Goal: Information Seeking & Learning: Learn about a topic

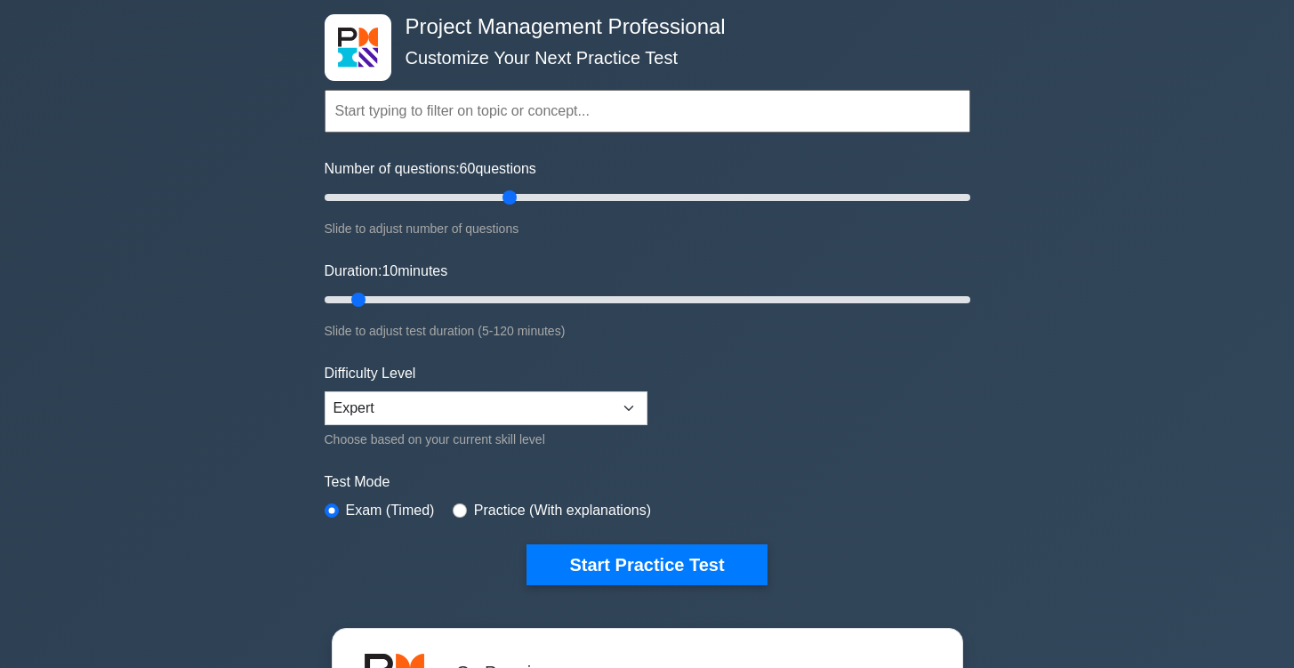
drag, startPoint x: 352, startPoint y: 194, endPoint x: 515, endPoint y: 202, distance: 163.0
type input "60"
click at [515, 202] on input "Number of questions: 60 questions" at bounding box center [648, 197] width 646 height 21
drag, startPoint x: 358, startPoint y: 295, endPoint x: 680, endPoint y: 353, distance: 327.2
click at [680, 353] on form "Topics Scope Management Time Management Cost Management Quality Management Risk…" at bounding box center [648, 311] width 646 height 550
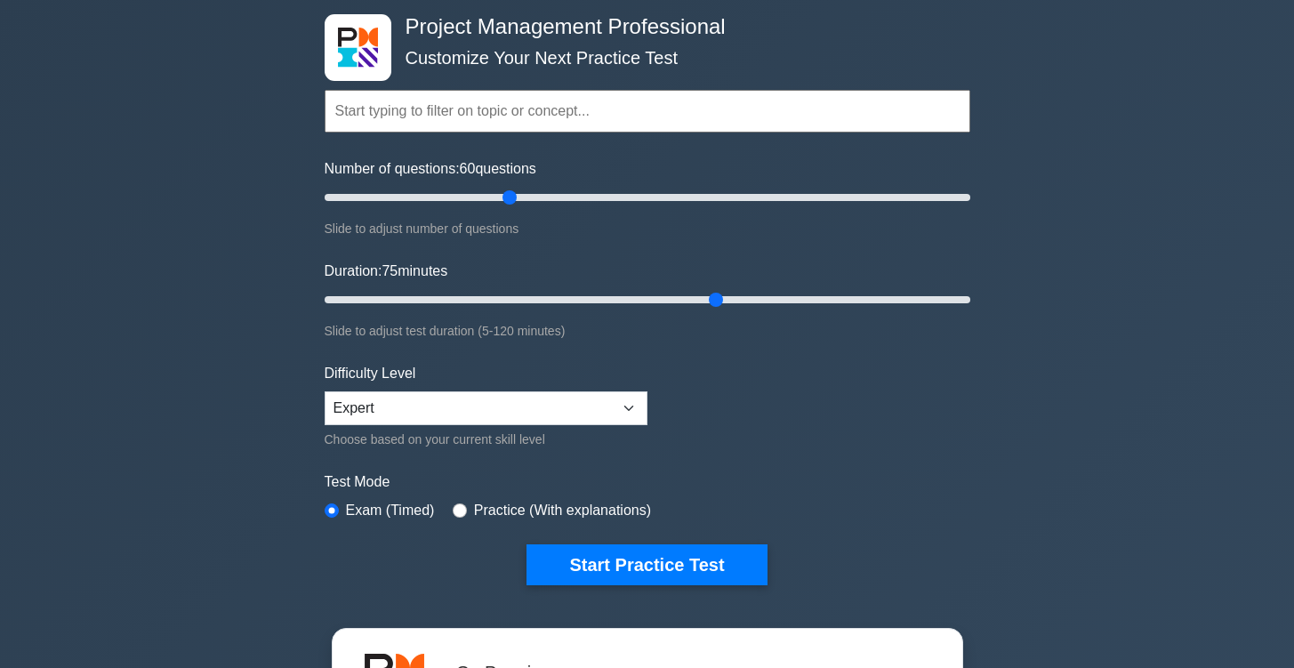
drag, startPoint x: 696, startPoint y: 294, endPoint x: 725, endPoint y: 292, distance: 29.4
type input "75"
click at [725, 292] on input "Duration: 75 minutes" at bounding box center [648, 299] width 646 height 21
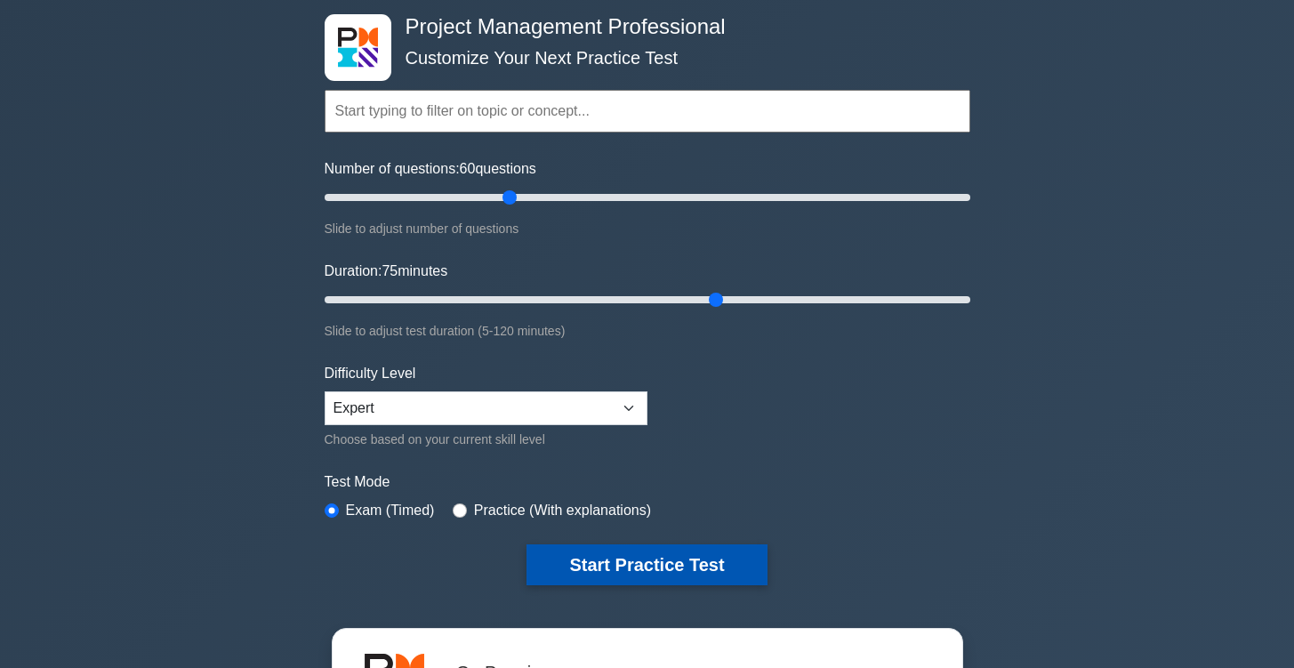
click at [673, 560] on button "Start Practice Test" at bounding box center [647, 564] width 240 height 41
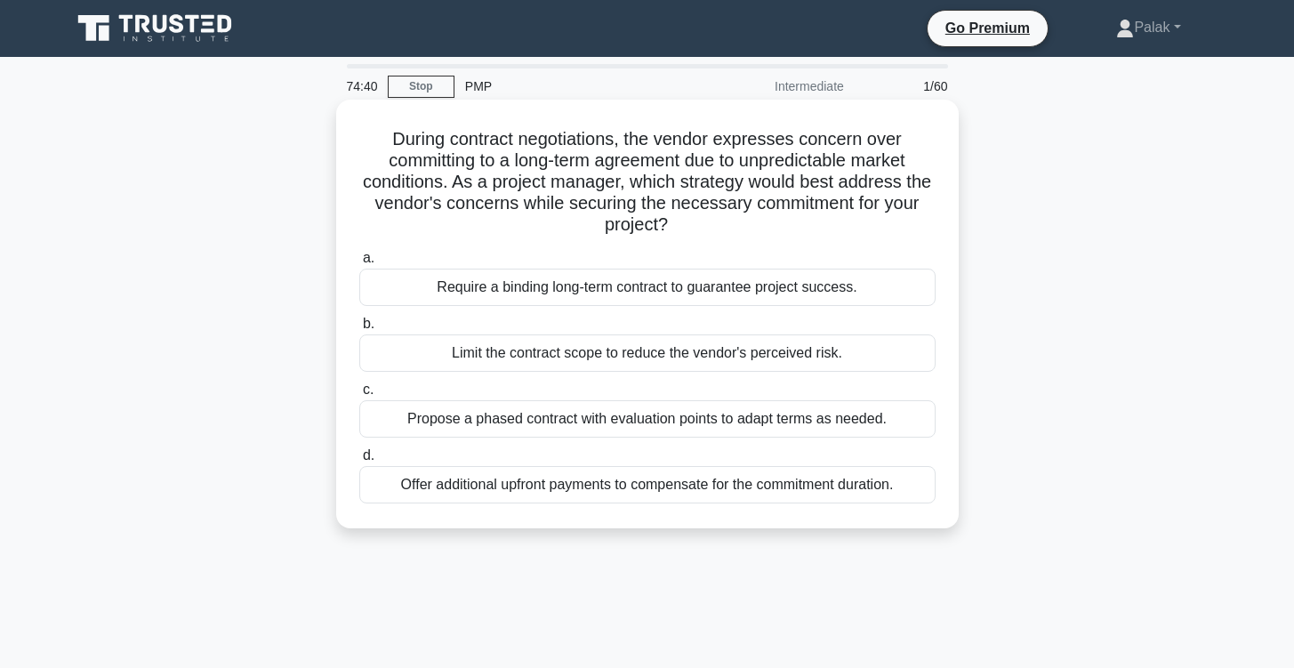
click at [624, 425] on div "Propose a phased contract with evaluation points to adapt terms as needed." at bounding box center [647, 418] width 576 height 37
click at [359, 396] on input "c. Propose a phased contract with evaluation points to adapt terms as needed." at bounding box center [359, 390] width 0 height 12
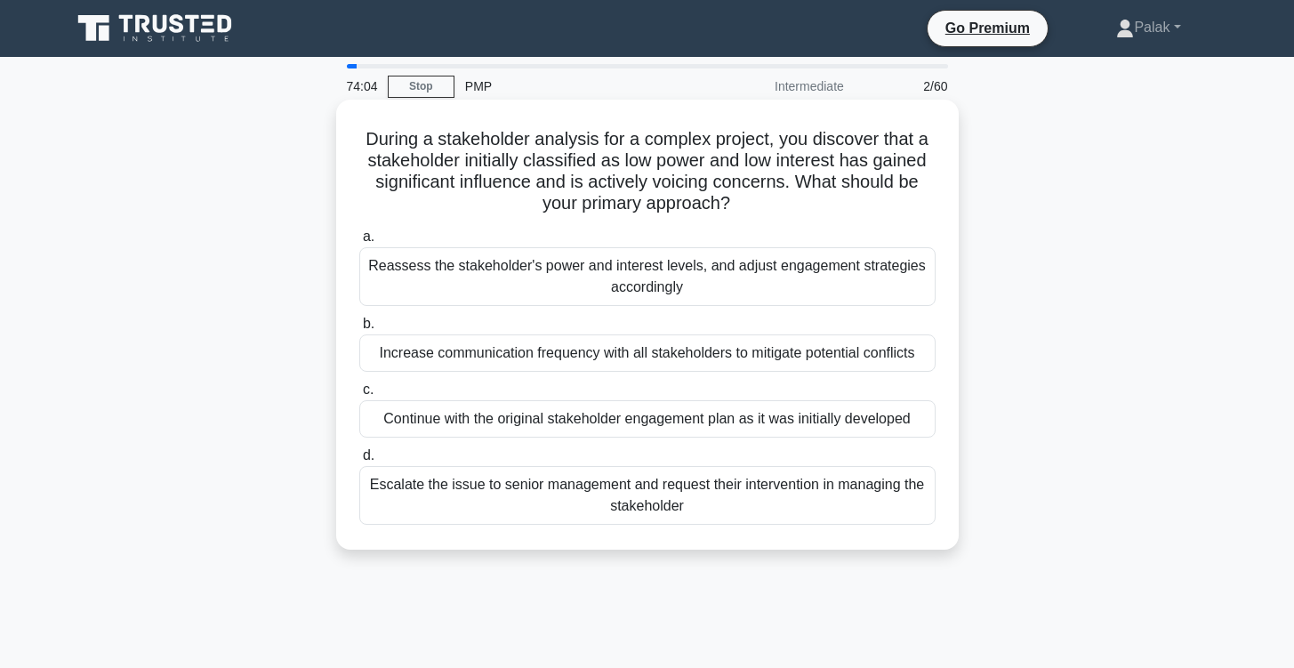
click at [622, 280] on div "Reassess the stakeholder's power and interest levels, and adjust engagement str…" at bounding box center [647, 276] width 576 height 59
click at [359, 243] on input "a. Reassess the stakeholder's power and interest levels, and adjust engagement …" at bounding box center [359, 237] width 0 height 12
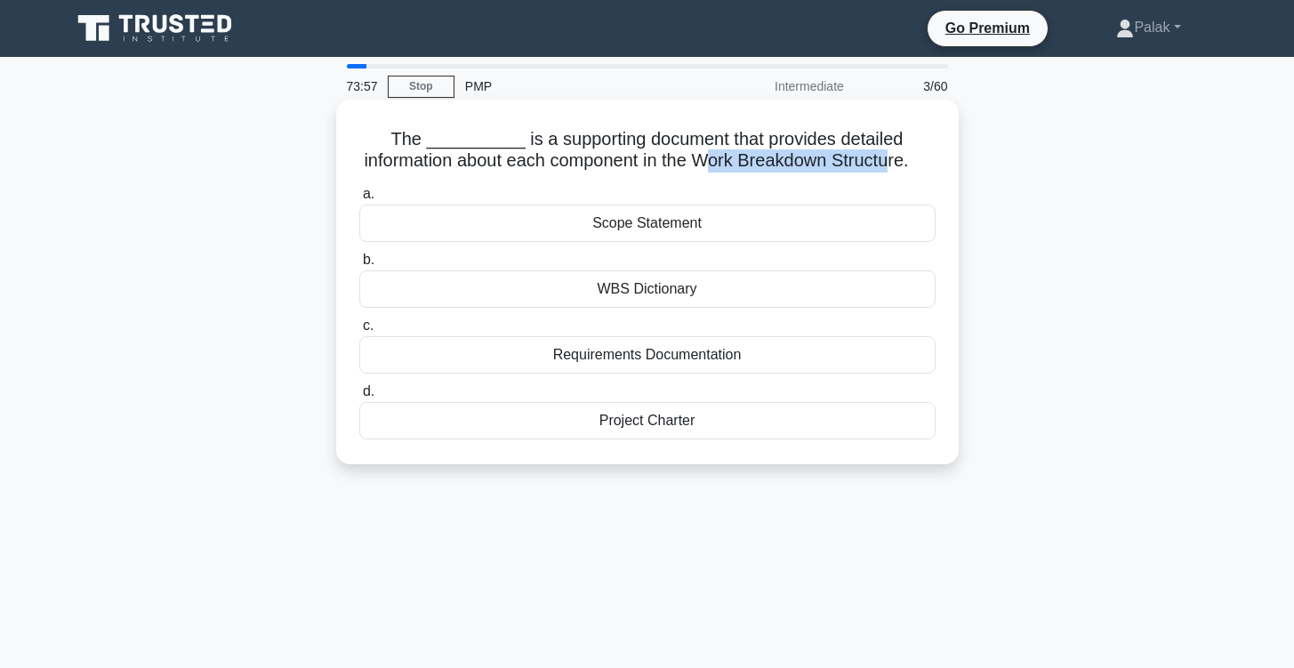
drag, startPoint x: 708, startPoint y: 165, endPoint x: 889, endPoint y: 165, distance: 180.6
click at [889, 165] on h5 "The __________ is a supporting document that provides detailed information abou…" at bounding box center [648, 150] width 580 height 44
click at [710, 289] on div "WBS Dictionary" at bounding box center [647, 288] width 576 height 37
click at [359, 266] on input "b. WBS Dictionary" at bounding box center [359, 260] width 0 height 12
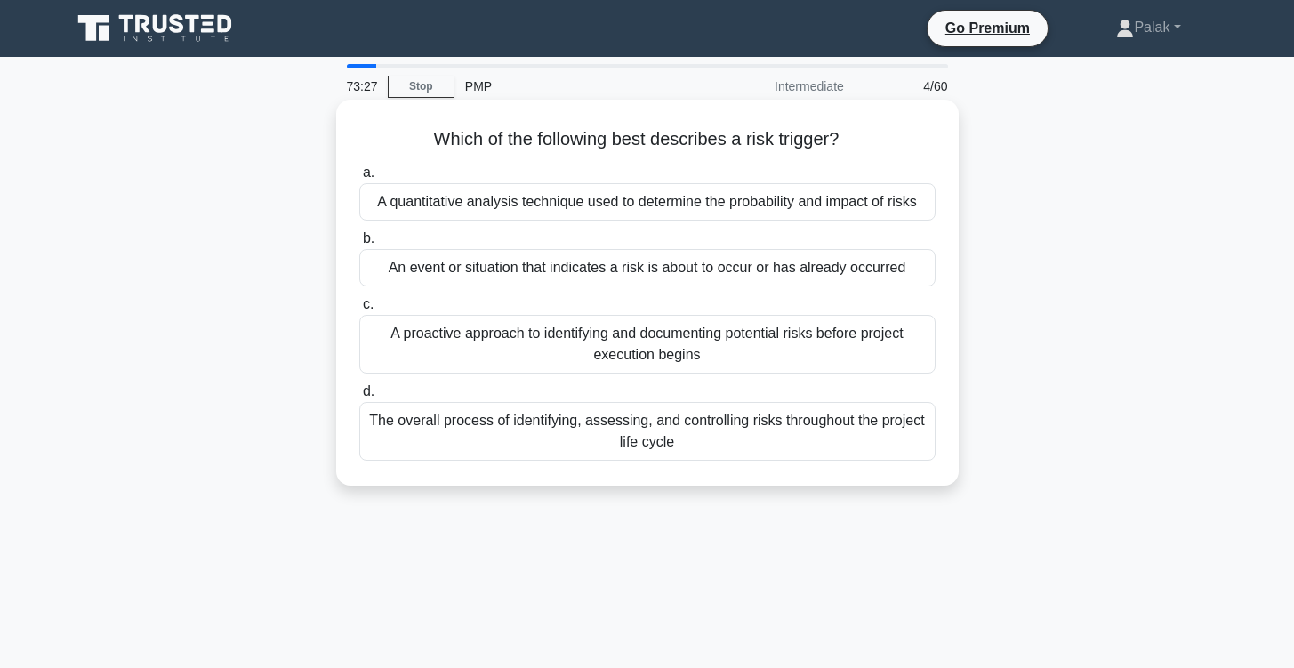
click at [775, 268] on div "An event or situation that indicates a risk is about to occur or has already oc…" at bounding box center [647, 267] width 576 height 37
click at [359, 245] on input "b. An event or situation that indicates a risk is about to occur or has already…" at bounding box center [359, 239] width 0 height 12
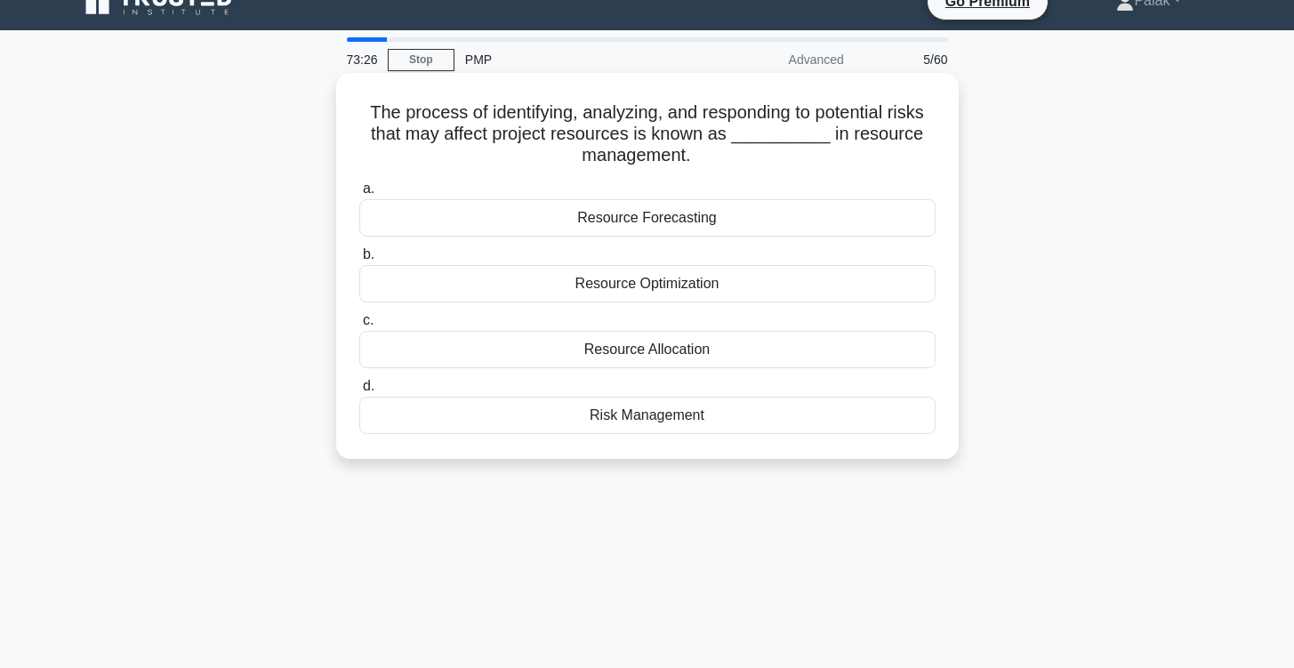
scroll to position [29, 0]
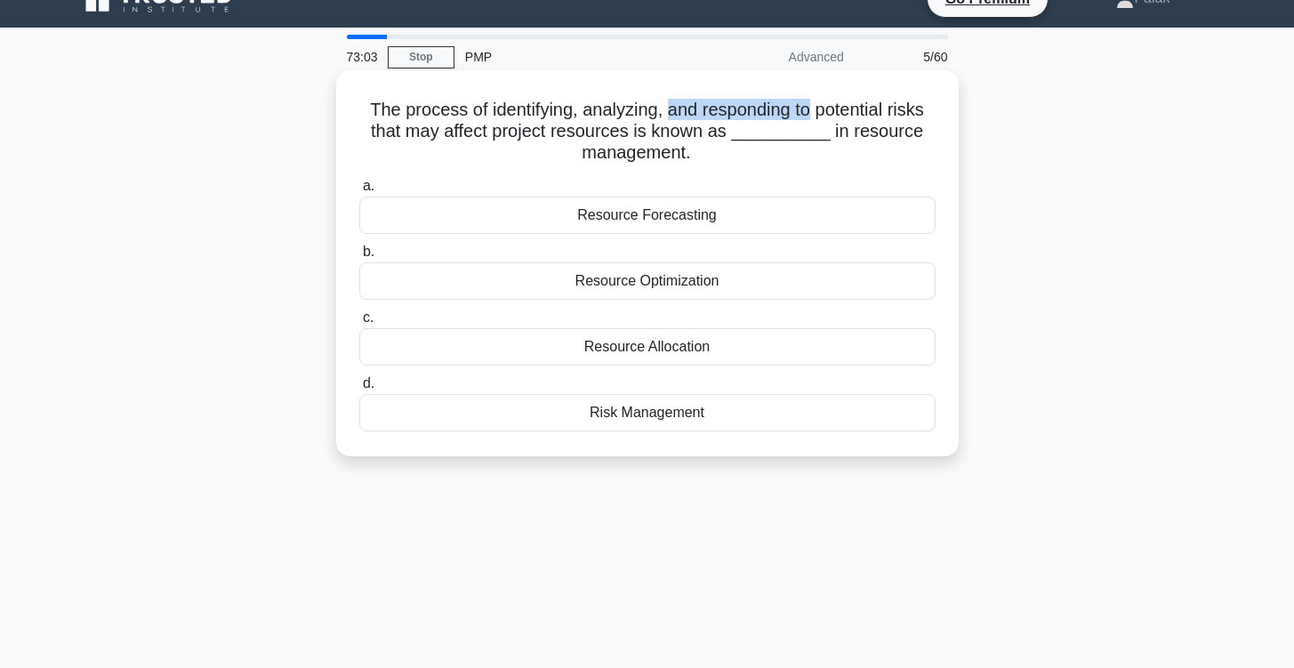
drag, startPoint x: 812, startPoint y: 109, endPoint x: 665, endPoint y: 112, distance: 146.8
click at [665, 112] on h5 "The process of identifying, analyzing, and responding to potential risks that m…" at bounding box center [648, 132] width 580 height 66
click at [664, 112] on h5 "The process of identifying, analyzing, and responding to potential risks that m…" at bounding box center [648, 132] width 580 height 66
click at [671, 221] on div "Resource Forecasting" at bounding box center [647, 215] width 576 height 37
click at [359, 192] on input "a. Resource Forecasting" at bounding box center [359, 187] width 0 height 12
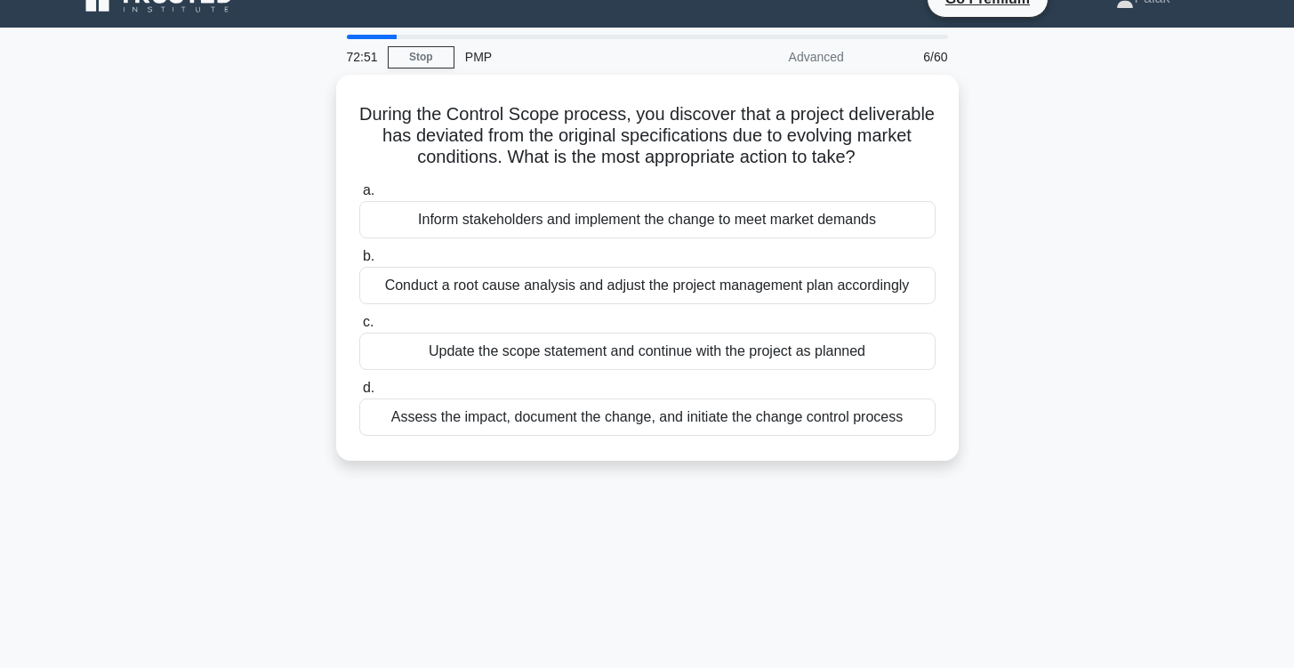
scroll to position [0, 0]
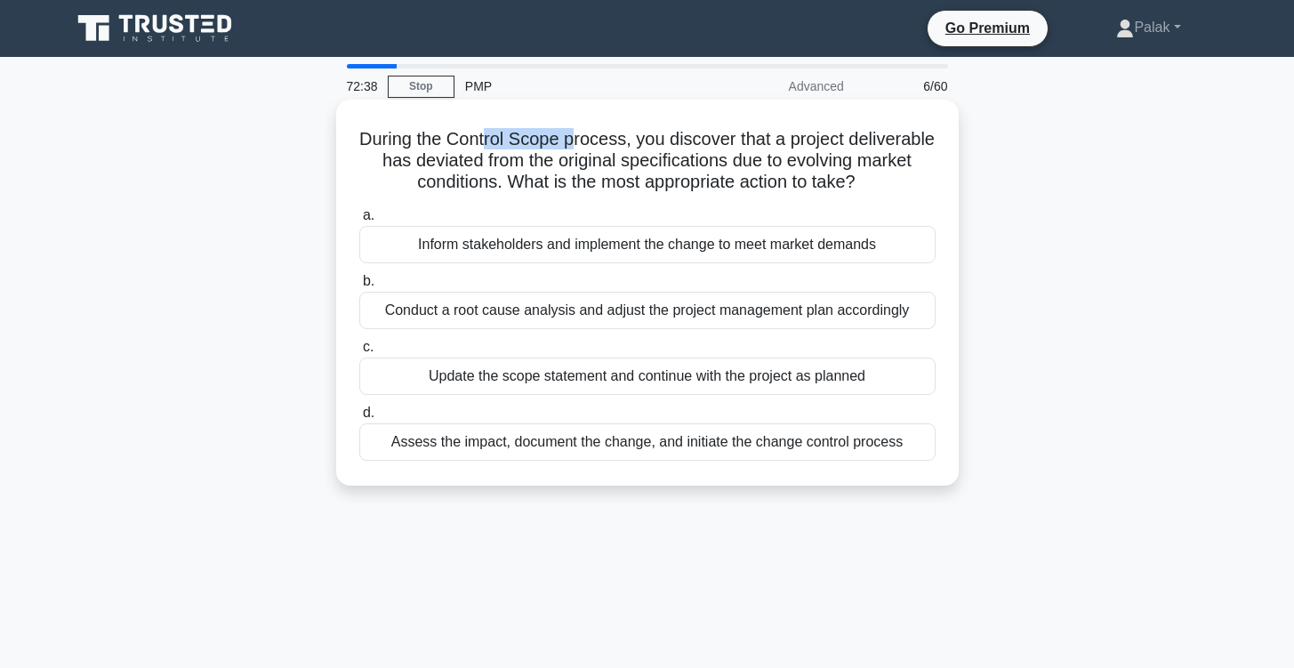
drag, startPoint x: 487, startPoint y: 143, endPoint x: 573, endPoint y: 146, distance: 85.4
click at [573, 146] on h5 "During the Control Scope process, you discover that a project deliverable has d…" at bounding box center [648, 161] width 580 height 66
click at [604, 450] on div "Assess the impact, document the change, and initiate the change control process" at bounding box center [647, 441] width 576 height 37
click at [359, 419] on input "d. Assess the impact, document the change, and initiate the change control proc…" at bounding box center [359, 413] width 0 height 12
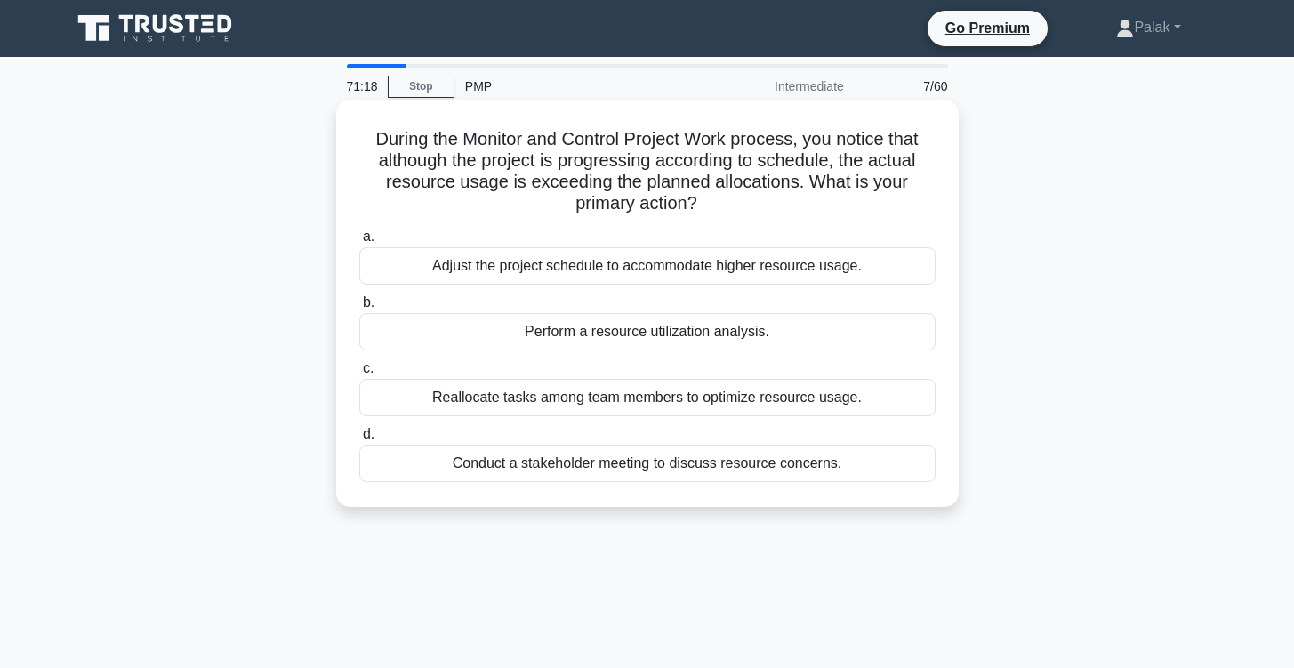
click at [771, 340] on div "Perform a resource utilization analysis." at bounding box center [647, 331] width 576 height 37
click at [359, 309] on input "b. Perform a resource utilization analysis." at bounding box center [359, 303] width 0 height 12
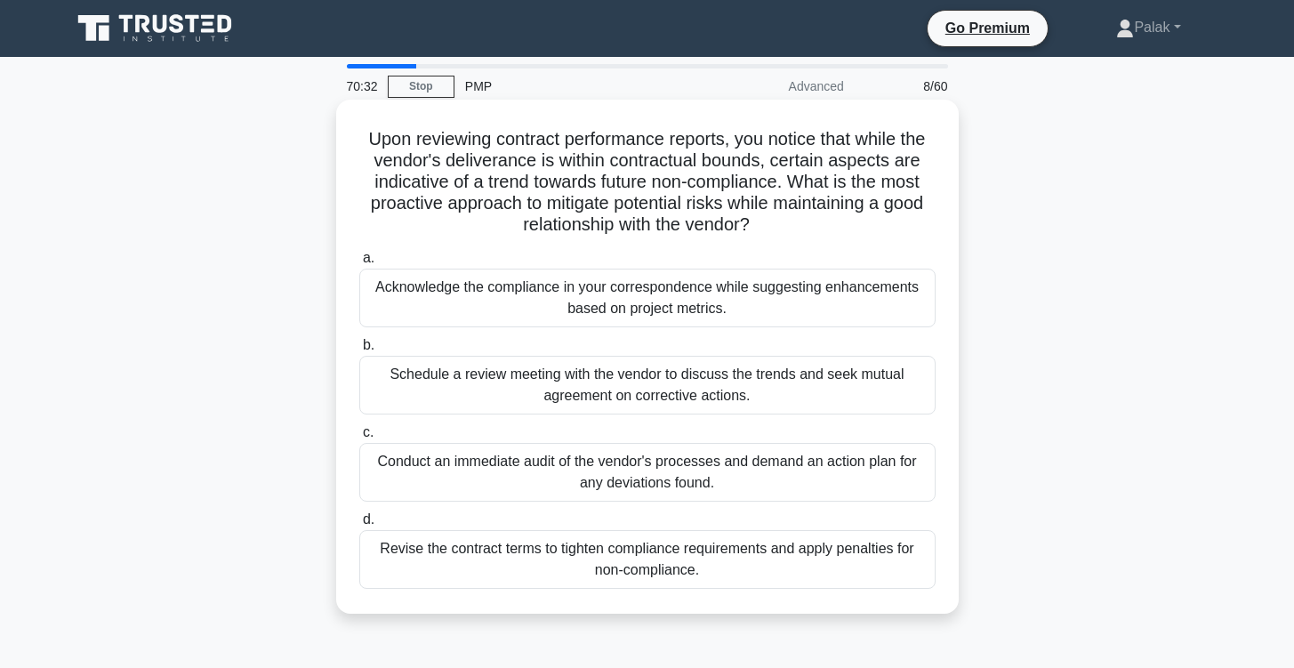
click at [680, 294] on div "Acknowledge the compliance in your correspondence while suggesting enhancements…" at bounding box center [647, 298] width 576 height 59
click at [359, 264] on input "a. Acknowledge the compliance in your correspondence while suggesting enhanceme…" at bounding box center [359, 259] width 0 height 12
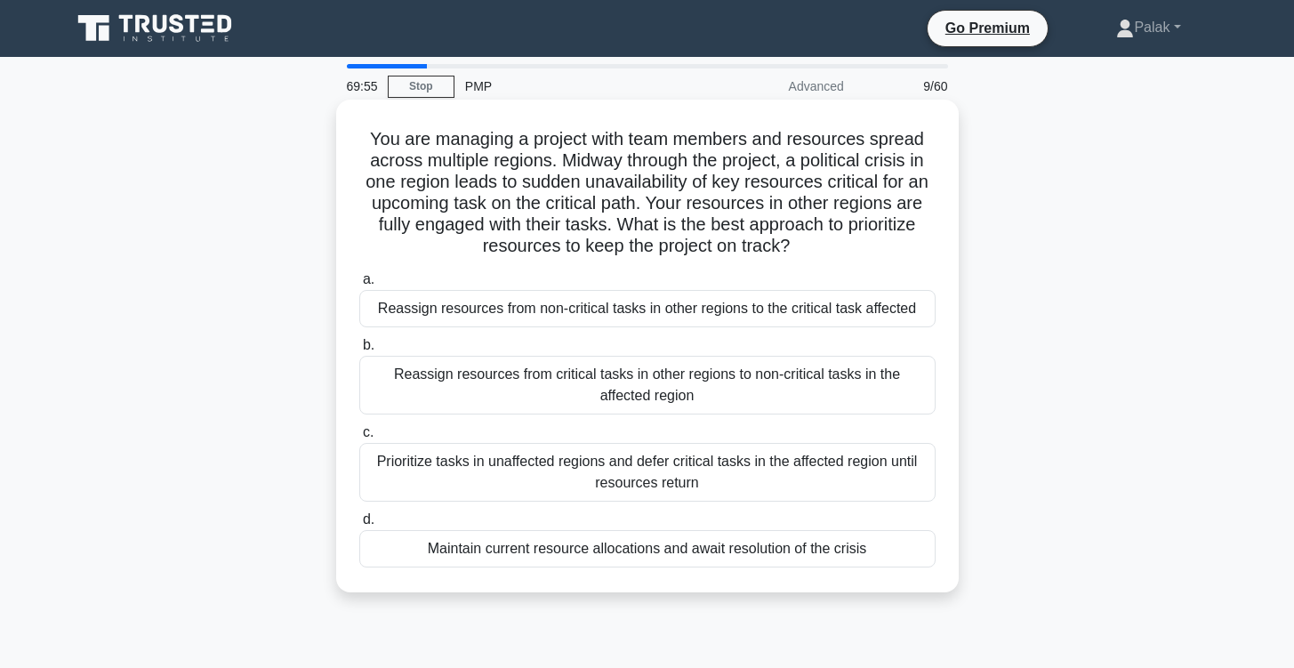
click at [601, 311] on div "Reassign resources from non-critical tasks in other regions to the critical tas…" at bounding box center [647, 308] width 576 height 37
click at [359, 286] on input "a. Reassign resources from non-critical tasks in other regions to the critical …" at bounding box center [359, 280] width 0 height 12
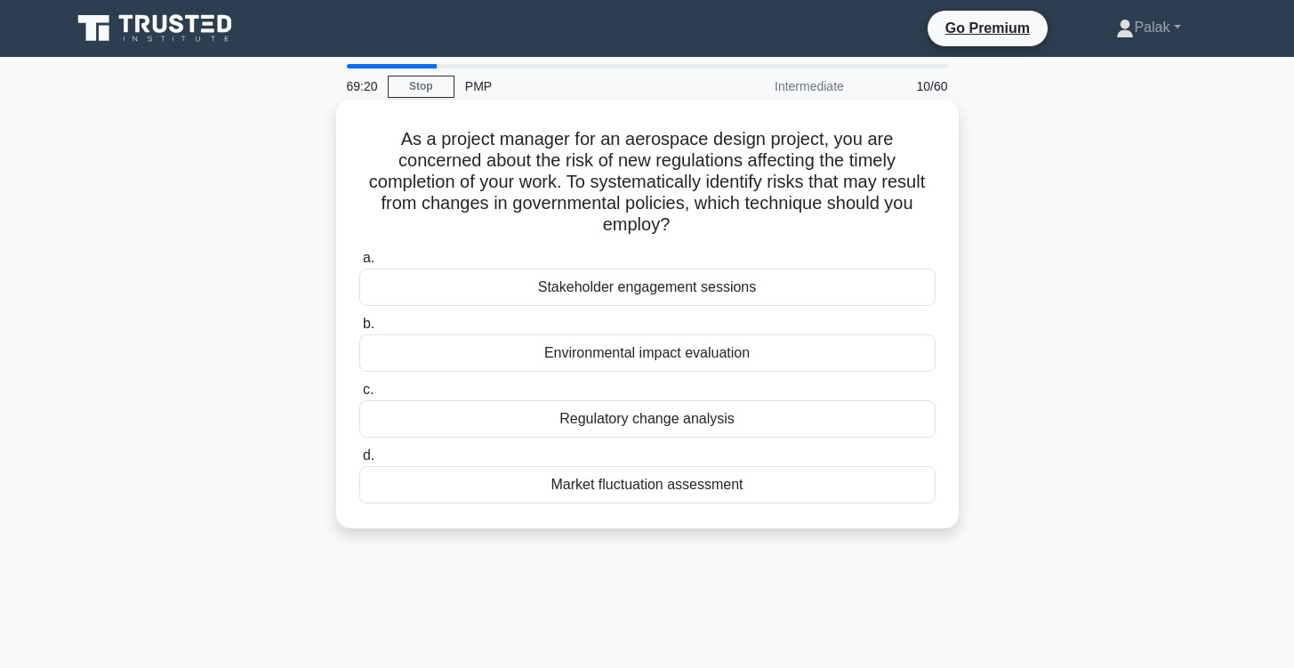
click at [603, 409] on div "Regulatory change analysis" at bounding box center [647, 418] width 576 height 37
click at [359, 396] on input "c. Regulatory change analysis" at bounding box center [359, 390] width 0 height 12
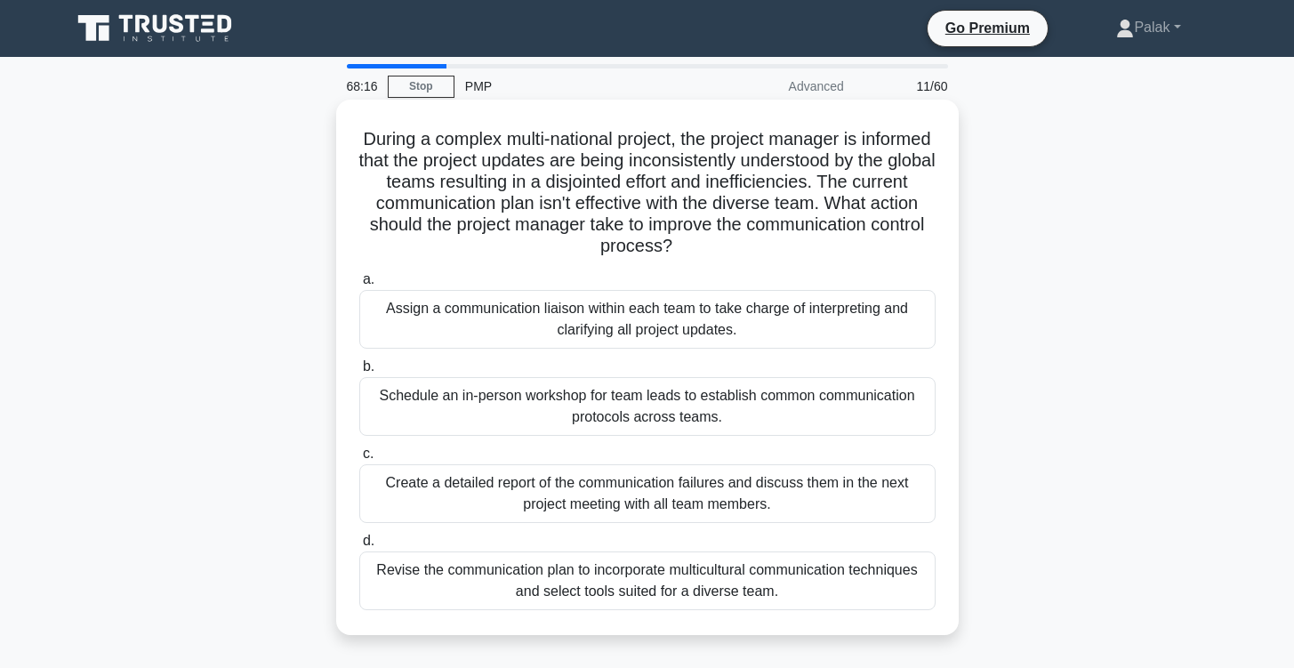
click at [729, 586] on div "Revise the communication plan to incorporate multicultural communication techni…" at bounding box center [647, 581] width 576 height 59
click at [359, 547] on input "d. Revise the communication plan to incorporate multicultural communication tec…" at bounding box center [359, 541] width 0 height 12
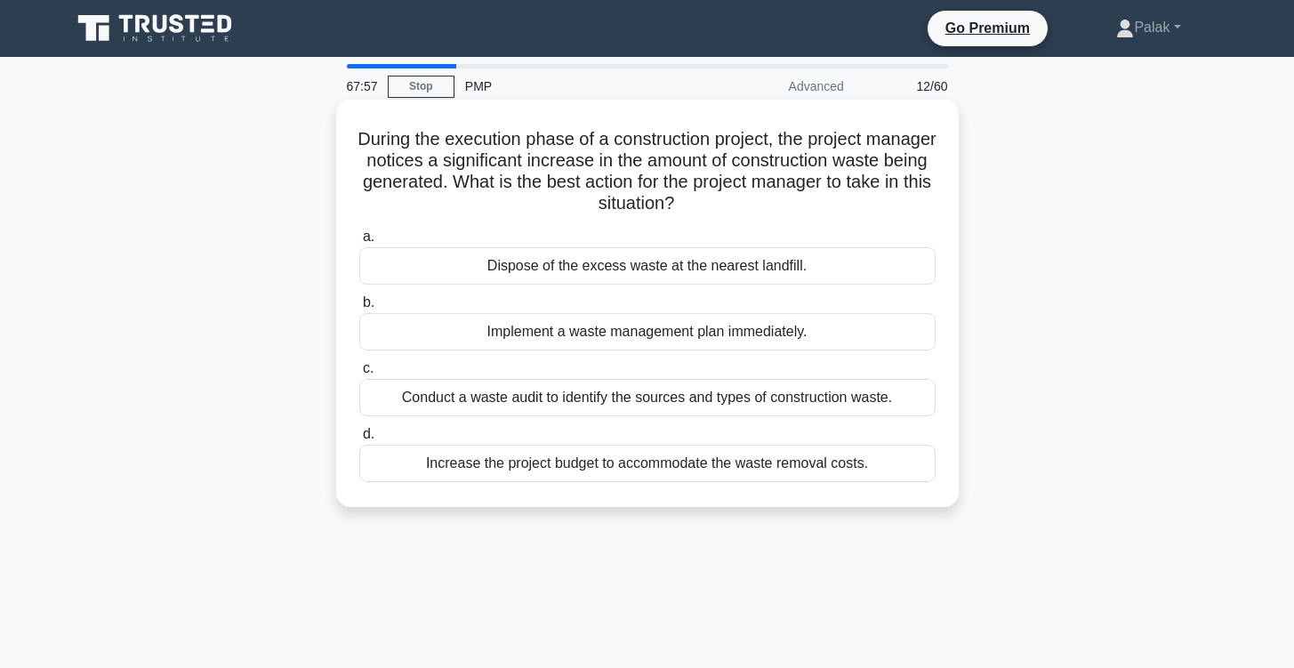
click at [656, 400] on div "Conduct a waste audit to identify the sources and types of construction waste." at bounding box center [647, 397] width 576 height 37
click at [359, 374] on input "c. Conduct a waste audit to identify the sources and types of construction wast…" at bounding box center [359, 369] width 0 height 12
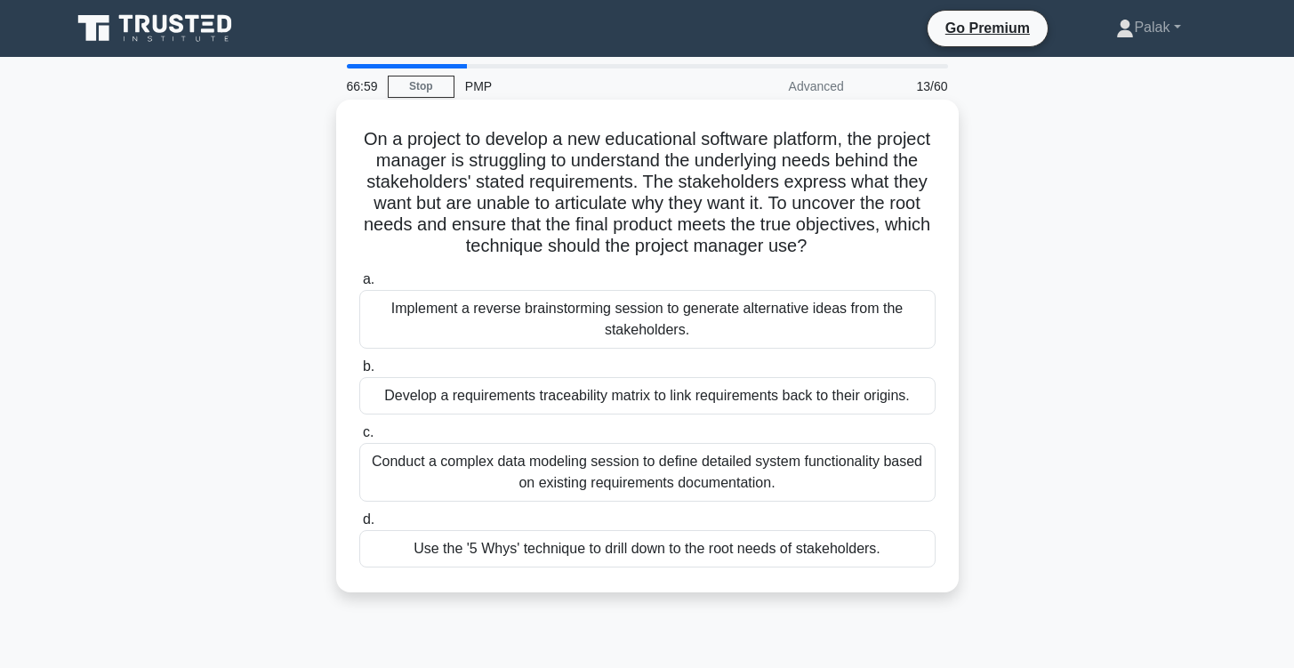
click at [766, 548] on div "Use the '5 Whys' technique to drill down to the root needs of stakeholders." at bounding box center [647, 548] width 576 height 37
click at [359, 526] on input "d. Use the '5 Whys' technique to drill down to the root needs of stakeholders." at bounding box center [359, 520] width 0 height 12
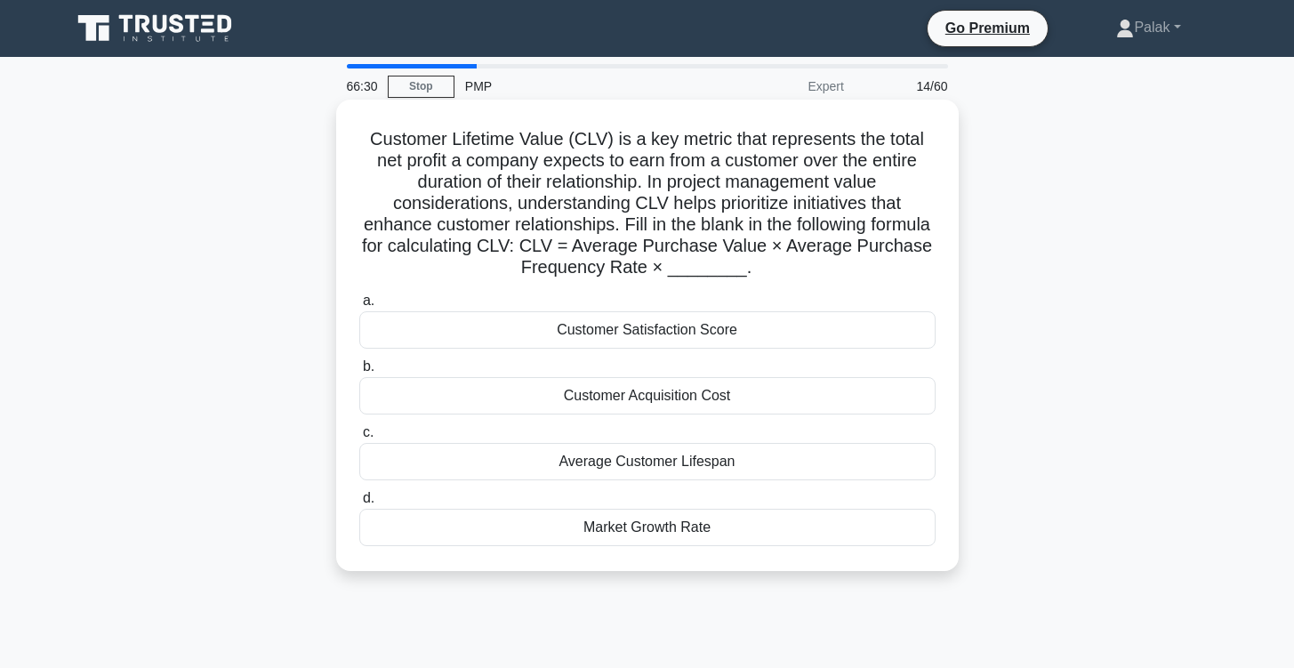
click at [701, 459] on div "Average Customer Lifespan" at bounding box center [647, 461] width 576 height 37
click at [359, 439] on input "c. Average Customer Lifespan" at bounding box center [359, 433] width 0 height 12
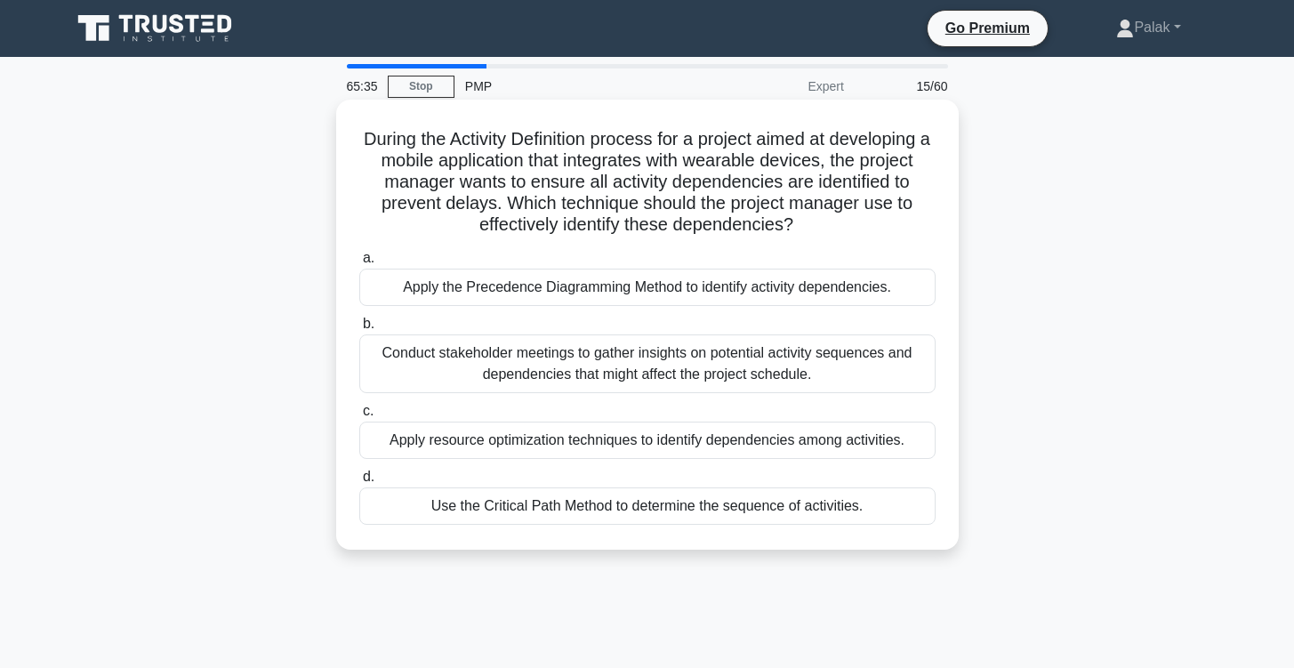
click at [667, 291] on div "Apply the Precedence Diagramming Method to identify activity dependencies." at bounding box center [647, 287] width 576 height 37
click at [359, 264] on input "a. Apply the Precedence Diagramming Method to identify activity dependencies." at bounding box center [359, 259] width 0 height 12
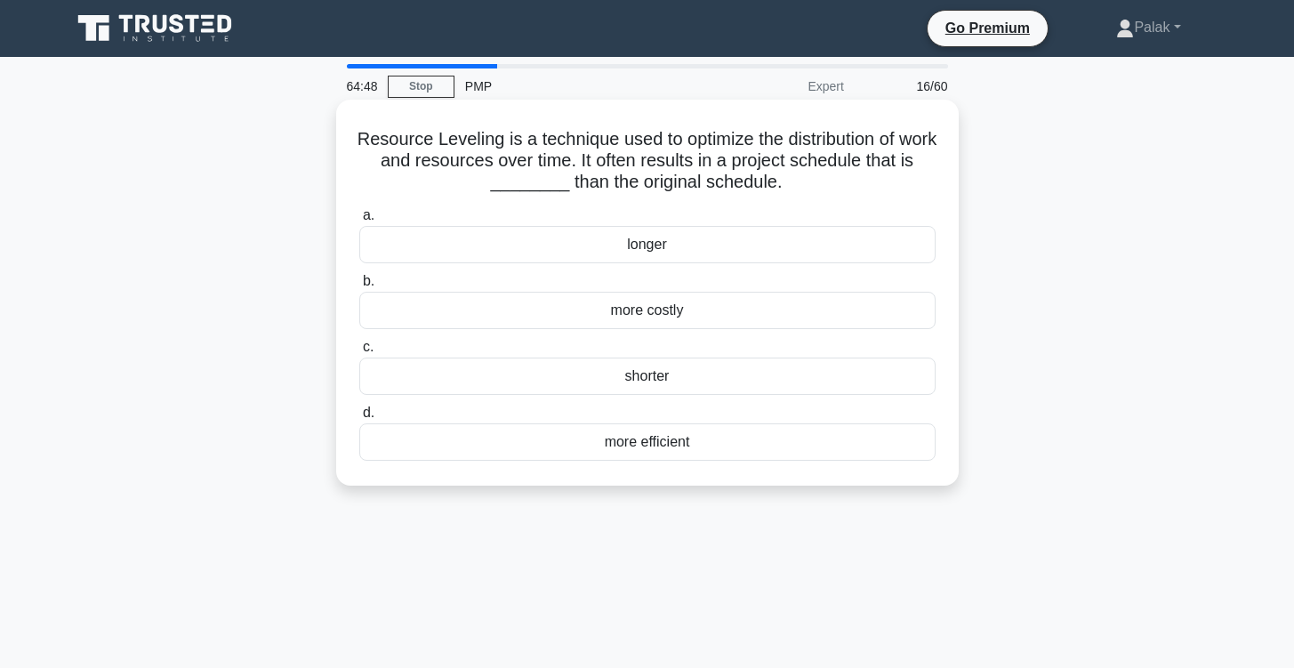
click at [644, 239] on div "longer" at bounding box center [647, 244] width 576 height 37
click at [359, 221] on input "a. longer" at bounding box center [359, 216] width 0 height 12
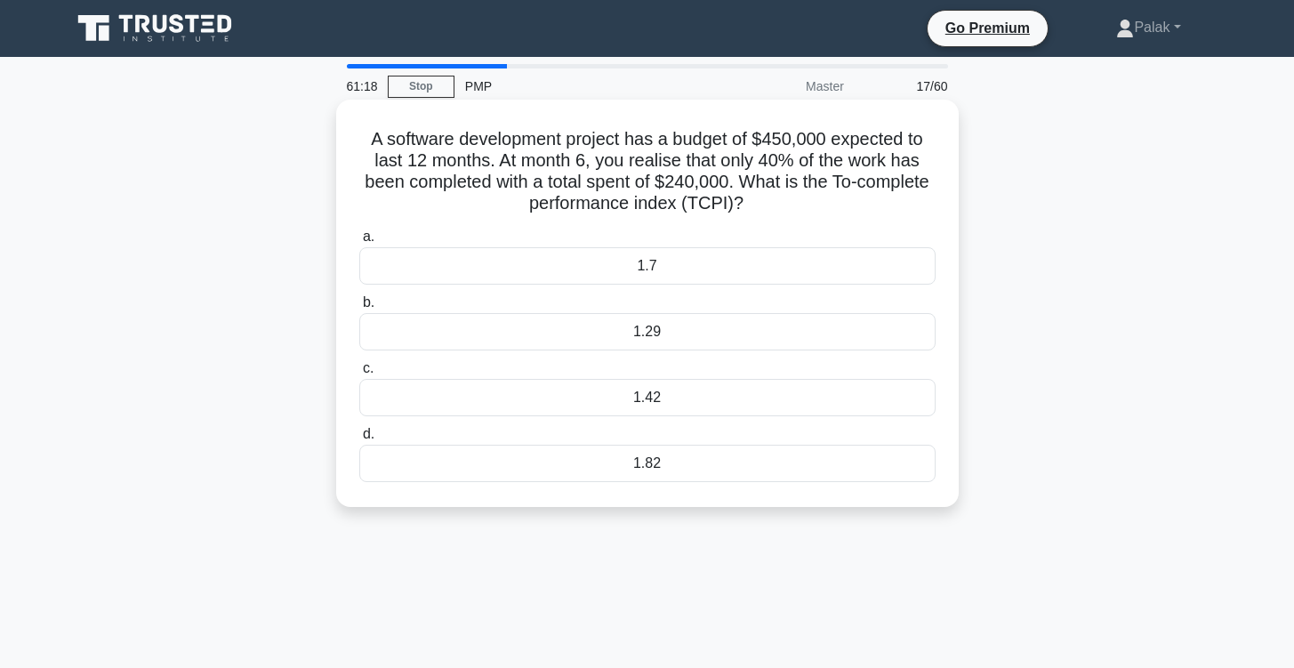
click at [688, 396] on div "1.42" at bounding box center [647, 397] width 576 height 37
click at [359, 374] on input "c. 1.42" at bounding box center [359, 369] width 0 height 12
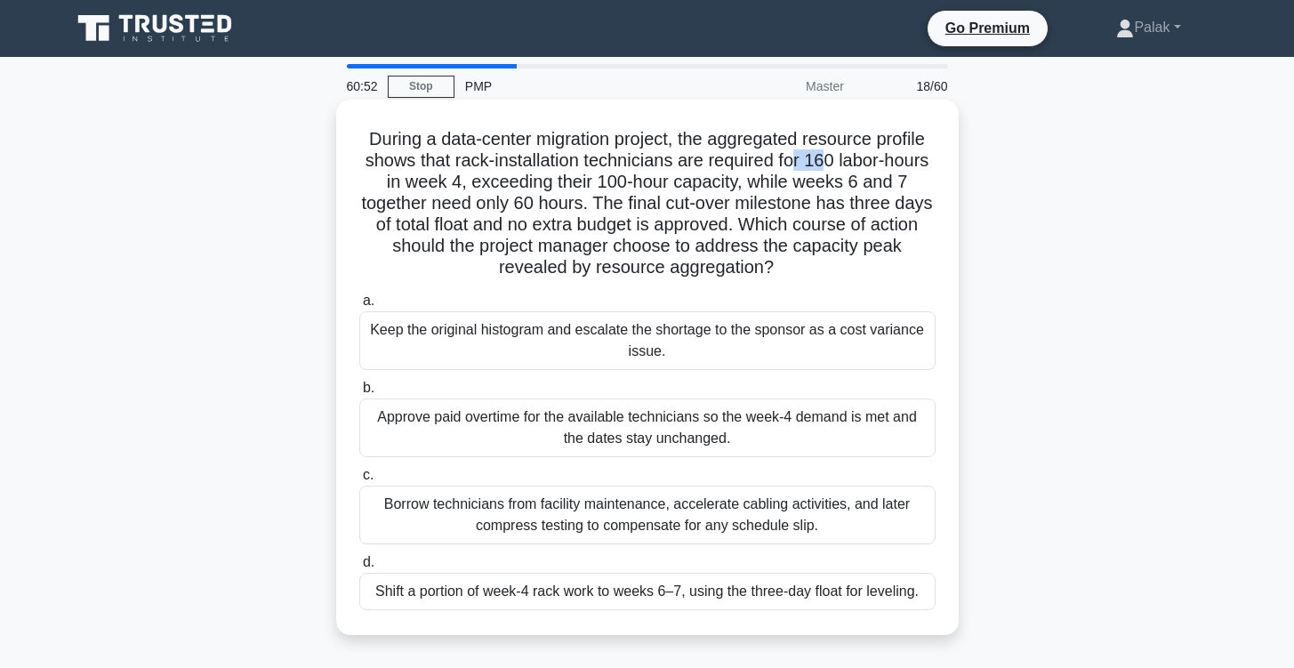
drag, startPoint x: 805, startPoint y: 159, endPoint x: 828, endPoint y: 159, distance: 23.1
click at [828, 159] on h5 "During a data-center migration project, the aggregated resource profile shows t…" at bounding box center [648, 203] width 580 height 151
drag, startPoint x: 837, startPoint y: 160, endPoint x: 816, endPoint y: 156, distance: 21.8
click at [816, 156] on h5 "During a data-center migration project, the aggregated resource profile shows t…" at bounding box center [648, 203] width 580 height 151
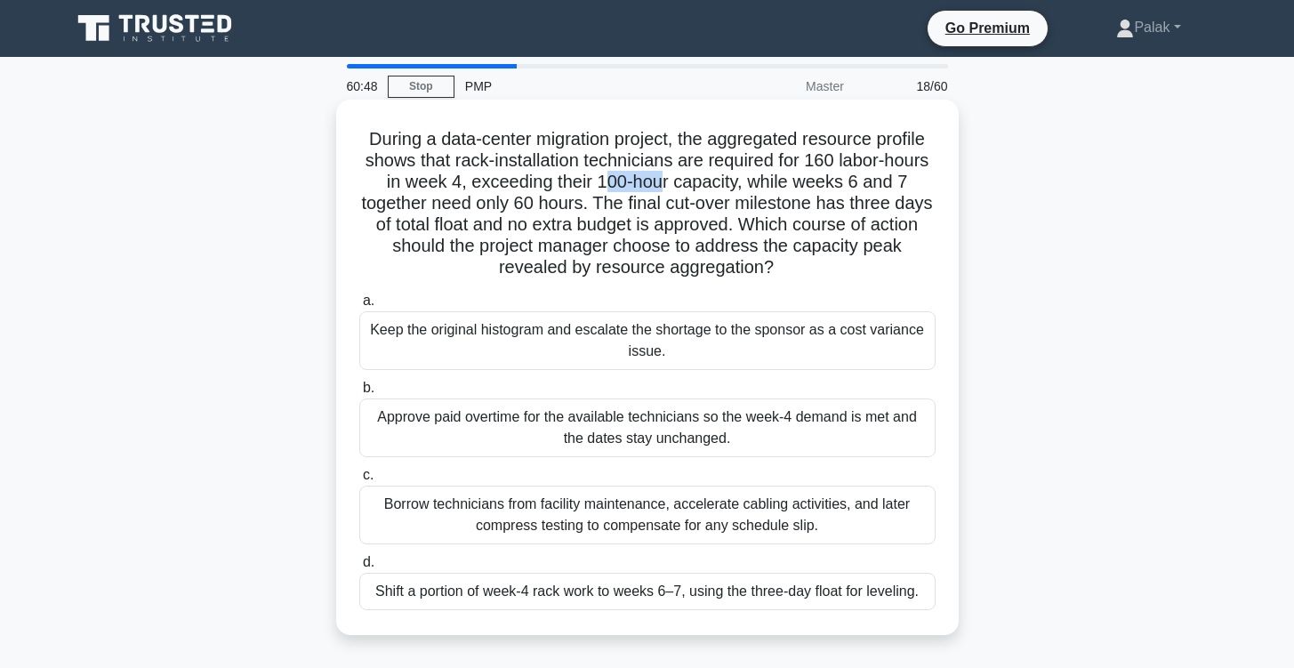
drag, startPoint x: 606, startPoint y: 181, endPoint x: 681, endPoint y: 188, distance: 75.9
click at [680, 188] on h5 "During a data-center migration project, the aggregated resource profile shows t…" at bounding box center [648, 203] width 580 height 151
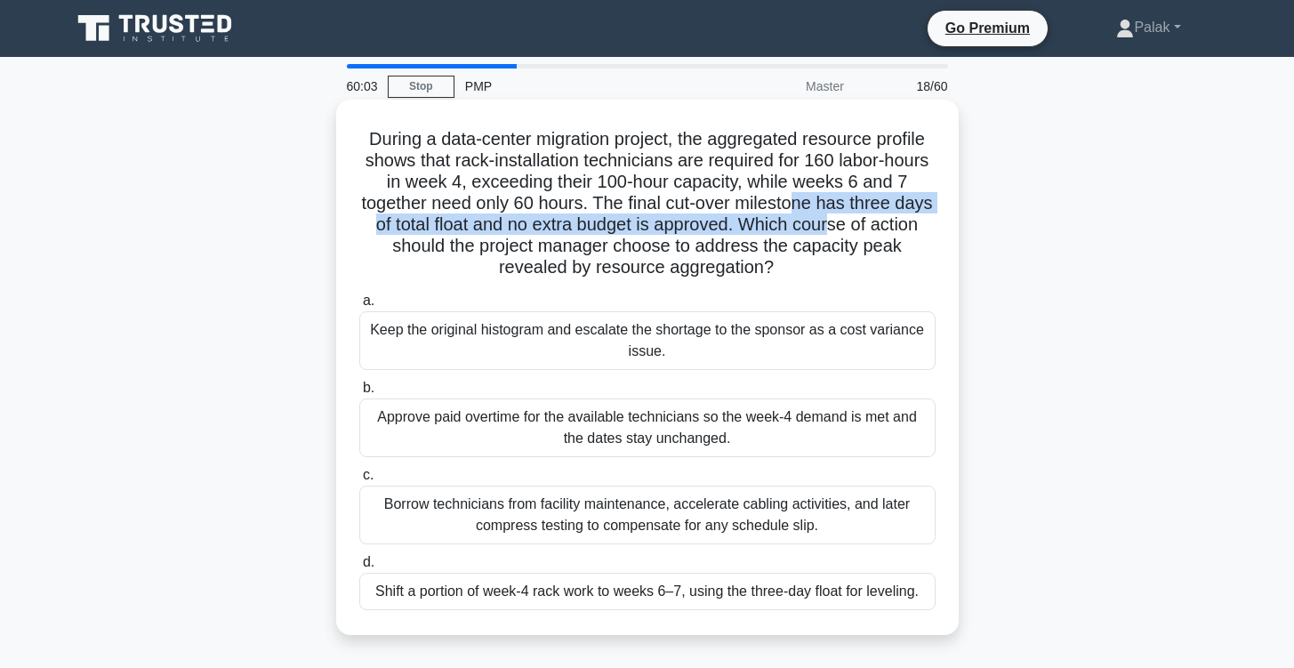
drag, startPoint x: 795, startPoint y: 210, endPoint x: 831, endPoint y: 220, distance: 36.9
click at [831, 220] on h5 "During a data-center migration project, the aggregated resource profile shows t…" at bounding box center [648, 203] width 580 height 151
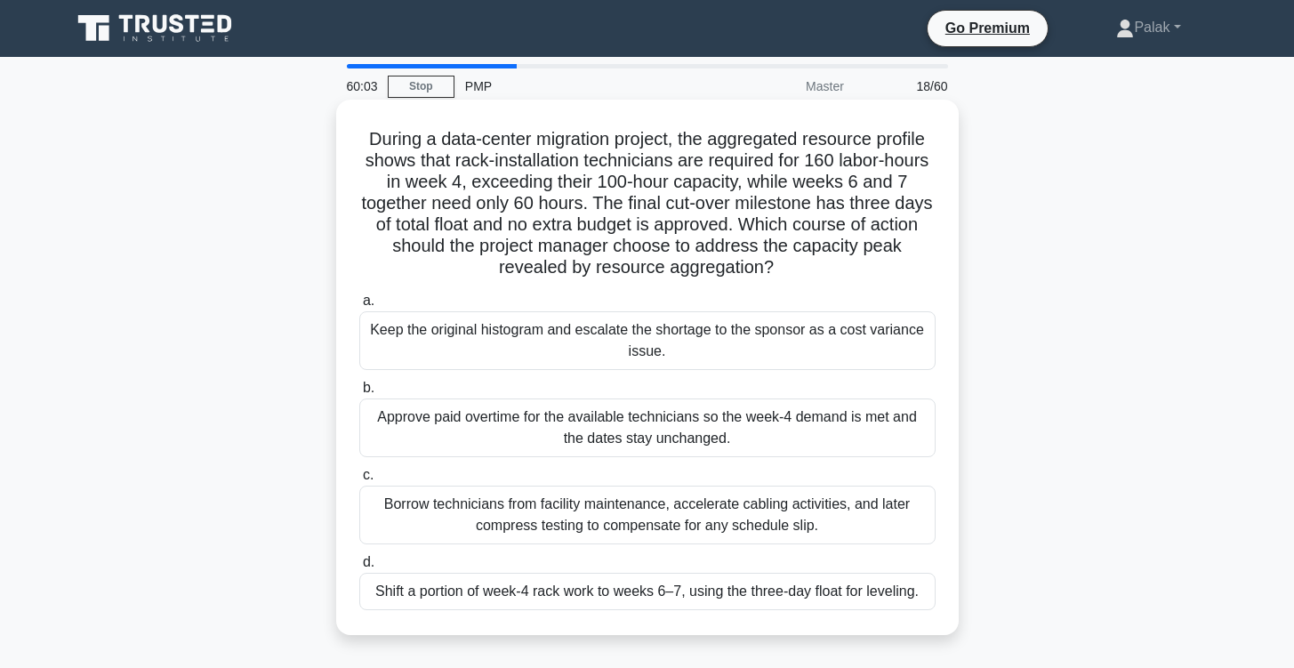
click at [831, 220] on h5 "During a data-center migration project, the aggregated resource profile shows t…" at bounding box center [648, 203] width 580 height 151
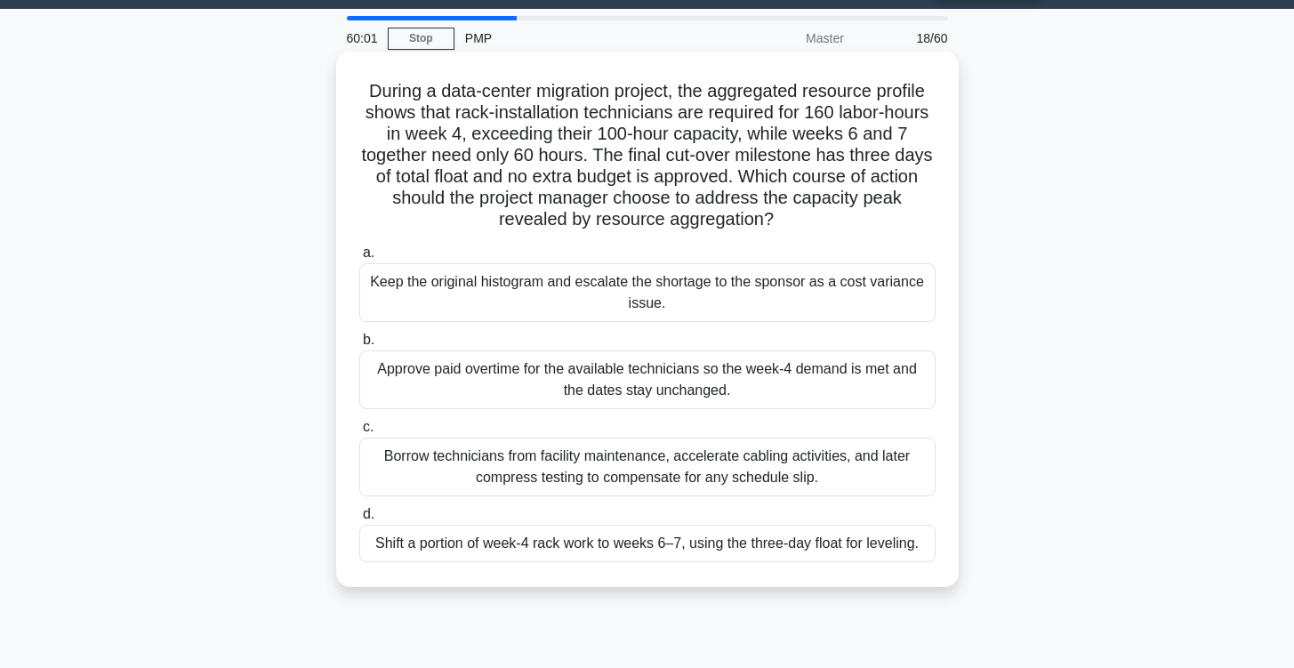
scroll to position [79, 0]
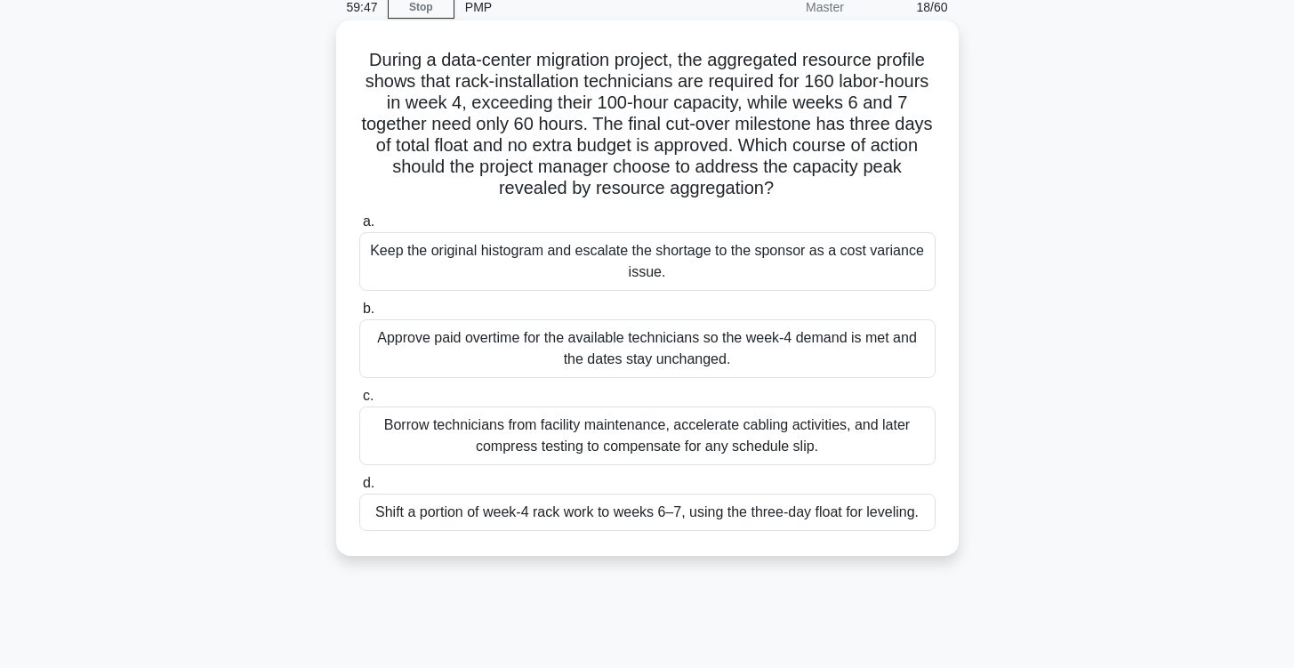
click at [584, 508] on div "Shift a portion of week-4 rack work to weeks 6–7, using the three-day float for…" at bounding box center [647, 512] width 576 height 37
click at [359, 489] on input "d. Shift a portion of week-4 rack work to weeks 6–7, using the three-day float …" at bounding box center [359, 484] width 0 height 12
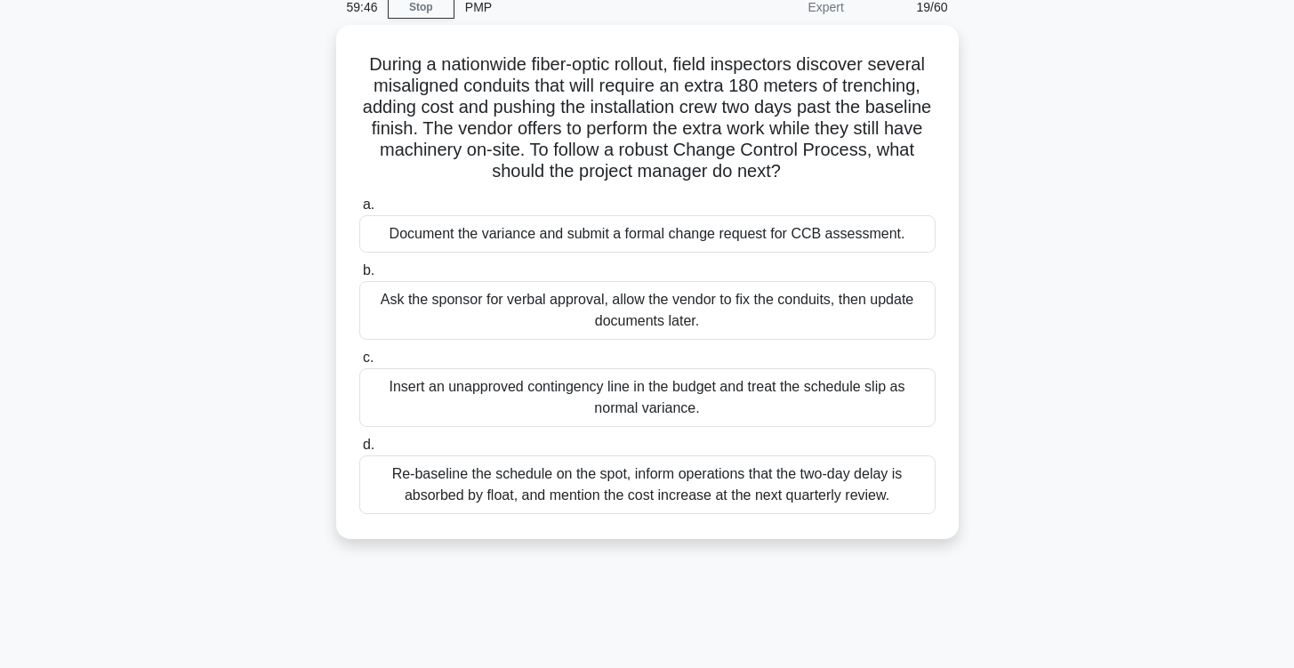
scroll to position [0, 0]
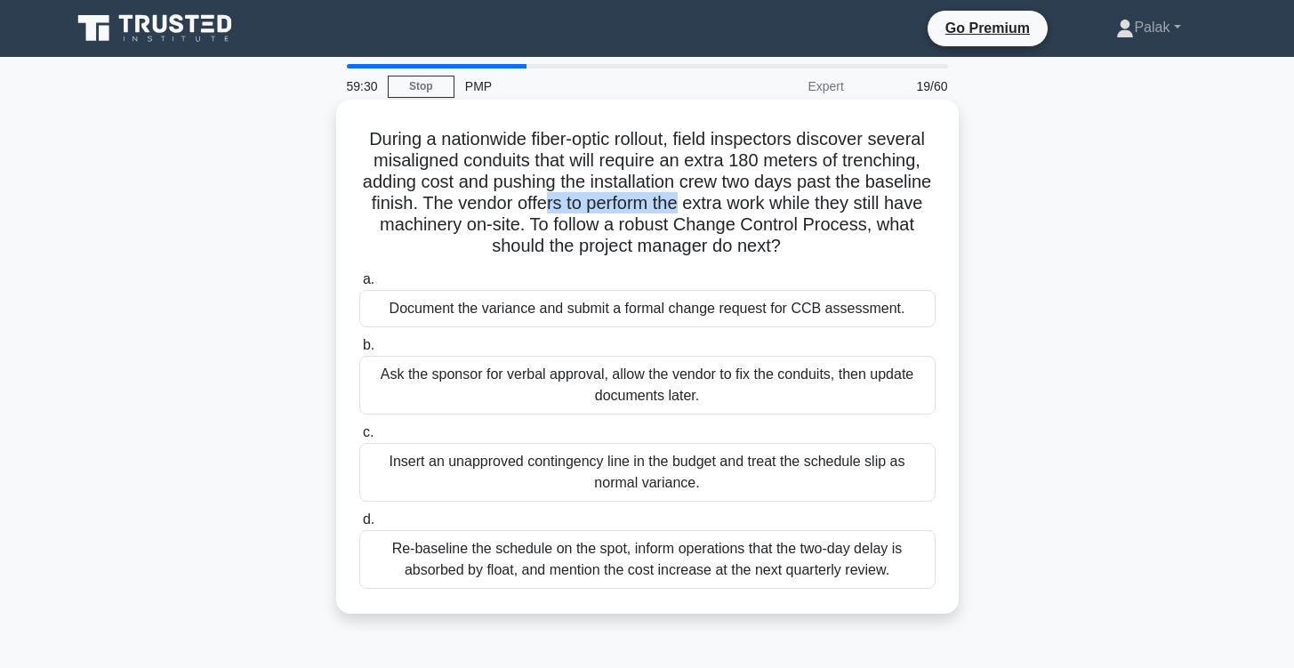
drag, startPoint x: 552, startPoint y: 197, endPoint x: 689, endPoint y: 199, distance: 137.0
click at [680, 199] on h5 "During a nationwide fiber-optic rollout, field inspectors discover several misa…" at bounding box center [648, 193] width 580 height 130
click at [689, 199] on h5 "During a nationwide fiber-optic rollout, field inspectors discover several misa…" at bounding box center [648, 193] width 580 height 130
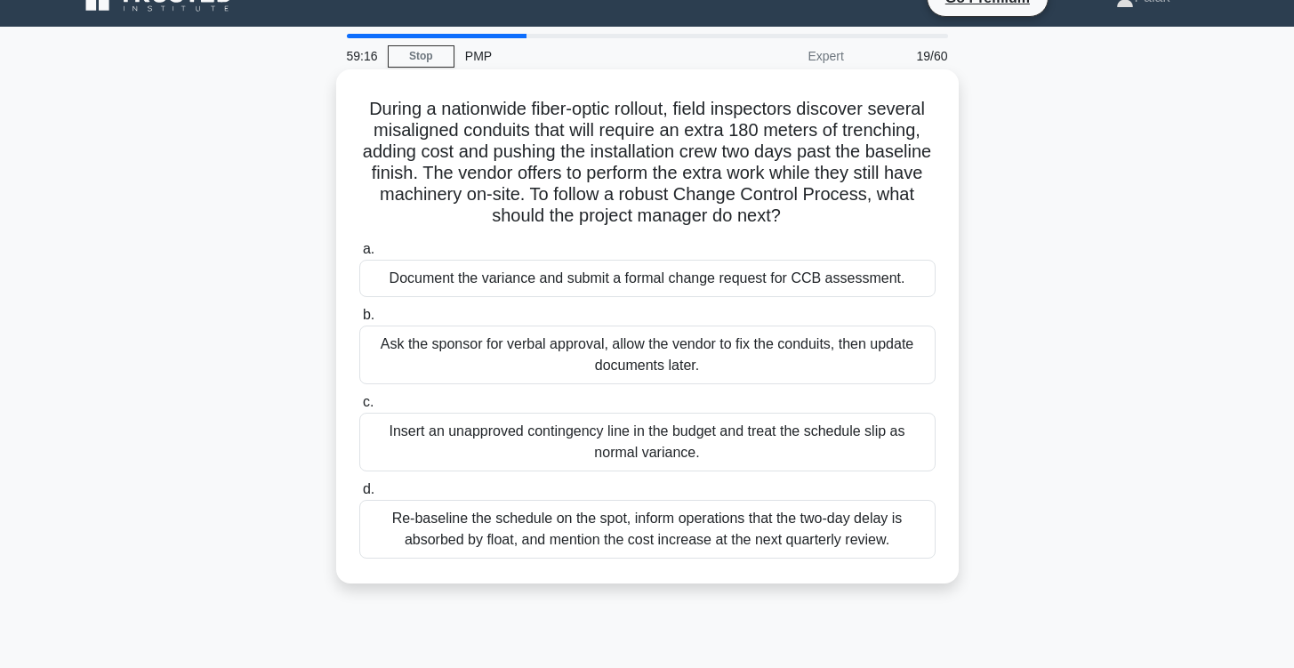
scroll to position [32, 0]
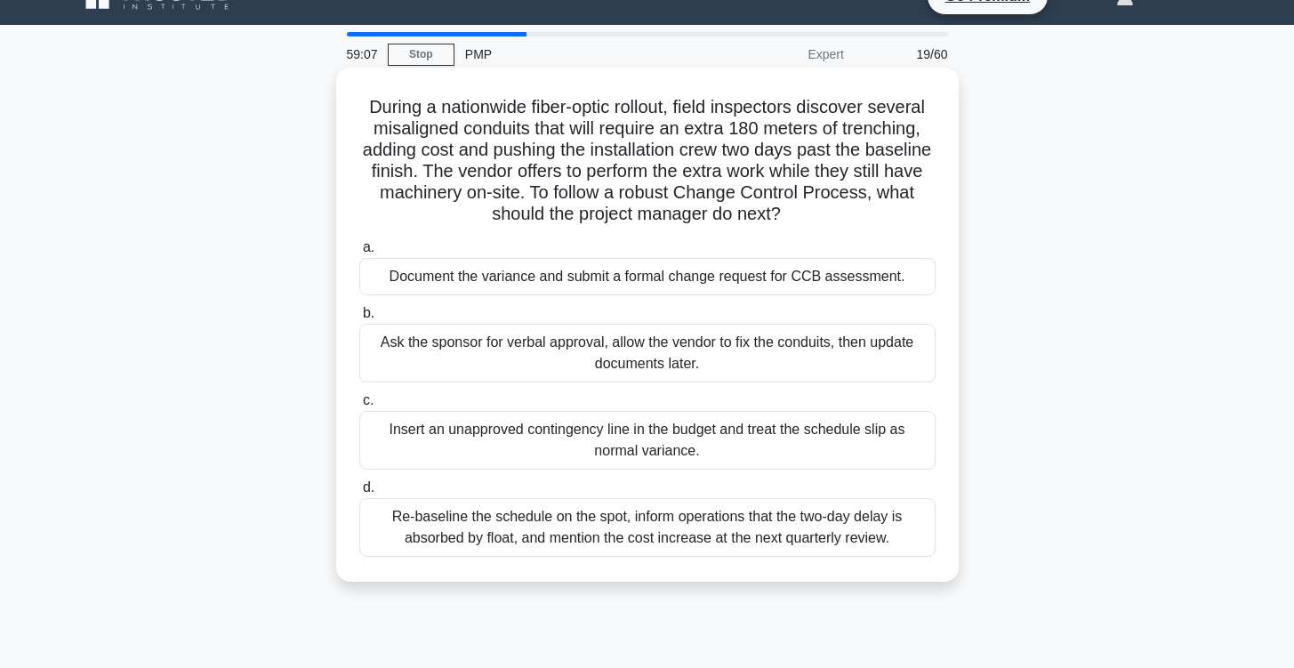
click at [660, 280] on div "Document the variance and submit a formal change request for CCB assessment." at bounding box center [647, 276] width 576 height 37
click at [359, 254] on input "a. Document the variance and submit a formal change request for CCB assessment." at bounding box center [359, 248] width 0 height 12
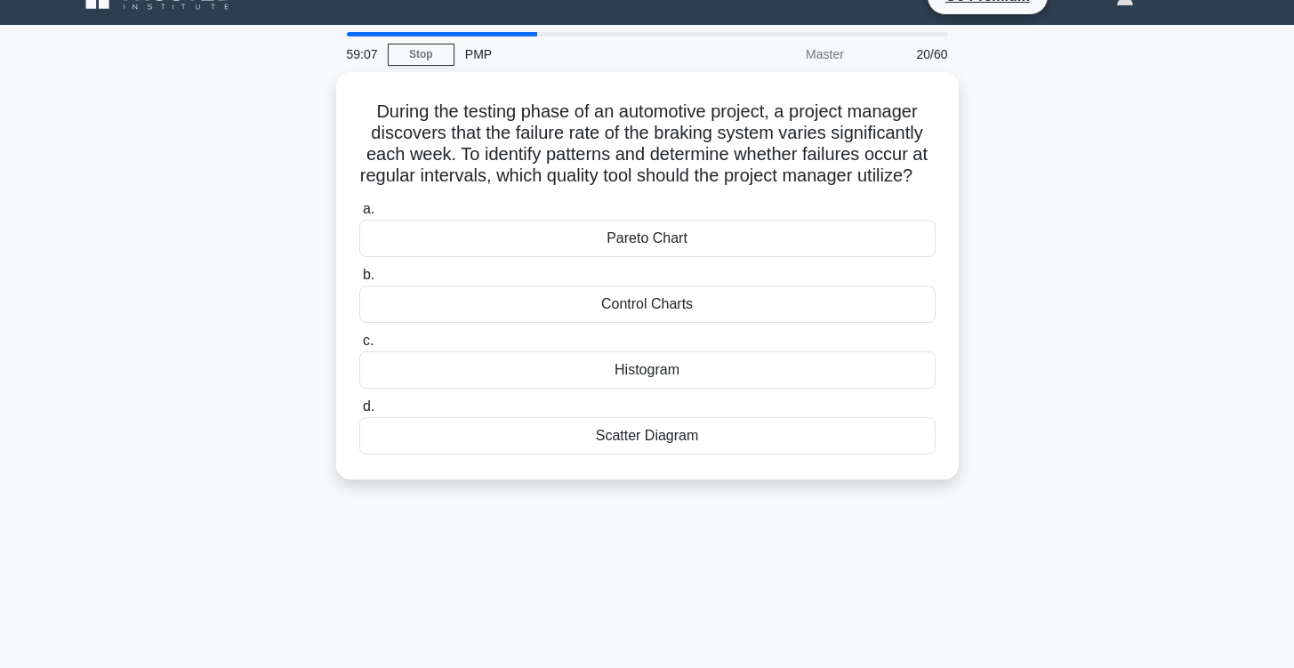
scroll to position [0, 0]
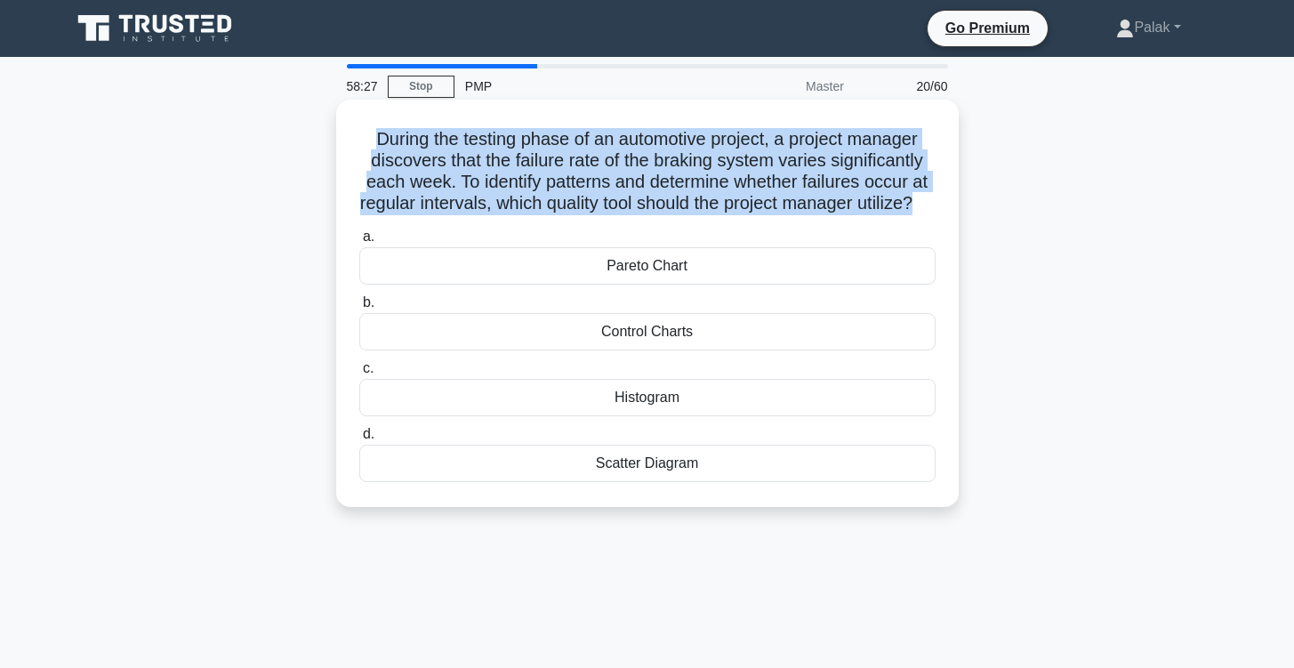
drag, startPoint x: 358, startPoint y: 134, endPoint x: 932, endPoint y: 199, distance: 577.4
click at [932, 199] on h5 "During the testing phase of an automotive project, a project manager discovers …" at bounding box center [648, 171] width 580 height 87
copy h5 "During the testing phase of an automotive project, a project manager discovers …"
click at [648, 350] on div "Control Charts" at bounding box center [647, 331] width 576 height 37
click at [359, 309] on input "b. Control Charts" at bounding box center [359, 303] width 0 height 12
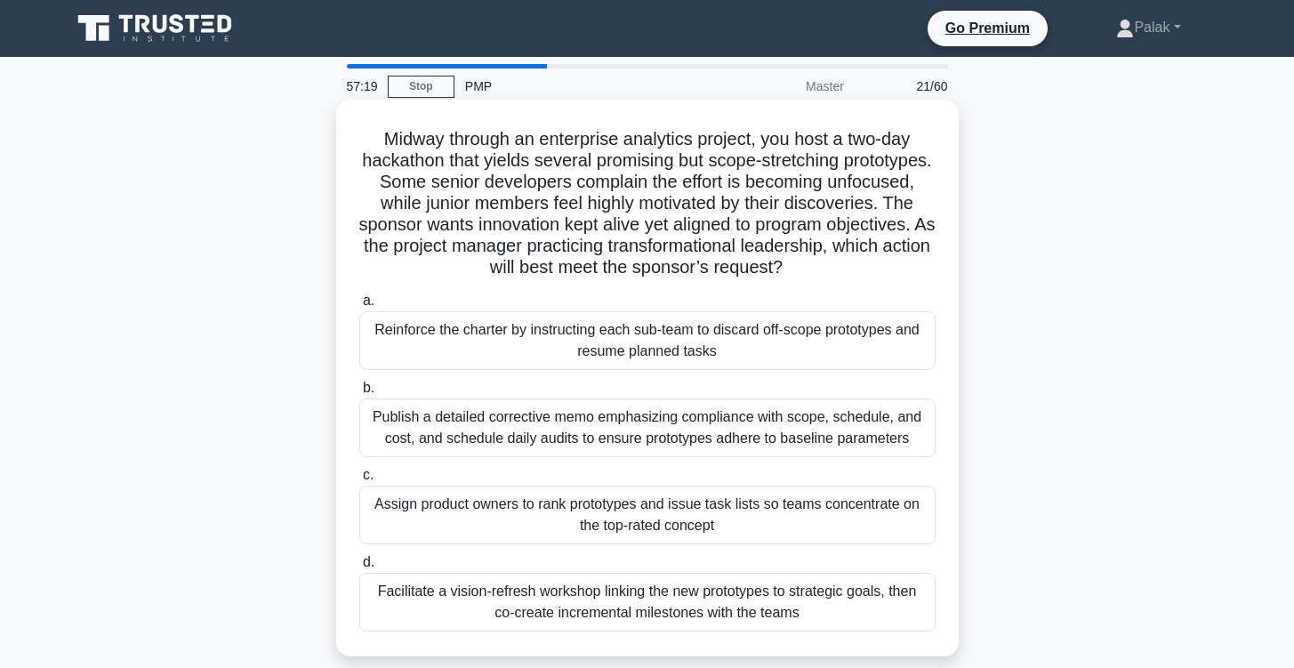
click at [647, 592] on div "Facilitate a vision-refresh workshop linking the new prototypes to strategic go…" at bounding box center [647, 602] width 576 height 59
click at [359, 568] on input "d. Facilitate a vision-refresh workshop linking the new prototypes to strategic…" at bounding box center [359, 563] width 0 height 12
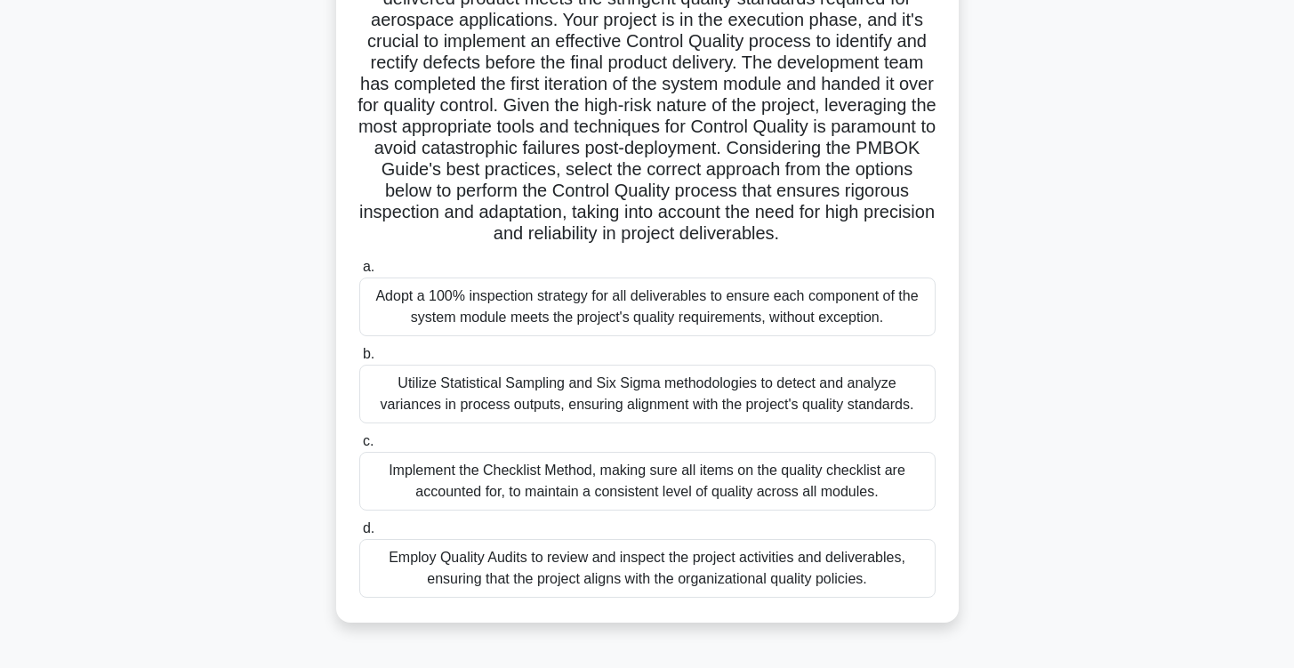
scroll to position [186, 0]
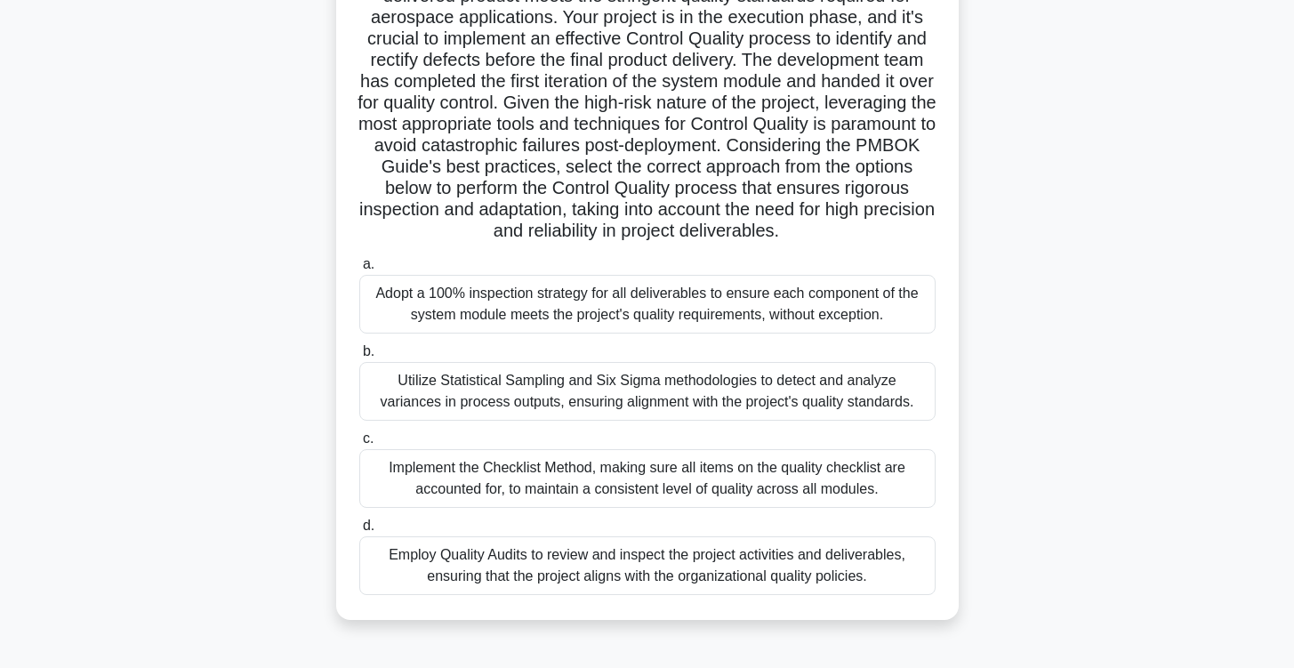
click at [620, 310] on div "Adopt a 100% inspection strategy for all deliverables to ensure each component …" at bounding box center [647, 304] width 576 height 59
click at [359, 270] on input "a. Adopt a 100% inspection strategy for all deliverables to ensure each compone…" at bounding box center [359, 265] width 0 height 12
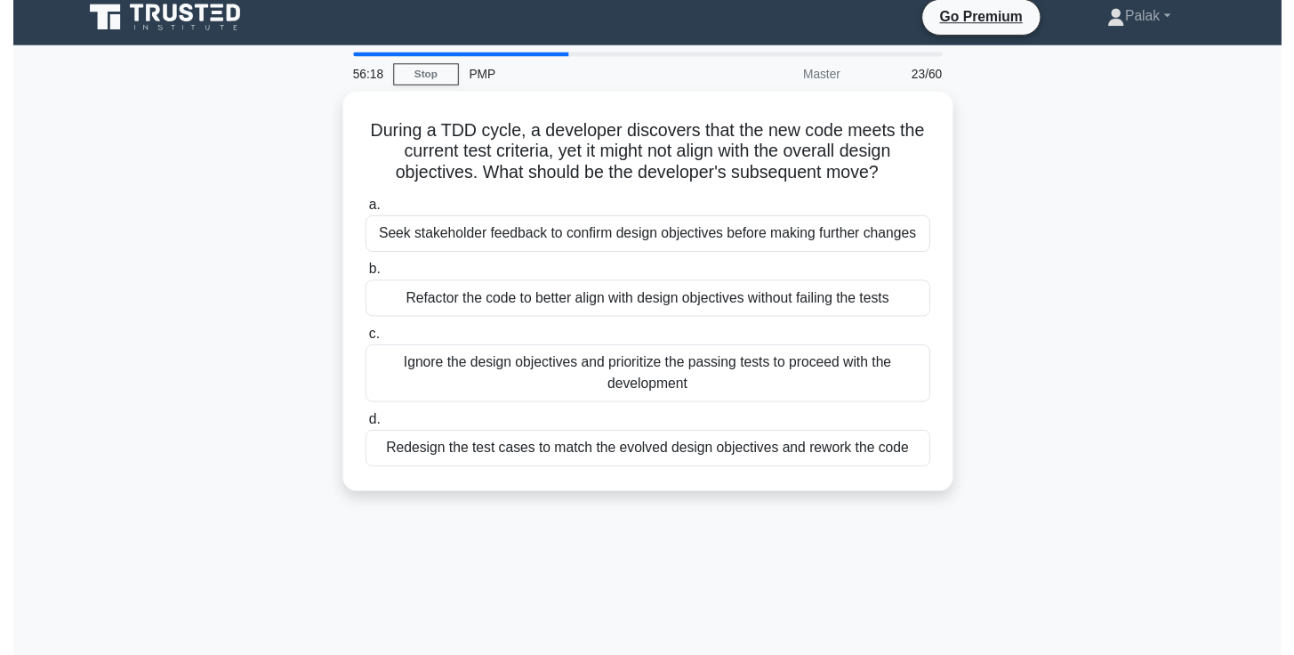
scroll to position [0, 0]
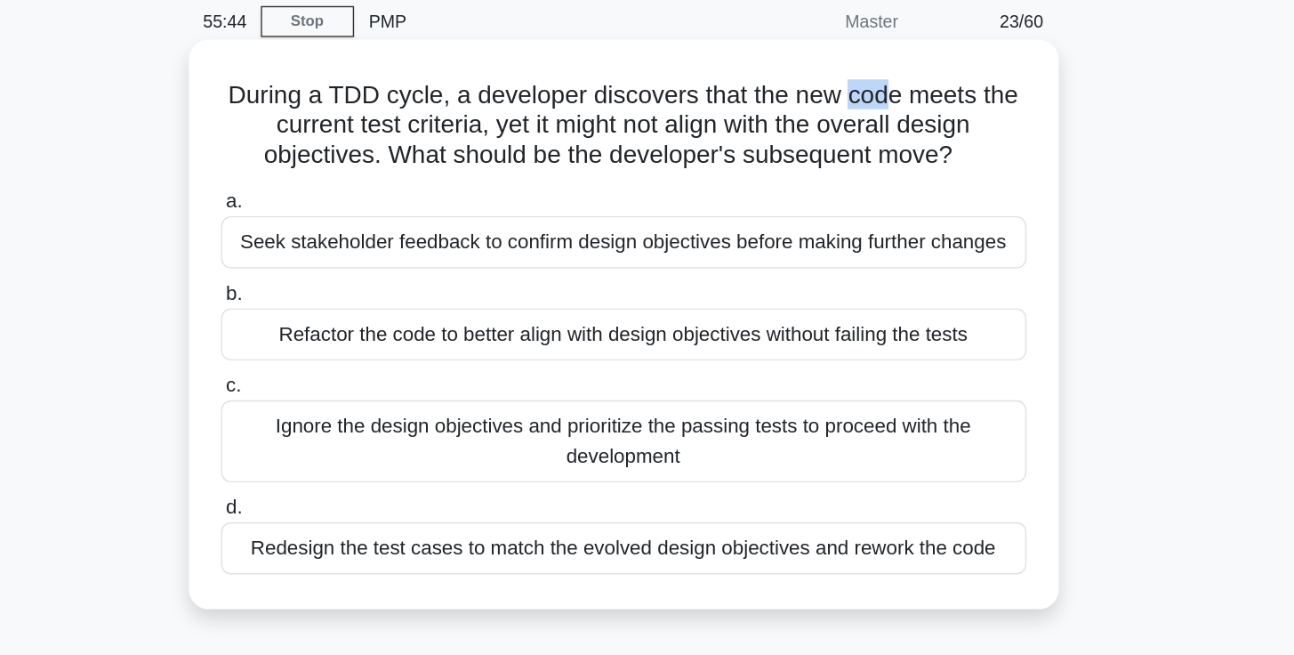
drag, startPoint x: 606, startPoint y: 72, endPoint x: 622, endPoint y: 72, distance: 16.0
click at [632, 128] on h5 "During a TDD cycle, a developer discovers that the new code meets the current t…" at bounding box center [648, 161] width 580 height 66
drag, startPoint x: 286, startPoint y: 87, endPoint x: 268, endPoint y: 87, distance: 18.7
click at [358, 128] on h5 "During a TDD cycle, a developer discovers that the new code meets the current t…" at bounding box center [648, 161] width 580 height 66
drag, startPoint x: 264, startPoint y: 87, endPoint x: 398, endPoint y: 86, distance: 133.4
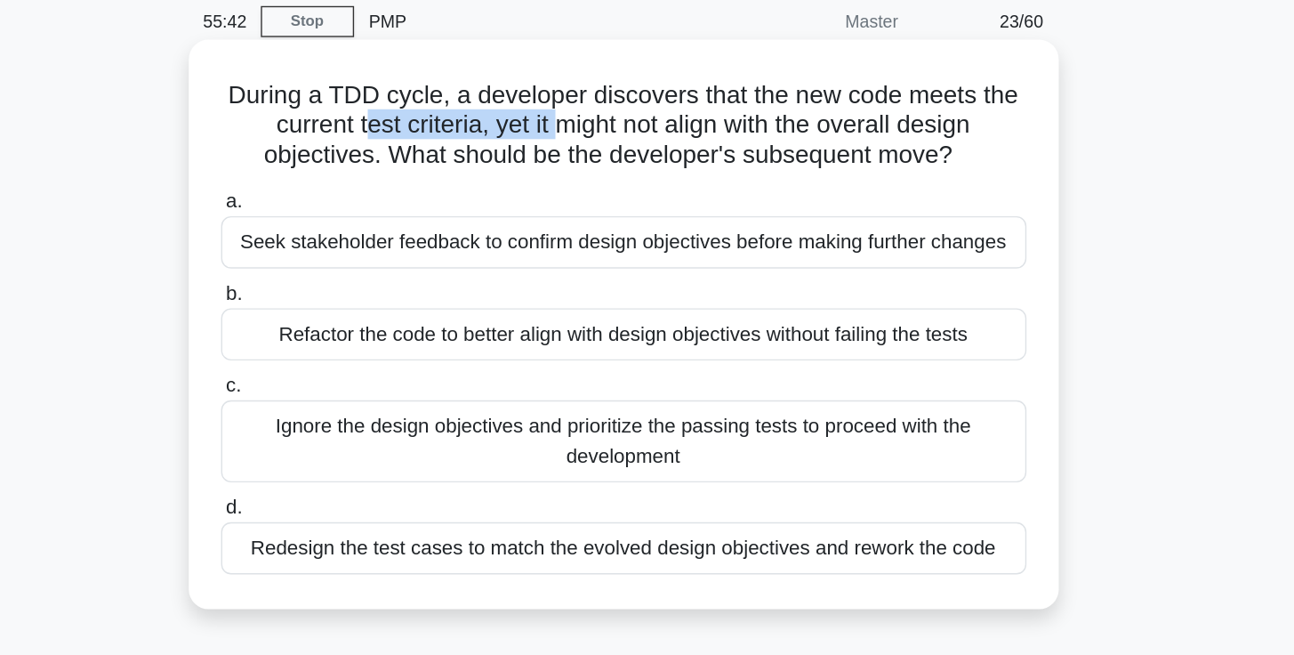
click at [398, 128] on h5 "During a TDD cycle, a developer discovers that the new code meets the current t…" at bounding box center [648, 161] width 580 height 66
click at [410, 128] on h5 "During a TDD cycle, a developer discovers that the new code meets the current t…" at bounding box center [648, 161] width 580 height 66
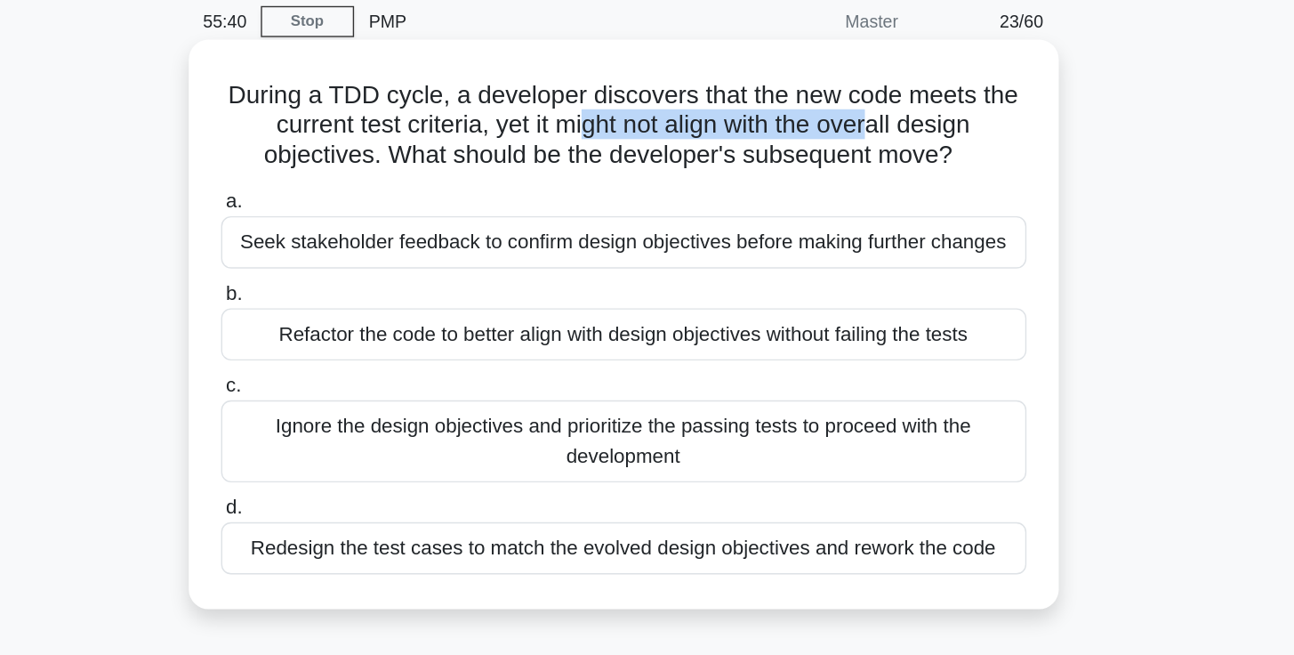
drag, startPoint x: 423, startPoint y: 85, endPoint x: 631, endPoint y: 85, distance: 208.2
click at [631, 128] on h5 "During a TDD cycle, a developer discovers that the new code meets the current t…" at bounding box center [648, 161] width 580 height 66
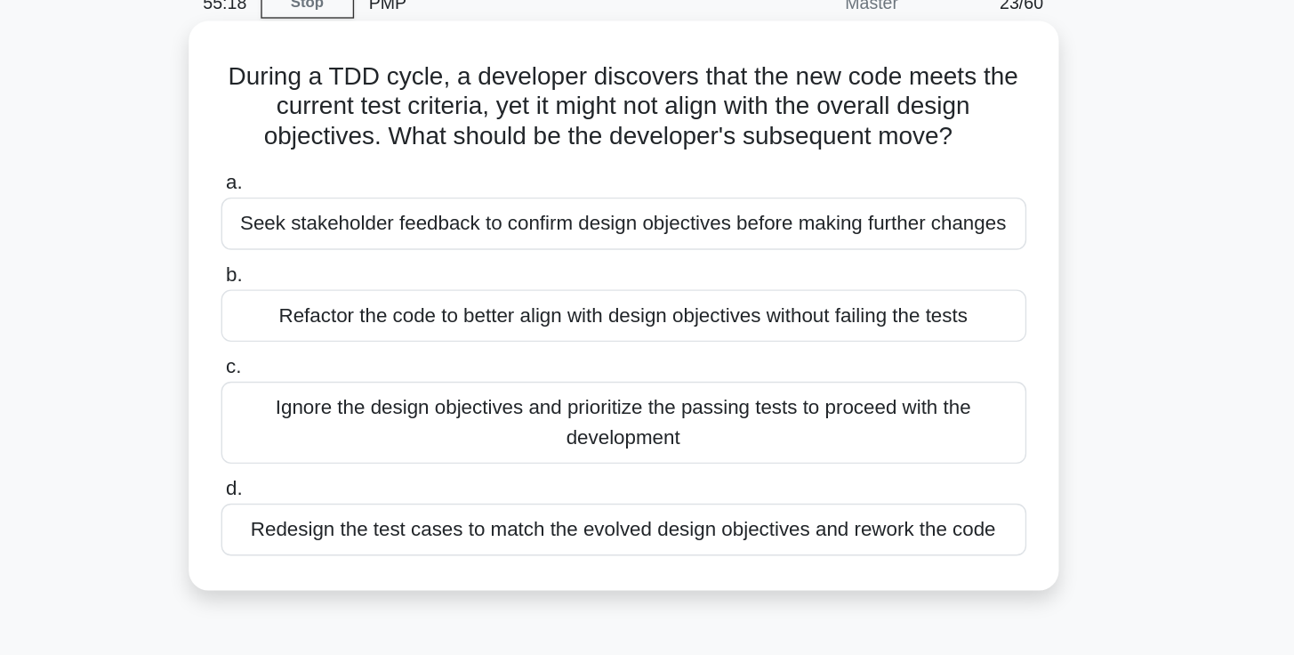
click at [463, 292] on div "Refactor the code to better align with design objectives without failing the te…" at bounding box center [647, 310] width 576 height 37
click at [359, 276] on input "b. Refactor the code to better align with design objectives without failing the…" at bounding box center [359, 282] width 0 height 12
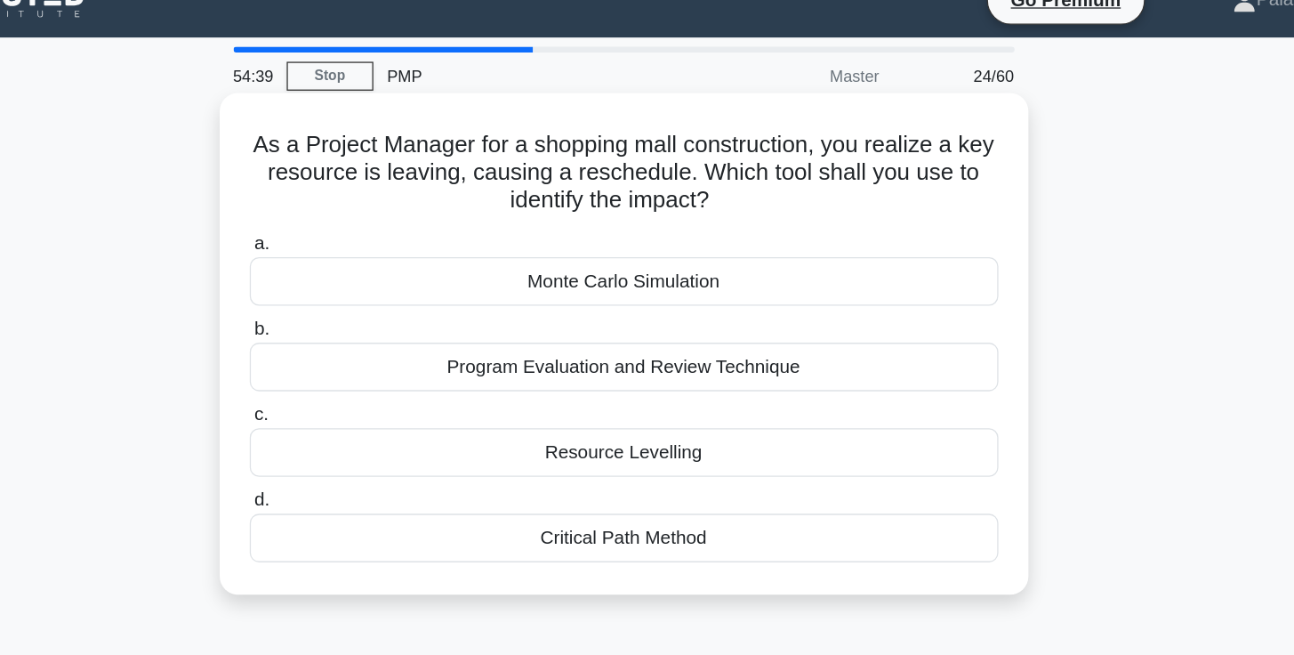
click at [478, 292] on div "Program Evaluation and Review Technique" at bounding box center [647, 310] width 576 height 37
click at [359, 286] on input "b. Program Evaluation and Review Technique" at bounding box center [359, 282] width 0 height 12
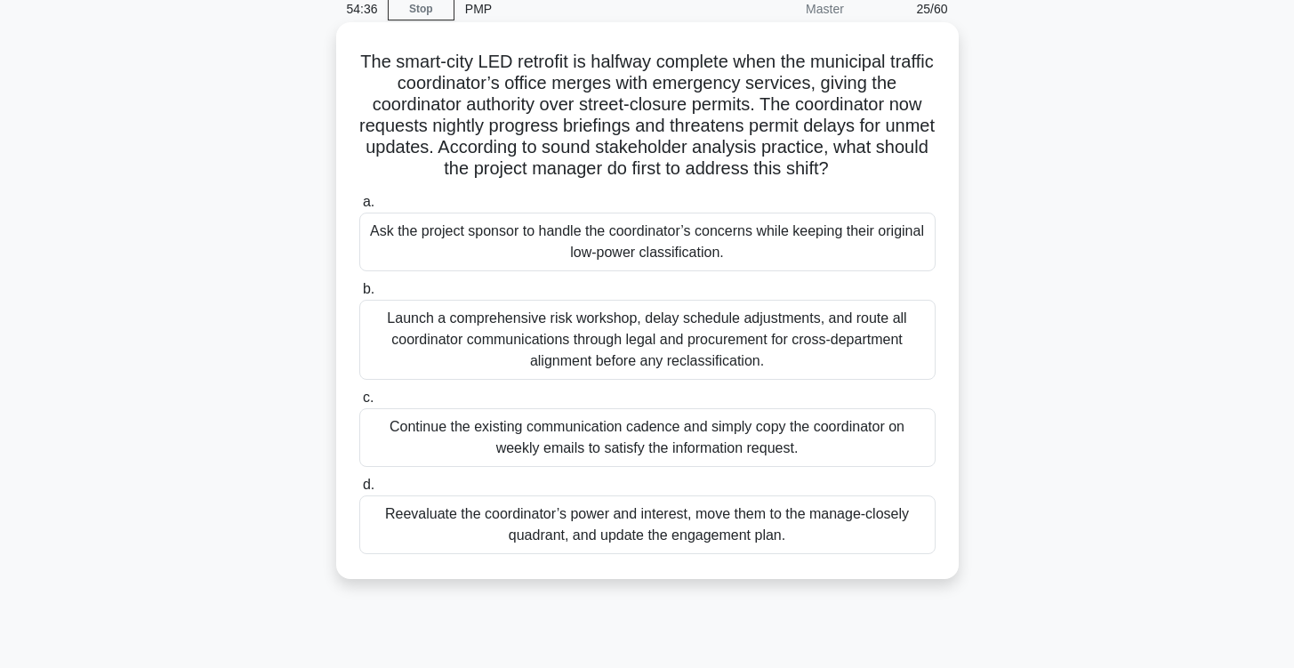
scroll to position [80, 0]
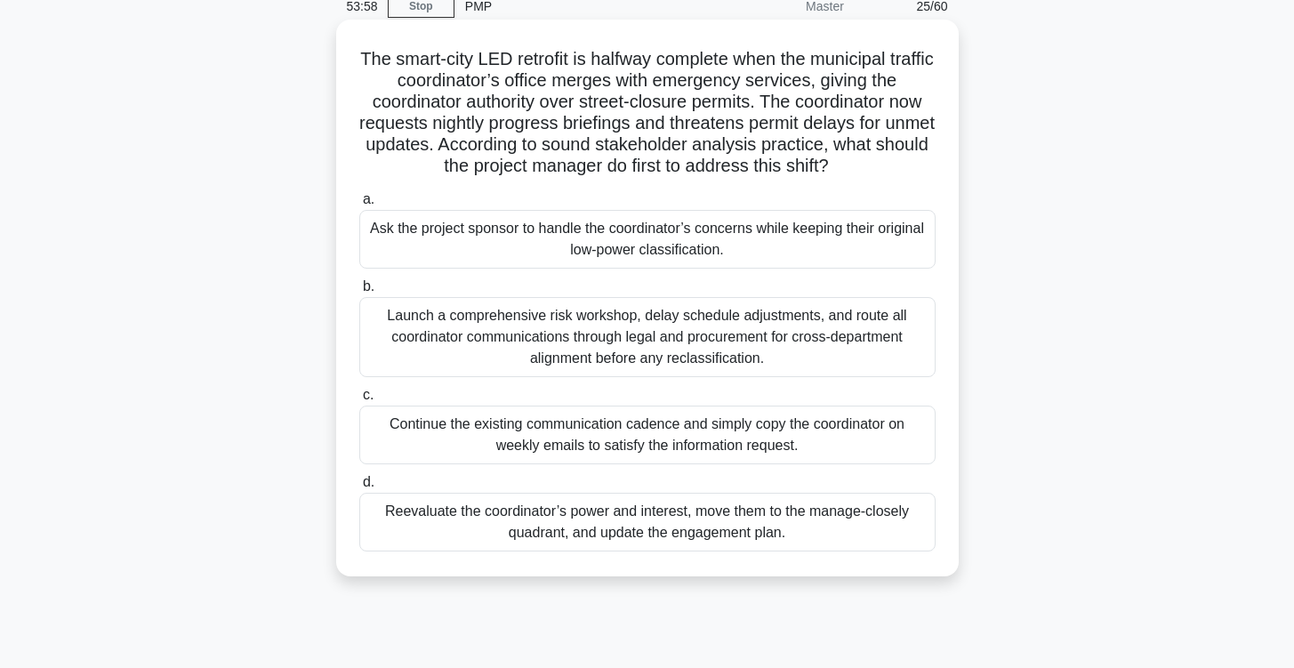
click at [658, 520] on div "Reevaluate the coordinator’s power and interest, move them to the manage-closel…" at bounding box center [647, 522] width 576 height 59
click at [359, 488] on input "d. Reevaluate the coordinator’s power and interest, move them to the manage-clo…" at bounding box center [359, 483] width 0 height 12
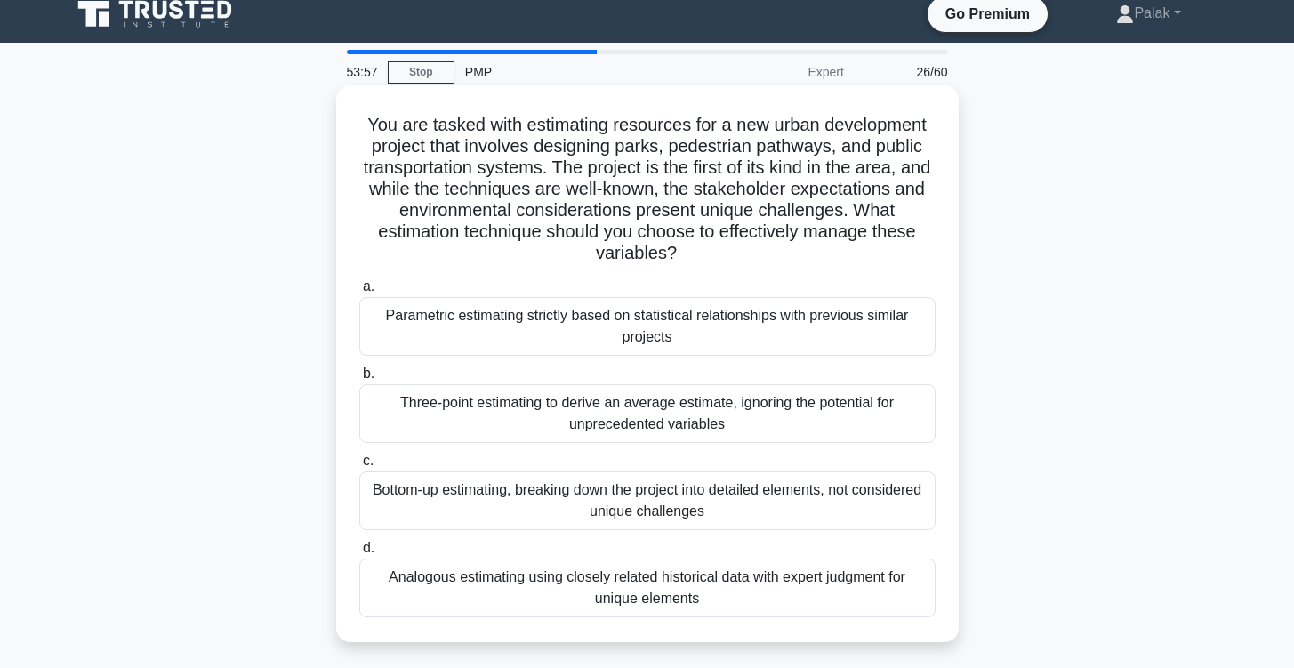
scroll to position [18, 0]
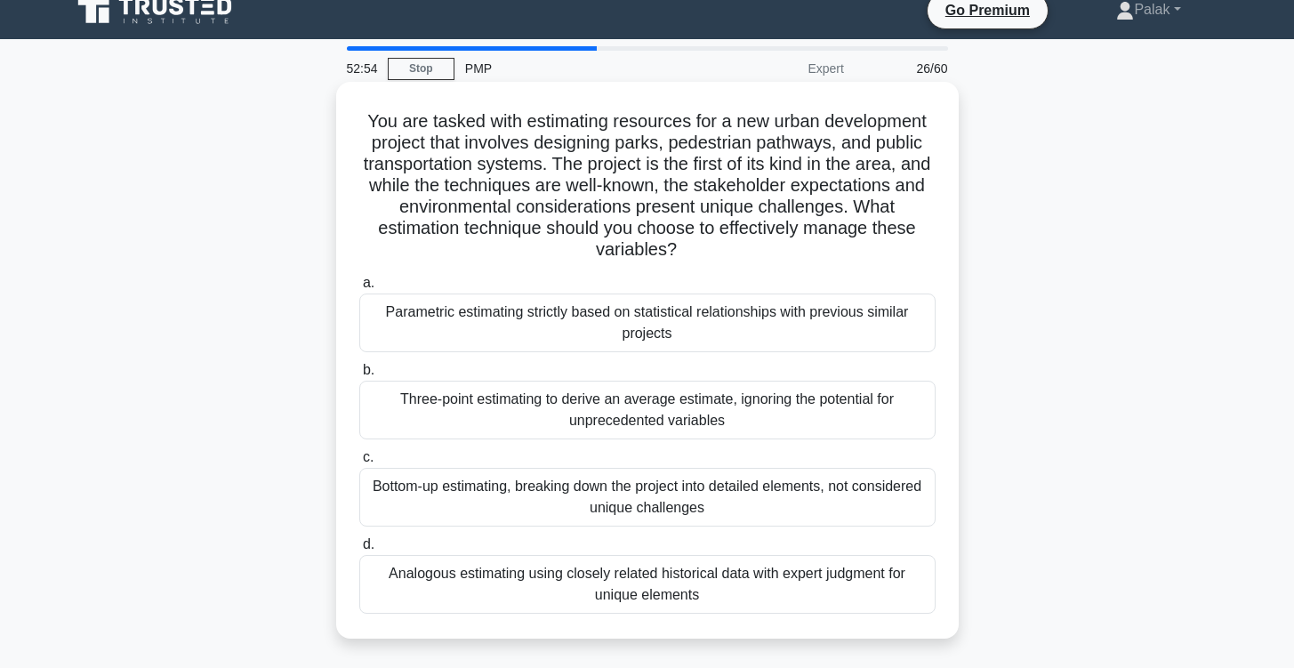
click at [670, 569] on div "Analogous estimating using closely related historical data with expert judgment…" at bounding box center [647, 584] width 576 height 59
click at [359, 551] on input "d. Analogous estimating using closely related historical data with expert judgm…" at bounding box center [359, 545] width 0 height 12
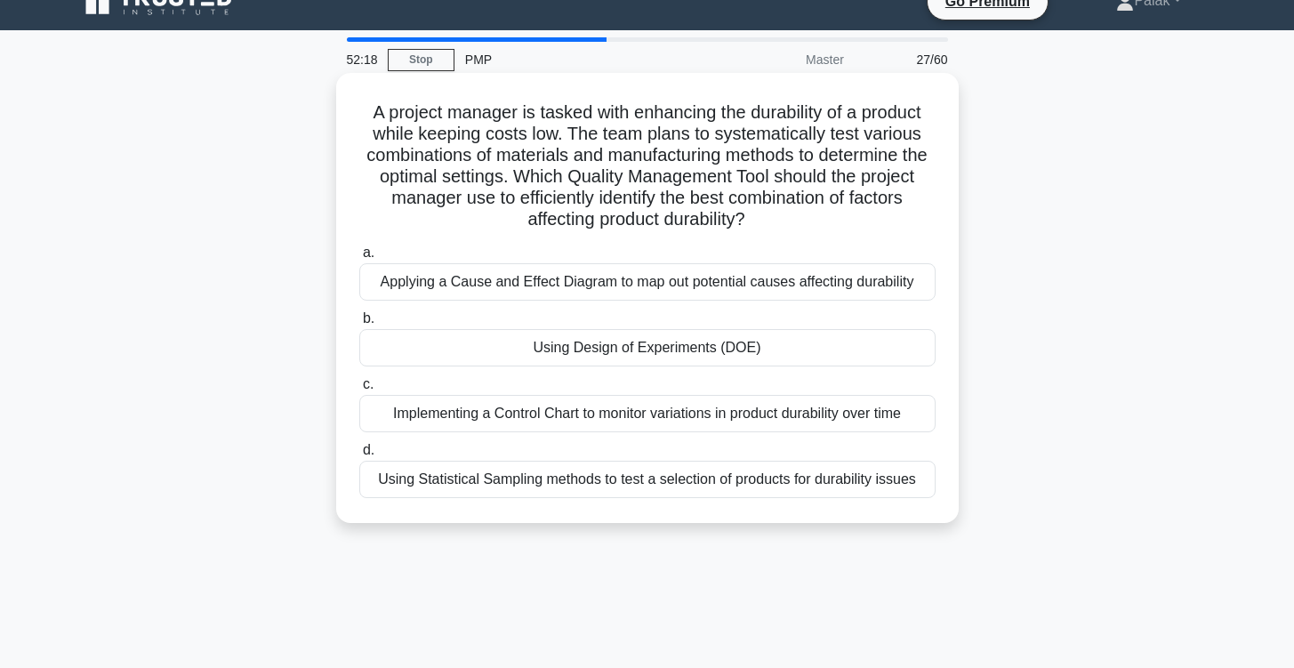
scroll to position [31, 0]
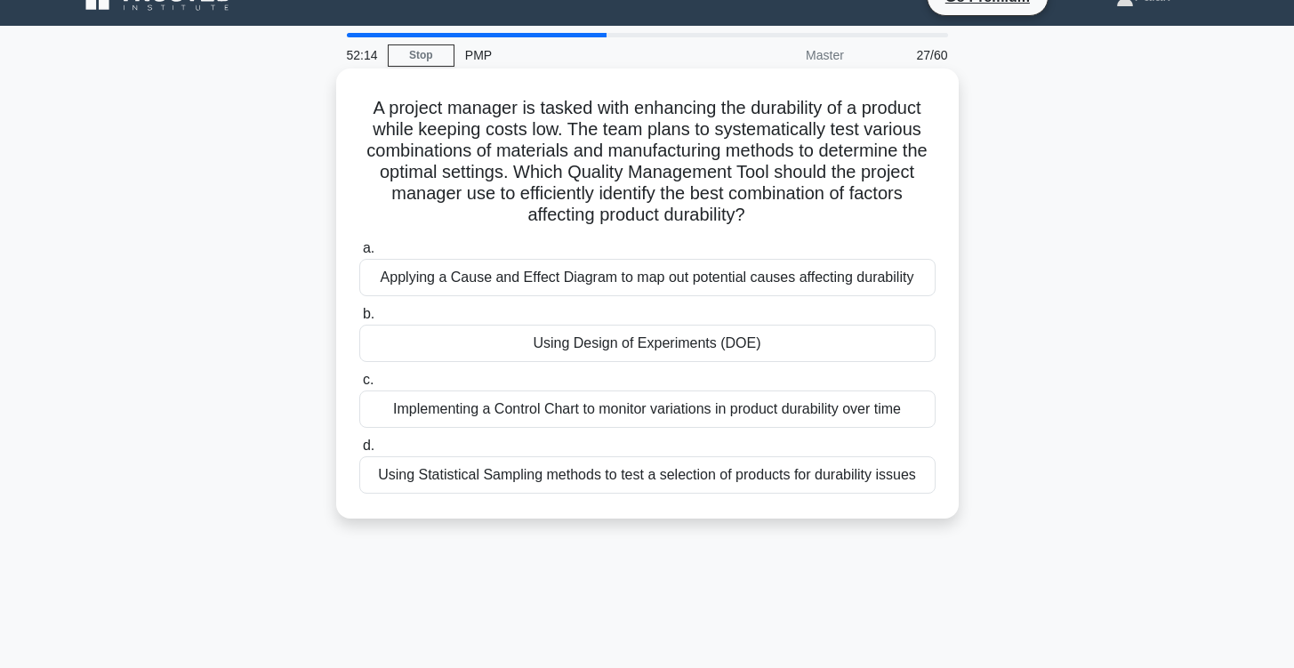
click at [669, 349] on div "Using Design of Experiments (DOE)" at bounding box center [647, 343] width 576 height 37
click at [359, 320] on input "b. Using Design of Experiments (DOE)" at bounding box center [359, 315] width 0 height 12
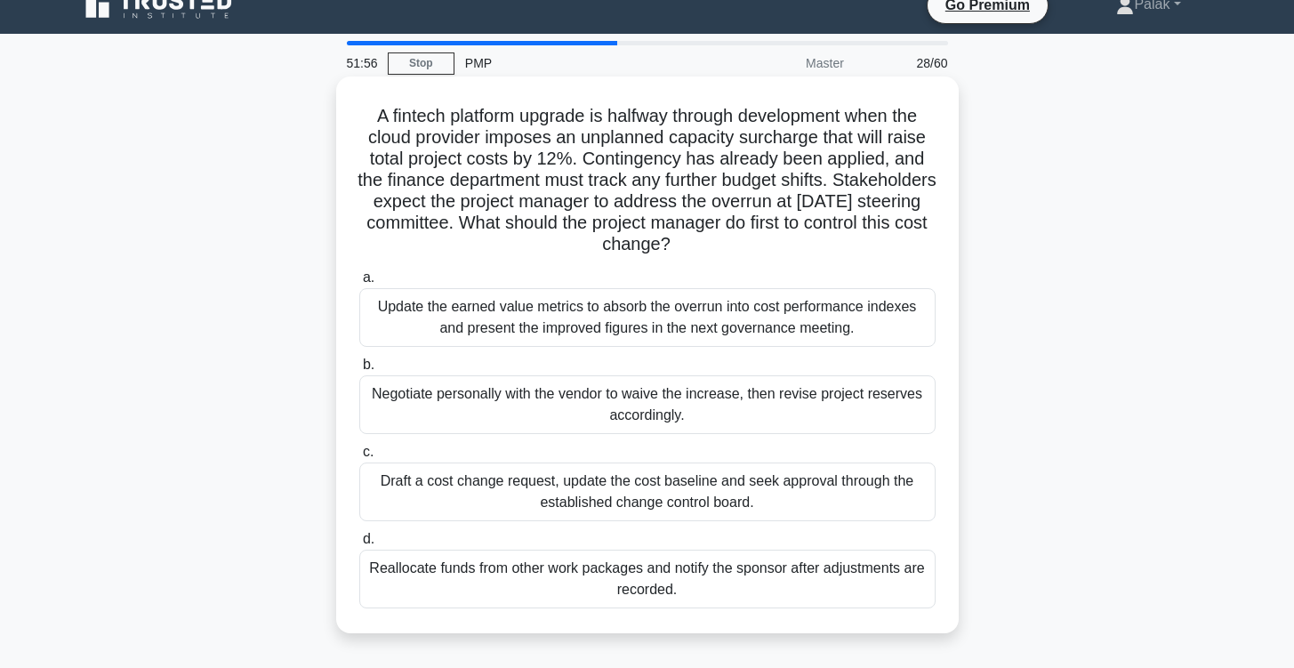
scroll to position [28, 0]
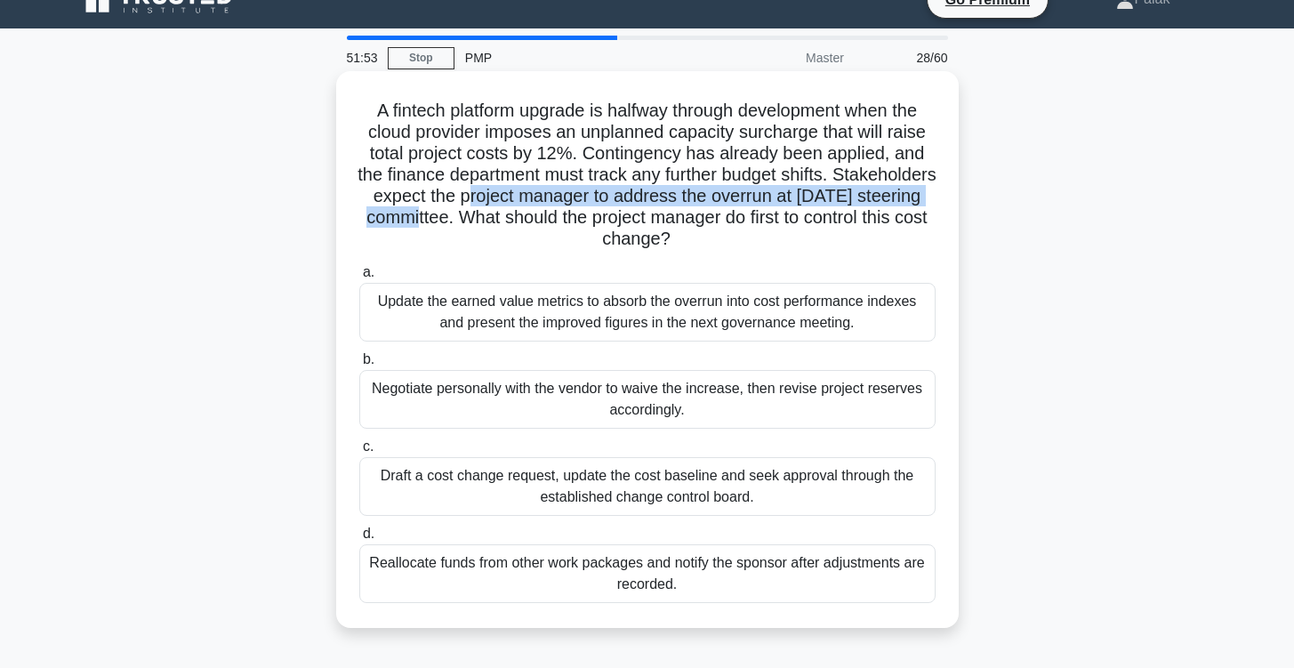
drag, startPoint x: 590, startPoint y: 188, endPoint x: 529, endPoint y: 212, distance: 65.1
click at [531, 212] on h5 "A fintech platform upgrade is halfway through development when the cloud provid…" at bounding box center [648, 175] width 580 height 151
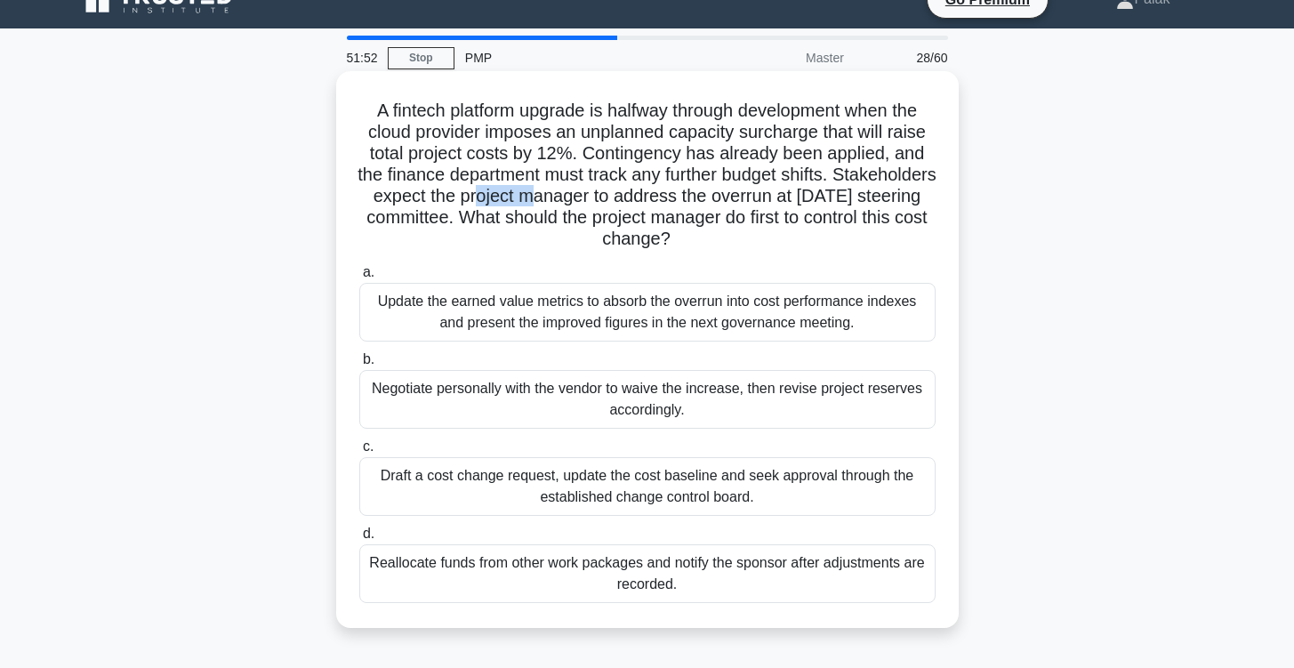
drag, startPoint x: 593, startPoint y: 202, endPoint x: 645, endPoint y: 196, distance: 52.0
click at [647, 197] on h5 "A fintech platform upgrade is halfway through development when the cloud provid…" at bounding box center [648, 175] width 580 height 151
click at [645, 196] on h5 "A fintech platform upgrade is halfway through development when the cloud provid…" at bounding box center [648, 175] width 580 height 151
drag, startPoint x: 733, startPoint y: 220, endPoint x: 793, endPoint y: 236, distance: 62.6
click at [793, 236] on h5 "A fintech platform upgrade is halfway through development when the cloud provid…" at bounding box center [648, 175] width 580 height 151
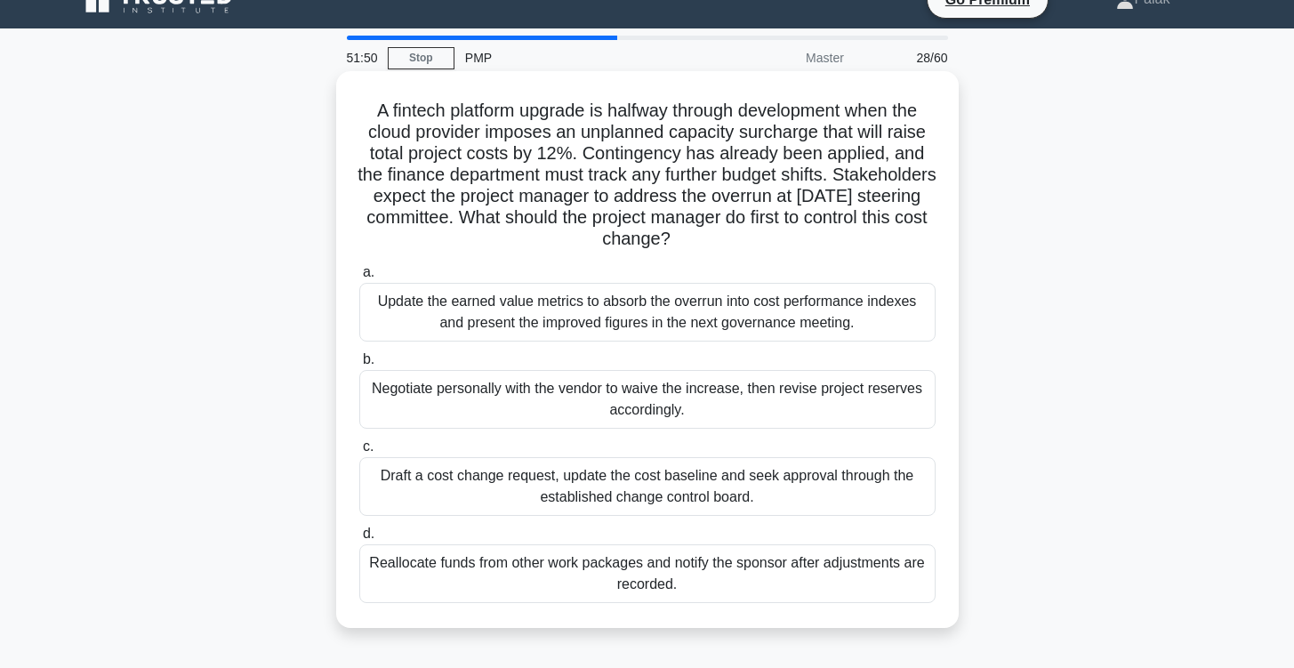
click at [793, 236] on h5 "A fintech platform upgrade is halfway through development when the cloud provid…" at bounding box center [648, 175] width 580 height 151
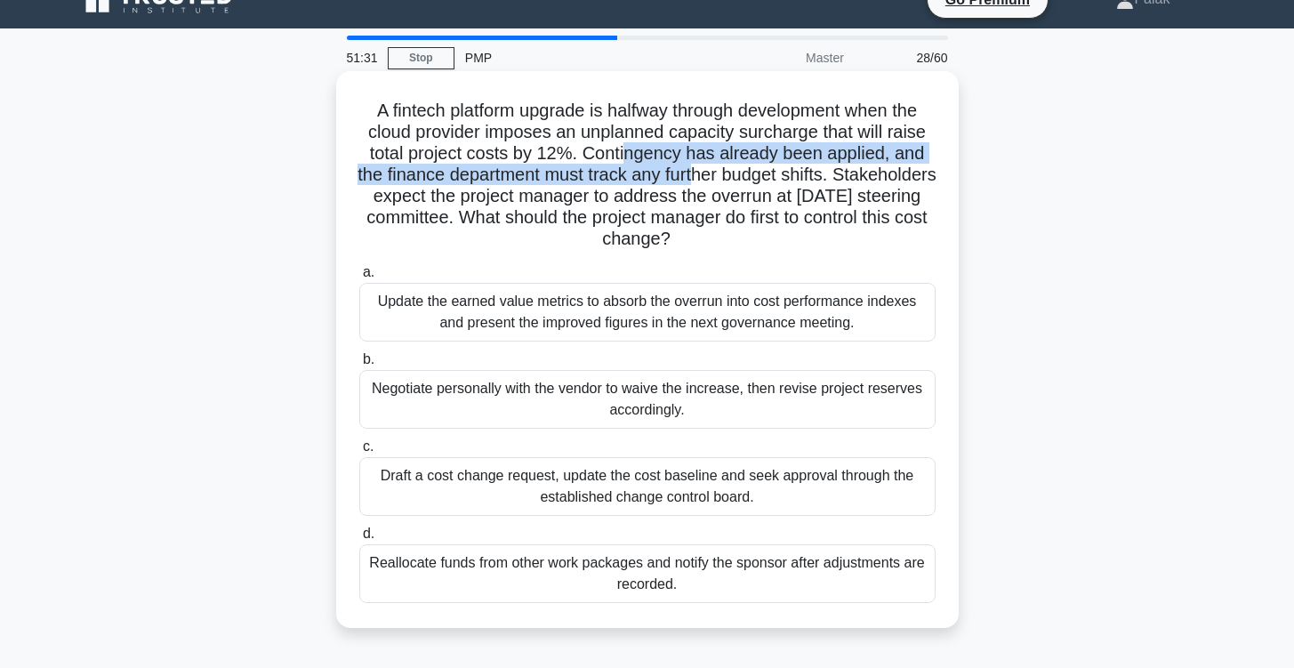
drag, startPoint x: 647, startPoint y: 157, endPoint x: 747, endPoint y: 165, distance: 100.8
click at [747, 165] on h5 "A fintech platform upgrade is halfway through development when the cloud provid…" at bounding box center [648, 175] width 580 height 151
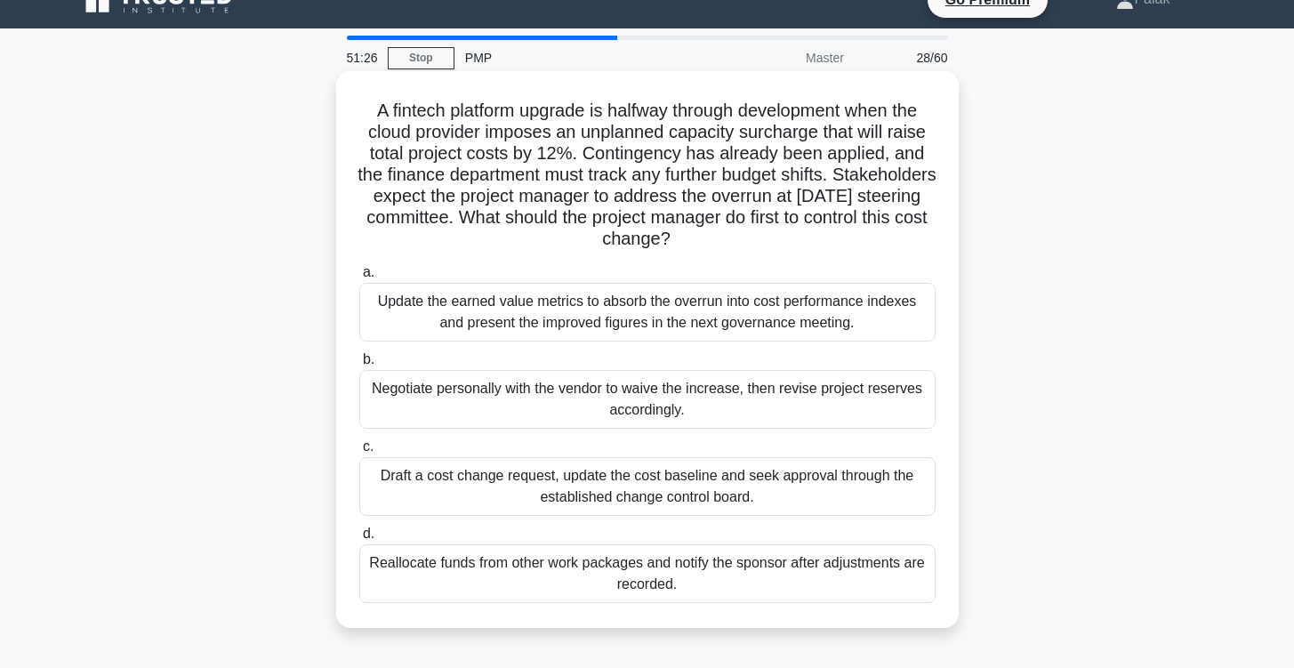
click at [740, 319] on div "Update the earned value metrics to absorb the overrun into cost performance ind…" at bounding box center [647, 312] width 576 height 59
click at [359, 278] on input "a. Update the earned value metrics to absorb the overrun into cost performance …" at bounding box center [359, 273] width 0 height 12
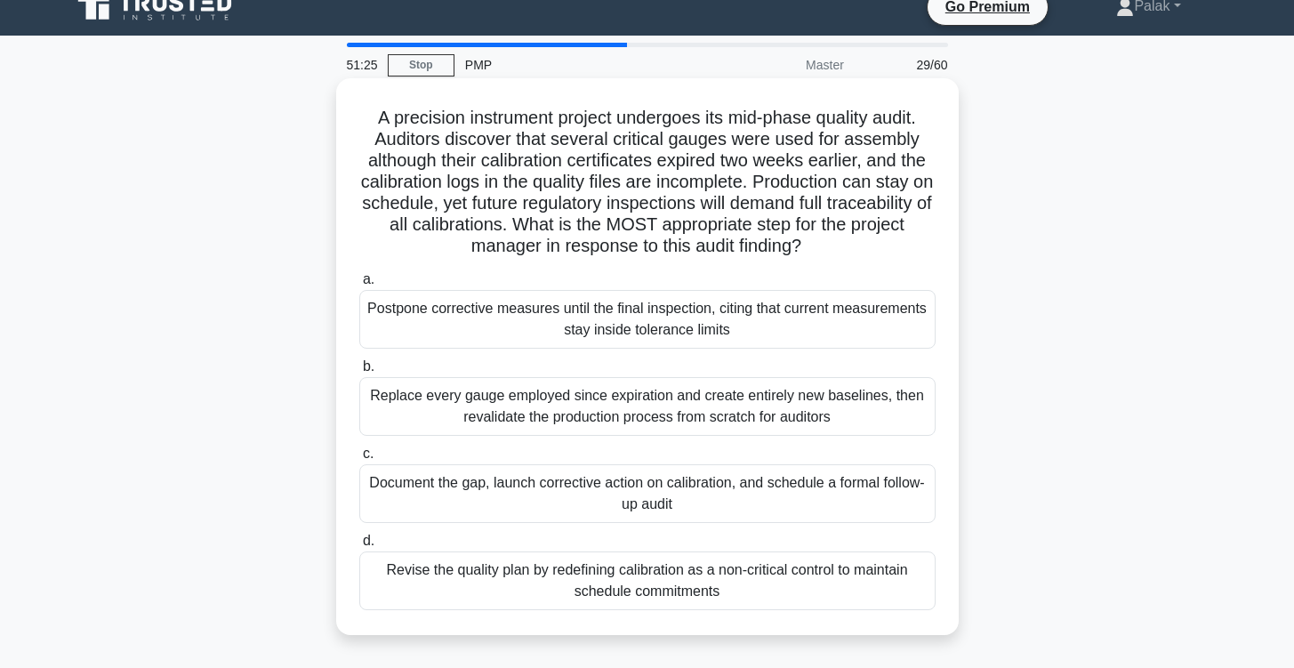
scroll to position [25, 0]
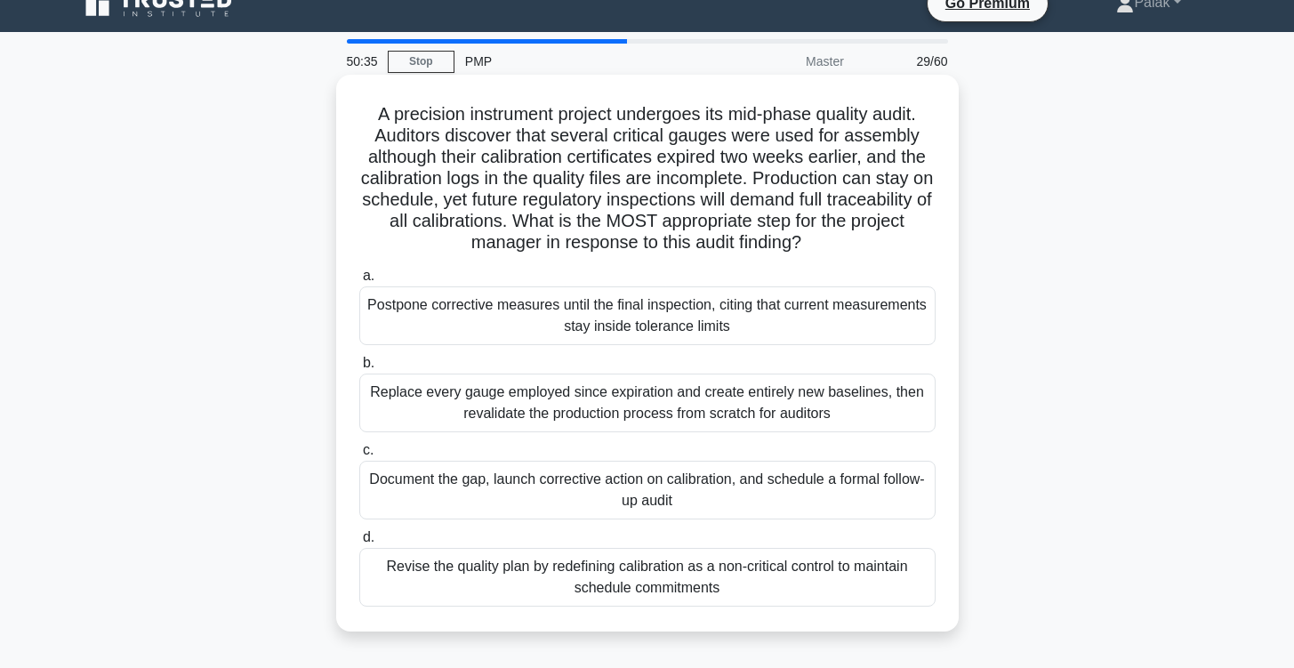
click at [893, 475] on div "Document the gap, launch corrective action on calibration, and schedule a forma…" at bounding box center [647, 490] width 576 height 59
click at [359, 456] on input "c. Document the gap, launch corrective action on calibration, and schedule a fo…" at bounding box center [359, 451] width 0 height 12
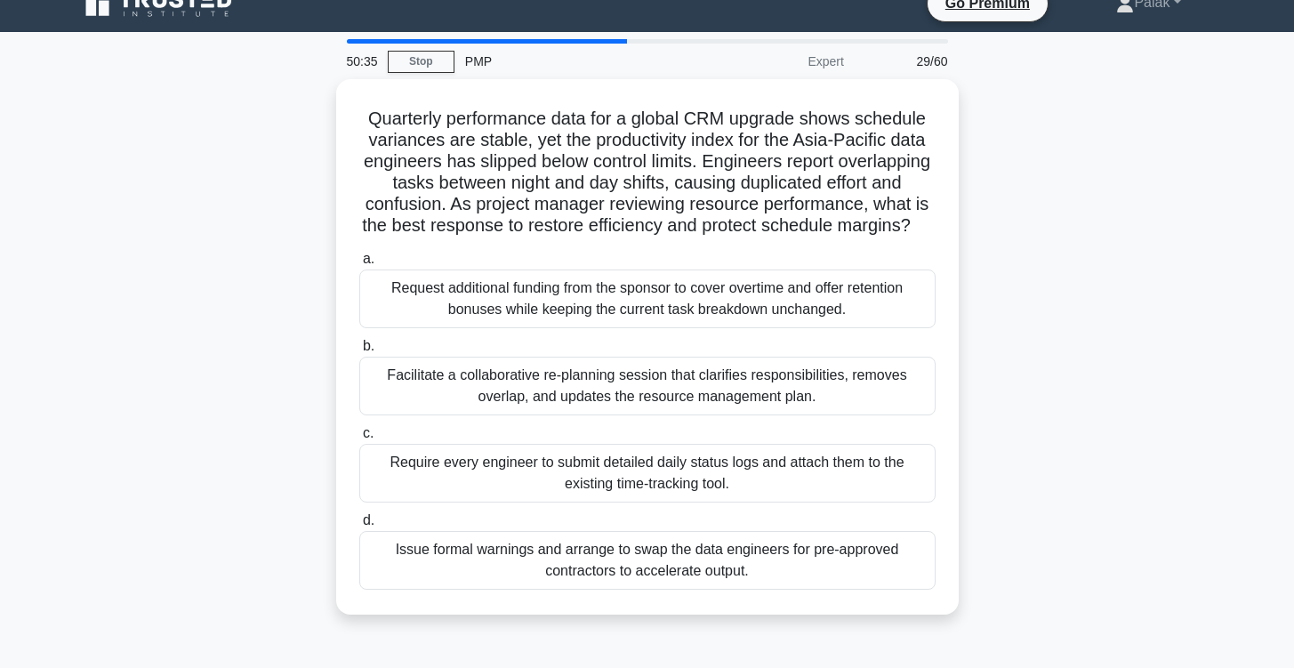
scroll to position [0, 0]
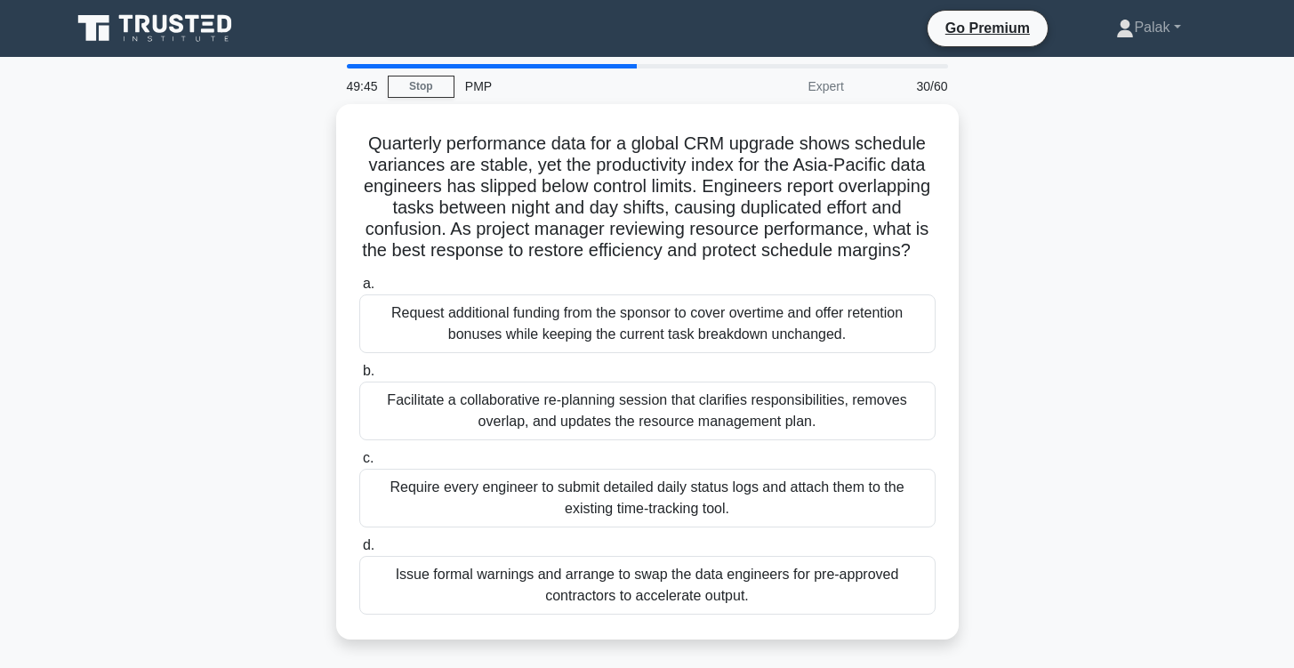
click at [1081, 514] on div "Quarterly performance data for a global CRM upgrade shows schedule variances ar…" at bounding box center [647, 382] width 1174 height 557
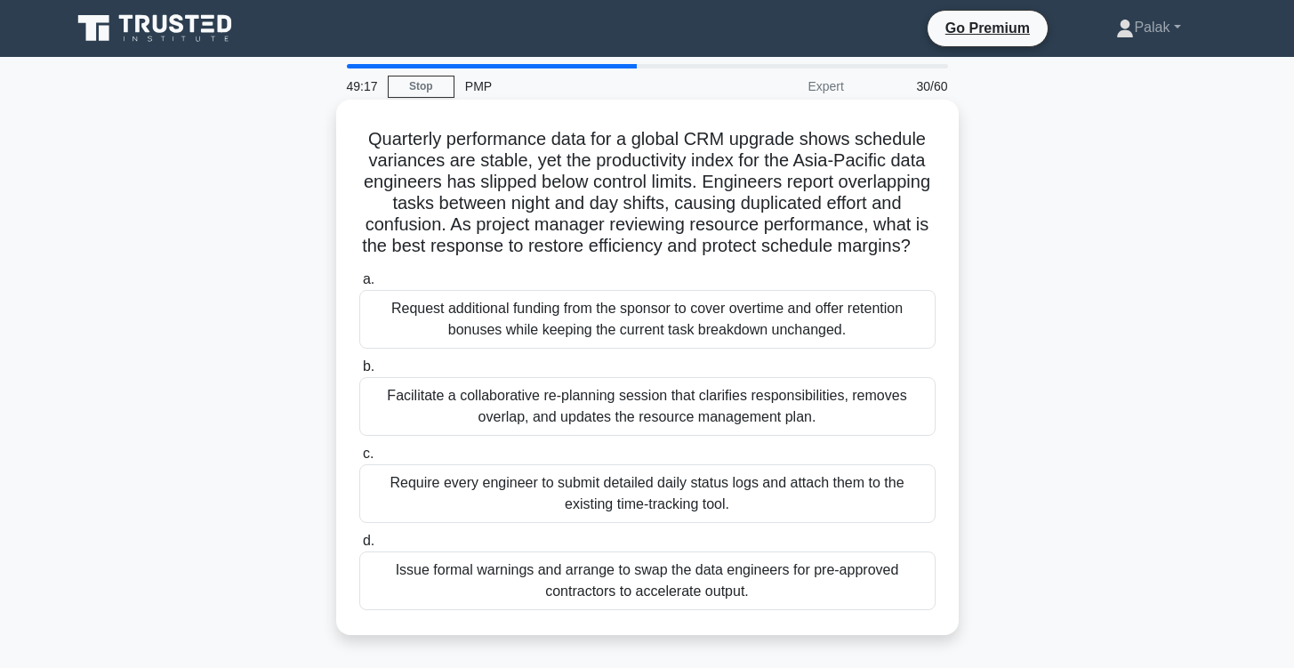
click at [930, 402] on div "Facilitate a collaborative re-planning session that clarifies responsibilities,…" at bounding box center [647, 406] width 576 height 59
click at [359, 373] on input "b. Facilitate a collaborative re-planning session that clarifies responsibiliti…" at bounding box center [359, 367] width 0 height 12
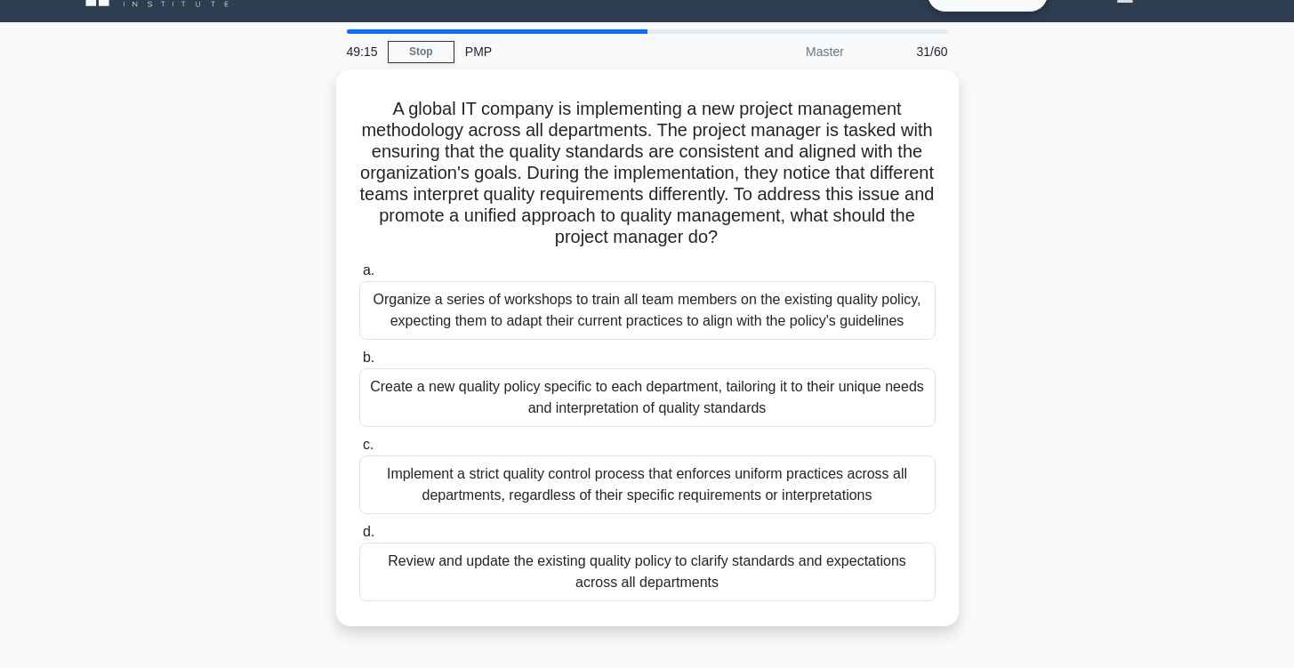
scroll to position [50, 0]
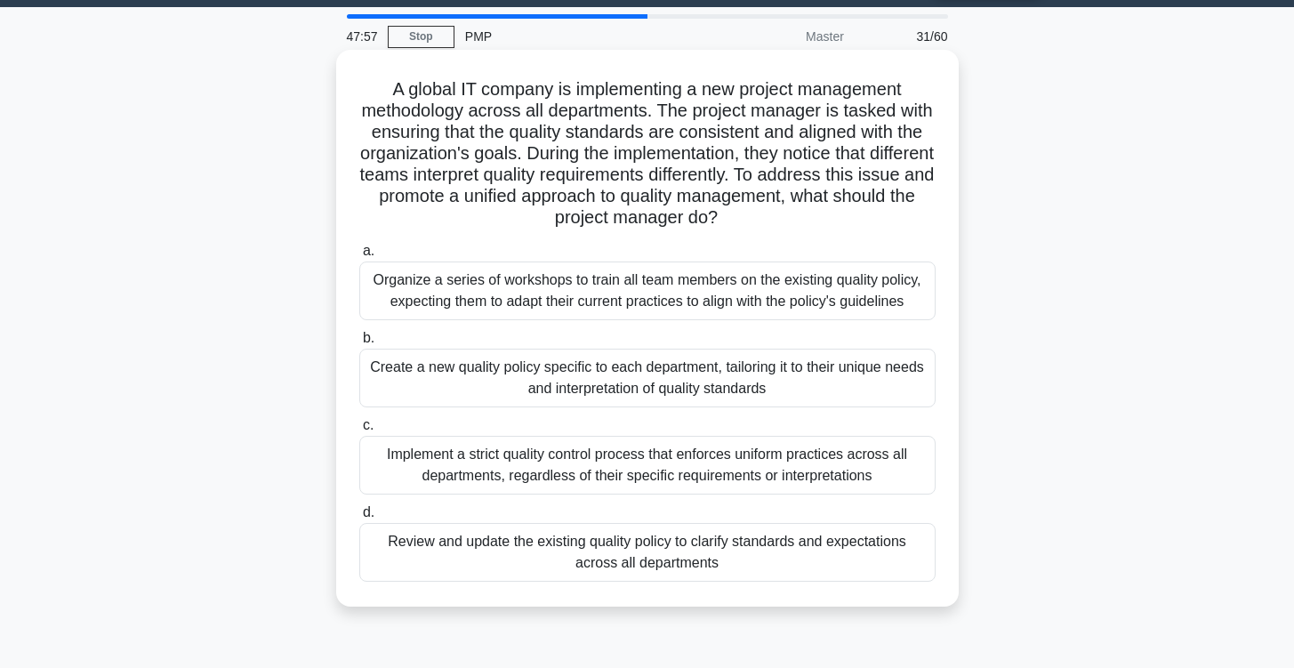
click at [785, 559] on div "Review and update the existing quality policy to clarify standards and expectat…" at bounding box center [647, 552] width 576 height 59
click at [359, 519] on input "d. Review and update the existing quality policy to clarify standards and expec…" at bounding box center [359, 513] width 0 height 12
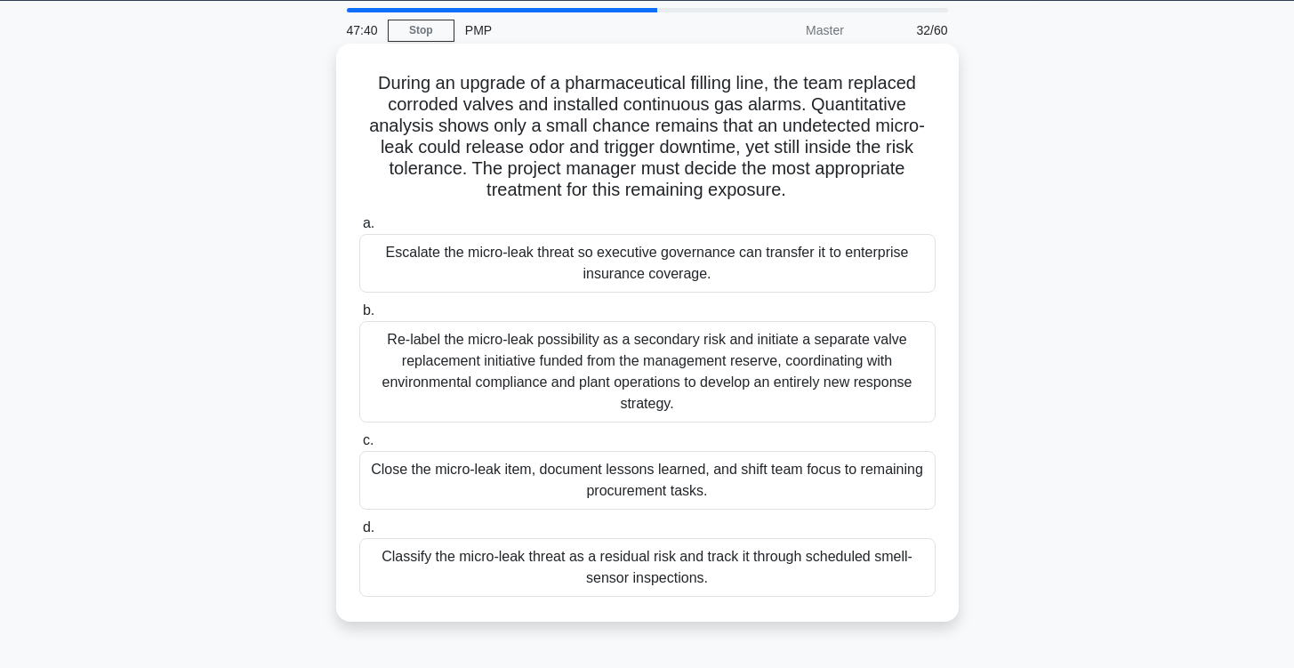
scroll to position [54, 0]
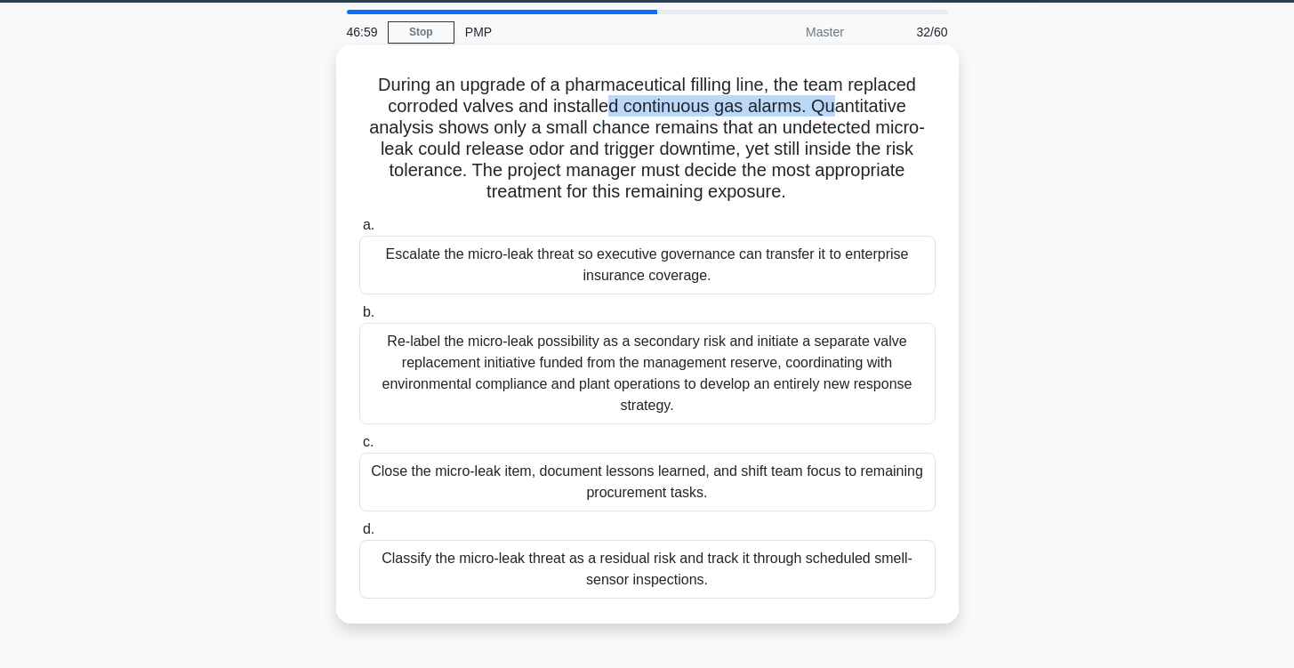
drag, startPoint x: 609, startPoint y: 98, endPoint x: 830, endPoint y: 101, distance: 220.6
click at [830, 101] on h5 "During an upgrade of a pharmaceutical filling line, the team replaced corroded …" at bounding box center [648, 139] width 580 height 130
click at [829, 101] on h5 "During an upgrade of a pharmaceutical filling line, the team replaced corroded …" at bounding box center [648, 139] width 580 height 130
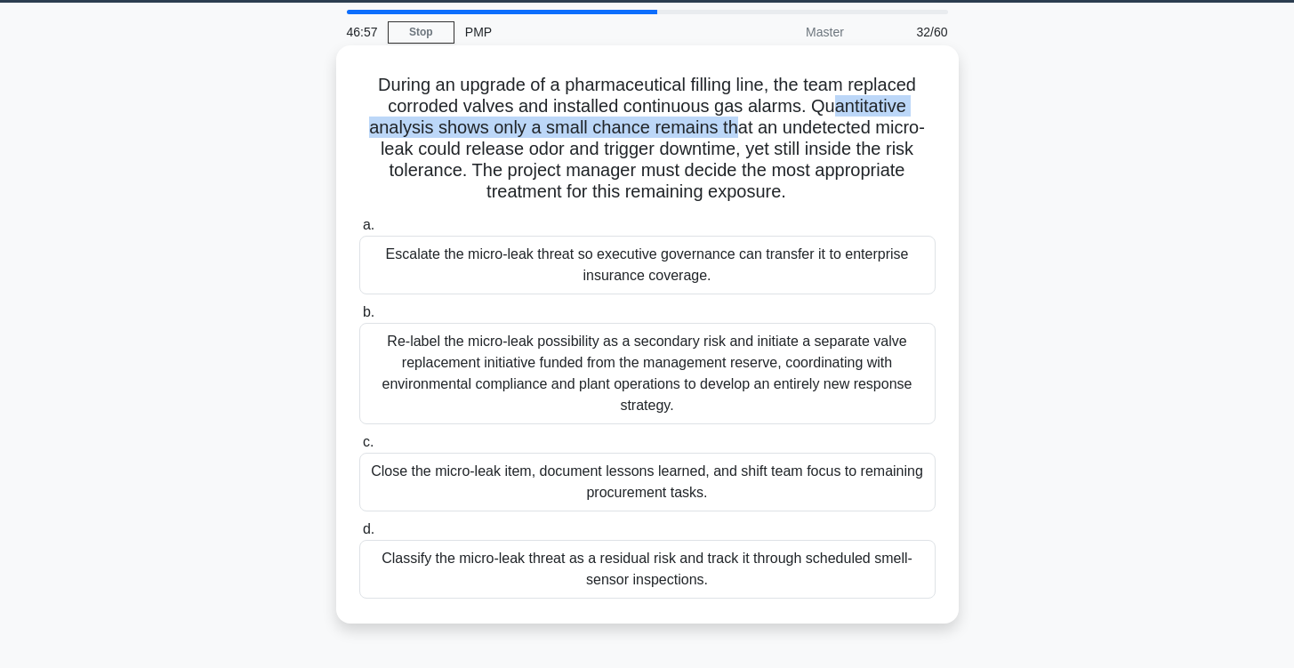
drag, startPoint x: 828, startPoint y: 102, endPoint x: 732, endPoint y: 122, distance: 98.0
click at [732, 122] on h5 "During an upgrade of a pharmaceutical filling line, the team replaced corroded …" at bounding box center [648, 139] width 580 height 130
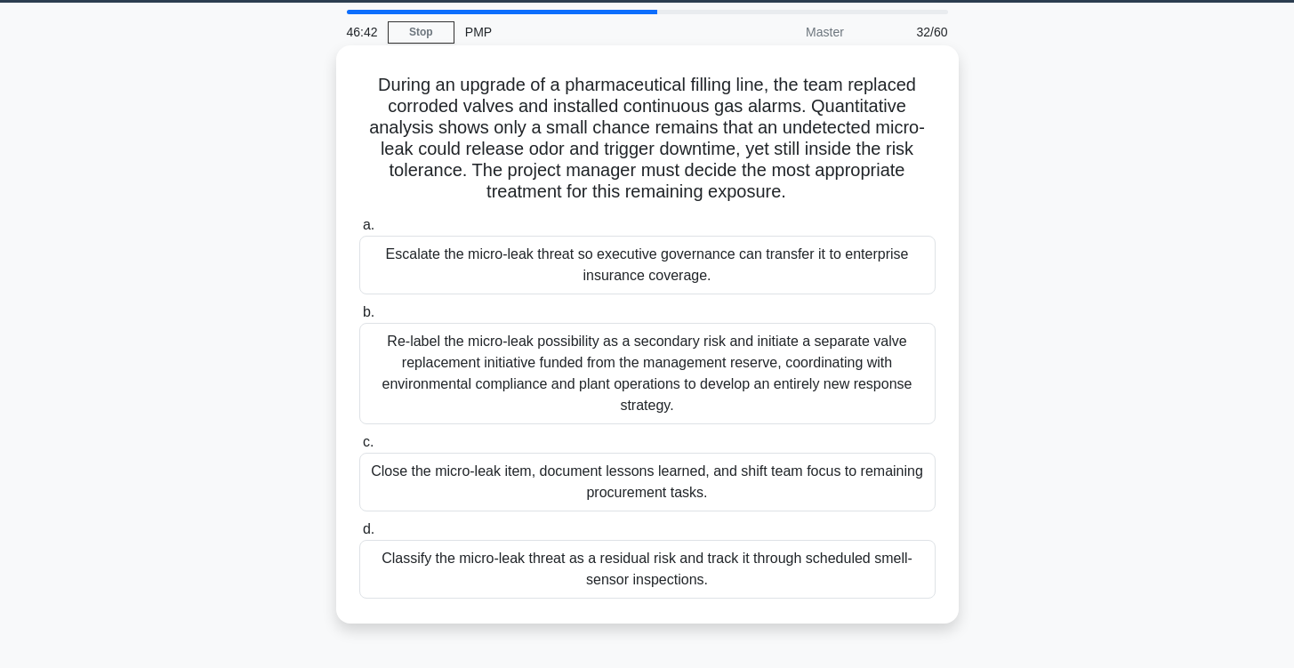
click at [580, 566] on div "Classify the micro-leak threat as a residual risk and track it through schedule…" at bounding box center [647, 569] width 576 height 59
click at [359, 535] on input "d. Classify the micro-leak threat as a residual risk and track it through sched…" at bounding box center [359, 530] width 0 height 12
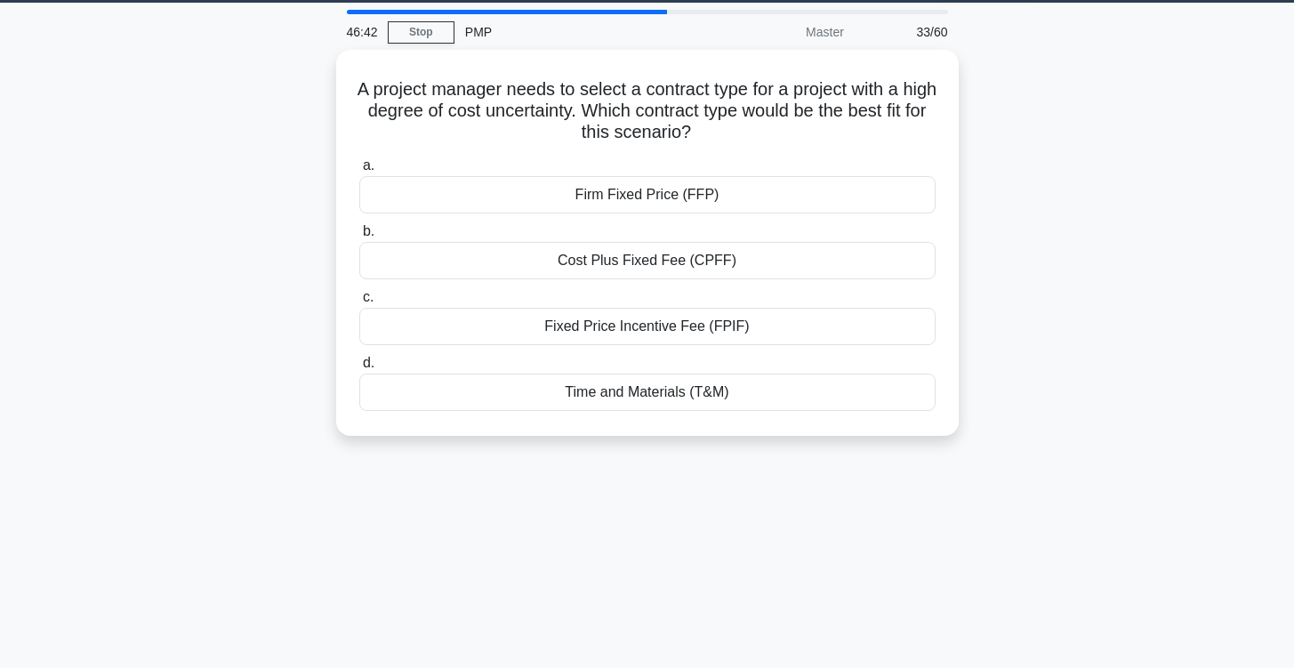
scroll to position [0, 0]
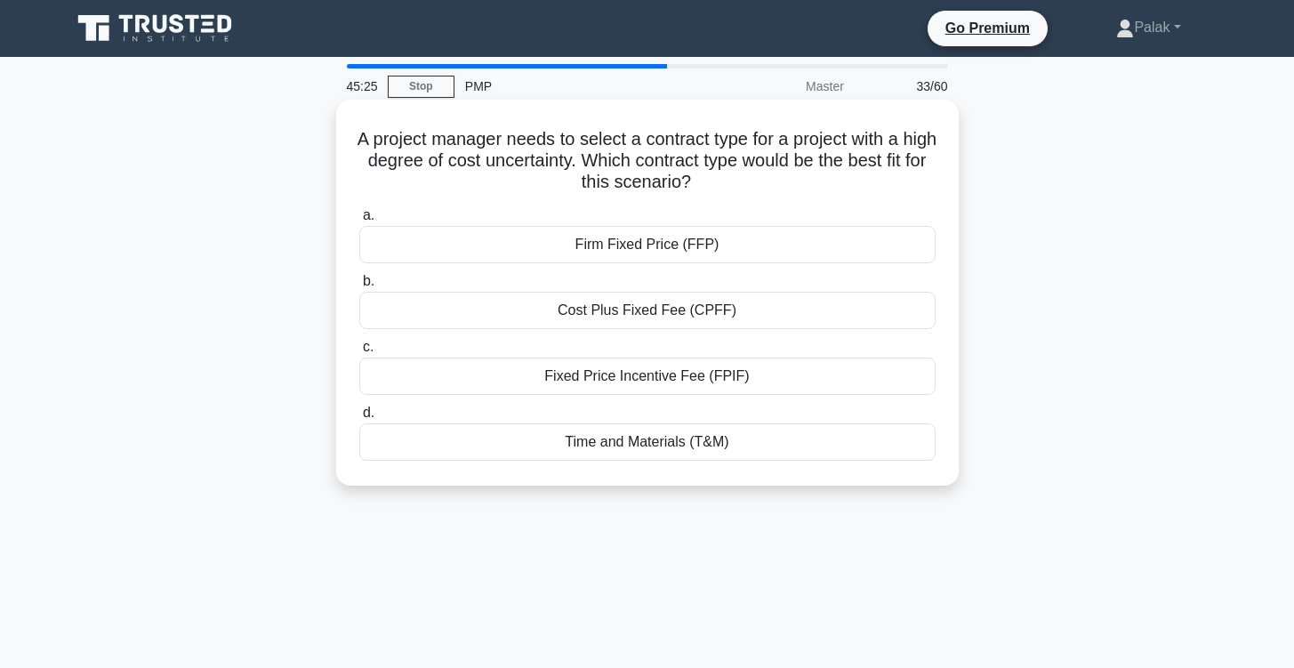
click at [669, 447] on div "Time and Materials (T&M)" at bounding box center [647, 441] width 576 height 37
click at [359, 419] on input "d. Time and Materials (T&M)" at bounding box center [359, 413] width 0 height 12
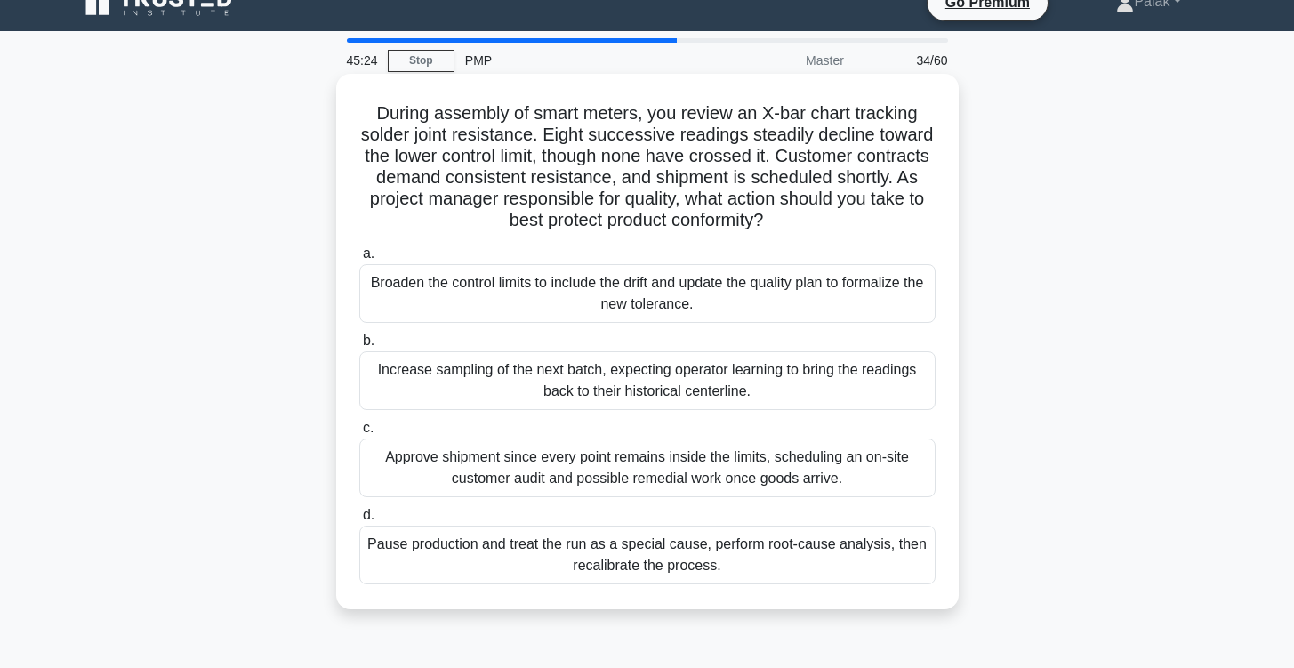
scroll to position [35, 0]
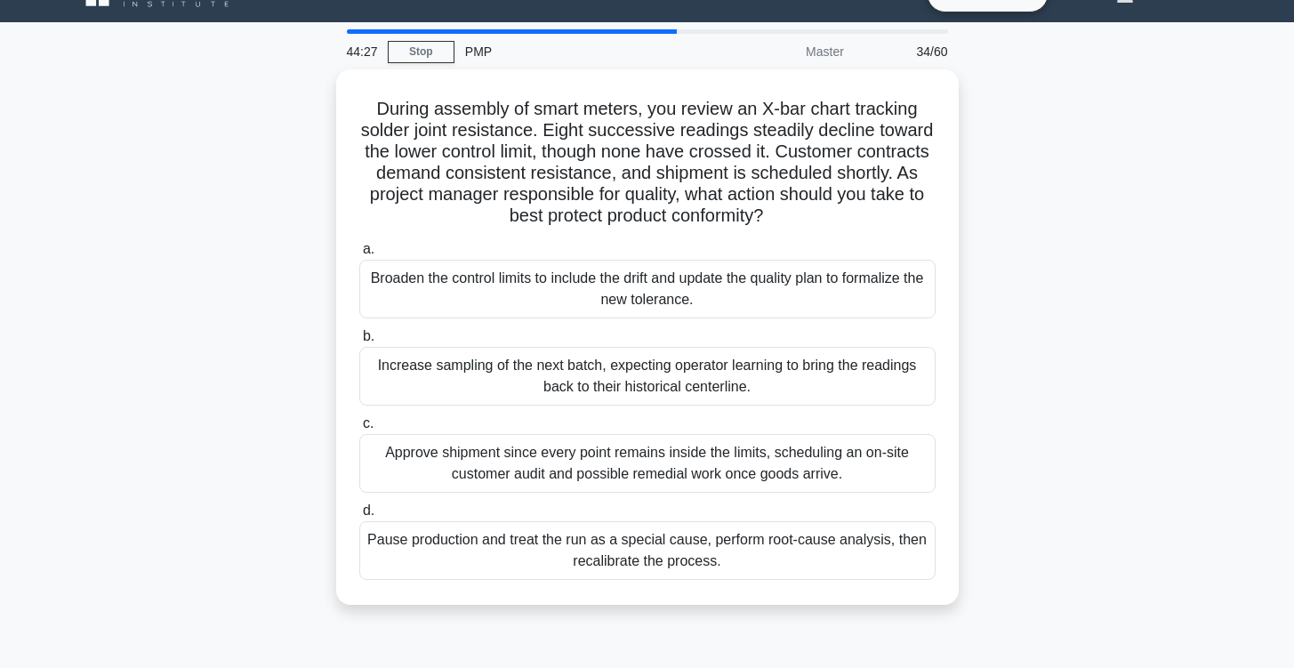
click at [1183, 449] on div "During assembly of smart meters, you review an X-bar chart tracking solder join…" at bounding box center [647, 347] width 1174 height 557
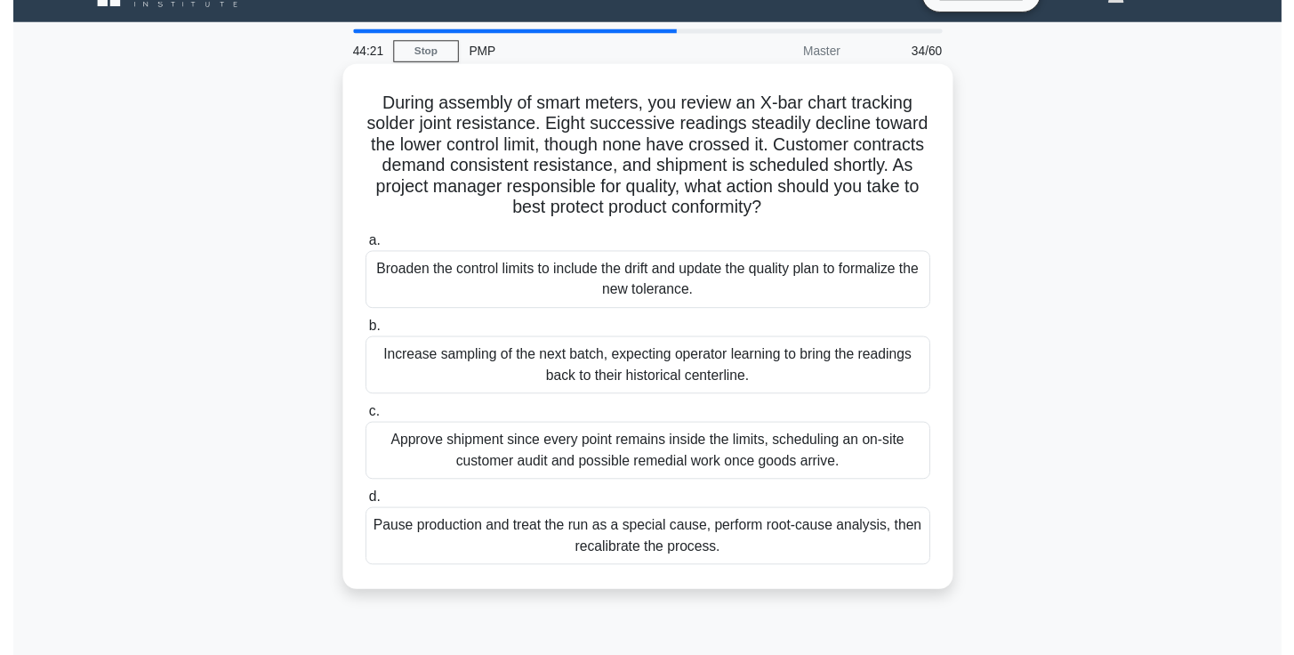
scroll to position [28, 0]
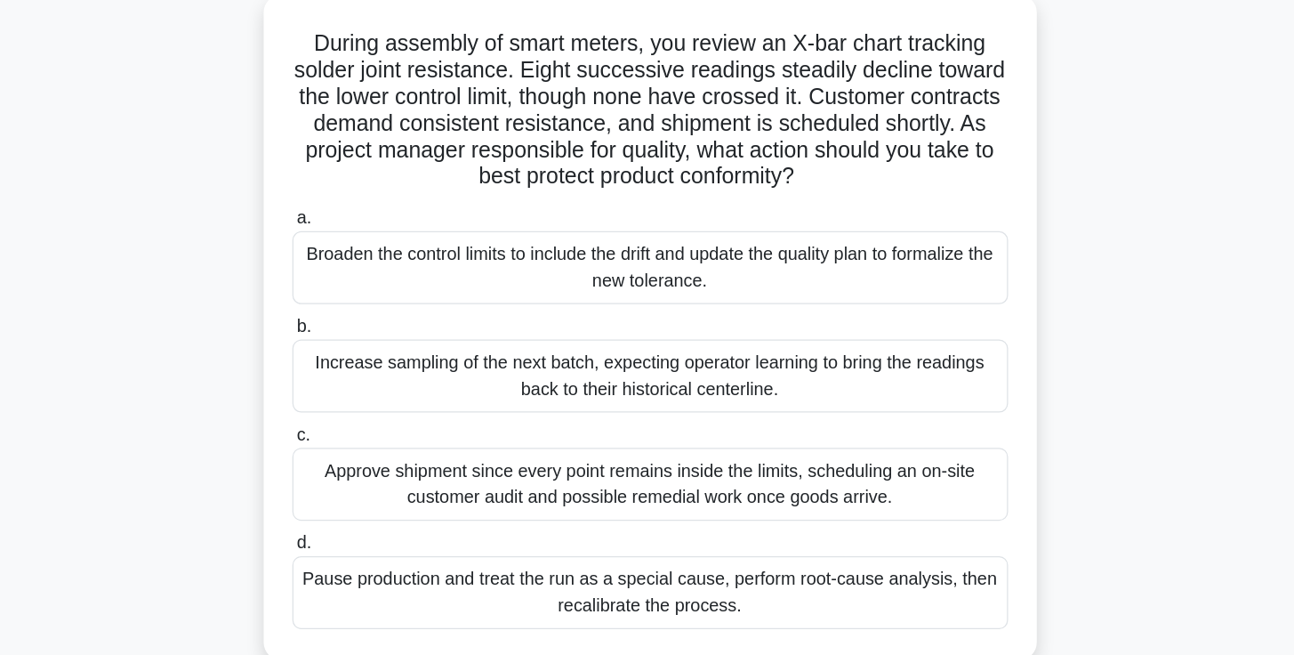
click at [608, 524] on div "Pause production and treat the run as a special cause, perform root-cause analy…" at bounding box center [647, 553] width 576 height 59
click at [359, 508] on input "d. Pause production and treat the run as a special cause, perform root-cause an…" at bounding box center [359, 514] width 0 height 12
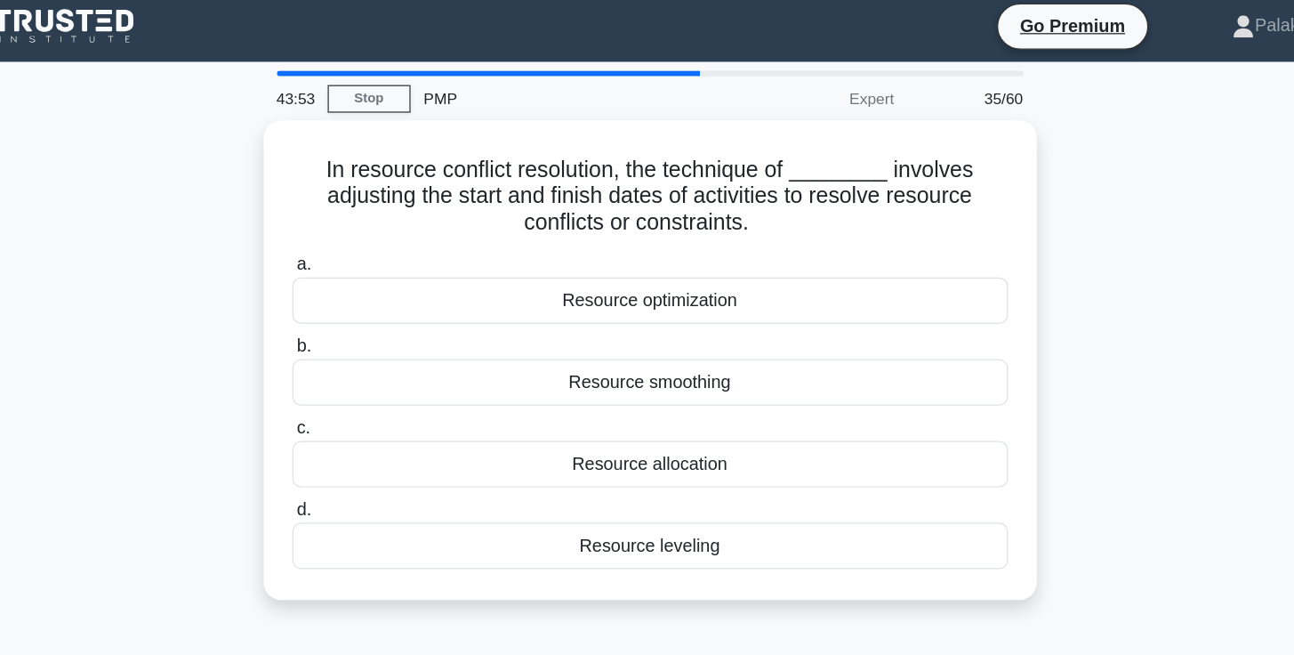
scroll to position [0, 0]
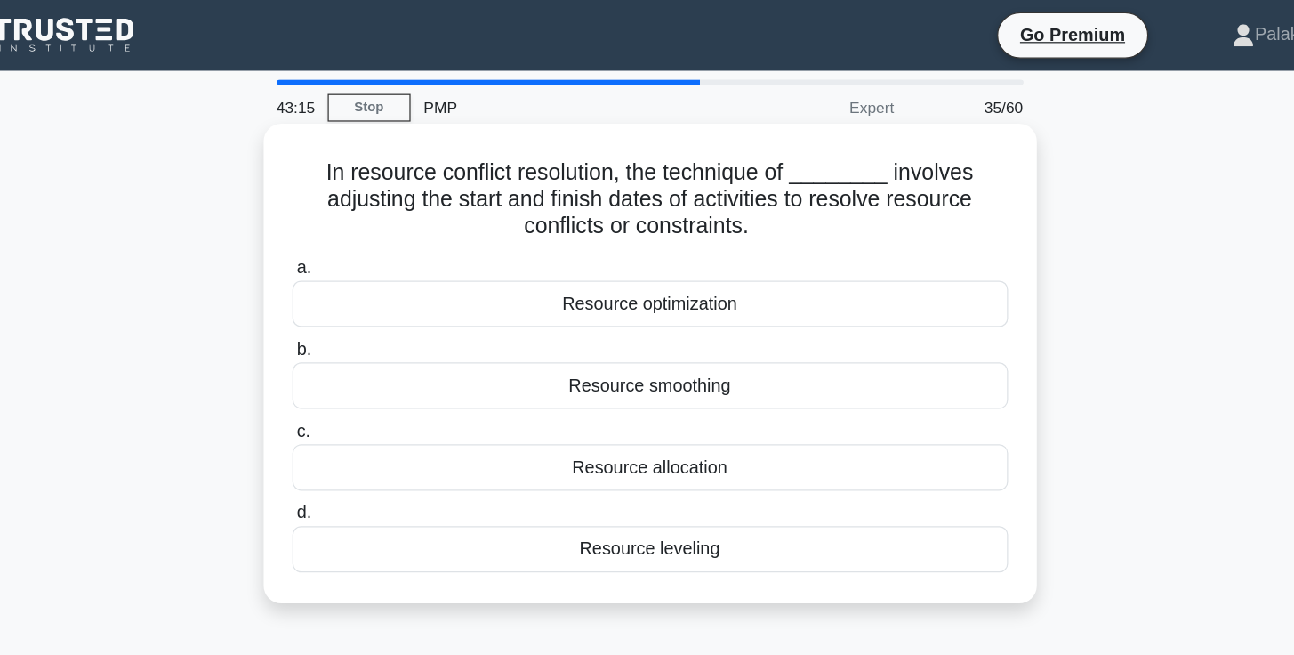
drag, startPoint x: 240, startPoint y: 135, endPoint x: 628, endPoint y: 179, distance: 390.3
click at [632, 180] on h5 "In resource conflict resolution, the technique of ________ involves adjusting t…" at bounding box center [648, 161] width 580 height 66
copy h5 "In resource conflict resolution, the technique of ________ involves adjusting t…"
click at [727, 179] on icon ".spinner_0XTQ{transform-origin:center;animation:spinner_y6GP .75s linear infini…" at bounding box center [737, 183] width 21 height 21
click at [563, 445] on div "Resource leveling" at bounding box center [647, 441] width 576 height 37
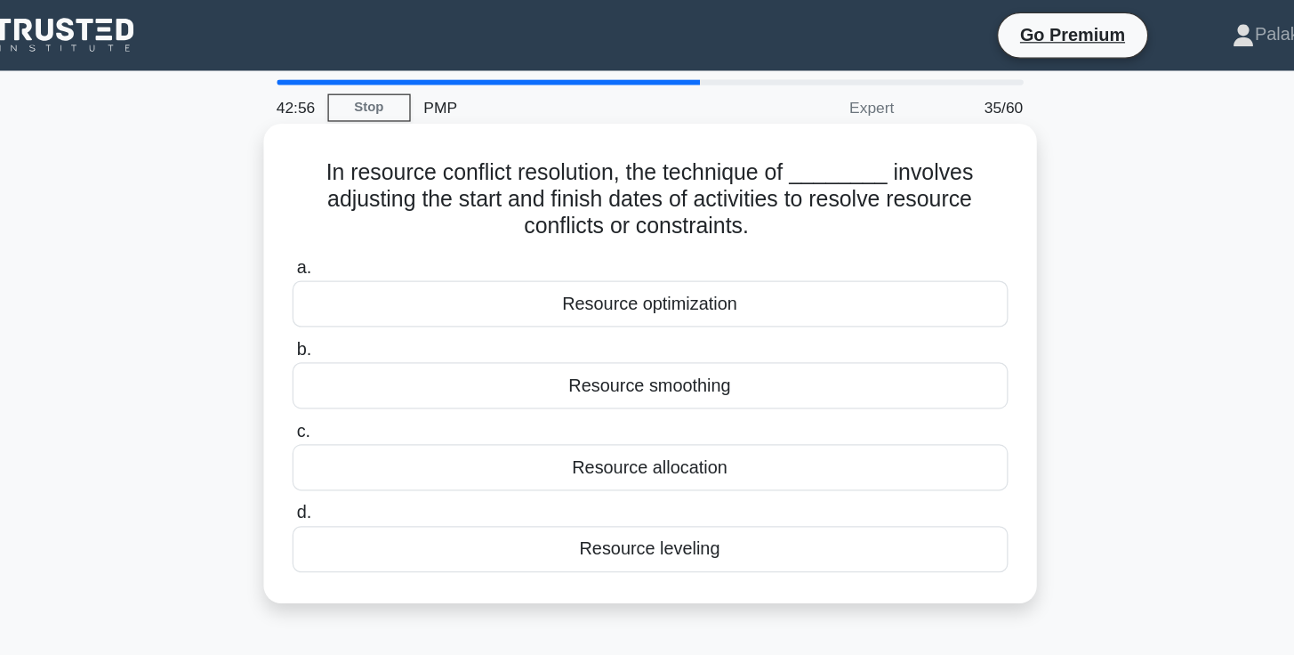
click at [359, 419] on input "d. Resource leveling" at bounding box center [359, 413] width 0 height 12
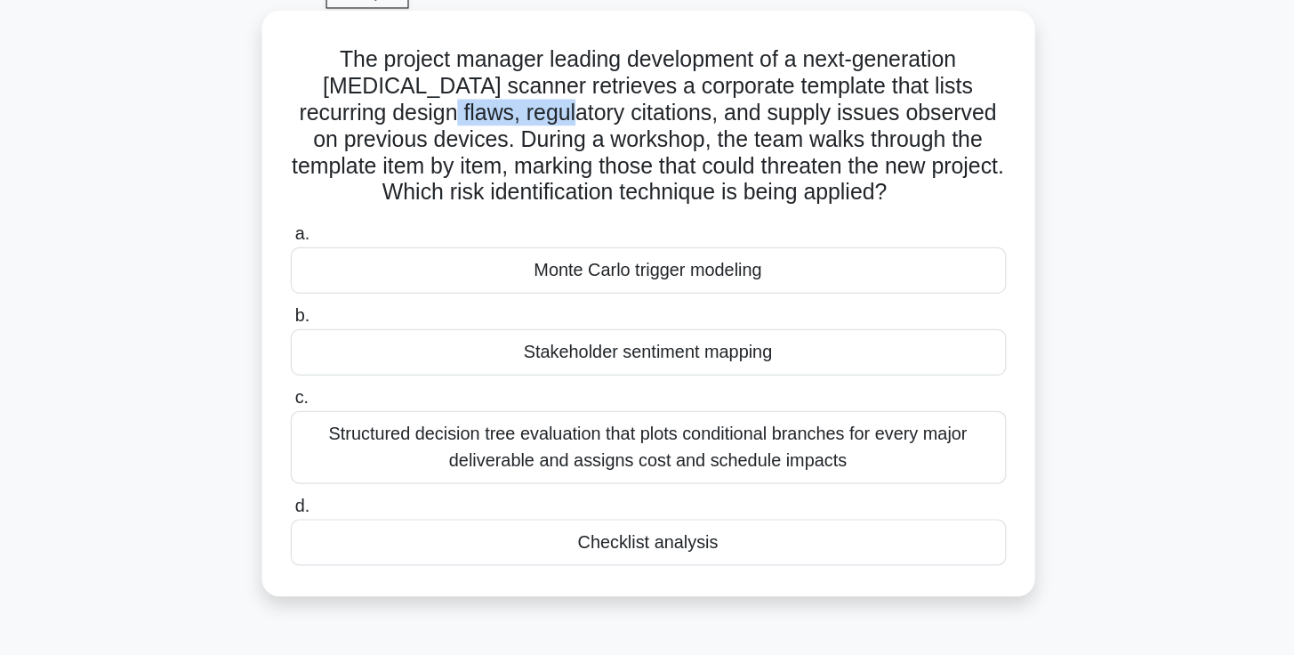
drag, startPoint x: 271, startPoint y: 81, endPoint x: 369, endPoint y: 82, distance: 97.9
click at [369, 128] on h5 "The project manager leading development of a next-generation MRI scanner retrie…" at bounding box center [648, 193] width 580 height 130
drag, startPoint x: 462, startPoint y: 86, endPoint x: 579, endPoint y: 86, distance: 117.4
click at [579, 128] on h5 "The project manager leading development of a next-generation MRI scanner retrie…" at bounding box center [648, 193] width 580 height 130
drag, startPoint x: 644, startPoint y: 88, endPoint x: 729, endPoint y: 81, distance: 84.8
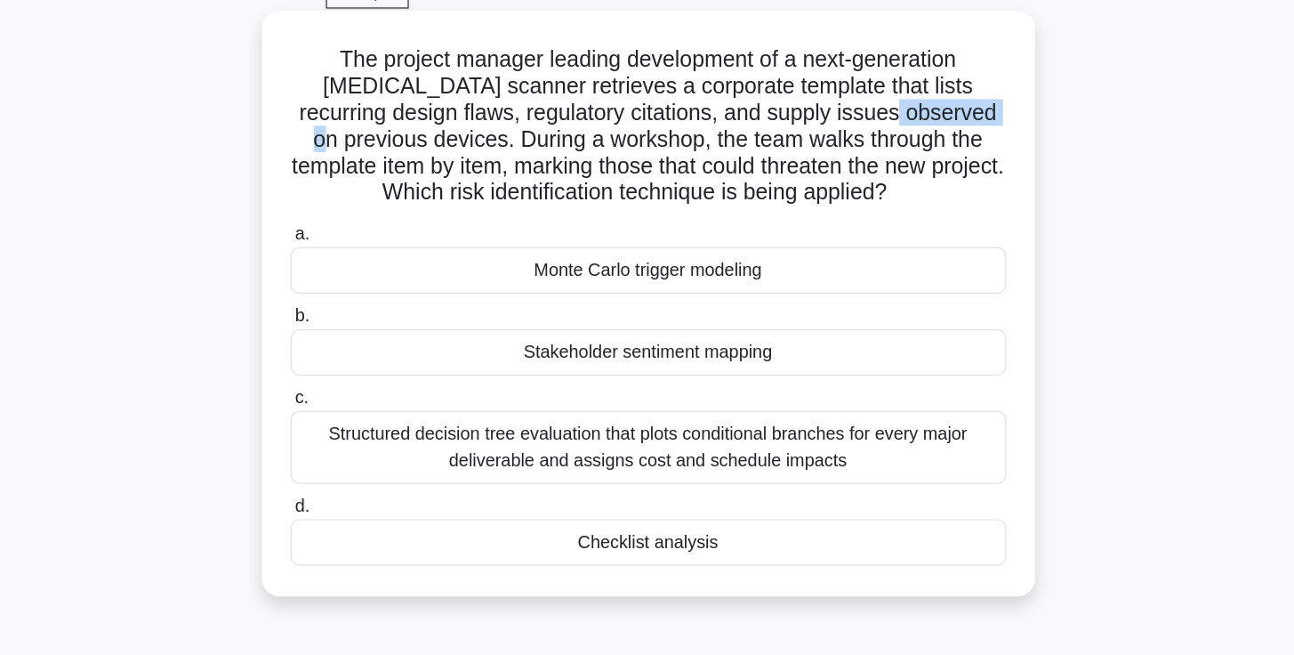
click at [729, 128] on h5 "The project manager leading development of a next-generation MRI scanner retrie…" at bounding box center [648, 193] width 580 height 130
drag, startPoint x: 316, startPoint y: 103, endPoint x: 371, endPoint y: 103, distance: 55.2
click at [371, 128] on h5 "The project manager leading development of a next-generation MRI scanner retrie…" at bounding box center [648, 193] width 580 height 130
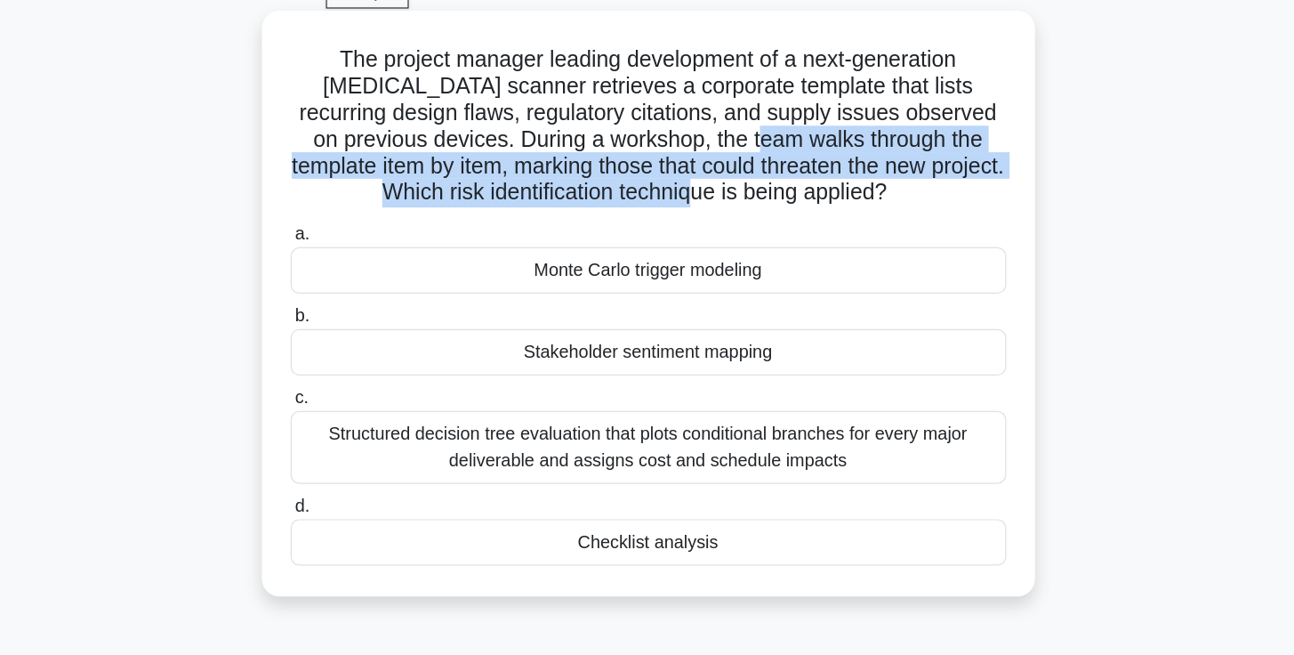
drag, startPoint x: 533, startPoint y: 112, endPoint x: 599, endPoint y: 157, distance: 79.4
click at [599, 157] on h5 "The project manager leading development of a next-generation MRI scanner retrie…" at bounding box center [648, 193] width 580 height 130
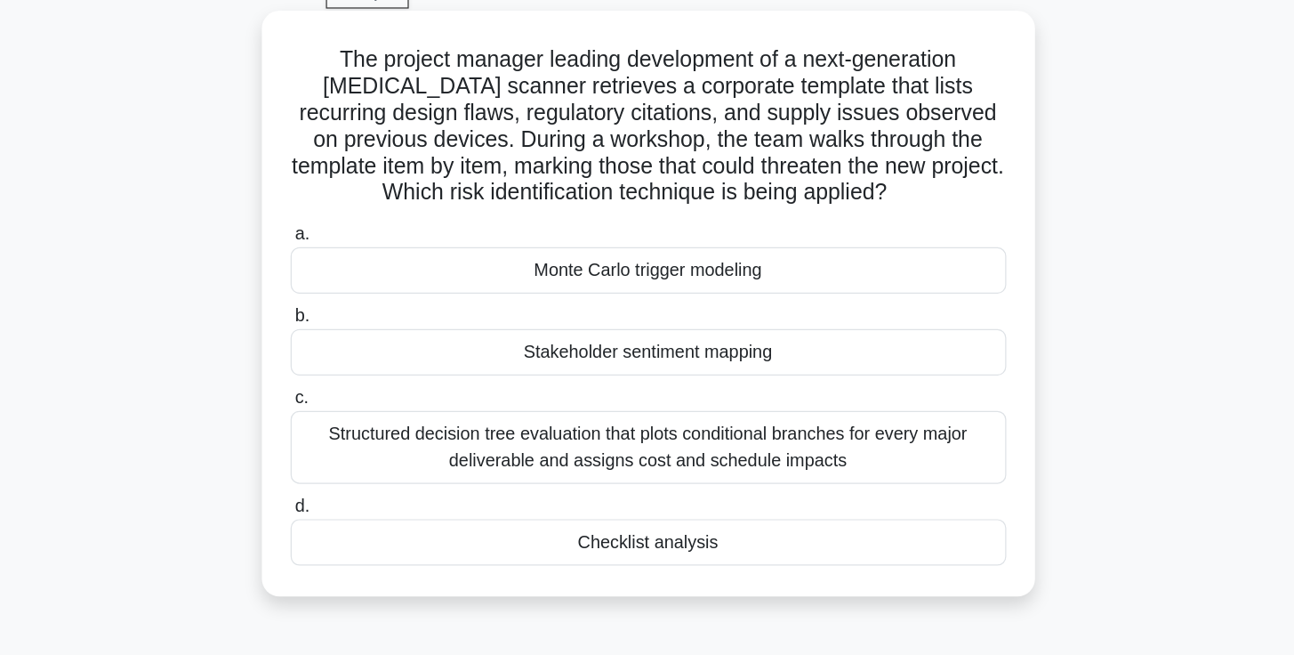
click at [636, 509] on div "Checklist analysis" at bounding box center [647, 527] width 576 height 37
click at [359, 493] on input "d. Checklist analysis" at bounding box center [359, 499] width 0 height 12
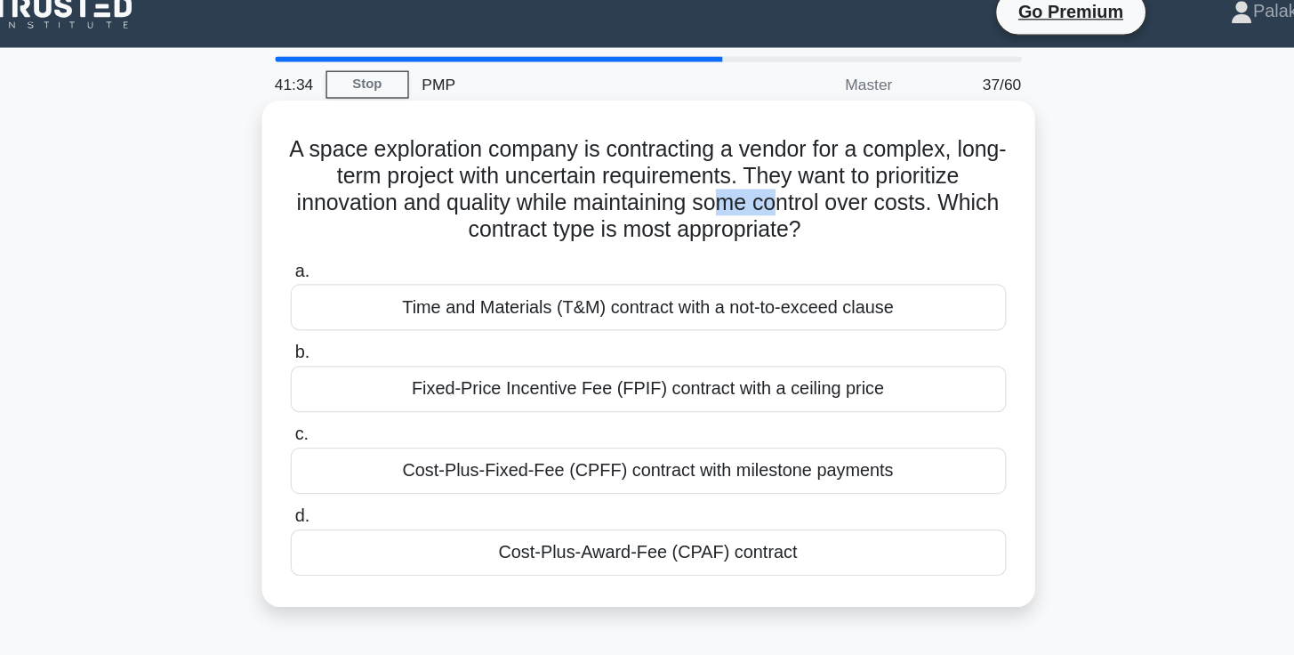
drag, startPoint x: 583, startPoint y: 166, endPoint x: 630, endPoint y: 166, distance: 47.1
click at [630, 166] on h5 "A space exploration company is contracting a vendor for a complex, long-term pr…" at bounding box center [648, 171] width 580 height 87
click at [611, 248] on div "Time and Materials (T&M) contract with a not-to-exceed clause" at bounding box center [647, 265] width 576 height 37
click at [359, 243] on input "a. Time and Materials (T&M) contract with a not-to-exceed clause" at bounding box center [359, 237] width 0 height 12
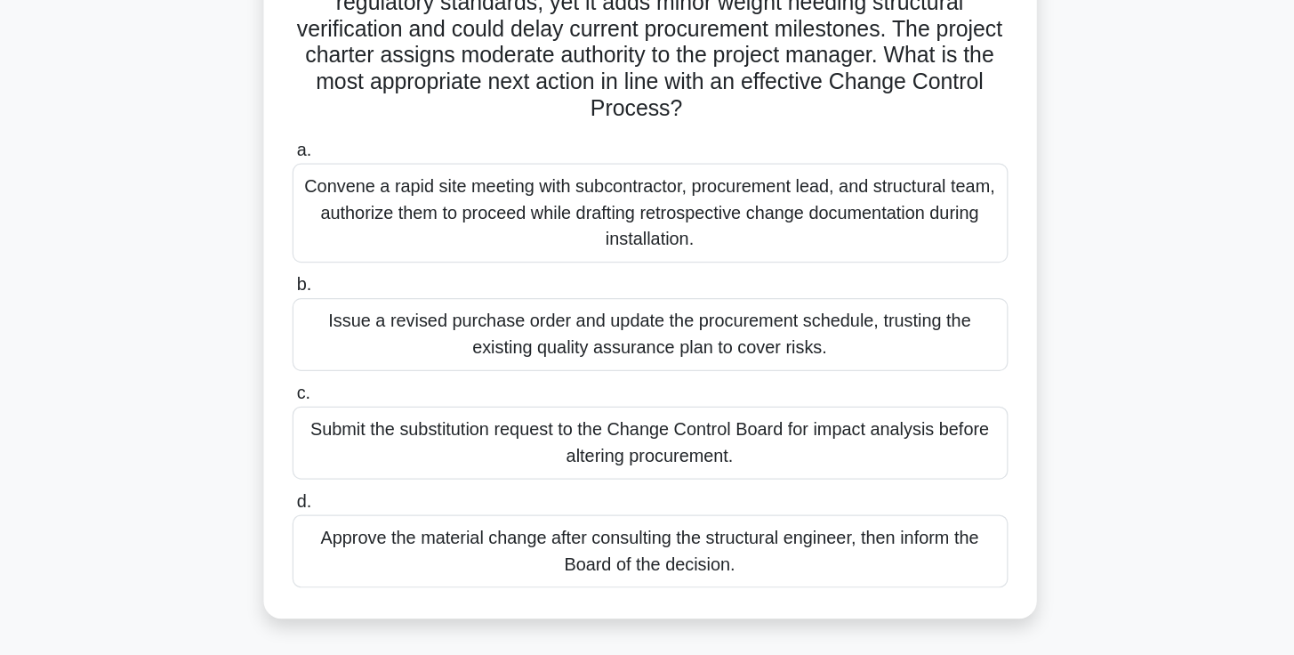
scroll to position [81, 0]
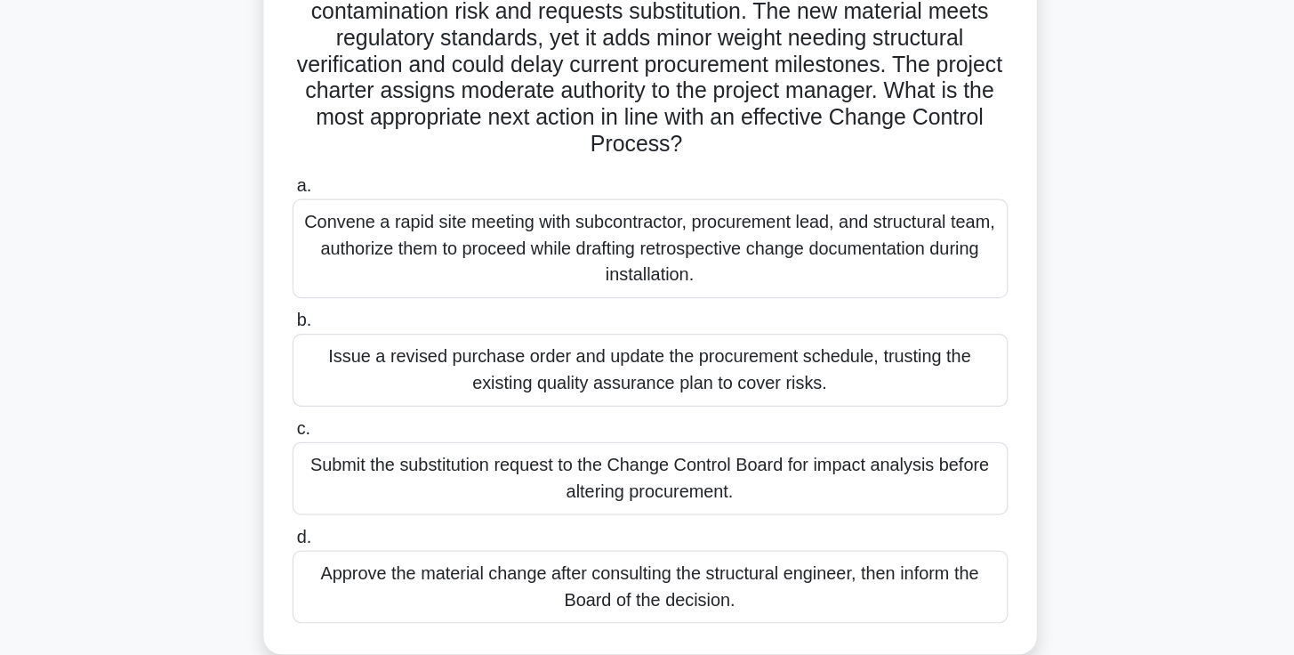
click at [544, 447] on div "Submit the substitution request to the Change Control Board for impact analysis…" at bounding box center [647, 476] width 576 height 59
click at [359, 431] on input "c. Submit the substitution request to the Change Control Board for impact analy…" at bounding box center [359, 437] width 0 height 12
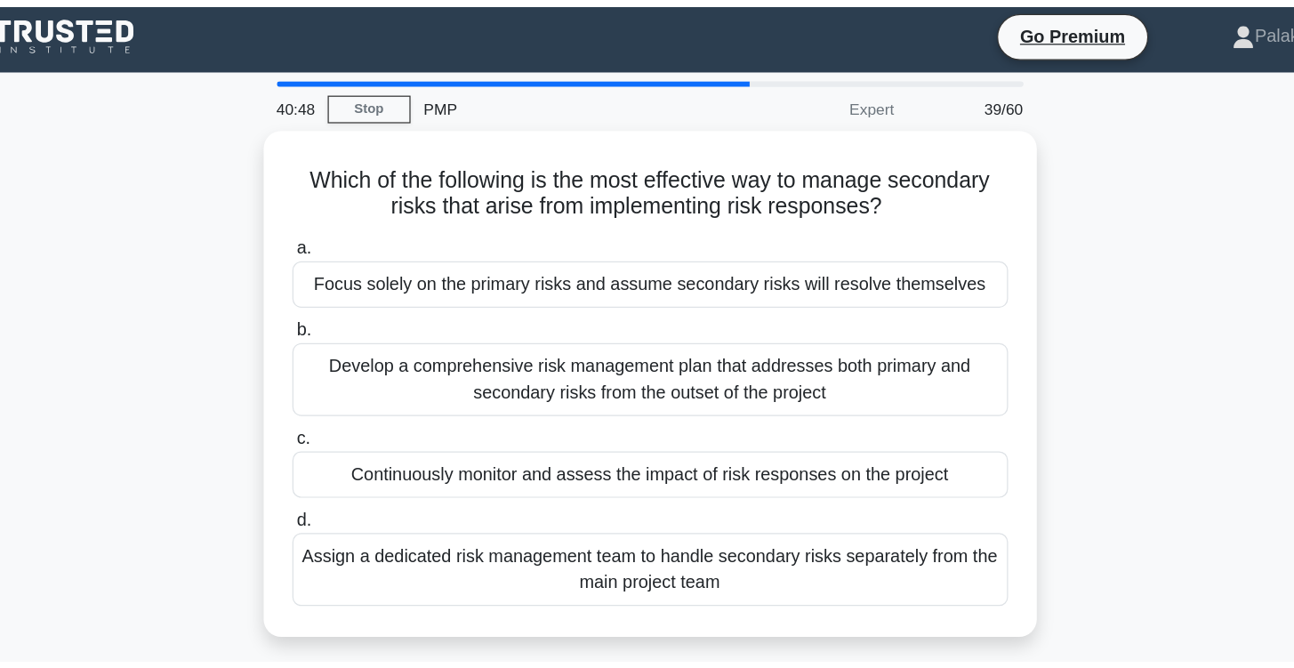
scroll to position [0, 0]
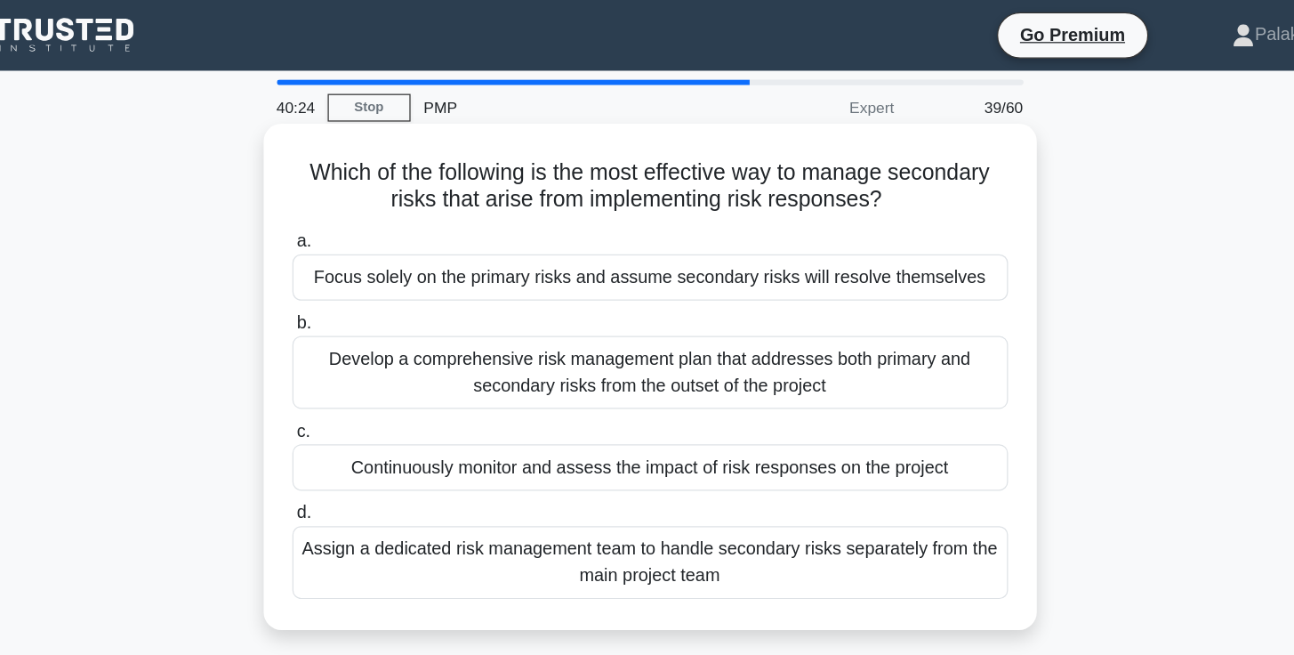
click at [739, 373] on div "Continuously monitor and assess the impact of risk responses on the project" at bounding box center [647, 376] width 576 height 37
click at [359, 353] on input "c. Continuously monitor and assess the impact of risk responses on the project" at bounding box center [359, 348] width 0 height 12
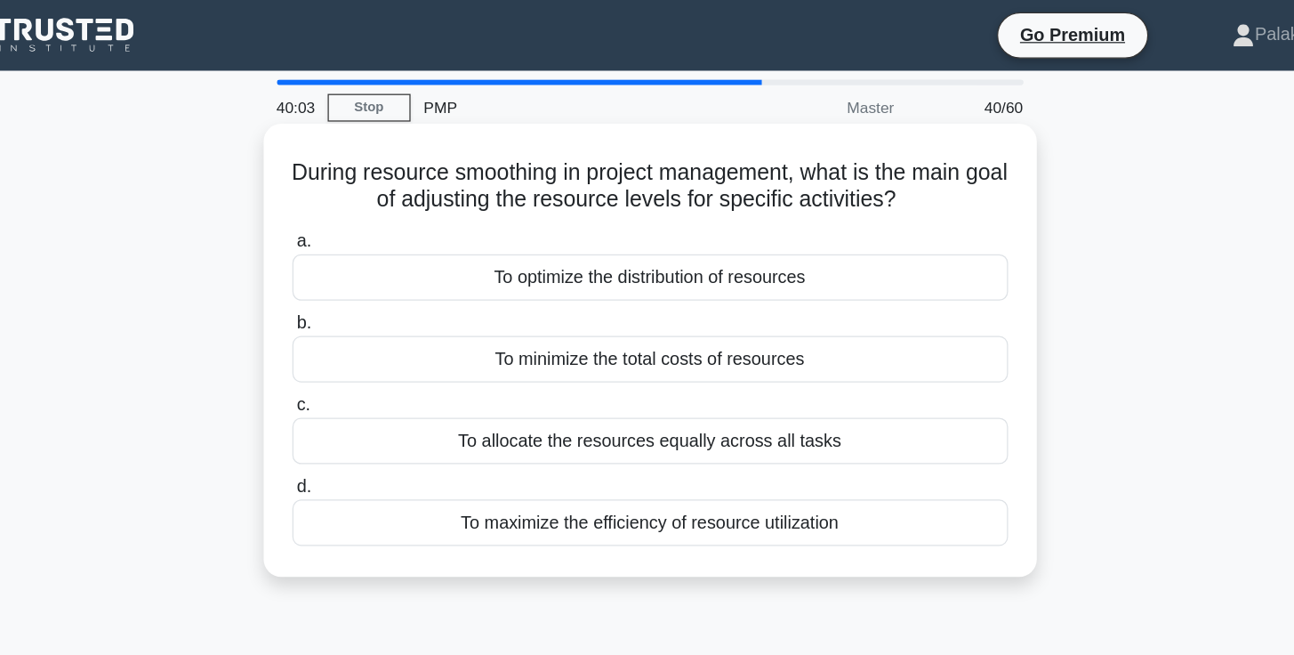
click at [730, 140] on h5 "During resource smoothing in project management, what is the main goal of adjus…" at bounding box center [648, 150] width 580 height 44
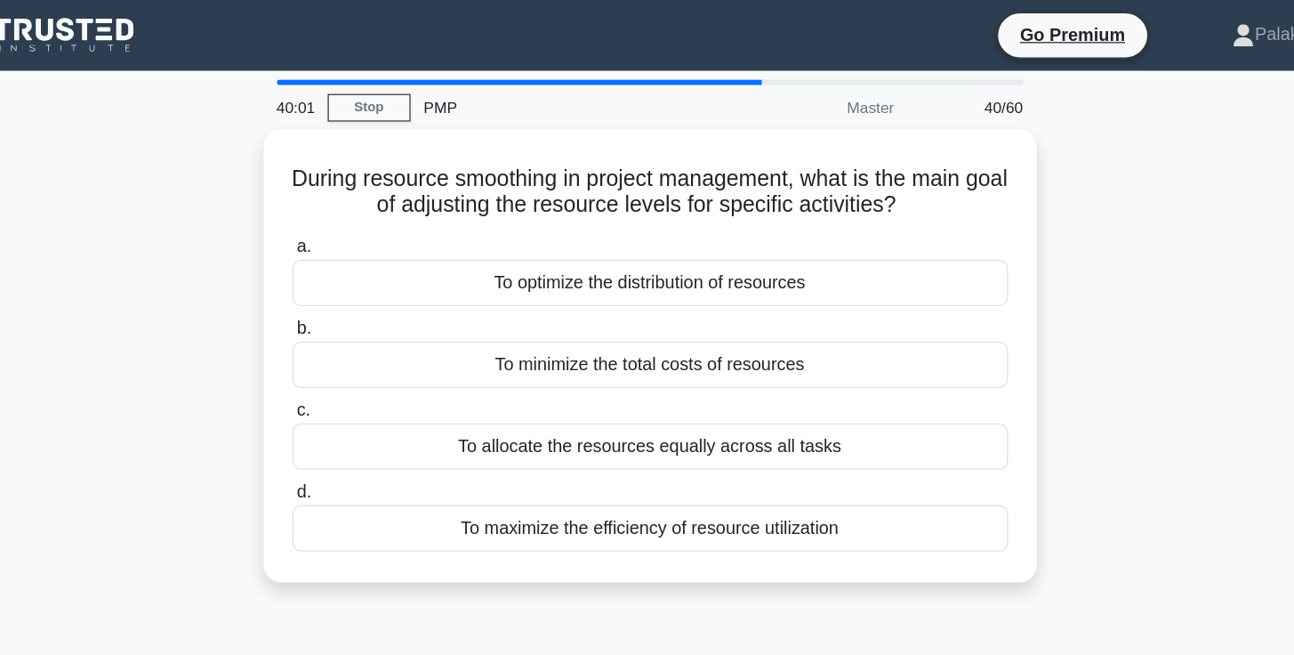
drag, startPoint x: 740, startPoint y: 157, endPoint x: 193, endPoint y: 132, distance: 547.6
click at [192, 132] on div "During resource smoothing in project management, what is the main goal of adjus…" at bounding box center [647, 297] width 1174 height 386
copy h5 "During resource smoothing in project management, what is the main goal of adjus…"
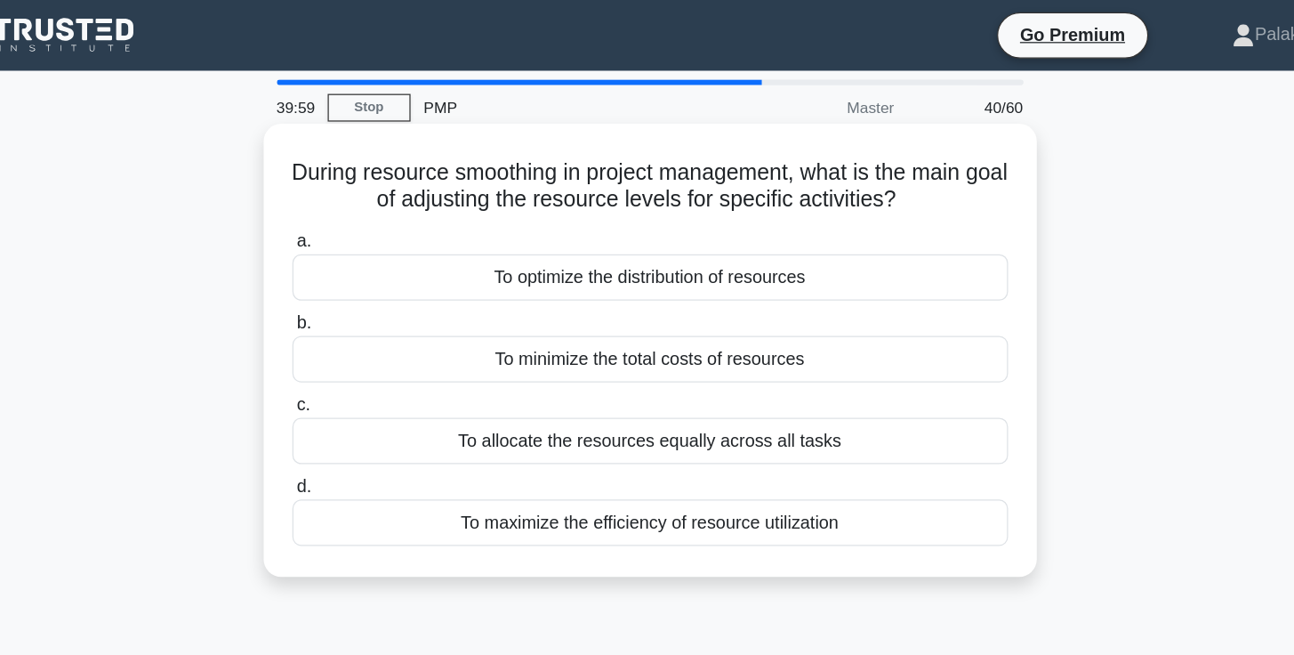
click at [336, 176] on div "During resource smoothing in project management, what is the main goal of adjus…" at bounding box center [647, 282] width 623 height 365
click at [517, 419] on div "To maximize the efficiency of resource utilization" at bounding box center [647, 420] width 576 height 37
click at [359, 398] on input "d. To maximize the efficiency of resource utilization" at bounding box center [359, 392] width 0 height 12
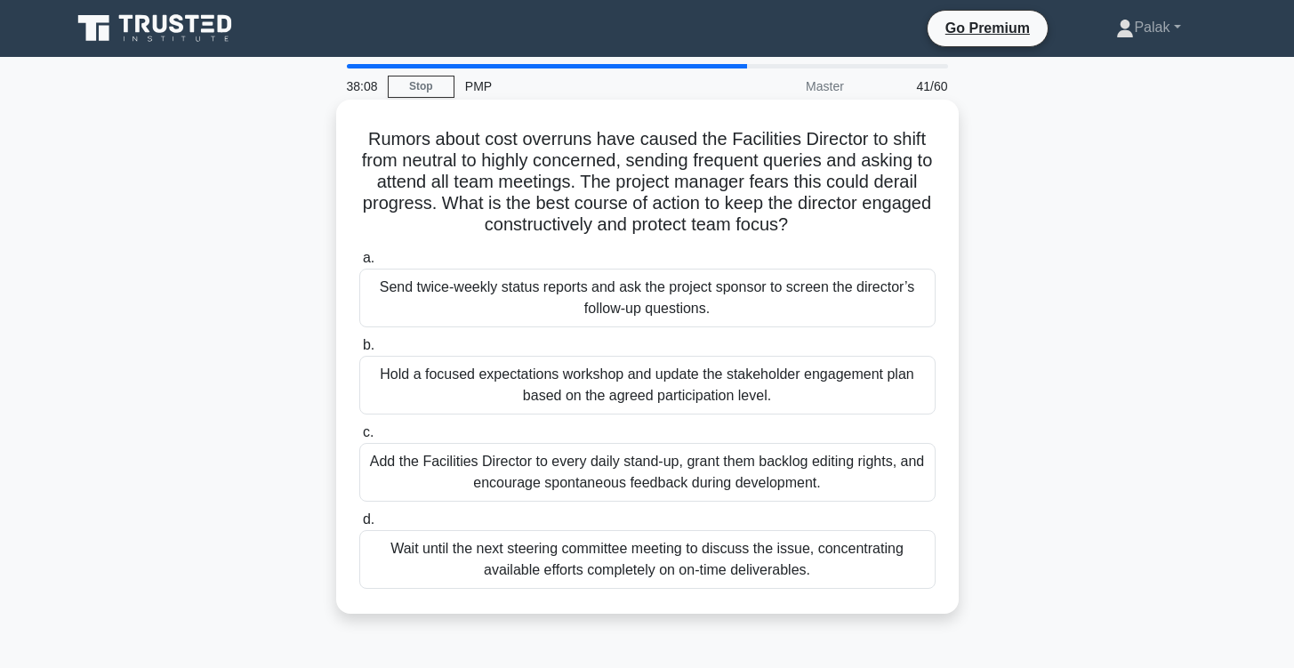
click at [714, 314] on div "Send twice-weekly status reports and ask the project sponsor to screen the dire…" at bounding box center [647, 298] width 576 height 59
click at [359, 264] on input "a. Send twice-weekly status reports and ask the project sponsor to screen the d…" at bounding box center [359, 259] width 0 height 12
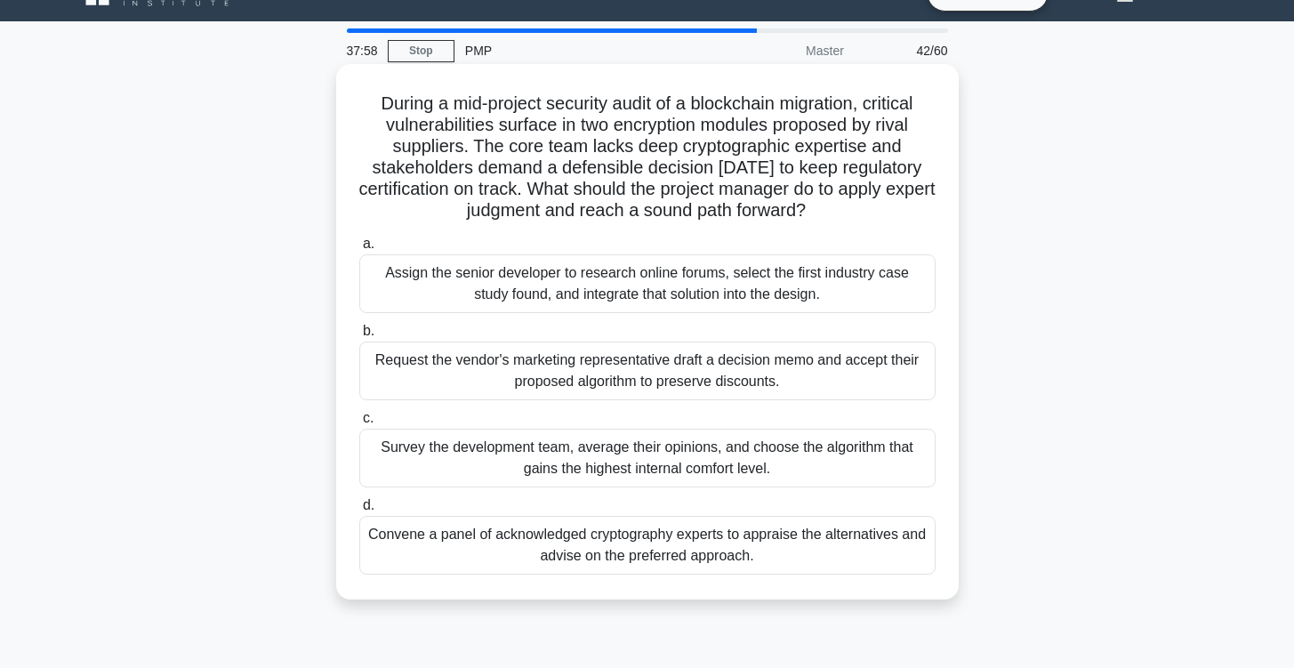
scroll to position [39, 0]
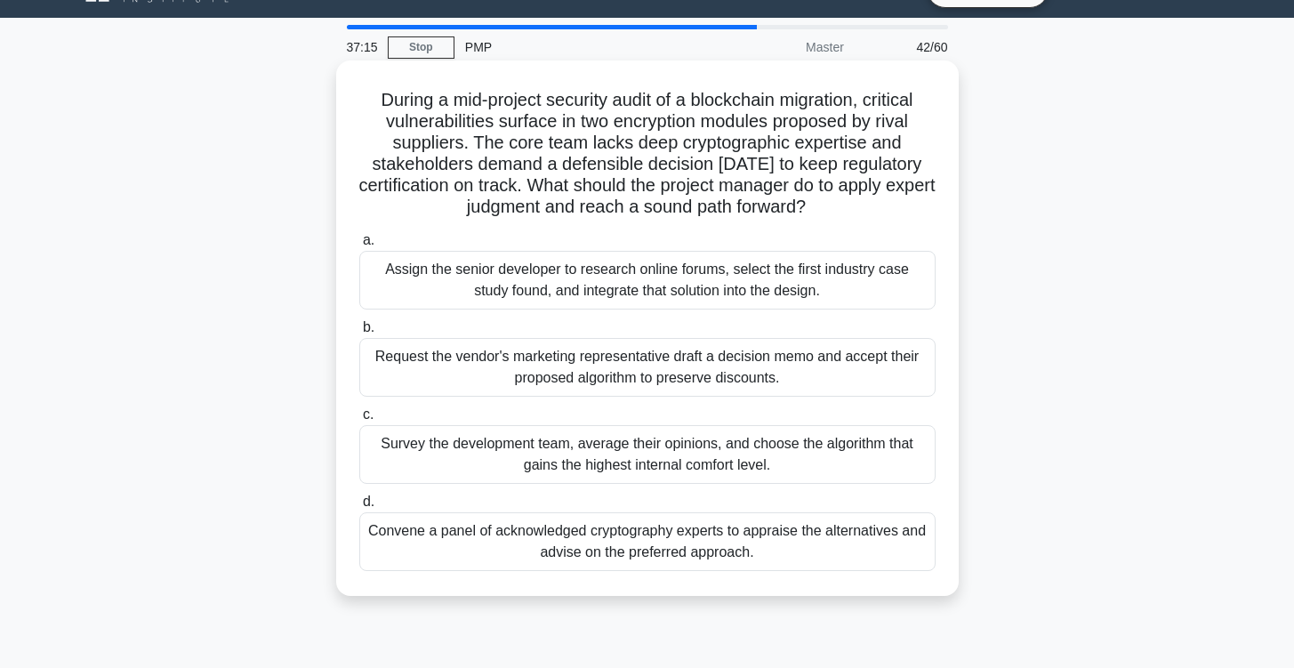
click at [751, 544] on div "Convene a panel of acknowledged cryptography experts to appraise the alternativ…" at bounding box center [647, 541] width 576 height 59
click at [359, 508] on input "d. Convene a panel of acknowledged cryptography experts to appraise the alterna…" at bounding box center [359, 502] width 0 height 12
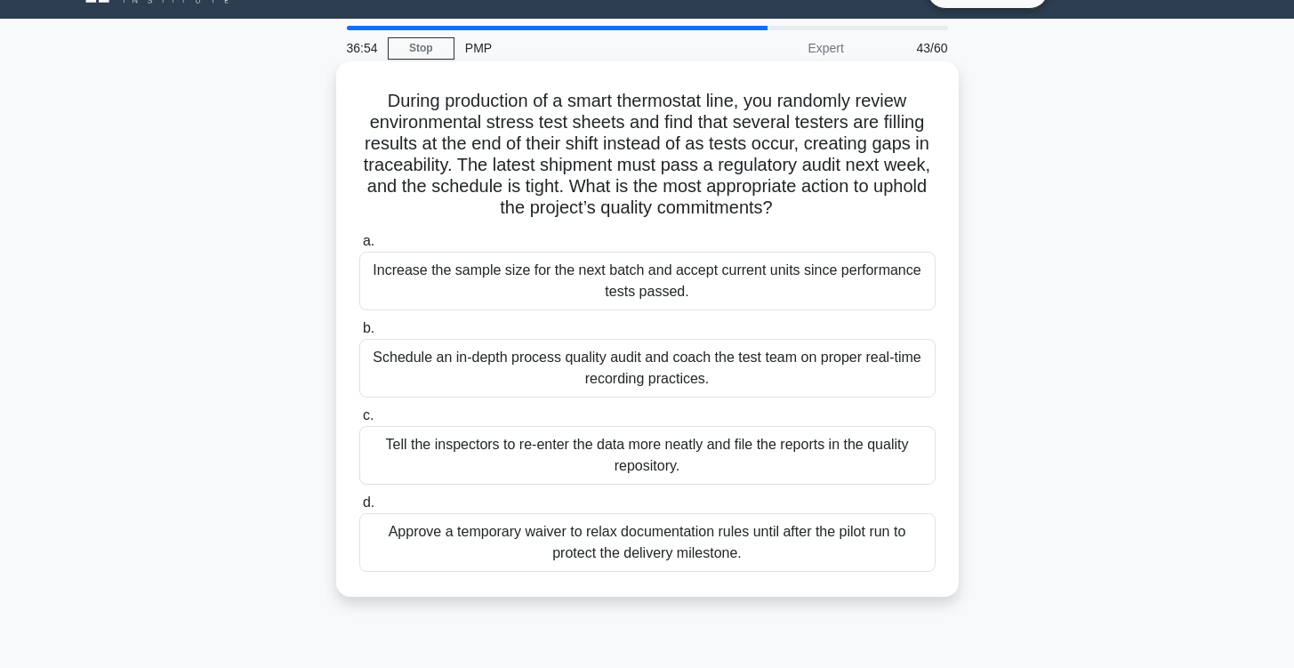
scroll to position [44, 0]
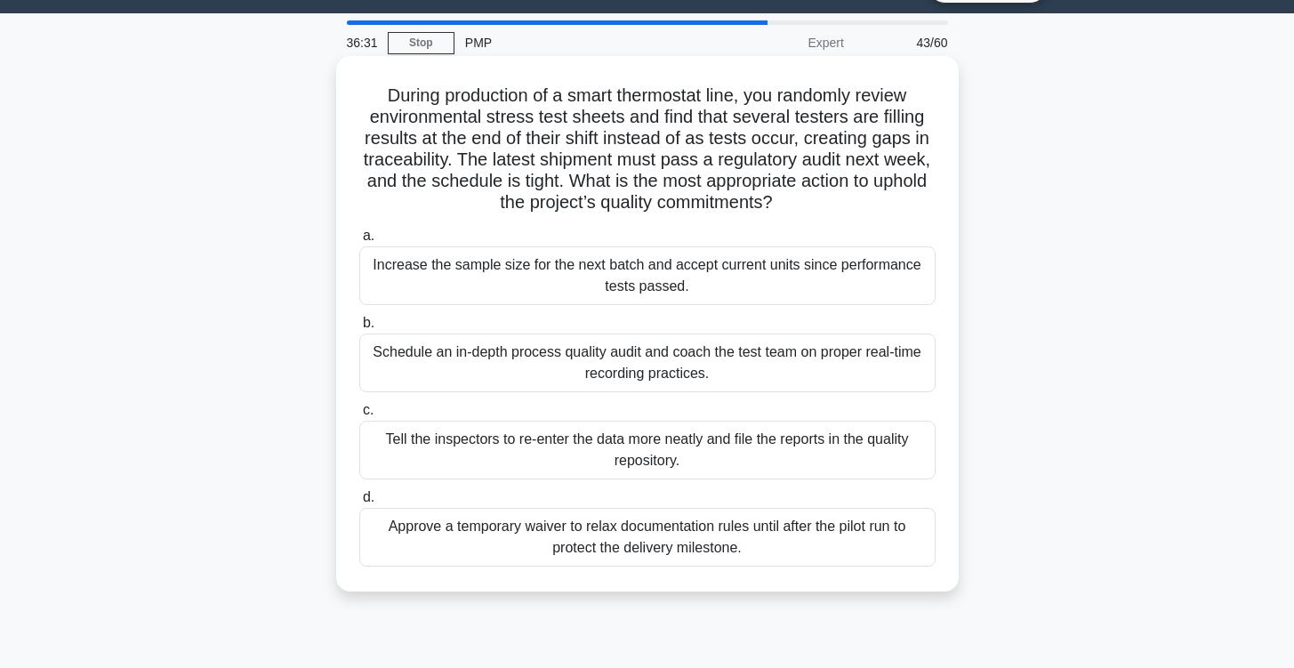
click at [888, 358] on div "Schedule an in-depth process quality audit and coach the test team on proper re…" at bounding box center [647, 363] width 576 height 59
click at [359, 329] on input "b. Schedule an in-depth process quality audit and coach the test team on proper…" at bounding box center [359, 324] width 0 height 12
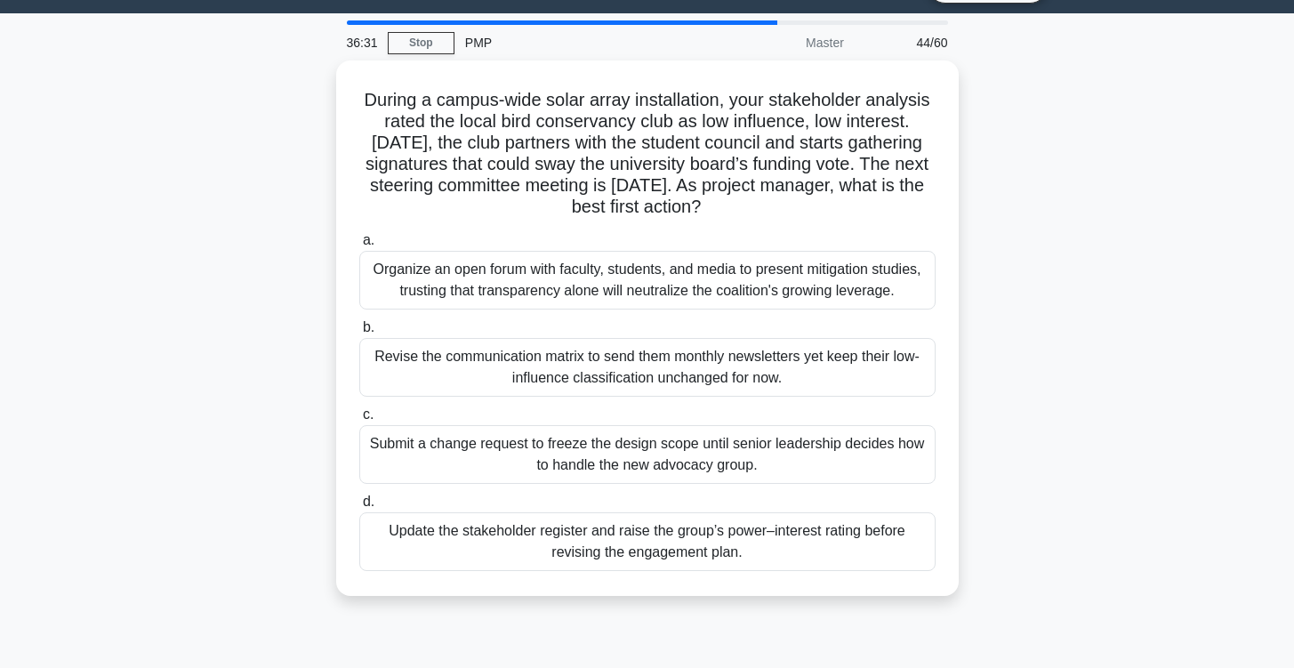
scroll to position [0, 0]
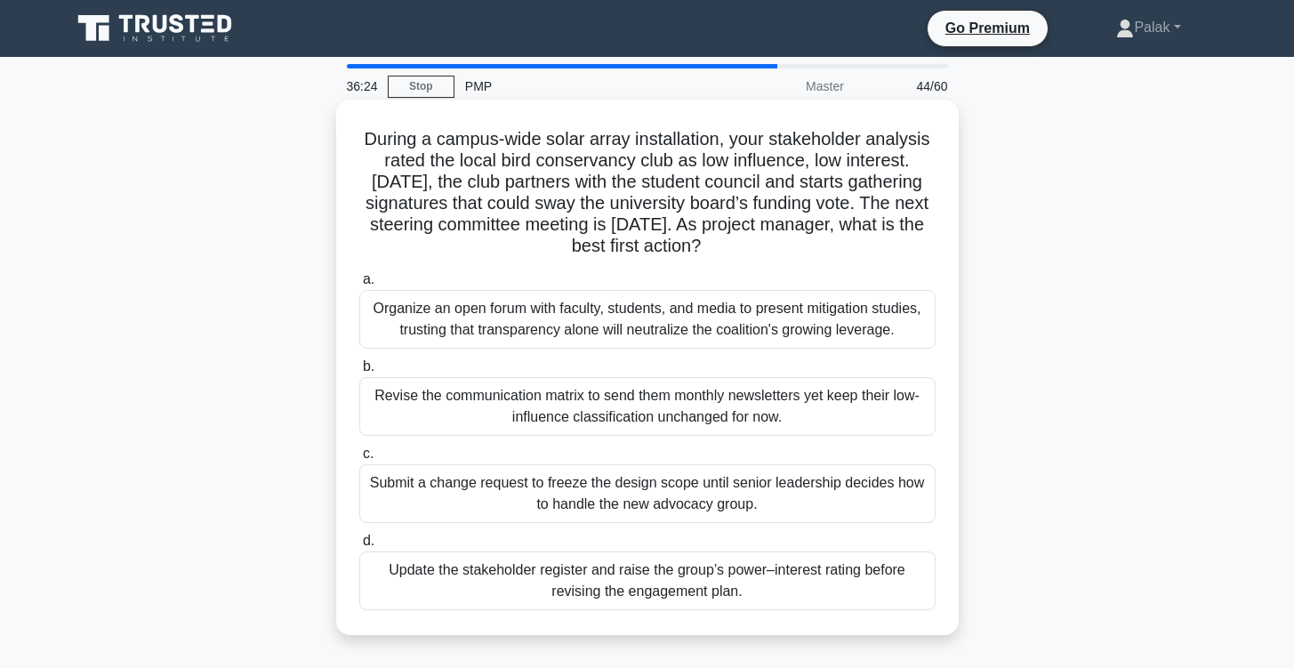
drag, startPoint x: 674, startPoint y: 207, endPoint x: 803, endPoint y: 432, distance: 259.4
click at [803, 432] on div "During a campus-wide solar array installation, your stakeholder analysis rated …" at bounding box center [647, 367] width 608 height 521
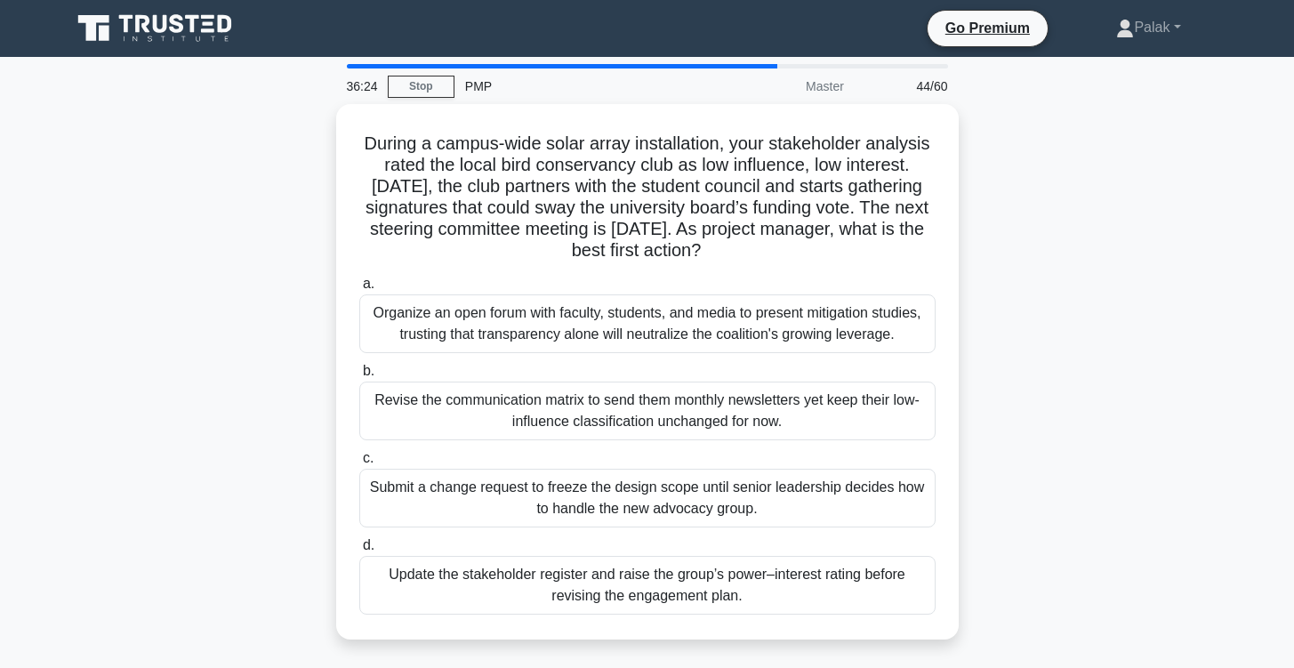
click at [1071, 251] on div "During a campus-wide solar array installation, your stakeholder analysis rated …" at bounding box center [647, 382] width 1174 height 557
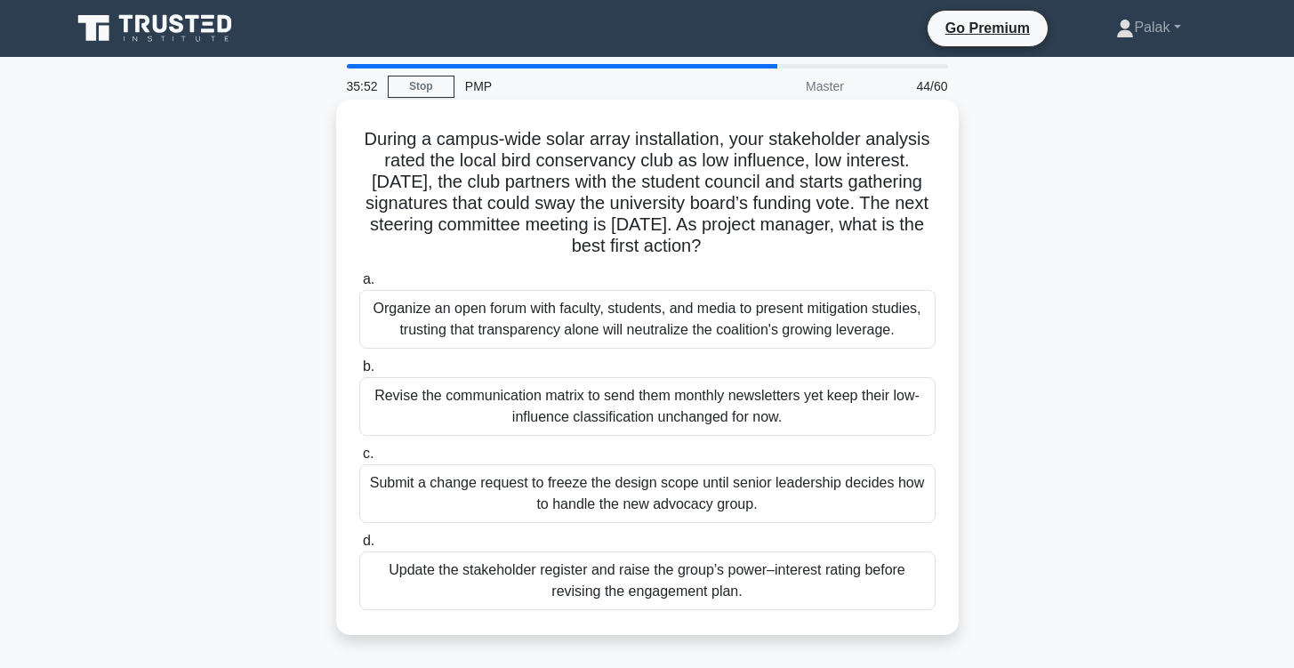
click at [834, 569] on div "Update the stakeholder register and raise the group’s power–interest rating bef…" at bounding box center [647, 581] width 576 height 59
click at [359, 547] on input "d. Update the stakeholder register and raise the group’s power–interest rating …" at bounding box center [359, 541] width 0 height 12
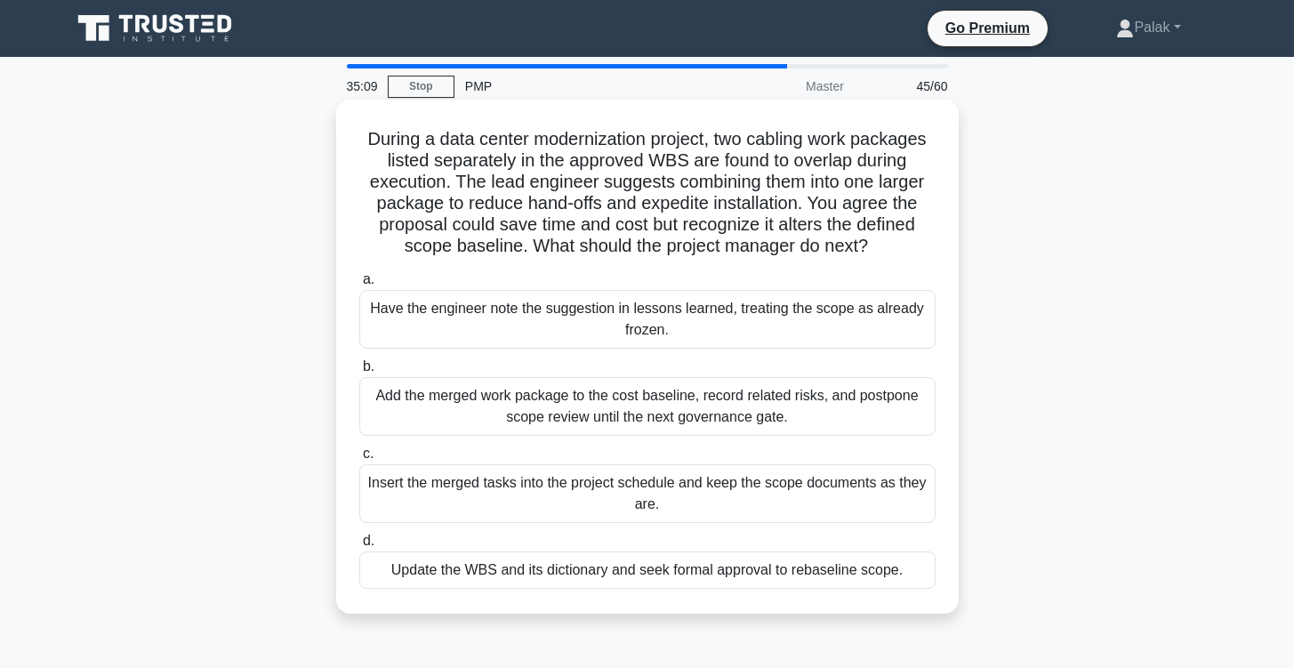
click at [632, 571] on div "Update the WBS and its dictionary and seek formal approval to rebaseline scope." at bounding box center [647, 570] width 576 height 37
click at [359, 547] on input "d. Update the WBS and its dictionary and seek formal approval to rebaseline sco…" at bounding box center [359, 541] width 0 height 12
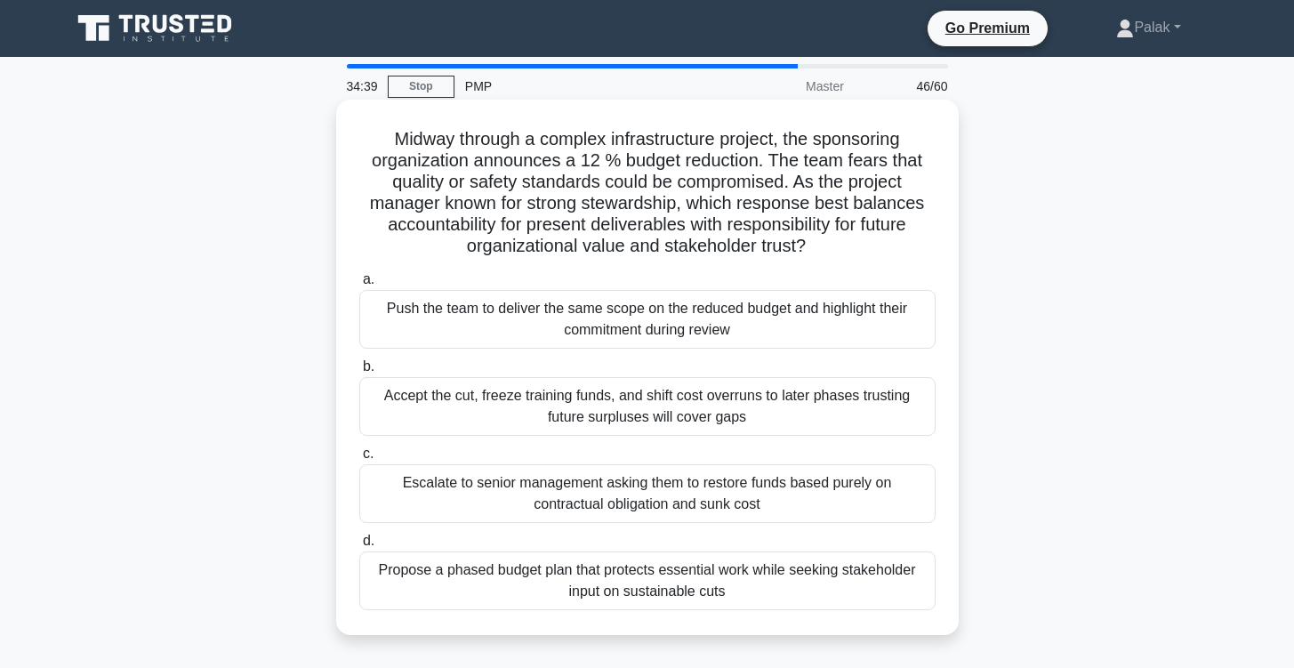
click at [869, 584] on div "Propose a phased budget plan that protects essential work while seeking stakeho…" at bounding box center [647, 581] width 576 height 59
click at [359, 547] on input "d. Propose a phased budget plan that protects essential work while seeking stak…" at bounding box center [359, 541] width 0 height 12
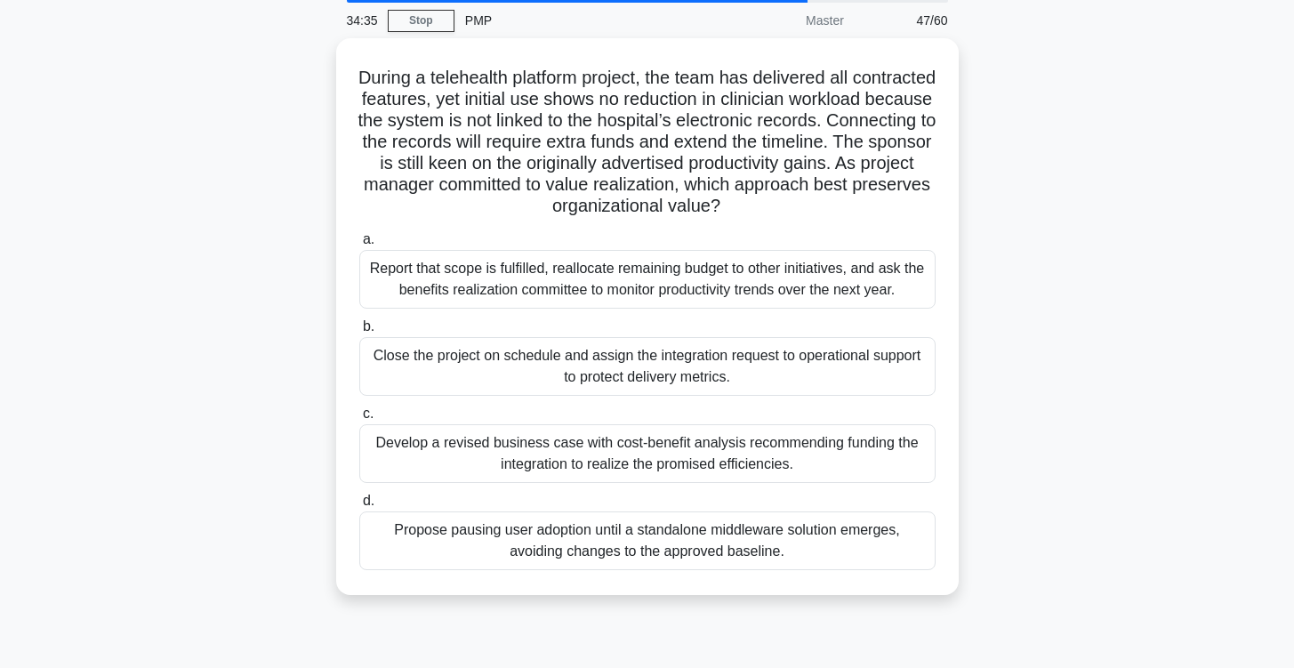
scroll to position [70, 0]
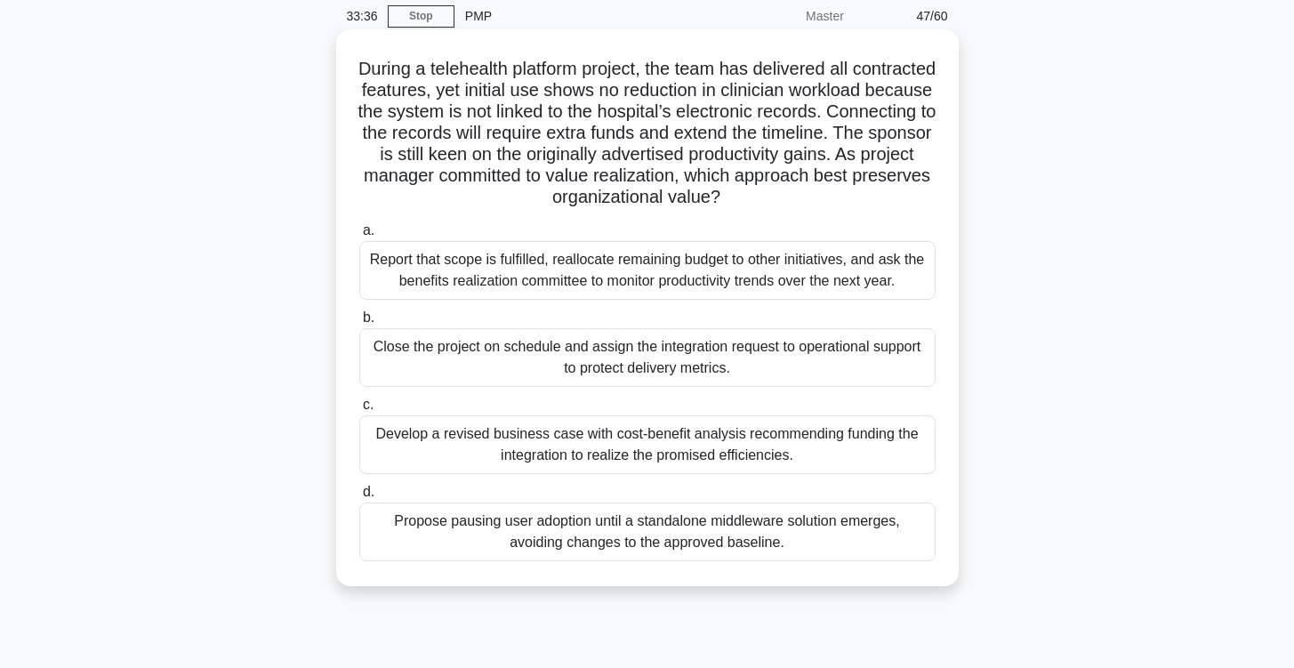
click at [822, 353] on div "Close the project on schedule and assign the integration request to operational…" at bounding box center [647, 357] width 576 height 59
click at [359, 324] on input "b. Close the project on schedule and assign the integration request to operatio…" at bounding box center [359, 318] width 0 height 12
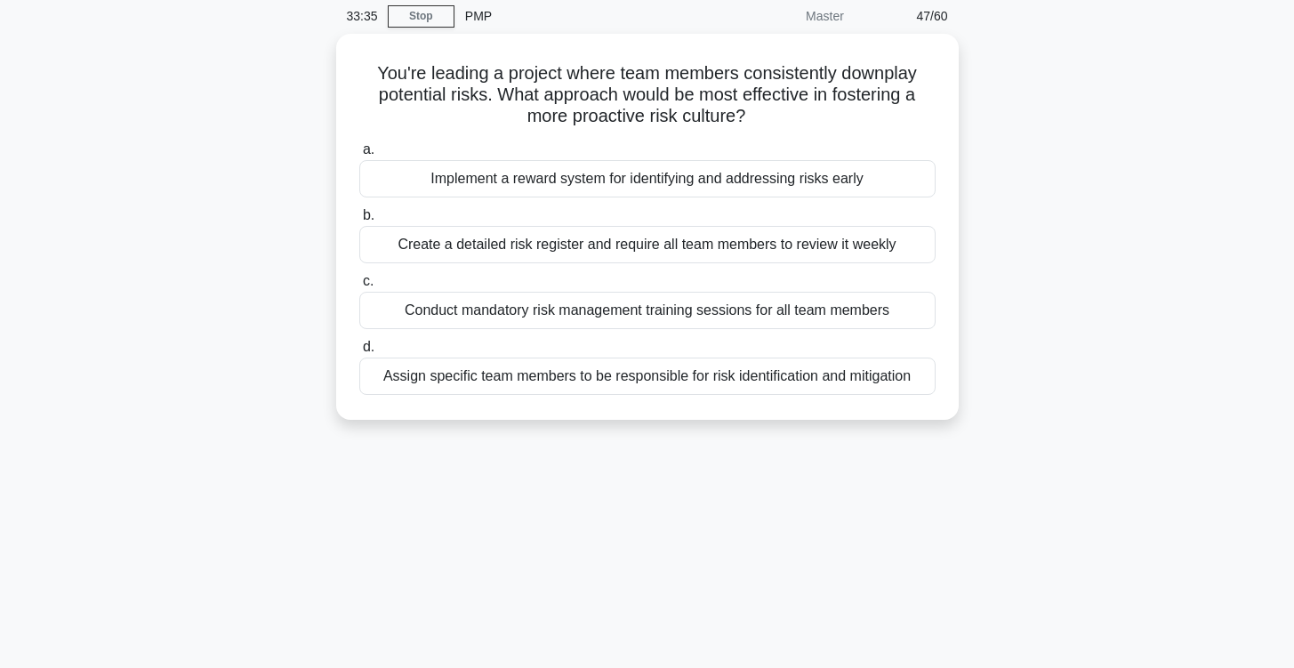
scroll to position [0, 0]
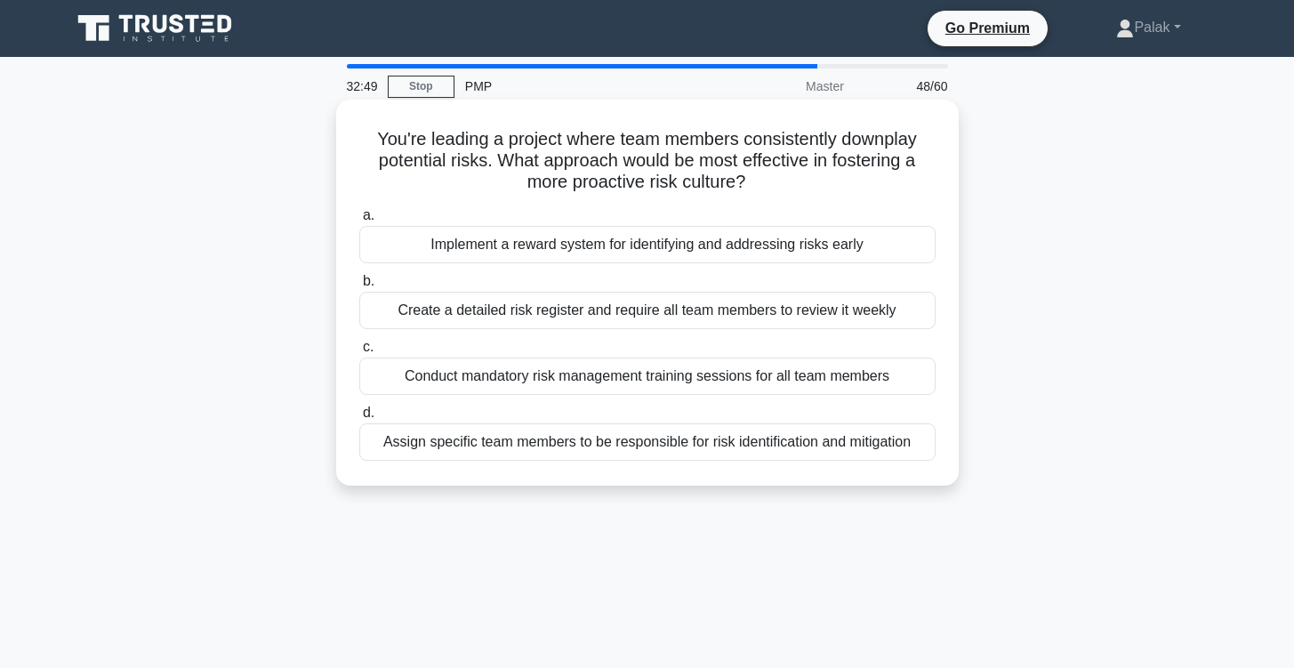
click at [615, 256] on div "Implement a reward system for identifying and addressing risks early" at bounding box center [647, 244] width 576 height 37
click at [359, 221] on input "a. Implement a reward system for identifying and addressing risks early" at bounding box center [359, 216] width 0 height 12
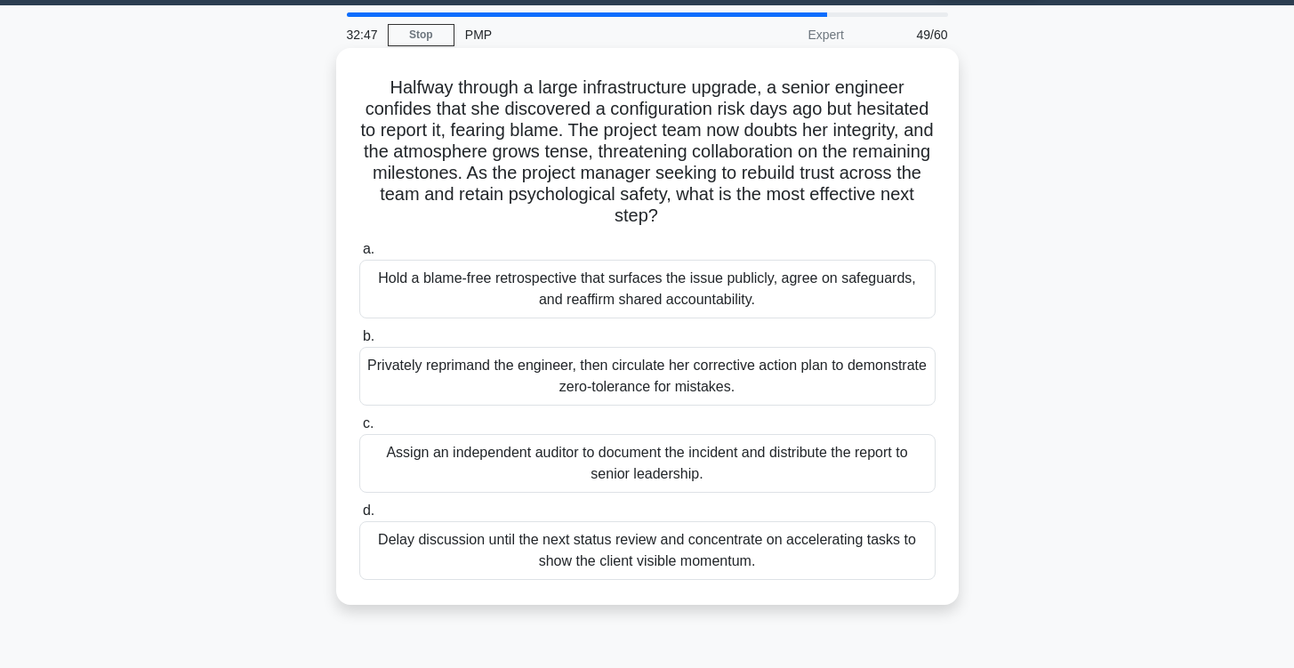
scroll to position [35, 0]
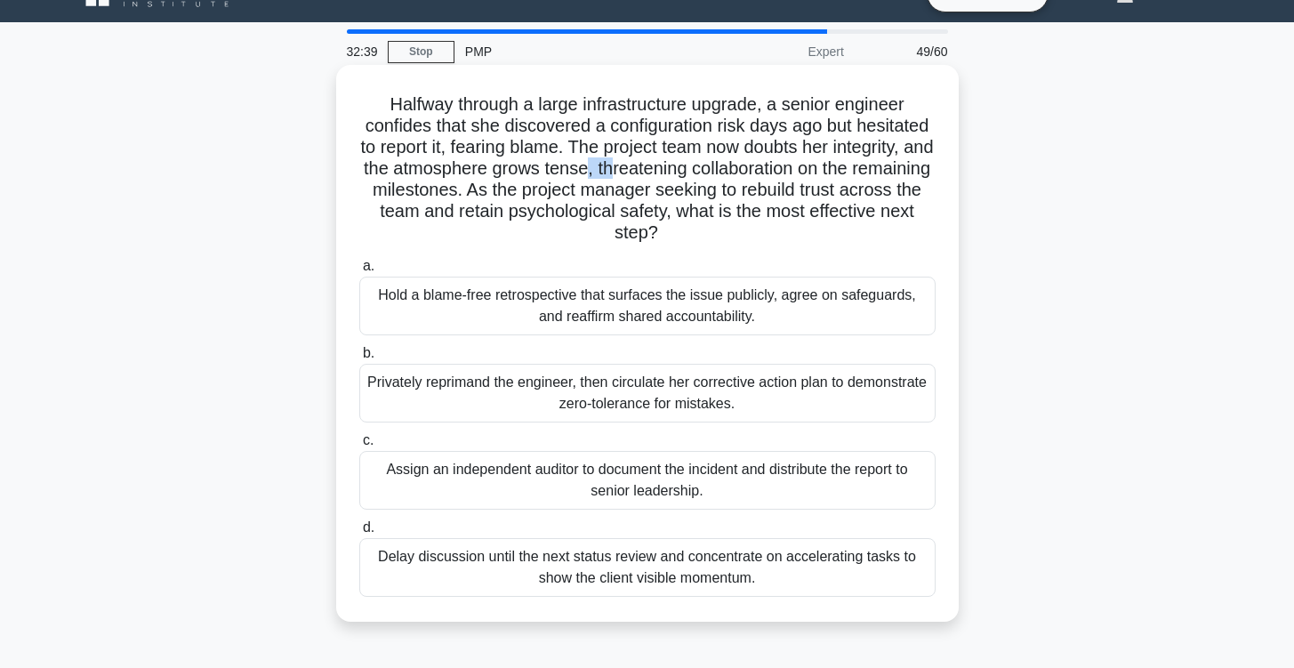
drag, startPoint x: 645, startPoint y: 159, endPoint x: 673, endPoint y: 162, distance: 28.6
click at [673, 162] on h5 "Halfway through a large infrastructure upgrade, a senior engineer confides that…" at bounding box center [648, 168] width 580 height 151
click at [581, 180] on h5 "Halfway through a large infrastructure upgrade, a senior engineer confides that…" at bounding box center [648, 168] width 580 height 151
drag, startPoint x: 572, startPoint y: 180, endPoint x: 656, endPoint y: 189, distance: 84.1
click at [656, 189] on h5 "Halfway through a large infrastructure upgrade, a senior engineer confides that…" at bounding box center [648, 168] width 580 height 151
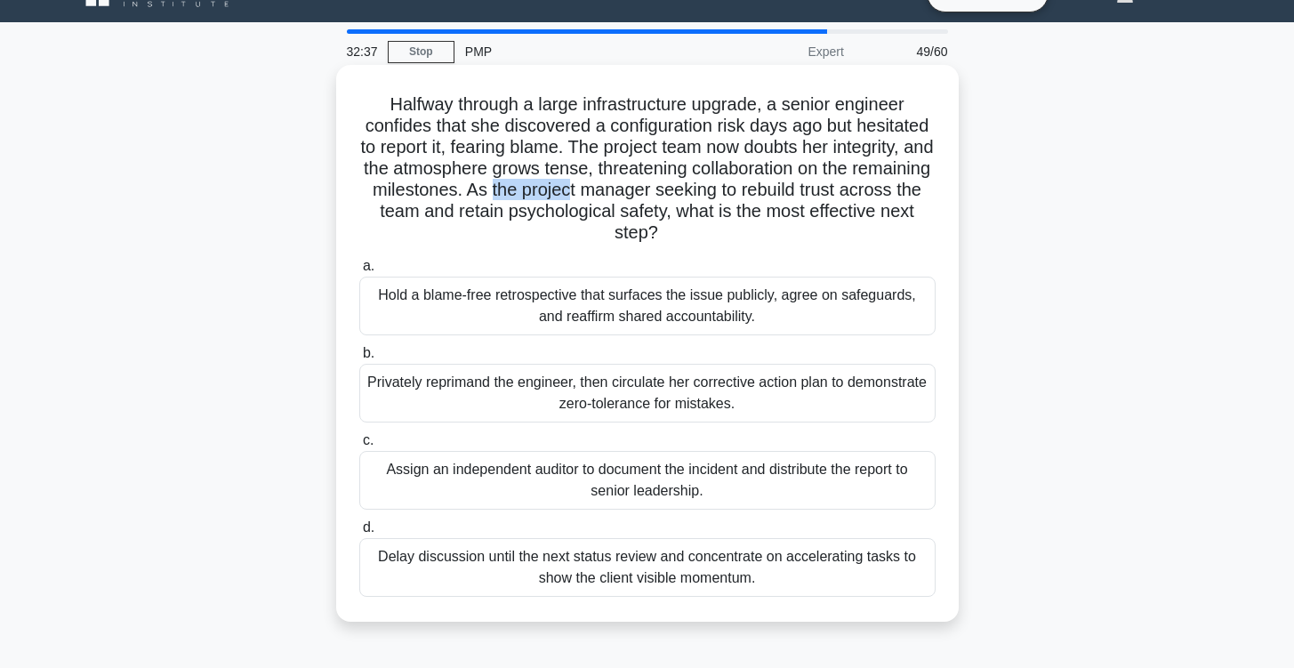
click at [656, 189] on h5 "Halfway through a large infrastructure upgrade, a senior engineer confides that…" at bounding box center [648, 168] width 580 height 151
click at [668, 310] on div "Hold a blame-free retrospective that surfaces the issue publicly, agree on safe…" at bounding box center [647, 306] width 576 height 59
click at [359, 272] on input "a. Hold a blame-free retrospective that surfaces the issue publicly, agree on s…" at bounding box center [359, 267] width 0 height 12
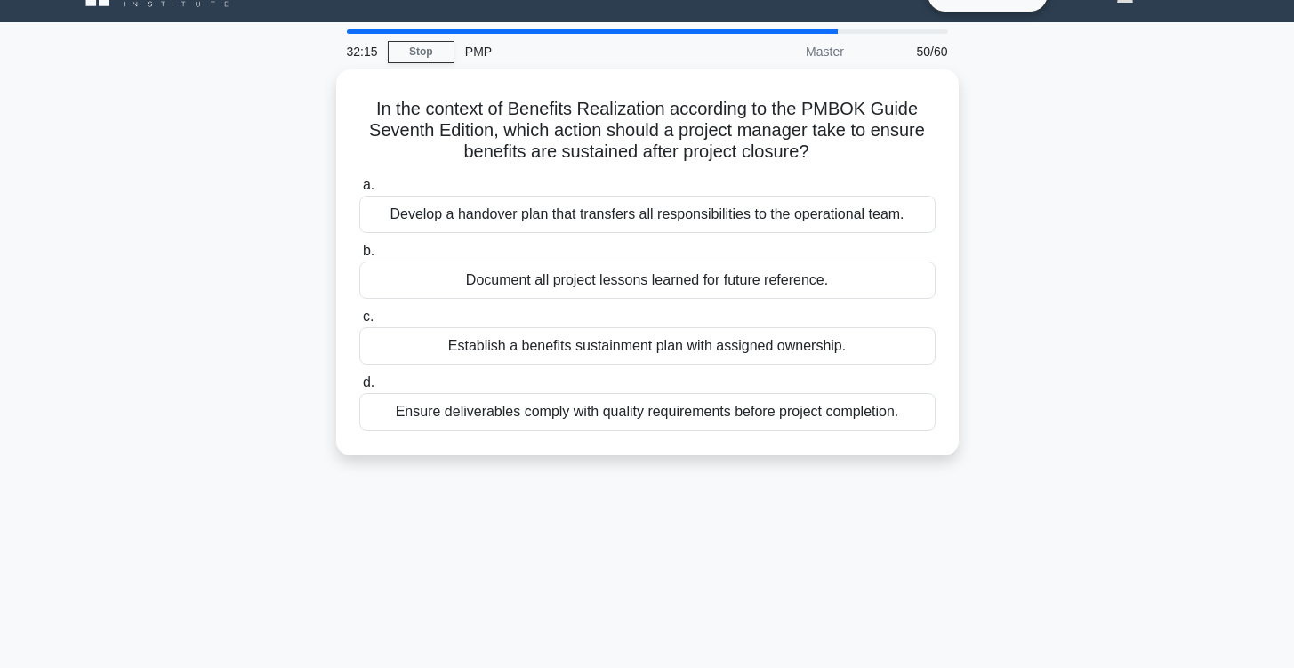
scroll to position [0, 0]
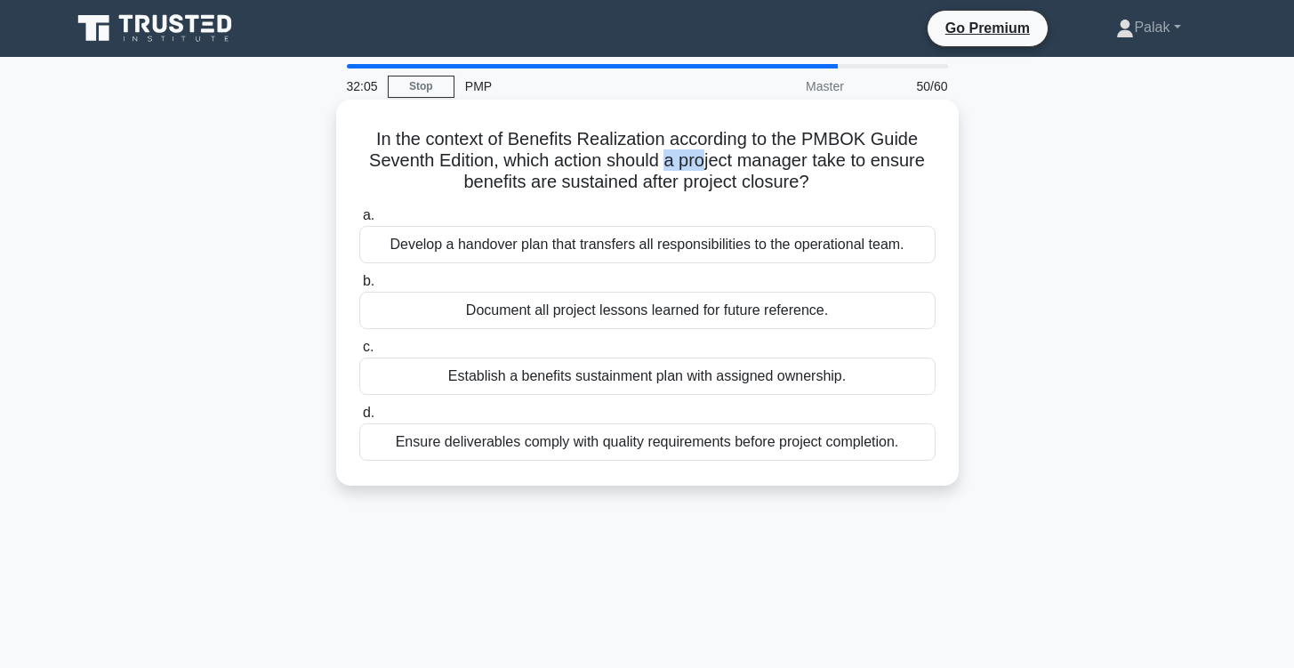
drag, startPoint x: 663, startPoint y: 150, endPoint x: 705, endPoint y: 154, distance: 42.0
click at [705, 154] on h5 "In the context of Benefits Realization according to the PMBOK Guide Seventh Edi…" at bounding box center [648, 161] width 580 height 66
click at [704, 151] on h5 "In the context of Benefits Realization according to the PMBOK Guide Seventh Edi…" at bounding box center [648, 161] width 580 height 66
drag, startPoint x: 580, startPoint y: 189, endPoint x: 650, endPoint y: 188, distance: 70.3
click at [645, 188] on h5 "In the context of Benefits Realization according to the PMBOK Guide Seventh Edi…" at bounding box center [648, 161] width 580 height 66
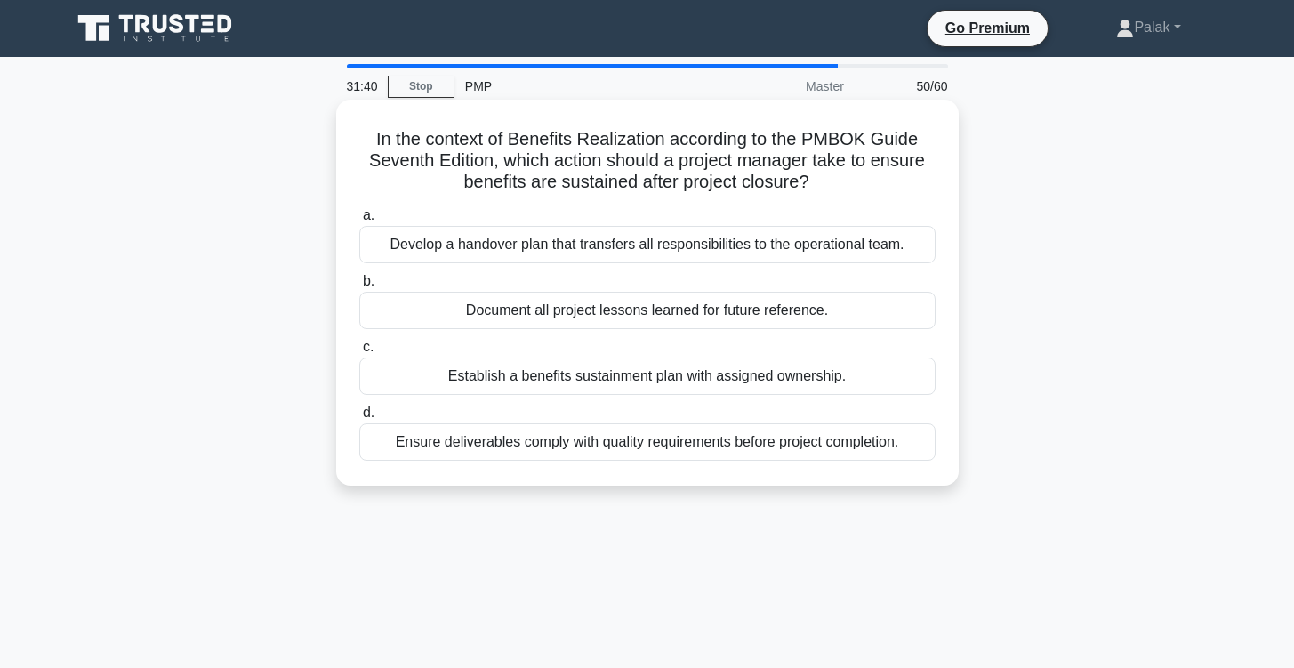
click at [783, 176] on h5 "In the context of Benefits Realization according to the PMBOK Guide Seventh Edi…" at bounding box center [648, 161] width 580 height 66
click at [739, 246] on div "Develop a handover plan that transfers all responsibilities to the operational …" at bounding box center [647, 244] width 576 height 37
click at [359, 221] on input "a. Develop a handover plan that transfers all responsibilities to the operation…" at bounding box center [359, 216] width 0 height 12
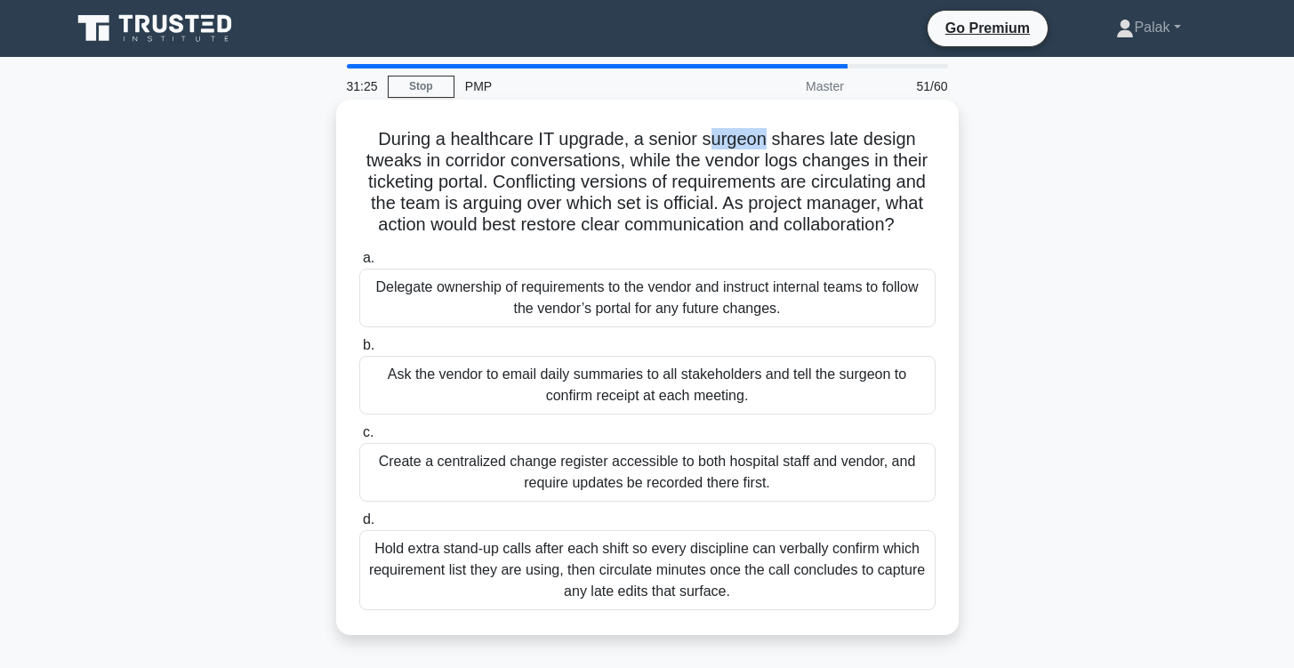
drag, startPoint x: 713, startPoint y: 133, endPoint x: 768, endPoint y: 133, distance: 55.2
click at [768, 133] on h5 "During a healthcare IT upgrade, a senior surgeon shares late design tweaks in c…" at bounding box center [648, 182] width 580 height 109
drag, startPoint x: 794, startPoint y: 149, endPoint x: 844, endPoint y: 149, distance: 49.8
click at [844, 149] on h5 "During a healthcare IT upgrade, a senior surgeon shares late design tweaks in c…" at bounding box center [648, 182] width 580 height 109
click at [852, 146] on h5 "During a healthcare IT upgrade, a senior surgeon shares late design tweaks in c…" at bounding box center [648, 182] width 580 height 109
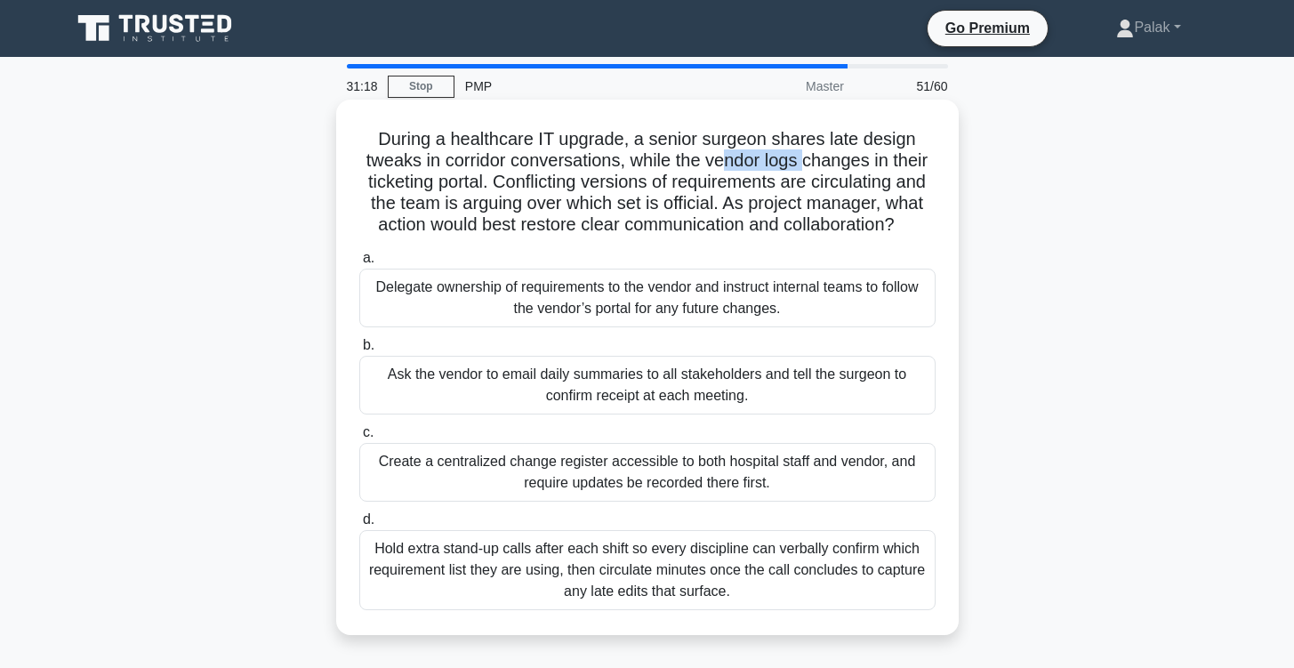
drag, startPoint x: 724, startPoint y: 155, endPoint x: 809, endPoint y: 155, distance: 84.5
click at [809, 155] on h5 "During a healthcare IT upgrade, a senior surgeon shares late design tweaks in c…" at bounding box center [648, 182] width 580 height 109
drag, startPoint x: 816, startPoint y: 155, endPoint x: 857, endPoint y: 155, distance: 40.9
click at [857, 155] on h5 "During a healthcare IT upgrade, a senior surgeon shares late design tweaks in c…" at bounding box center [648, 182] width 580 height 109
drag, startPoint x: 850, startPoint y: 131, endPoint x: 882, endPoint y: 131, distance: 32.0
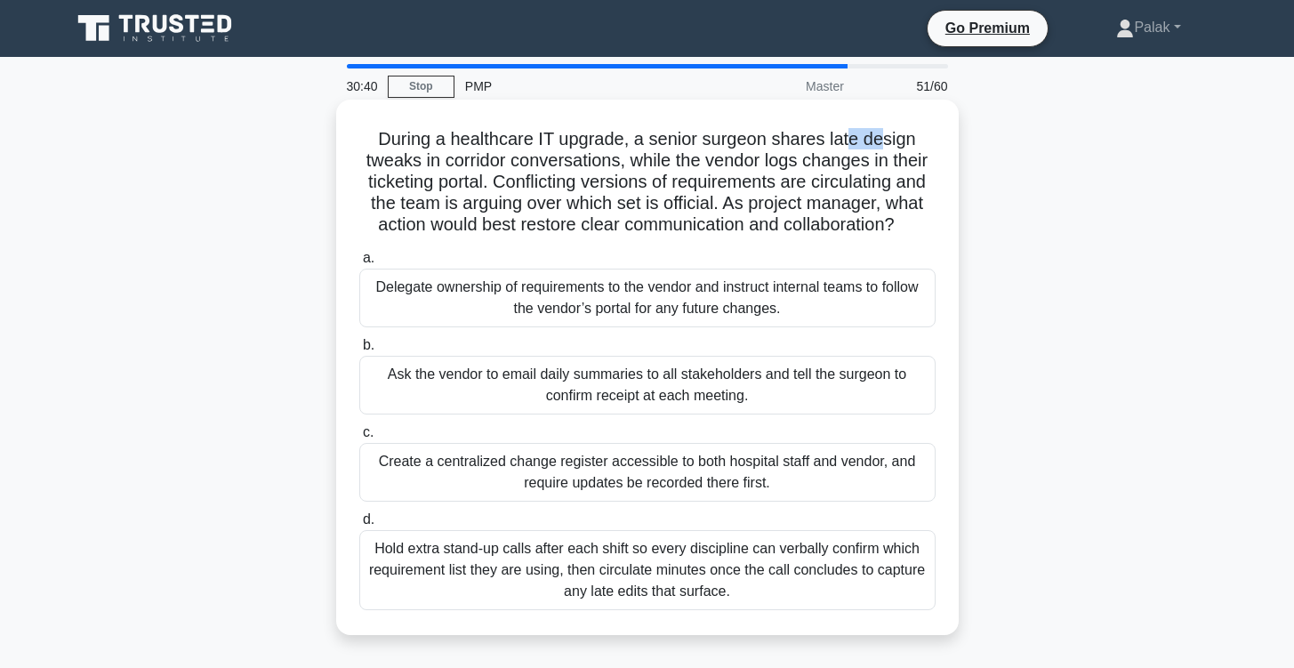
click at [882, 131] on h5 "During a healthcare IT upgrade, a senior surgeon shares late design tweaks in c…" at bounding box center [648, 182] width 580 height 109
drag, startPoint x: 837, startPoint y: 133, endPoint x: 575, endPoint y: 155, distance: 263.4
click at [575, 155] on h5 "During a healthcare IT upgrade, a senior surgeon shares late design tweaks in c…" at bounding box center [648, 182] width 580 height 109
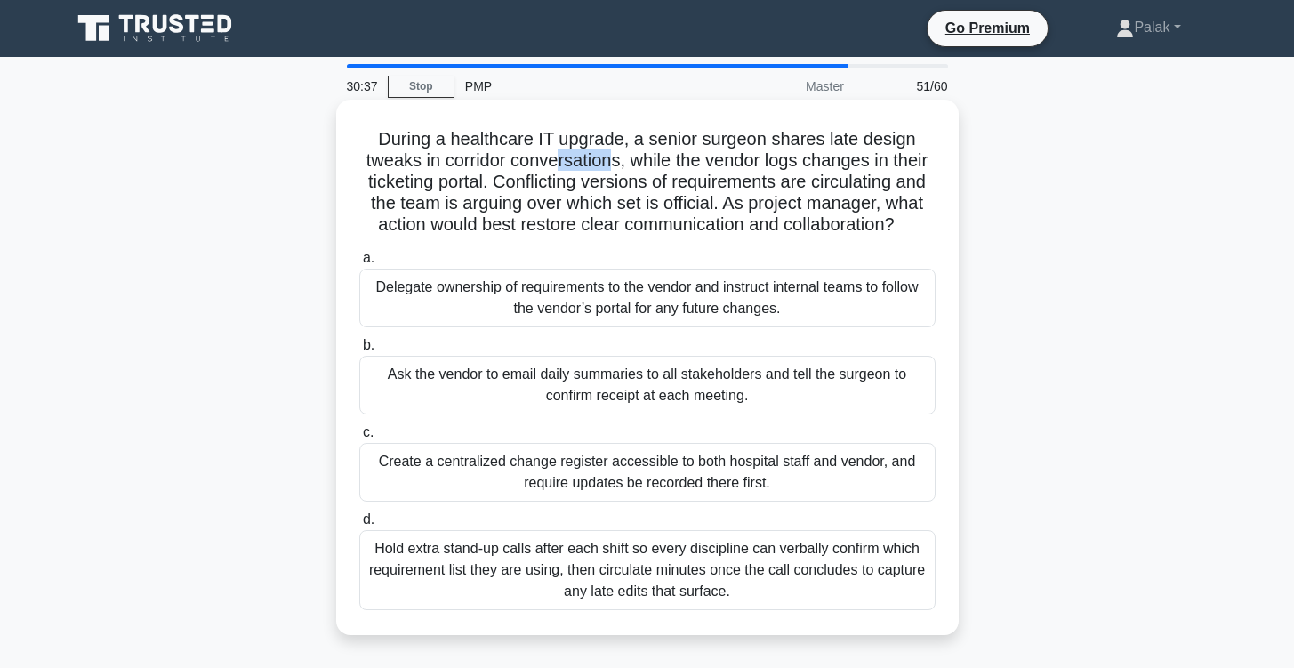
drag, startPoint x: 557, startPoint y: 155, endPoint x: 627, endPoint y: 155, distance: 70.3
click at [627, 155] on h5 "During a healthcare IT upgrade, a senior surgeon shares late design tweaks in c…" at bounding box center [648, 182] width 580 height 109
click at [689, 154] on h5 "During a healthcare IT upgrade, a senior surgeon shares late design tweaks in c…" at bounding box center [648, 182] width 580 height 109
drag, startPoint x: 672, startPoint y: 161, endPoint x: 811, endPoint y: 166, distance: 139.8
click at [811, 166] on h5 "During a healthcare IT upgrade, a senior surgeon shares late design tweaks in c…" at bounding box center [648, 182] width 580 height 109
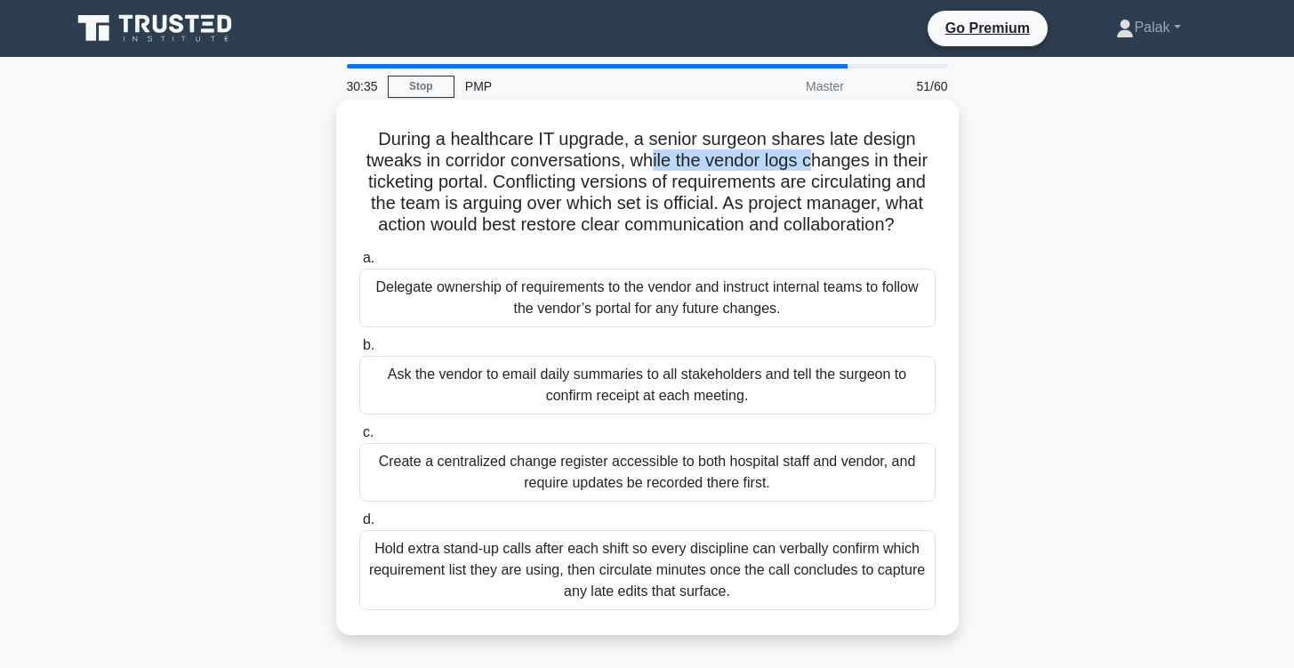
click at [811, 166] on h5 "During a healthcare IT upgrade, a senior surgeon shares late design tweaks in c…" at bounding box center [648, 182] width 580 height 109
click at [718, 477] on div "Create a centralized change register accessible to both hospital staff and vend…" at bounding box center [647, 472] width 576 height 59
click at [359, 439] on input "c. Create a centralized change register accessible to both hospital staff and v…" at bounding box center [359, 433] width 0 height 12
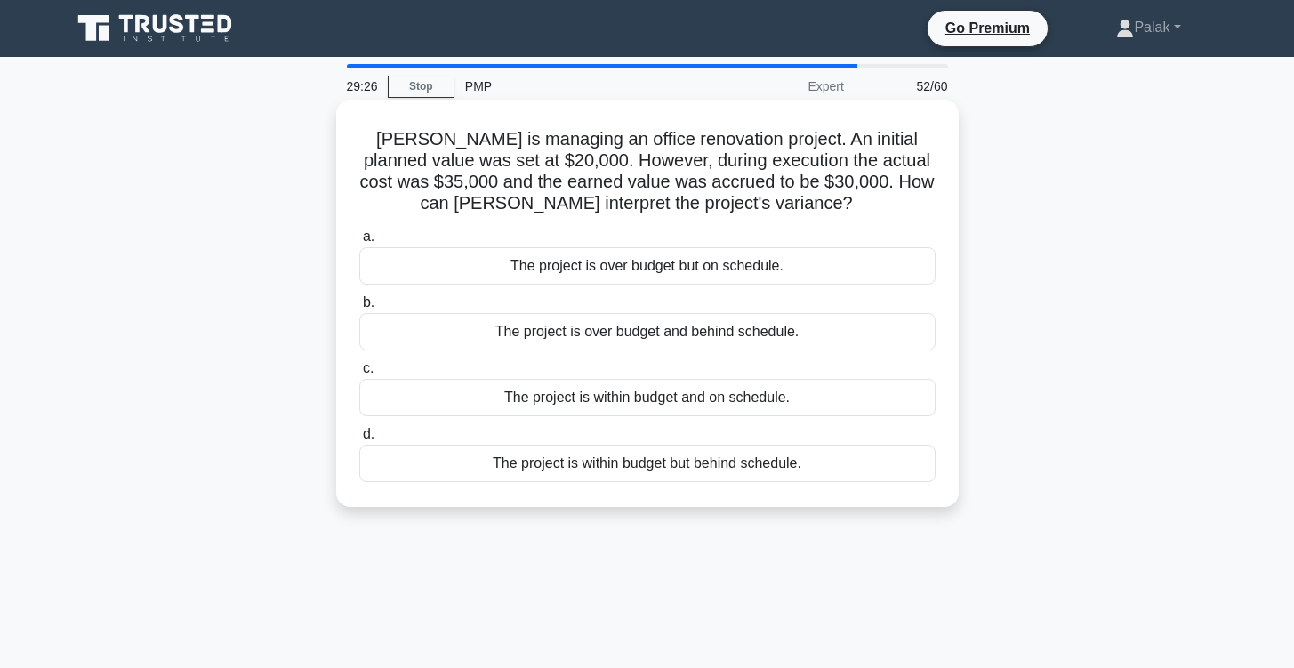
click at [748, 329] on div "The project is over budget and behind schedule." at bounding box center [647, 331] width 576 height 37
click at [359, 309] on input "b. The project is over budget and behind schedule." at bounding box center [359, 303] width 0 height 12
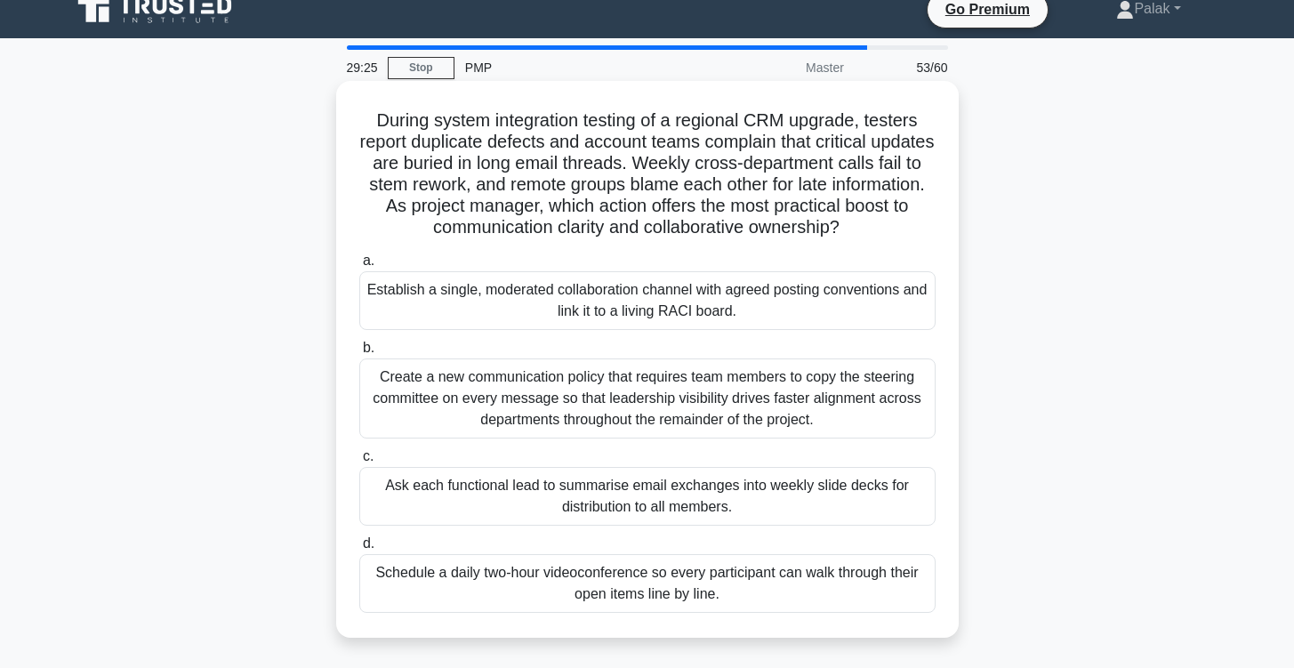
scroll to position [20, 0]
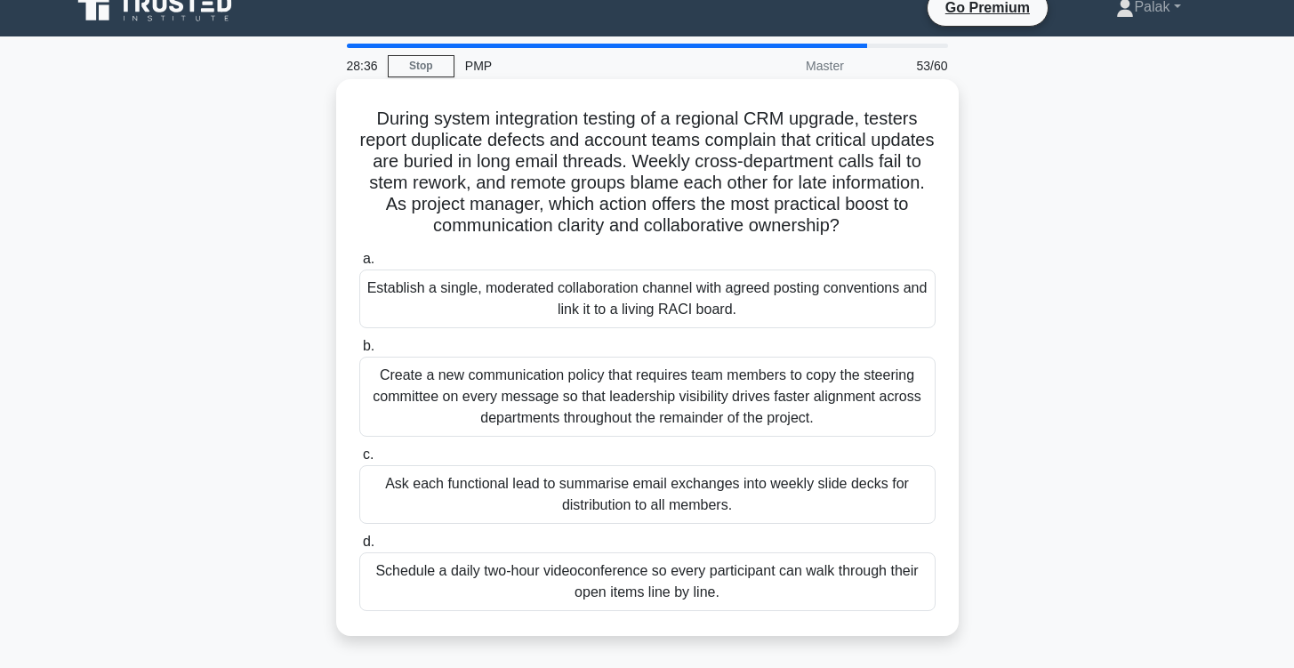
click at [902, 310] on div "Establish a single, moderated collaboration channel with agreed posting convent…" at bounding box center [647, 299] width 576 height 59
click at [359, 265] on input "a. Establish a single, moderated collaboration channel with agreed posting conv…" at bounding box center [359, 260] width 0 height 12
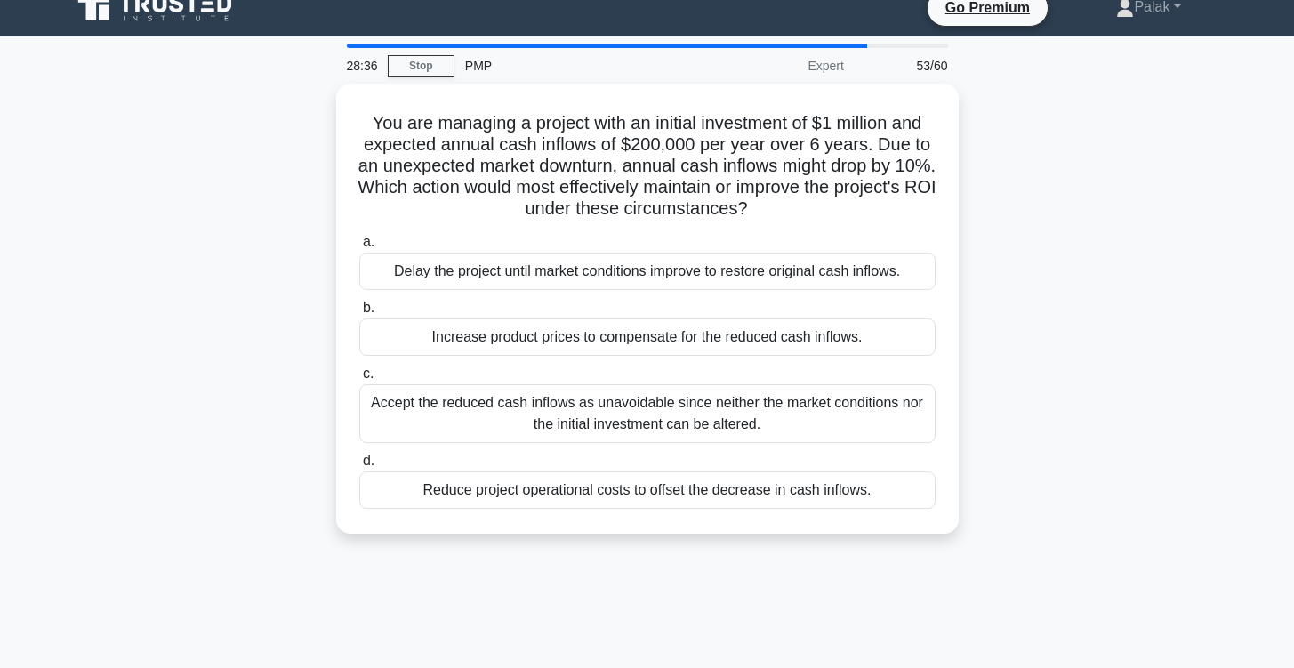
scroll to position [0, 0]
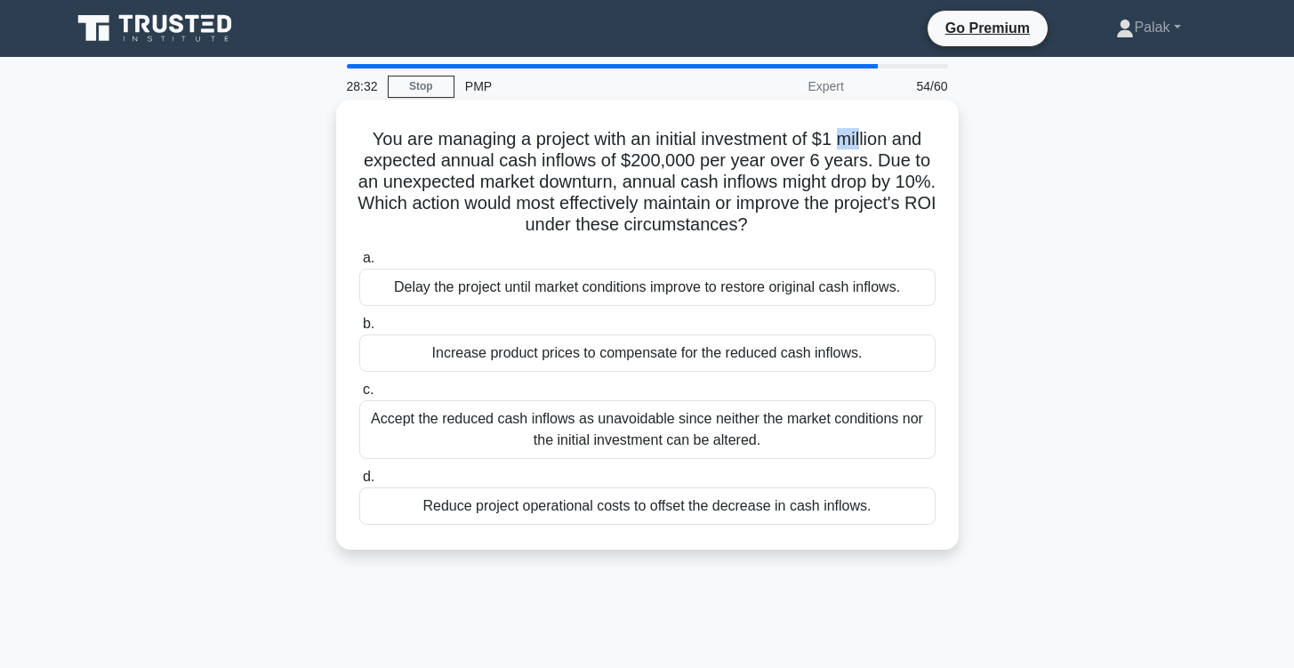
drag, startPoint x: 838, startPoint y: 130, endPoint x: 862, endPoint y: 130, distance: 24.0
click at [862, 130] on h5 "You are managing a project with an initial investment of $1 million and expecte…" at bounding box center [648, 182] width 580 height 109
click at [481, 167] on h5 "You are managing a project with an initial investment of $1 million and expecte…" at bounding box center [648, 182] width 580 height 109
drag, startPoint x: 625, startPoint y: 157, endPoint x: 691, endPoint y: 157, distance: 65.8
click at [690, 157] on h5 "You are managing a project with an initial investment of $1 million and expecte…" at bounding box center [648, 182] width 580 height 109
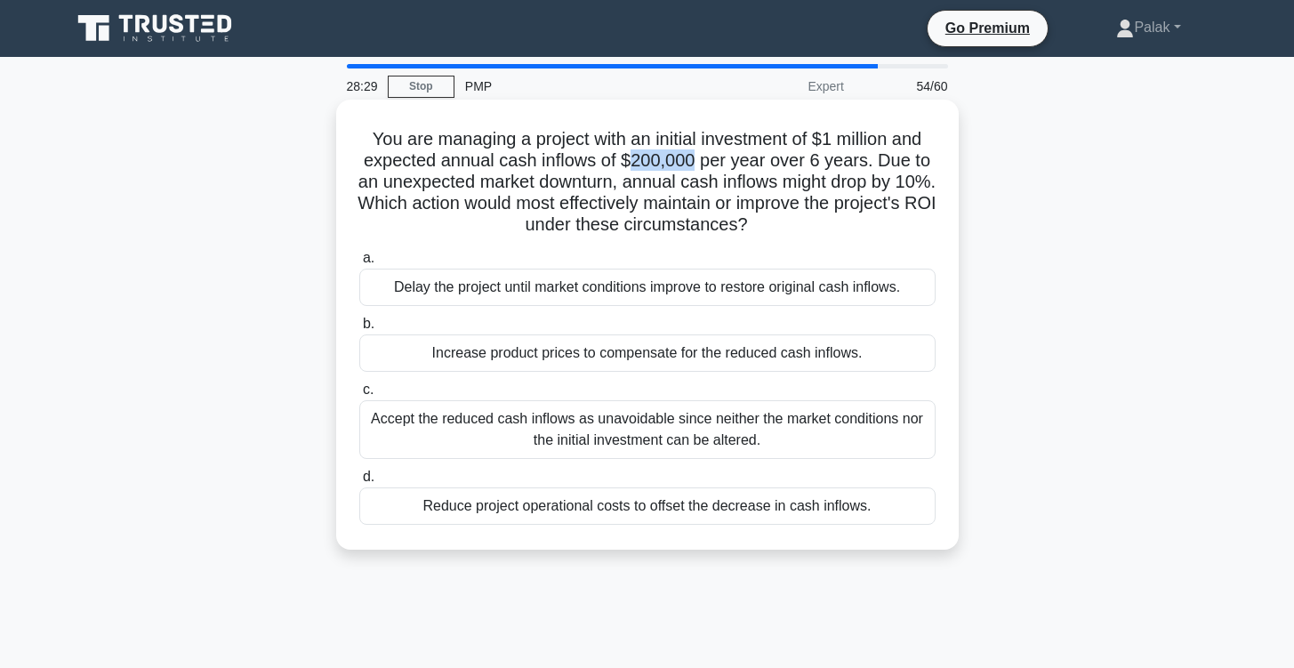
click at [691, 157] on h5 "You are managing a project with an initial investment of $1 million and expecte…" at bounding box center [648, 182] width 580 height 109
drag, startPoint x: 697, startPoint y: 182, endPoint x: 757, endPoint y: 182, distance: 60.5
click at [757, 182] on h5 "You are managing a project with an initial investment of $1 million and expecte…" at bounding box center [648, 182] width 580 height 109
drag, startPoint x: 818, startPoint y: 178, endPoint x: 846, endPoint y: 173, distance: 28.1
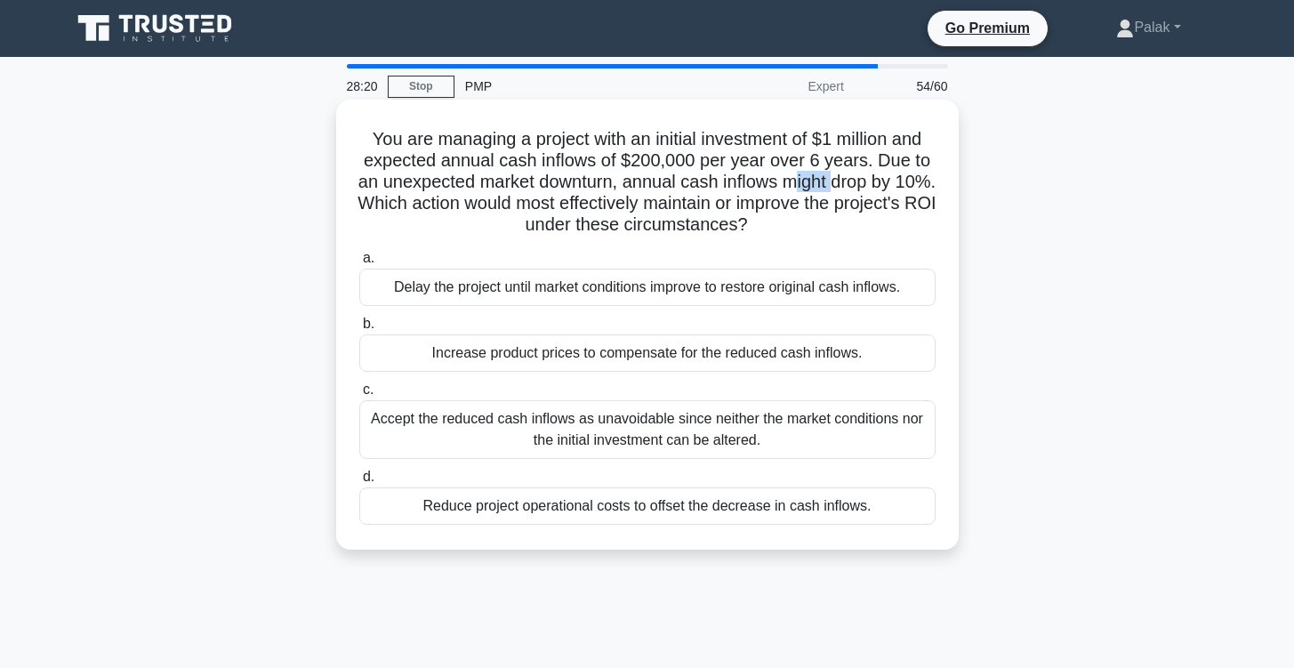
click at [857, 176] on h5 "You are managing a project with an initial investment of $1 million and expecte…" at bounding box center [648, 182] width 580 height 109
click at [846, 173] on h5 "You are managing a project with an initial investment of $1 million and expecte…" at bounding box center [648, 182] width 580 height 109
click at [780, 514] on div "Reduce project operational costs to offset the decrease in cash inflows." at bounding box center [647, 505] width 576 height 37
click at [359, 483] on input "d. Reduce project operational costs to offset the decrease in cash inflows." at bounding box center [359, 477] width 0 height 12
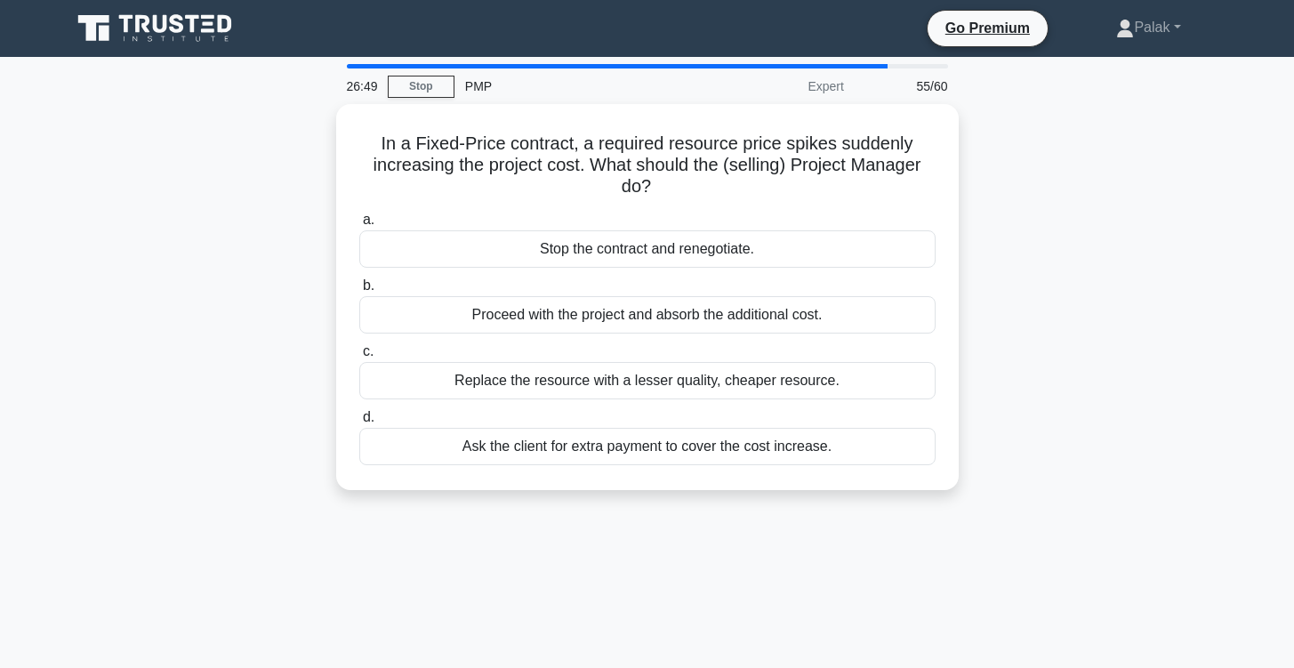
click at [571, 548] on div "26:49 Stop PMP Expert 55/60 In a Fixed-Price contract, a required resource pric…" at bounding box center [647, 509] width 1174 height 890
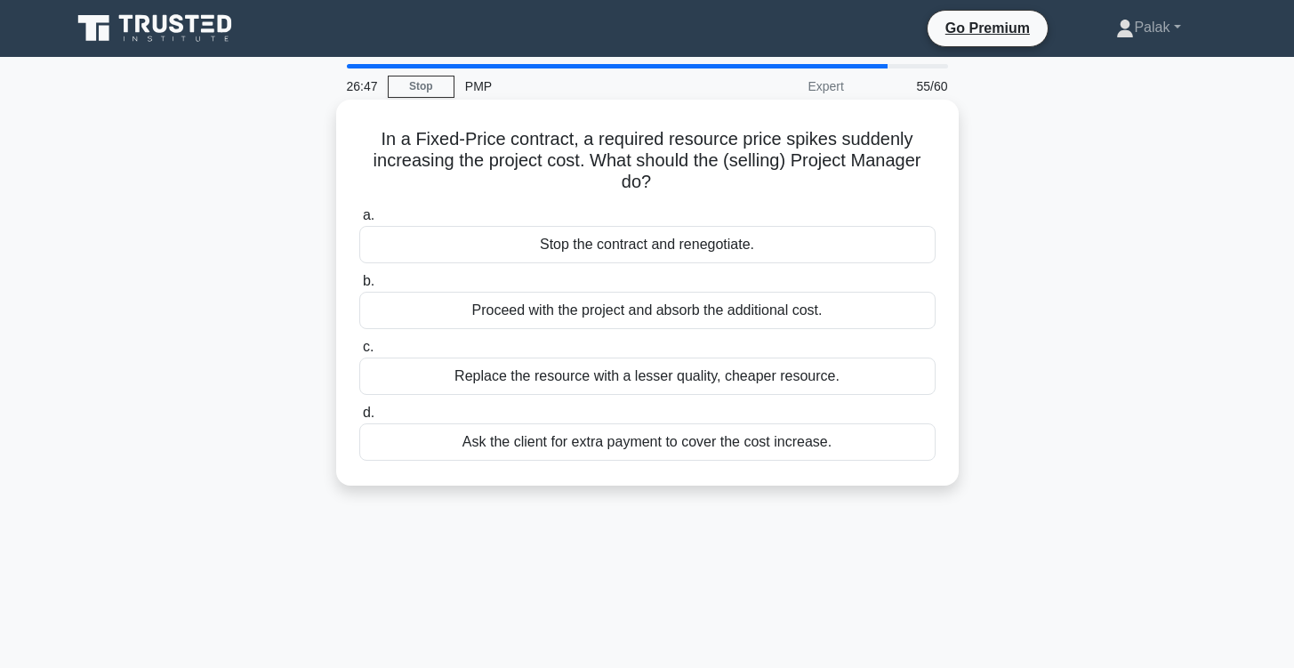
click at [716, 245] on div "Stop the contract and renegotiate." at bounding box center [647, 244] width 576 height 37
click at [359, 221] on input "a. Stop the contract and renegotiate." at bounding box center [359, 216] width 0 height 12
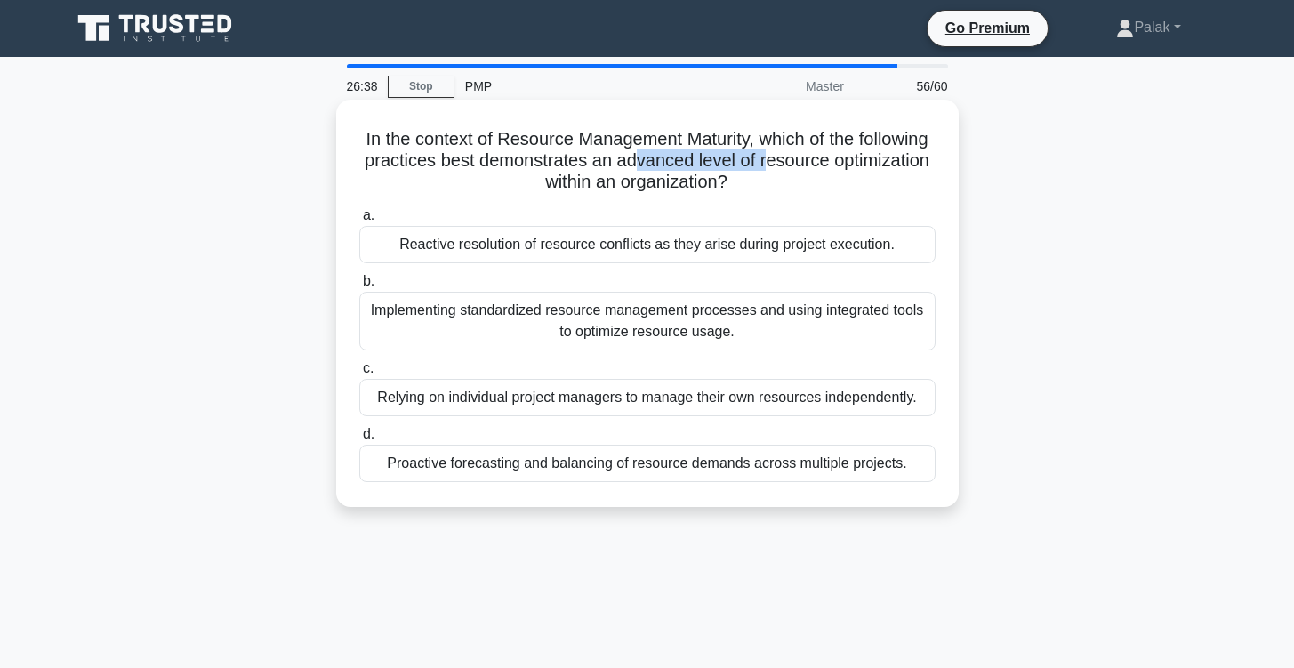
drag, startPoint x: 637, startPoint y: 160, endPoint x: 775, endPoint y: 160, distance: 137.9
click at [775, 160] on h5 "In the context of Resource Management Maturity, which of the following practice…" at bounding box center [648, 161] width 580 height 66
drag, startPoint x: 793, startPoint y: 159, endPoint x: 852, endPoint y: 161, distance: 58.7
click at [852, 161] on h5 "In the context of Resource Management Maturity, which of the following practice…" at bounding box center [648, 161] width 580 height 66
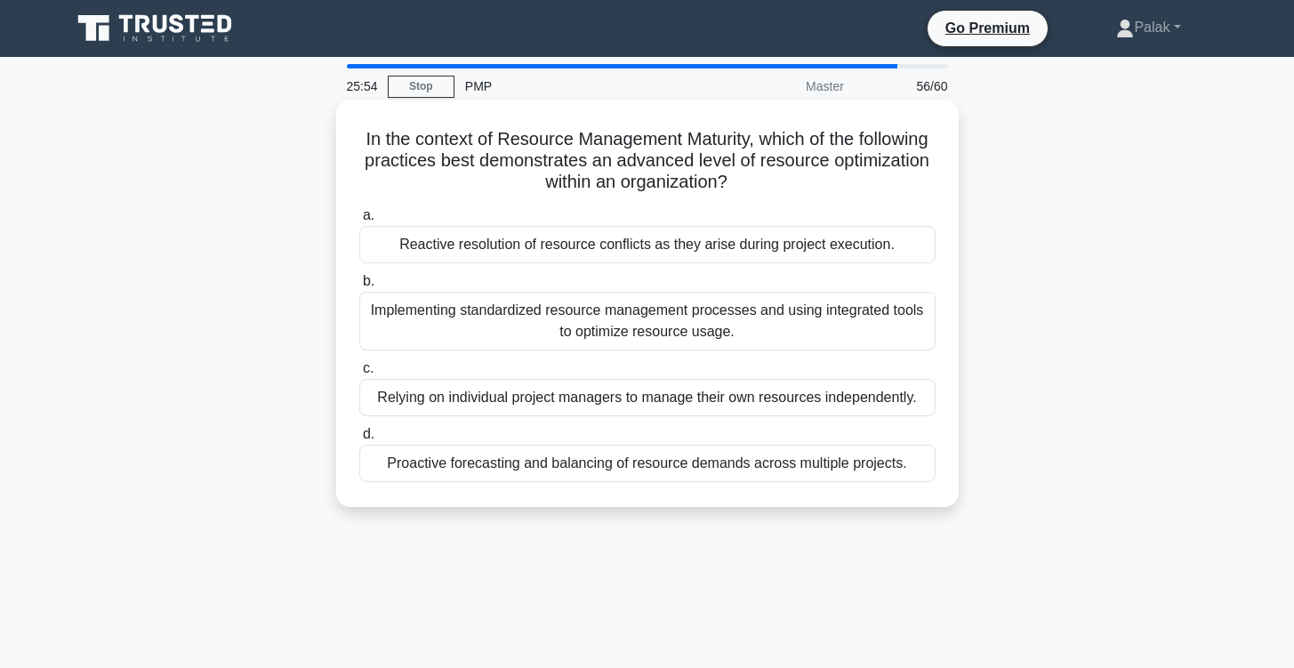
click at [804, 318] on div "Implementing standardized resource management processes and using integrated to…" at bounding box center [647, 321] width 576 height 59
click at [359, 287] on input "b. Implementing standardized resource management processes and using integrated…" at bounding box center [359, 282] width 0 height 12
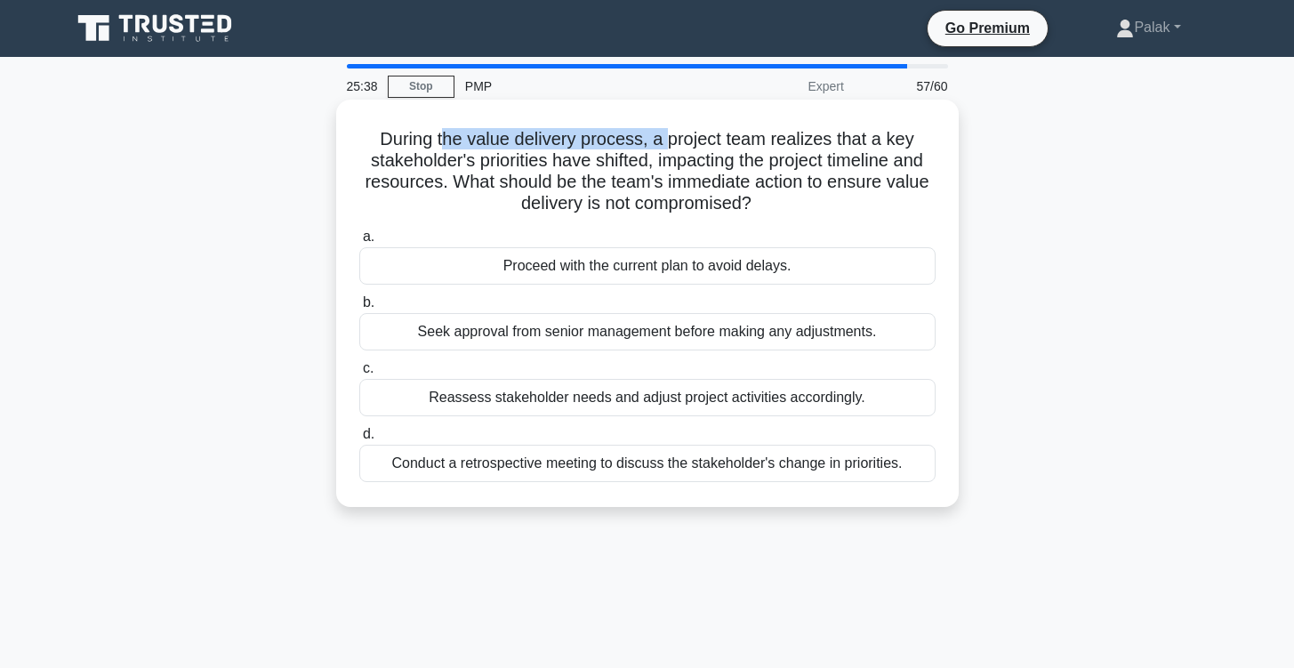
drag, startPoint x: 448, startPoint y: 143, endPoint x: 666, endPoint y: 138, distance: 218.0
click at [666, 139] on h5 "During the value delivery process, a project team realizes that a key stakehold…" at bounding box center [648, 171] width 580 height 87
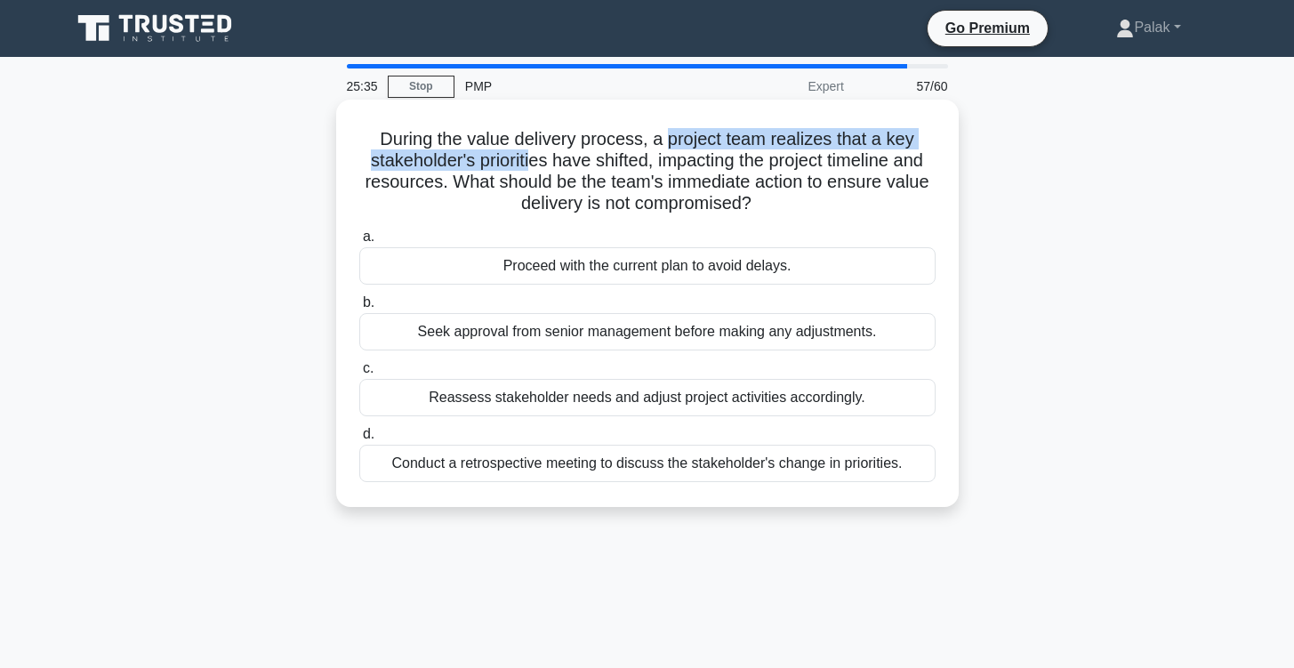
drag, startPoint x: 666, startPoint y: 138, endPoint x: 528, endPoint y: 157, distance: 139.3
click at [528, 157] on h5 "During the value delivery process, a project team realizes that a key stakehold…" at bounding box center [648, 171] width 580 height 87
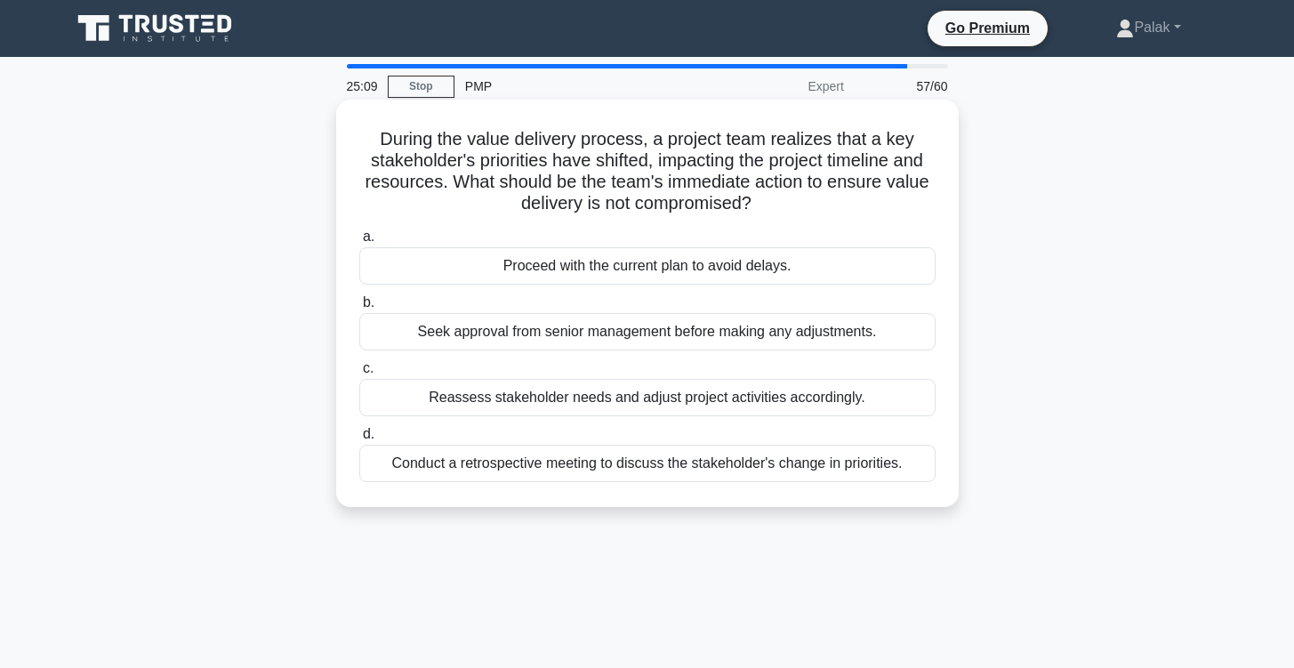
click at [833, 404] on div "Reassess stakeholder needs and adjust project activities accordingly." at bounding box center [647, 397] width 576 height 37
click at [359, 374] on input "c. Reassess stakeholder needs and adjust project activities accordingly." at bounding box center [359, 369] width 0 height 12
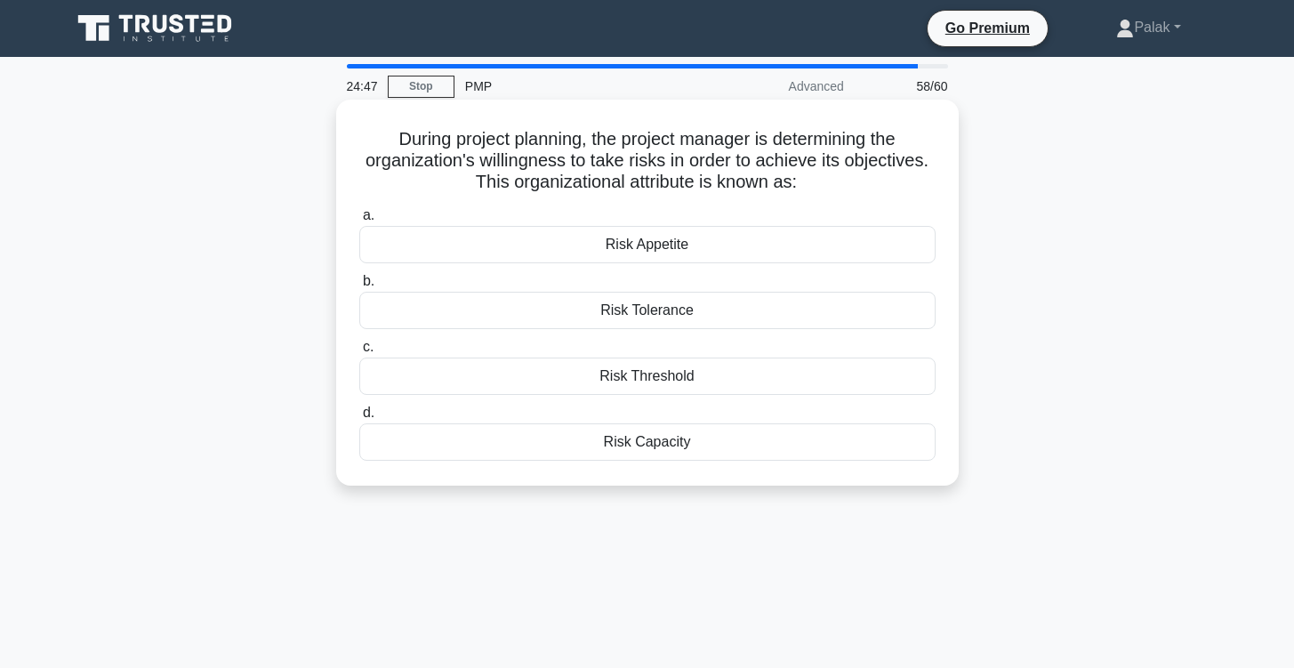
drag, startPoint x: 390, startPoint y: 131, endPoint x: 818, endPoint y: 447, distance: 532.5
click at [818, 447] on div "During project planning, the project manager is determining the organization's …" at bounding box center [647, 293] width 608 height 372
copy div "During project planning, the project manager is determining the organization's …"
click at [539, 241] on div "Risk Appetite" at bounding box center [647, 244] width 576 height 37
click at [359, 221] on input "a. Risk Appetite" at bounding box center [359, 216] width 0 height 12
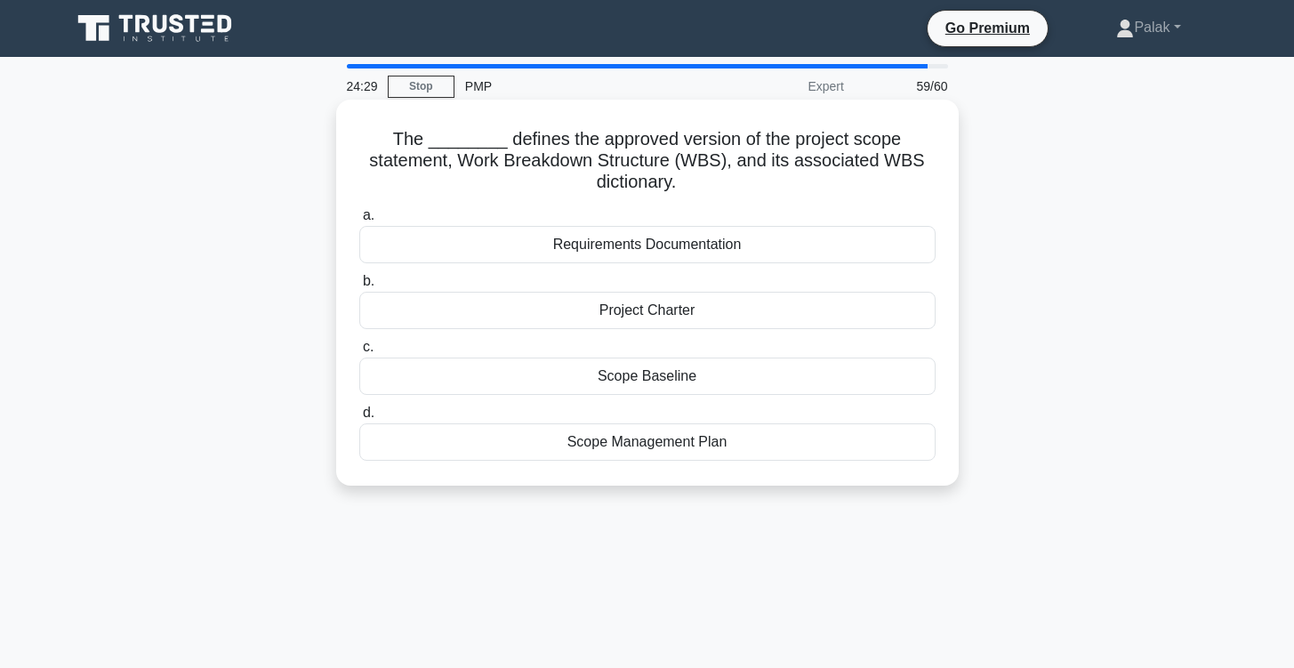
drag, startPoint x: 928, startPoint y: 473, endPoint x: 382, endPoint y: 136, distance: 641.1
click at [382, 136] on div "The ________ defines the approved version of the project scope statement, Work …" at bounding box center [647, 293] width 608 height 372
copy div "The ________ defines the approved version of the project scope statement, Work …"
click at [479, 381] on div "Scope Baseline" at bounding box center [647, 376] width 576 height 37
click at [359, 353] on input "c. Scope Baseline" at bounding box center [359, 348] width 0 height 12
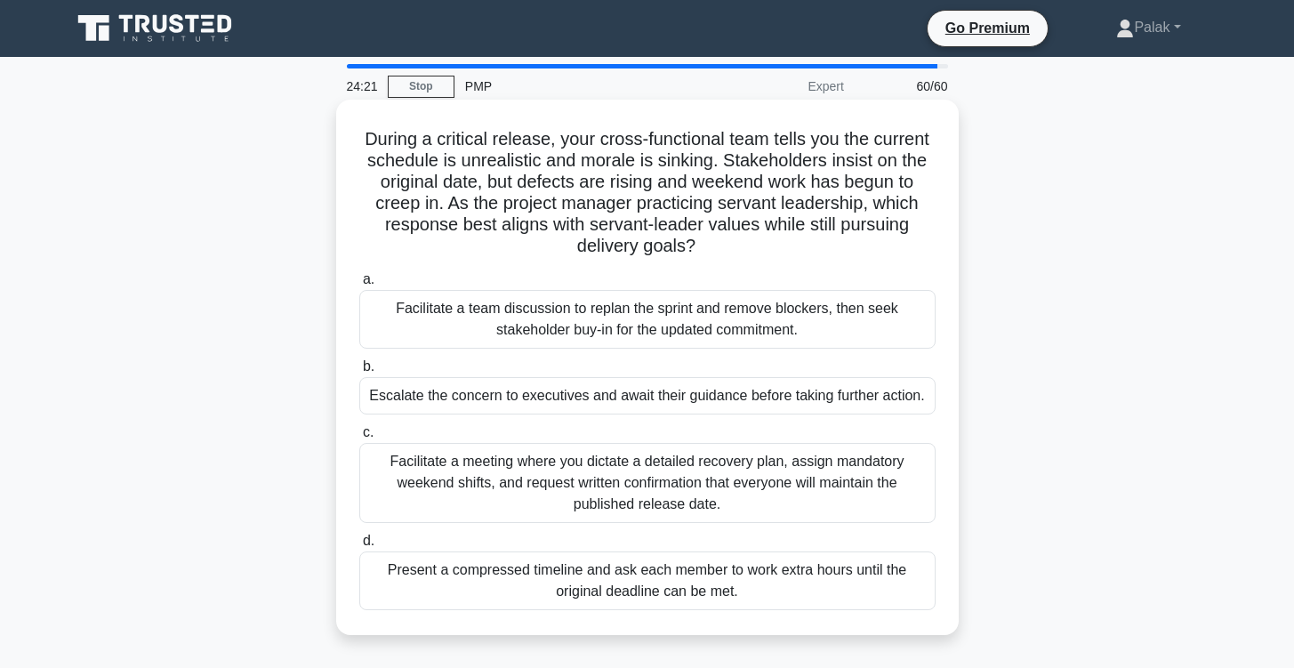
drag, startPoint x: 365, startPoint y: 144, endPoint x: 787, endPoint y: 346, distance: 468.3
click at [787, 346] on div "During a critical release, your cross-functional team tells you the current sch…" at bounding box center [647, 367] width 608 height 521
click at [793, 234] on h5 "During a critical release, your cross-functional team tells you the current sch…" at bounding box center [648, 193] width 580 height 130
drag, startPoint x: 806, startPoint y: 146, endPoint x: 892, endPoint y: 146, distance: 86.3
click at [892, 146] on h5 "During a critical release, your cross-functional team tells you the current sch…" at bounding box center [648, 193] width 580 height 130
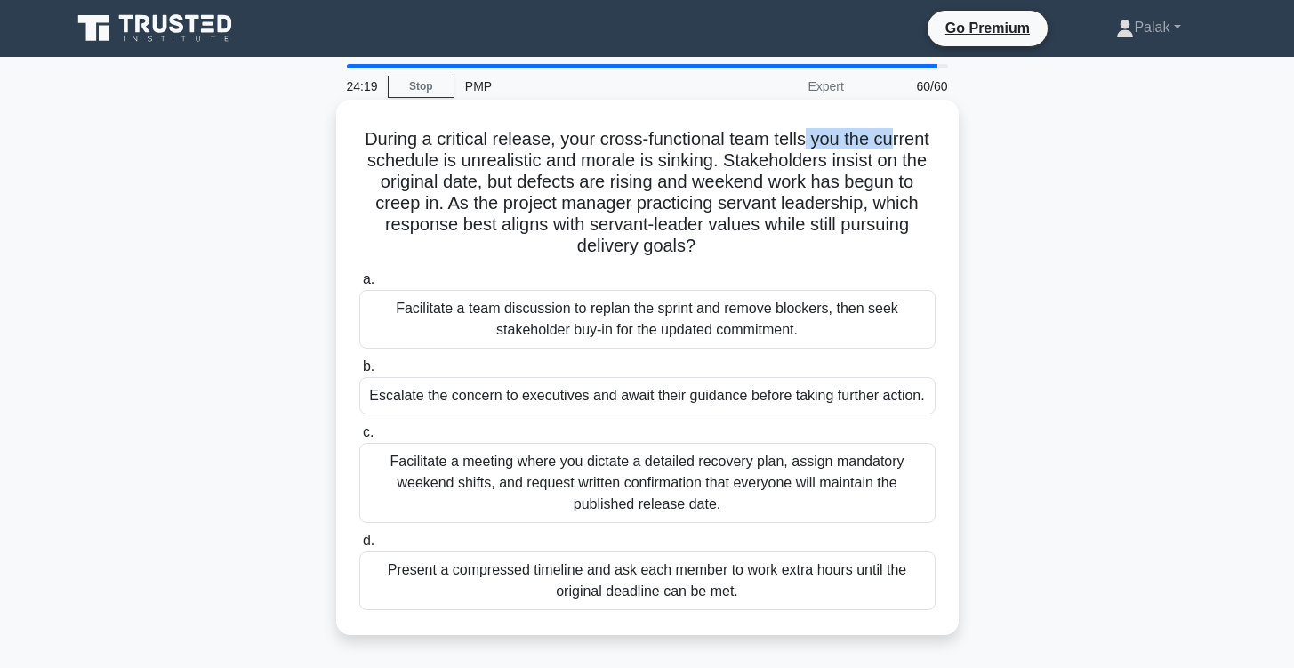
click at [892, 146] on h5 "During a critical release, your cross-functional team tells you the current sch…" at bounding box center [648, 193] width 580 height 130
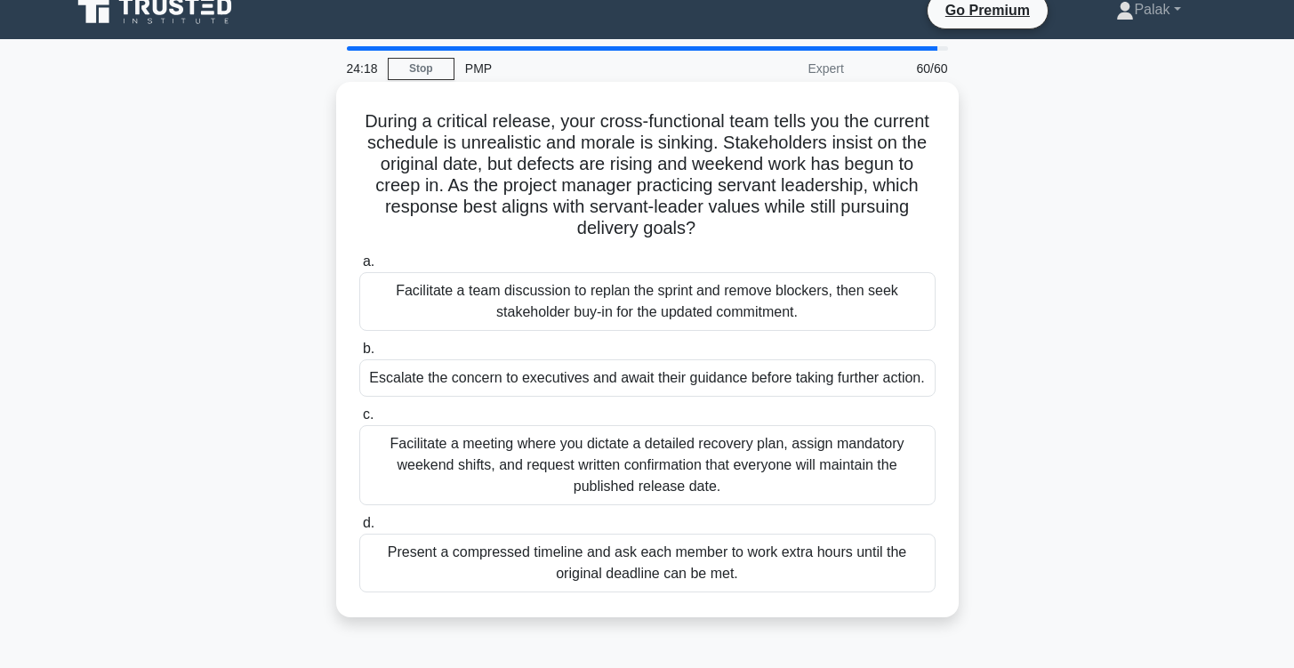
scroll to position [23, 0]
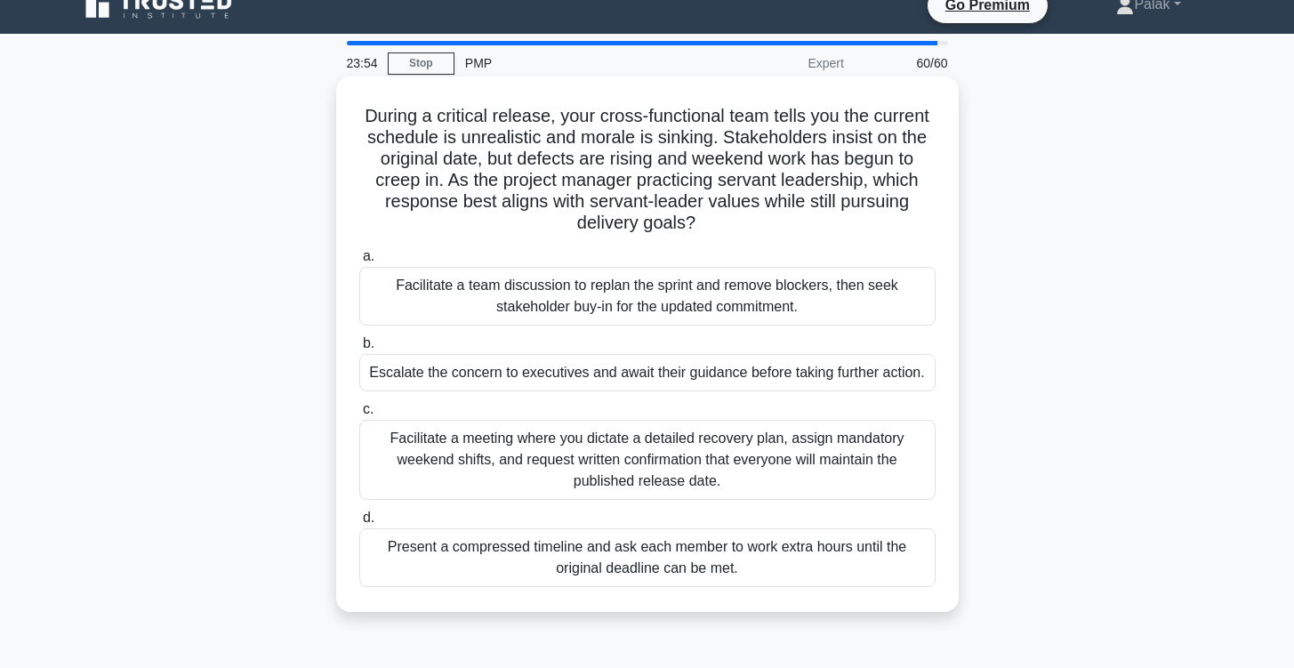
click at [819, 283] on div "Facilitate a team discussion to replan the sprint and remove blockers, then see…" at bounding box center [647, 296] width 576 height 59
click at [359, 262] on input "a. Facilitate a team discussion to replan the sprint and remove blockers, then …" at bounding box center [359, 257] width 0 height 12
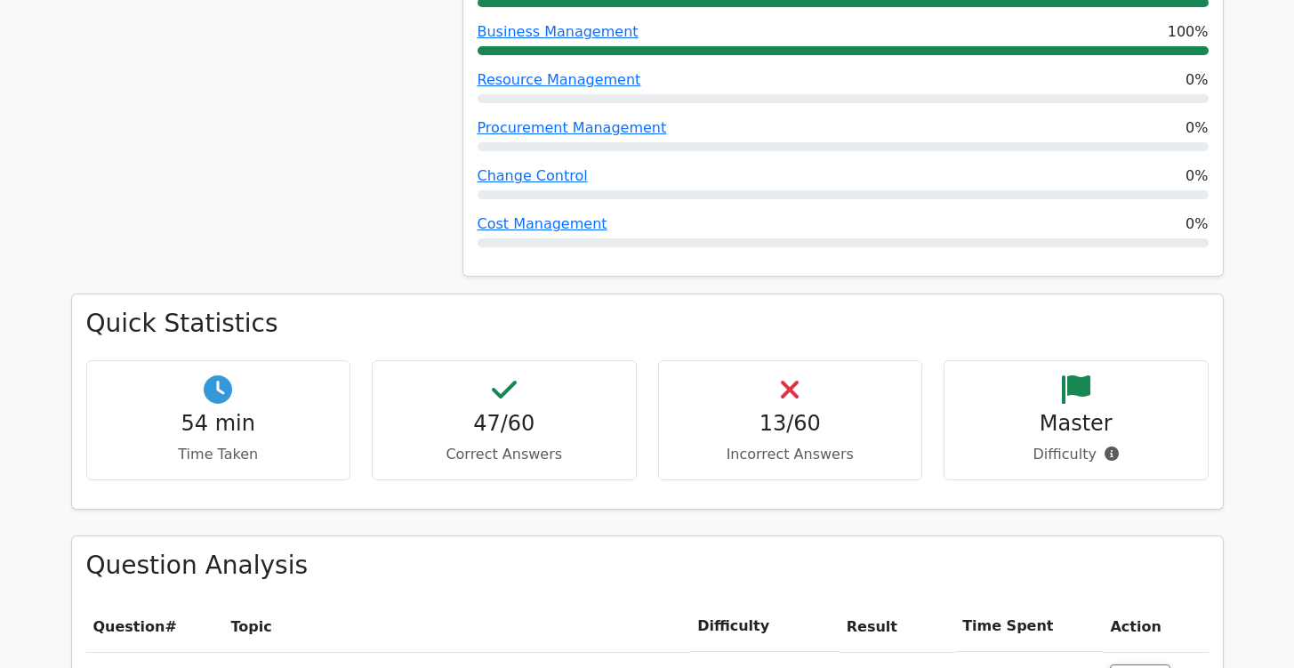
scroll to position [2006, 0]
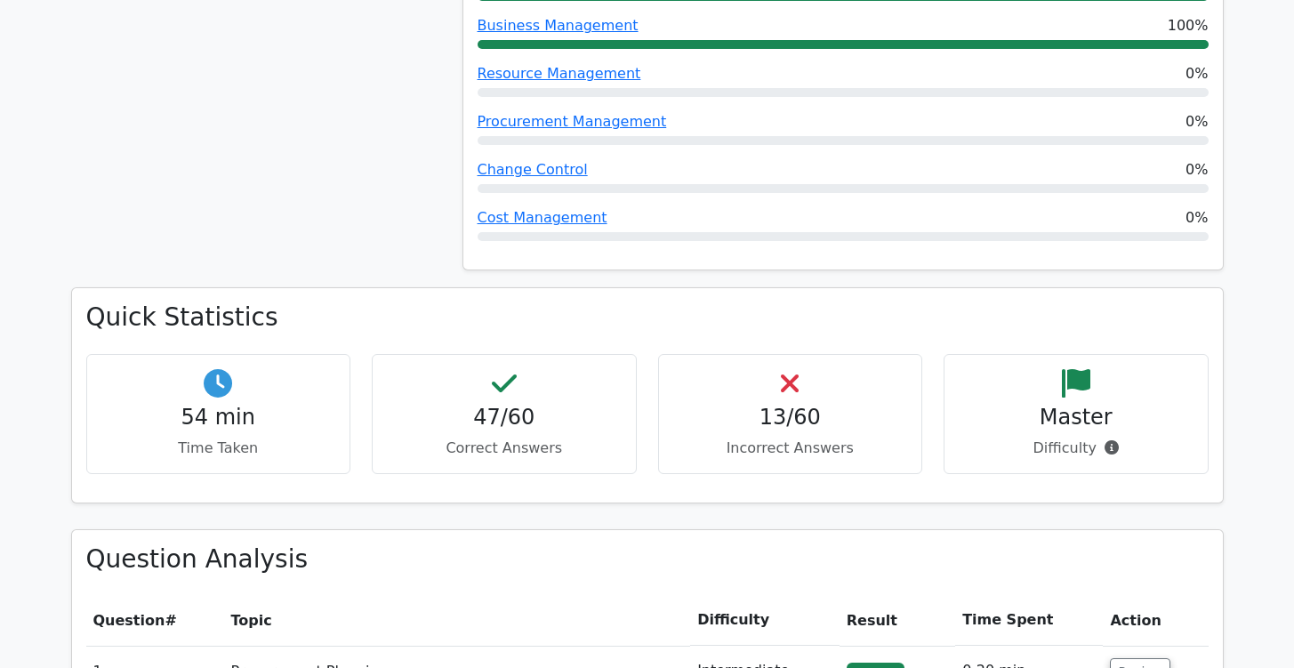
click at [773, 405] on h4 "13/60" at bounding box center [790, 418] width 235 height 26
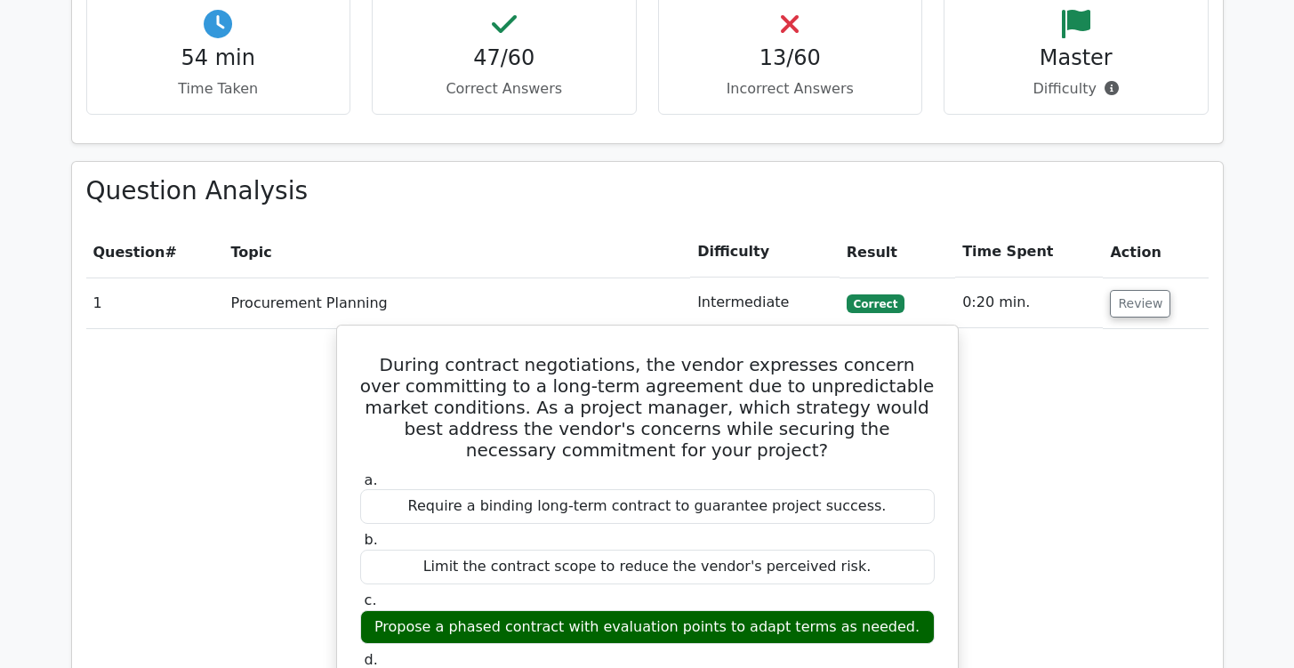
scroll to position [2365, 0]
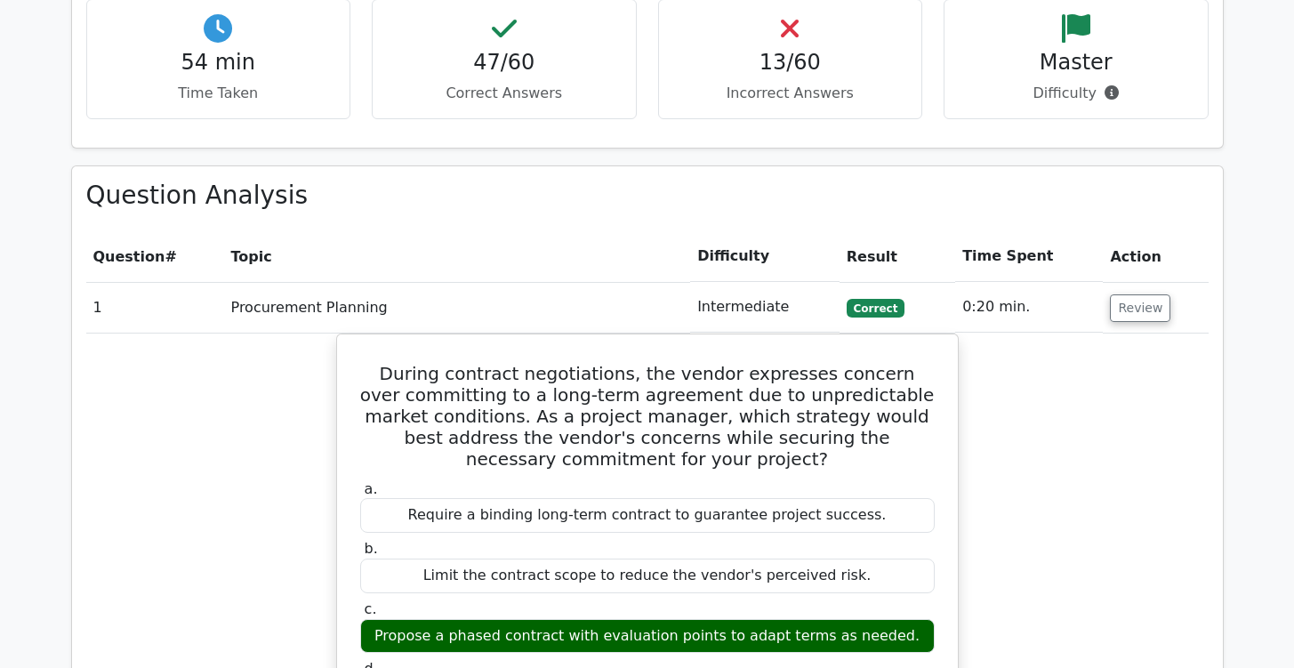
click at [682, 231] on th "Topic" at bounding box center [457, 256] width 467 height 51
click at [1128, 294] on button "Review" at bounding box center [1140, 308] width 60 height 28
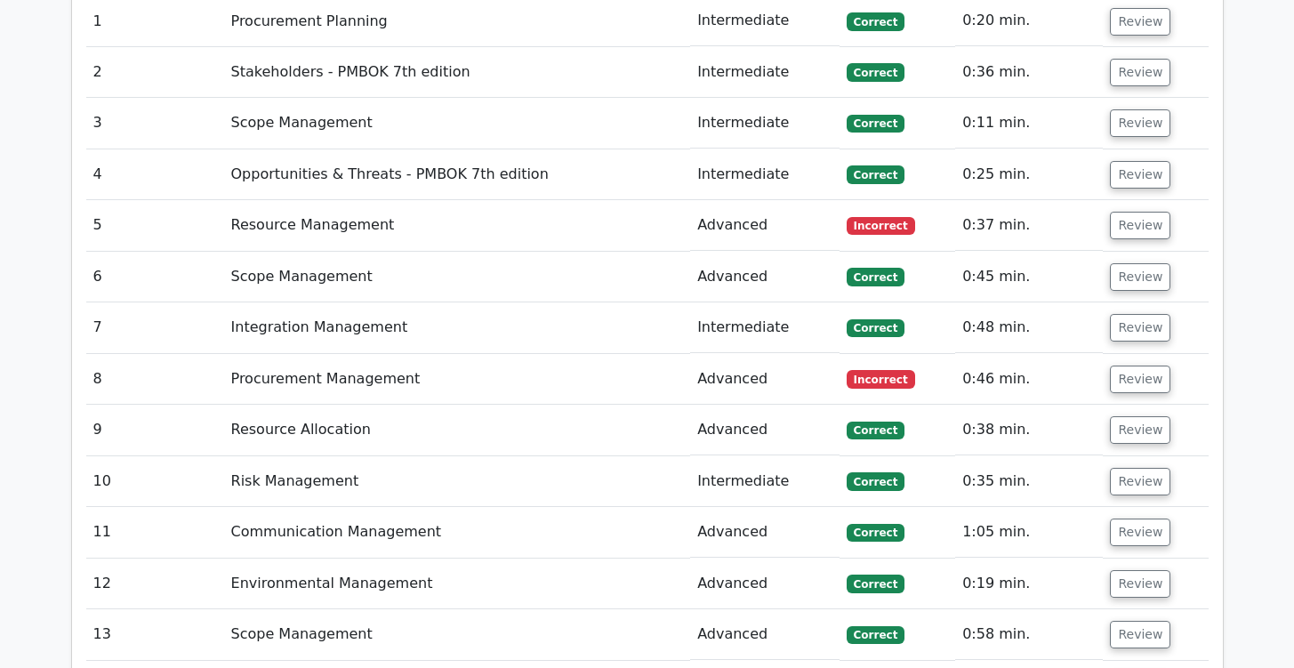
scroll to position [2645, 0]
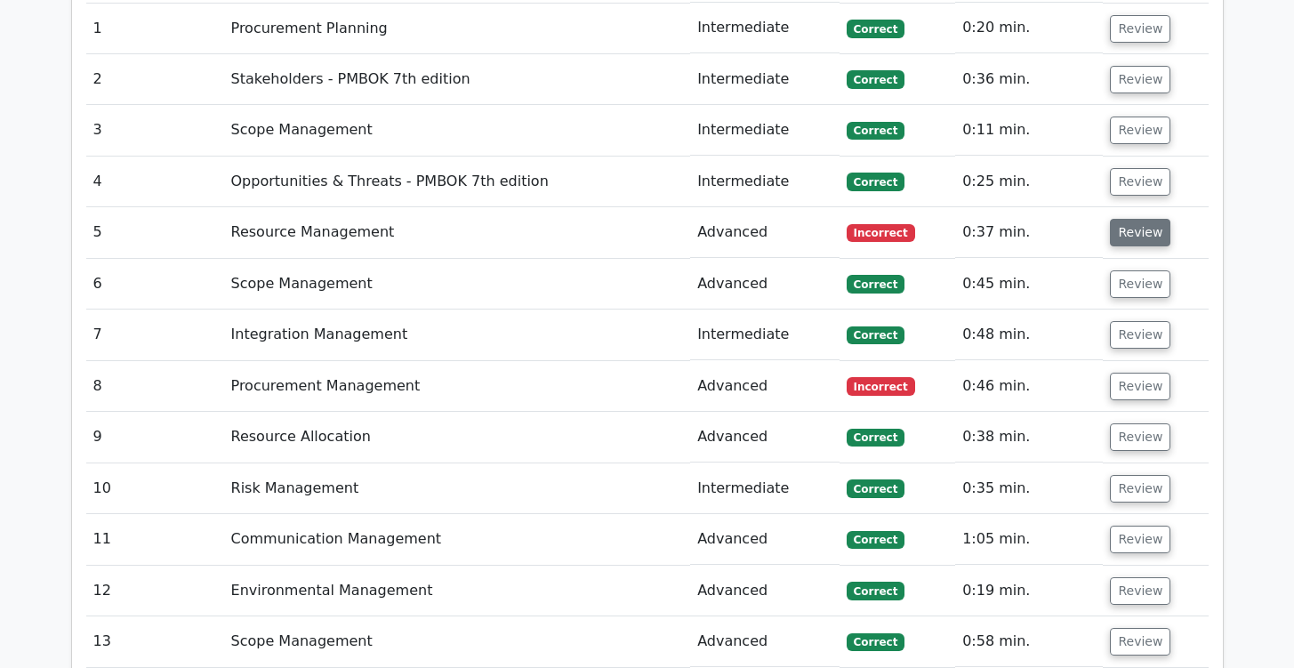
click at [1130, 219] on button "Review" at bounding box center [1140, 233] width 60 height 28
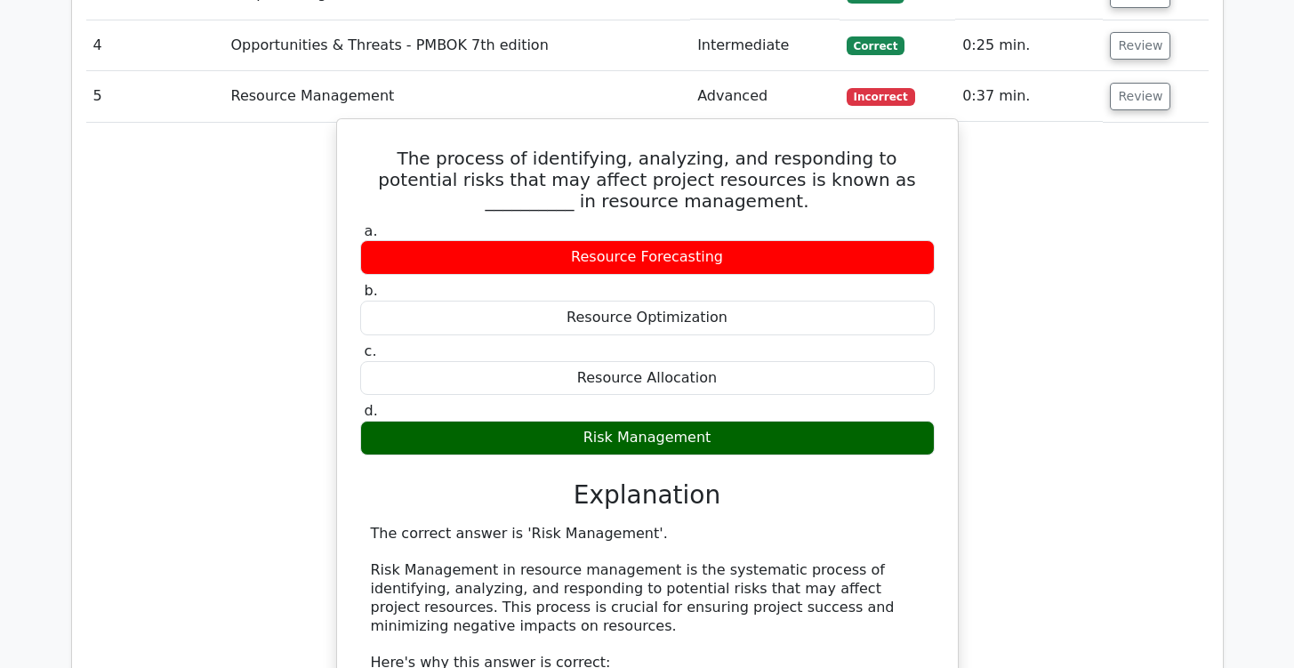
scroll to position [2785, 0]
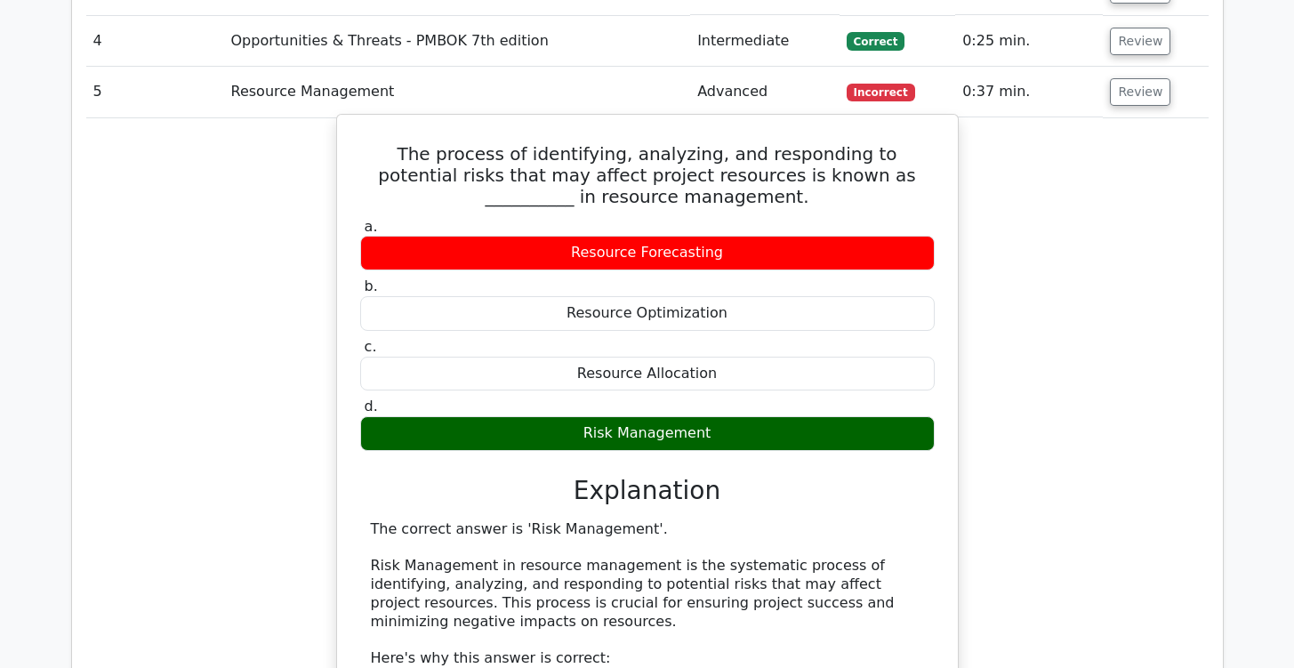
drag, startPoint x: 372, startPoint y: 78, endPoint x: 741, endPoint y: 356, distance: 461.8
click at [741, 356] on div "The process of identifying, analyzing, and responding to potential risks that m…" at bounding box center [647, 677] width 607 height 1111
copy div "The process of identifying, analyzing, and responding to potential risks that m…"
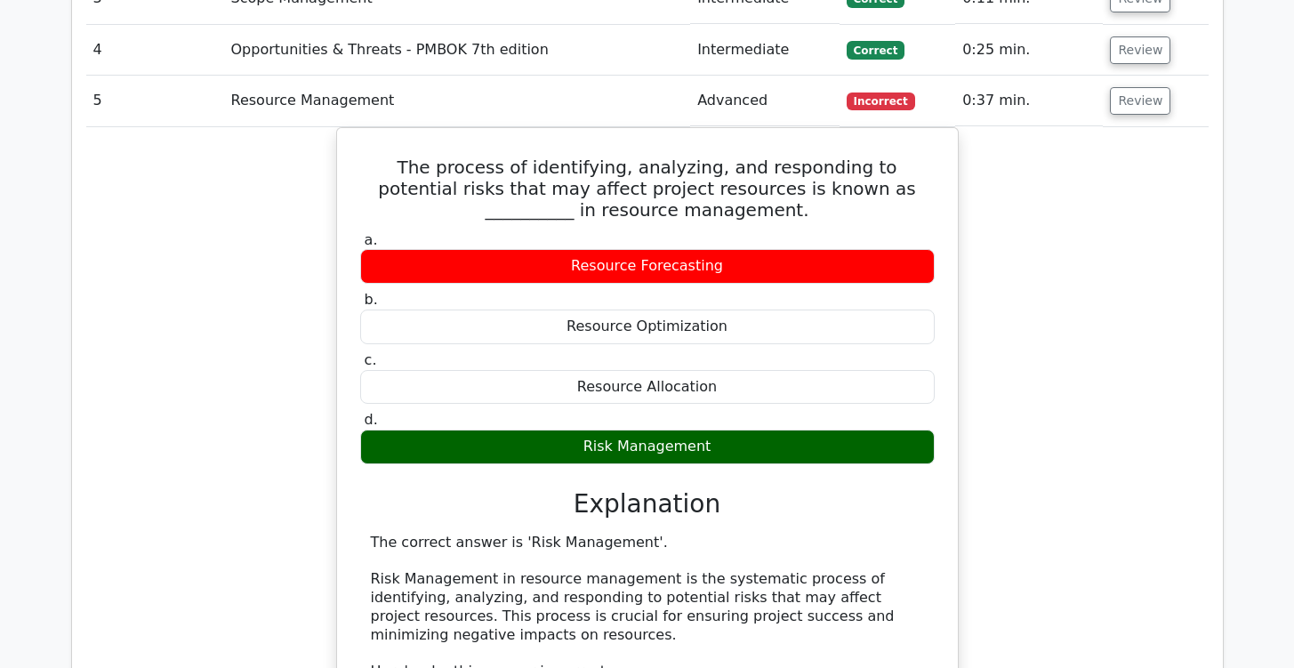
scroll to position [2783, 0]
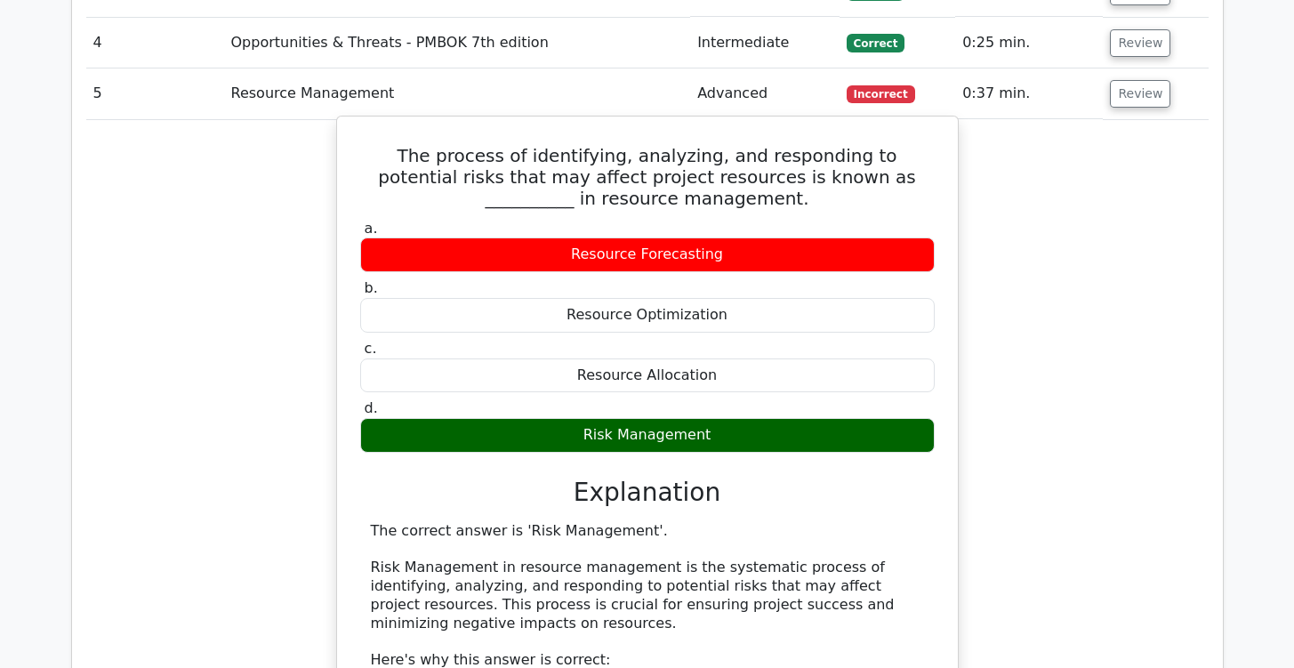
click at [741, 418] on div "Risk Management" at bounding box center [647, 435] width 575 height 35
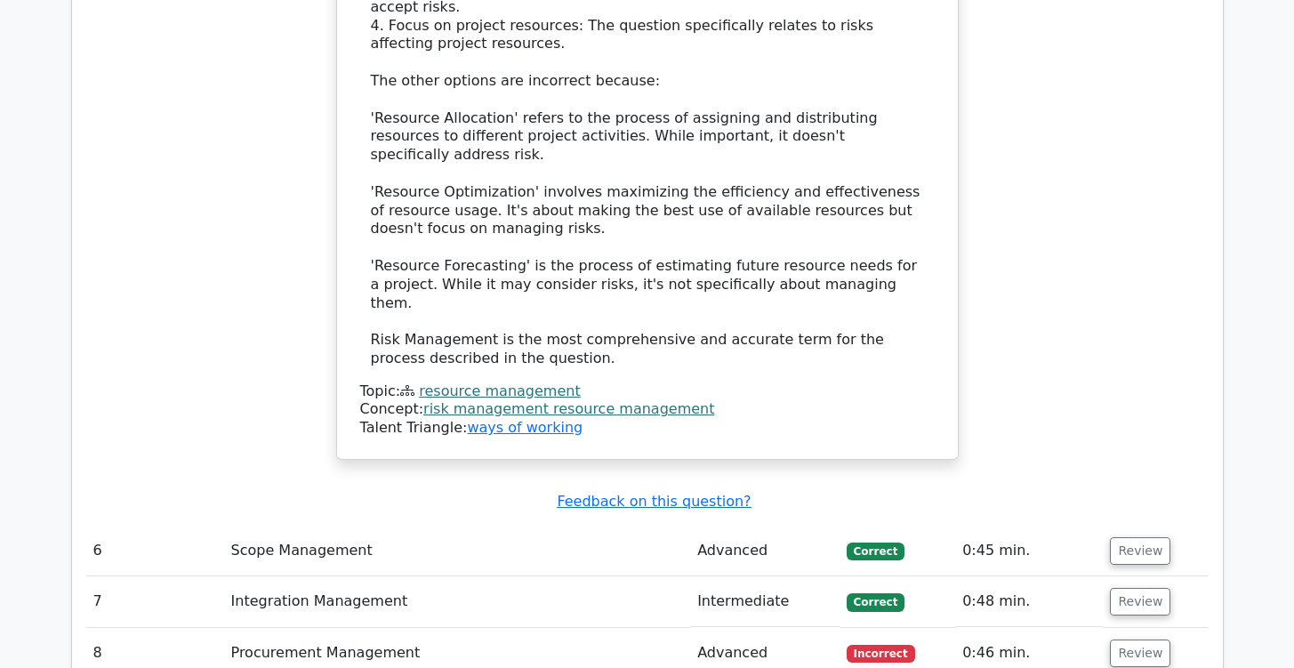
scroll to position [3737, 0]
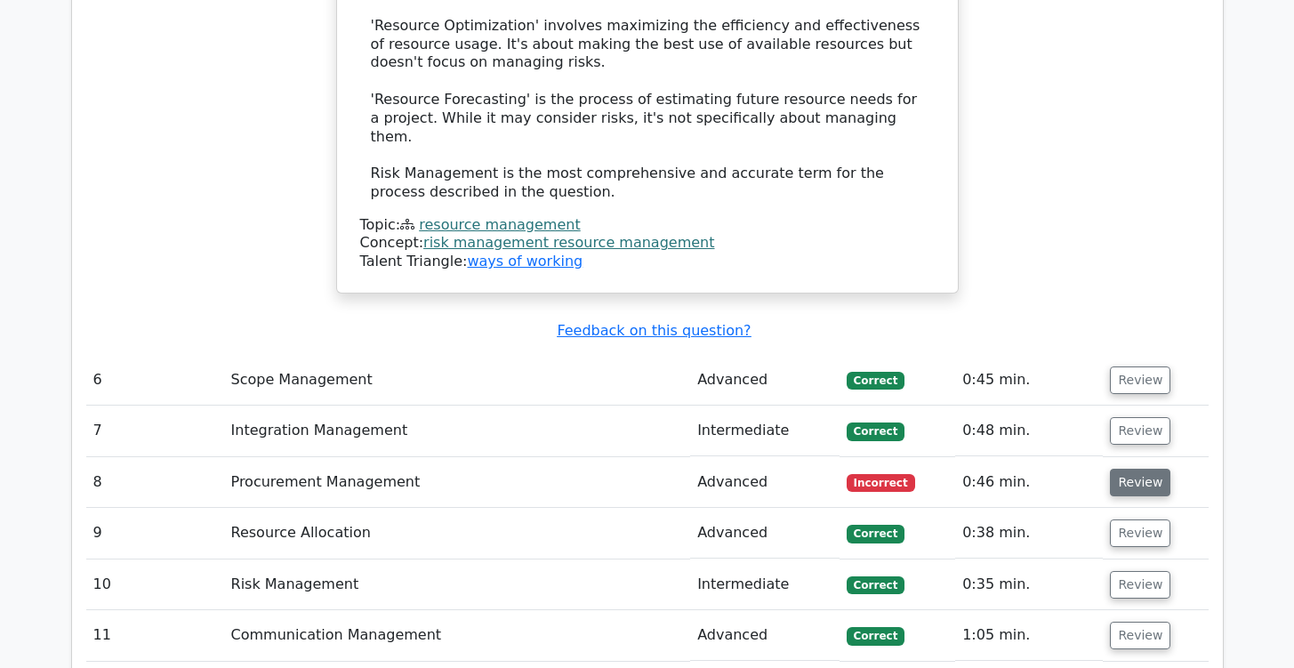
click at [1151, 469] on button "Review" at bounding box center [1140, 483] width 60 height 28
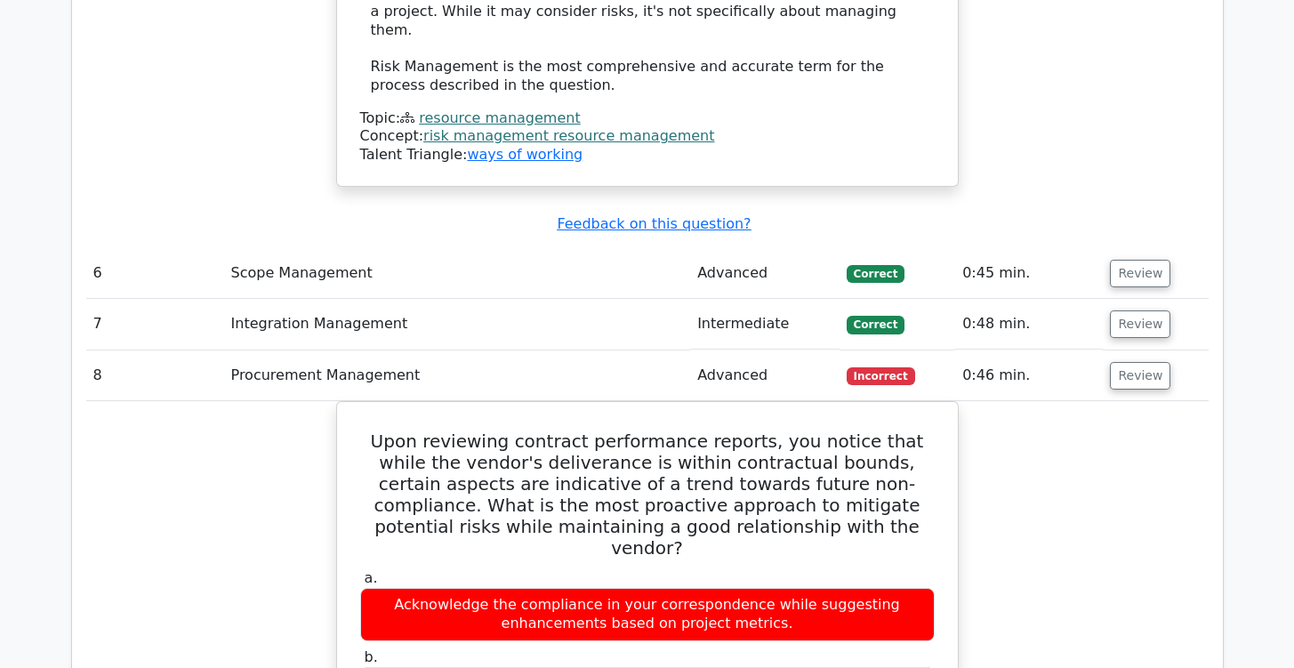
scroll to position [3845, 0]
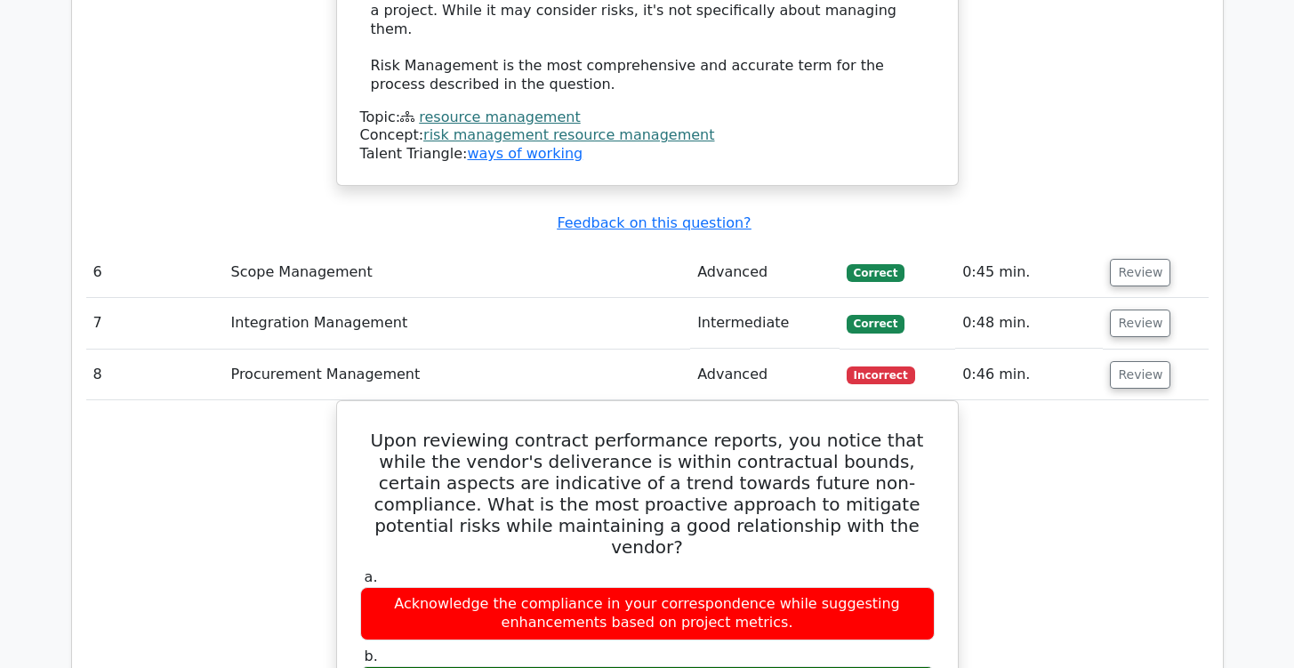
click at [1138, 350] on td "Review" at bounding box center [1155, 375] width 105 height 51
click at [1136, 361] on button "Review" at bounding box center [1140, 375] width 60 height 28
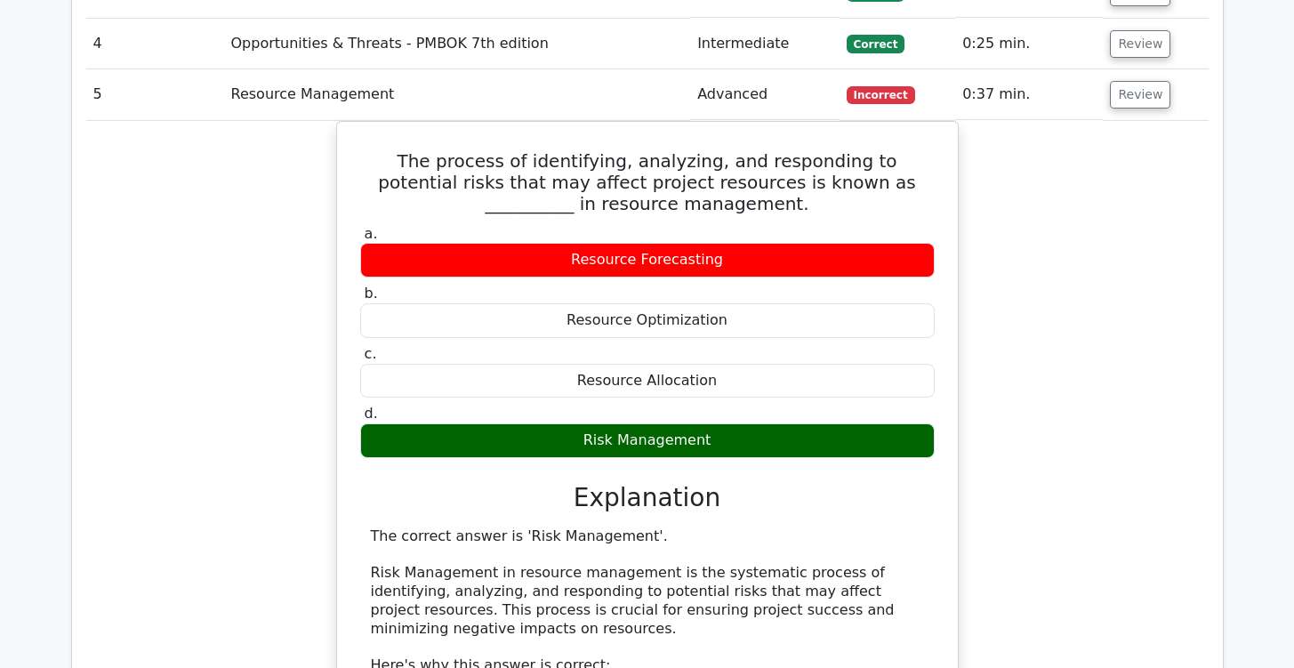
scroll to position [2666, 0]
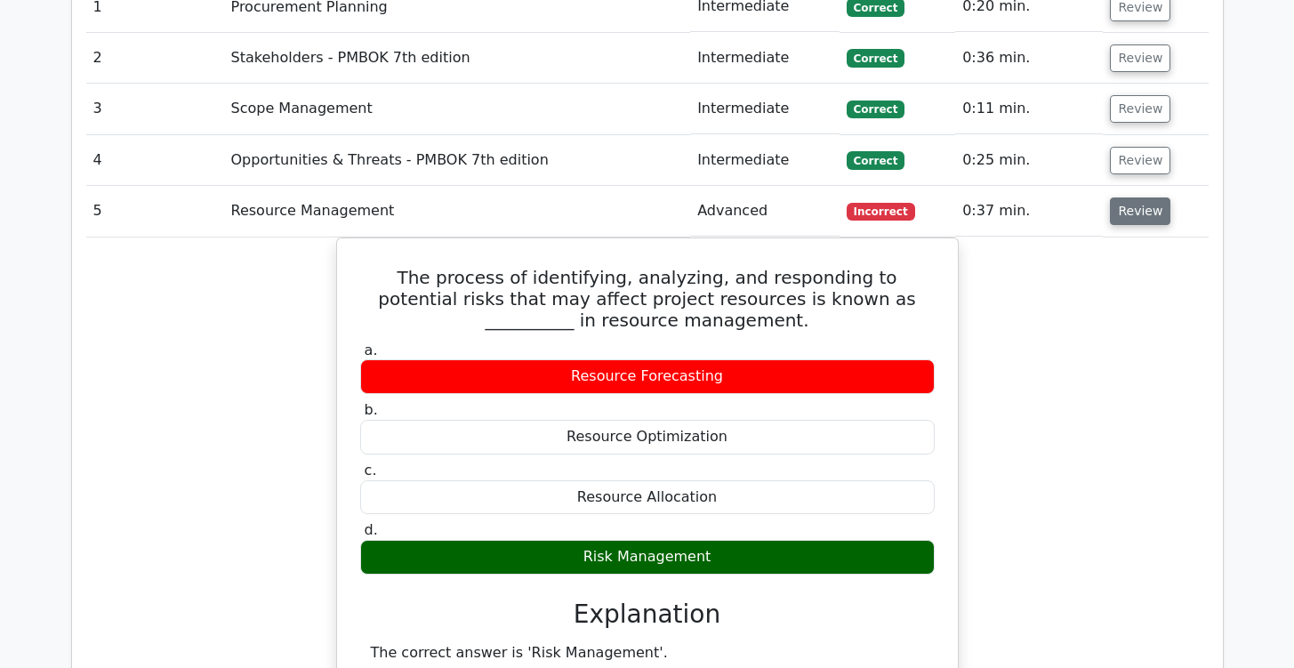
click at [1137, 197] on button "Review" at bounding box center [1140, 211] width 60 height 28
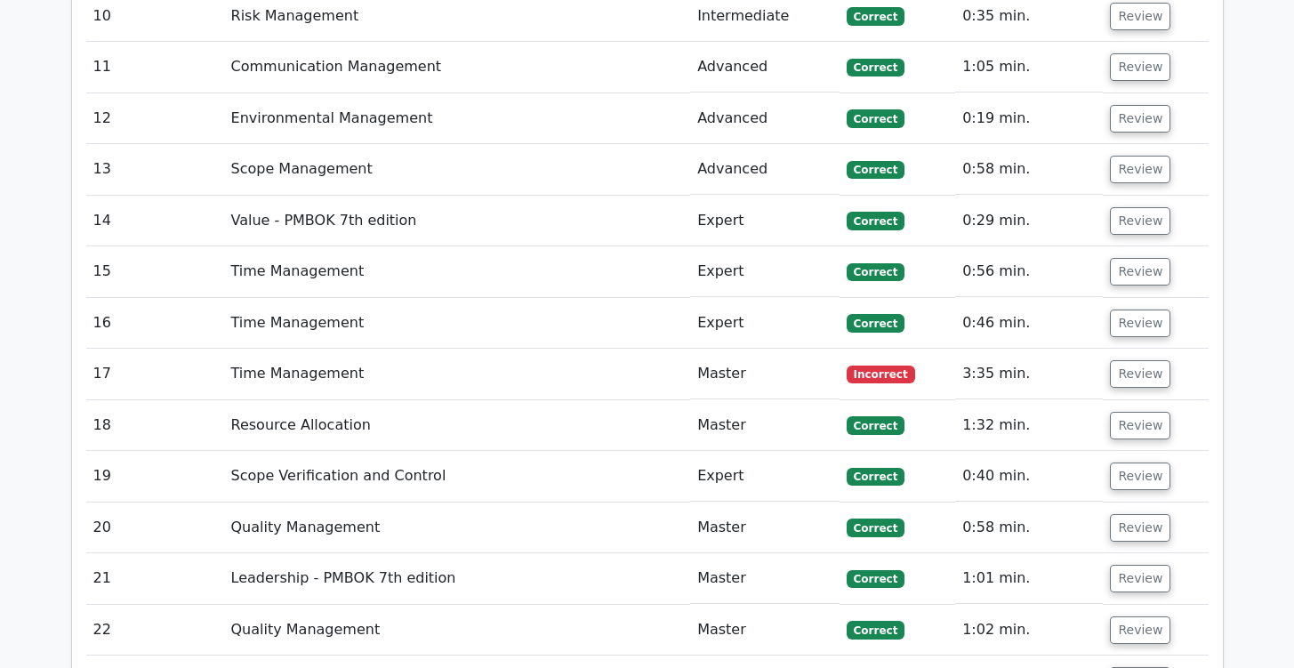
scroll to position [3216, 0]
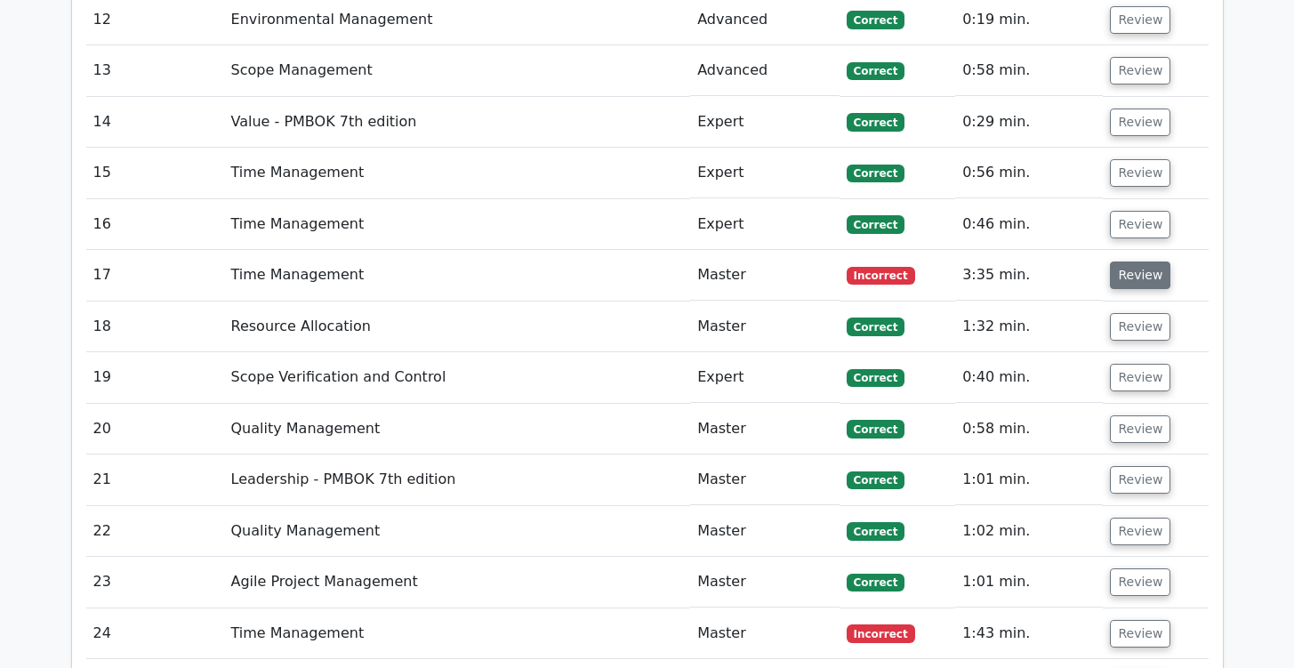
click at [1151, 262] on button "Review" at bounding box center [1140, 276] width 60 height 28
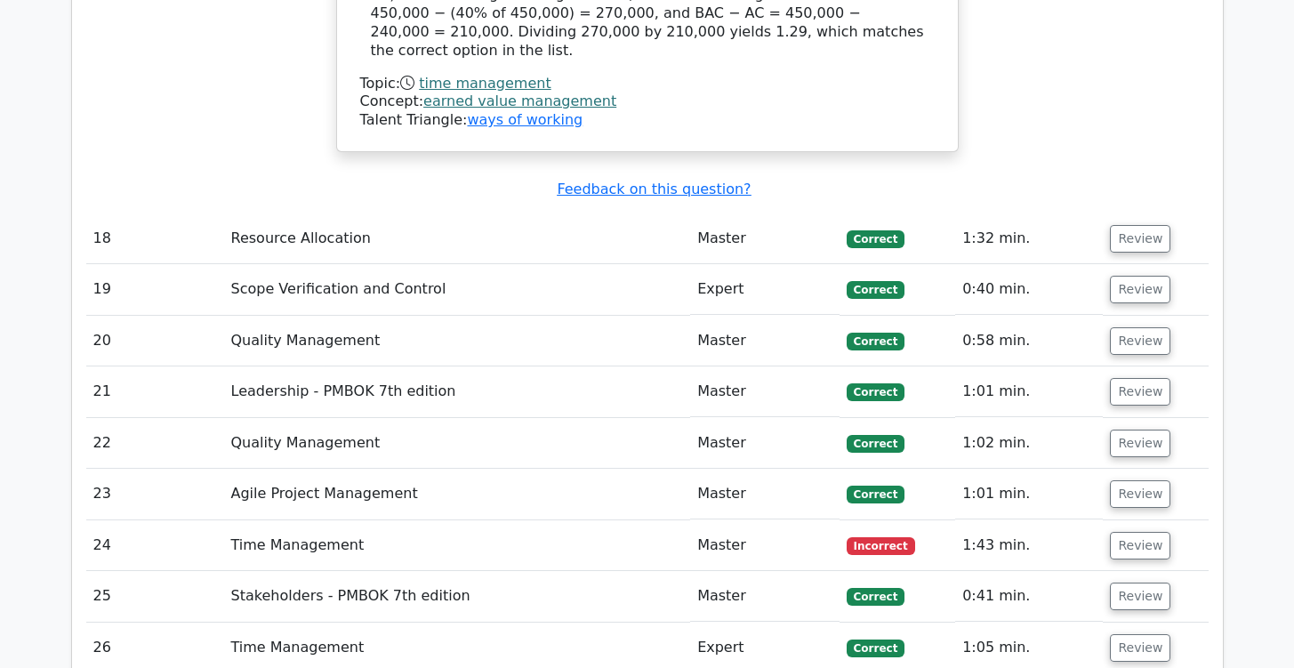
scroll to position [3978, 0]
click at [1142, 531] on button "Review" at bounding box center [1140, 545] width 60 height 28
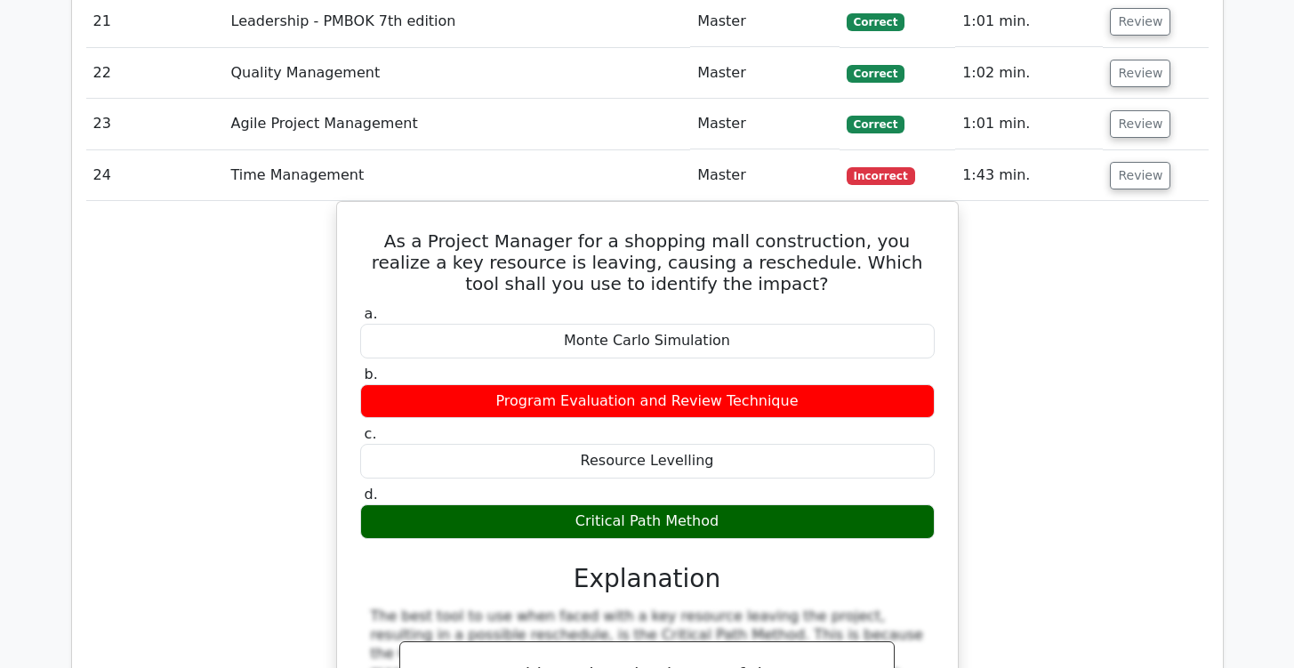
scroll to position [4397, 0]
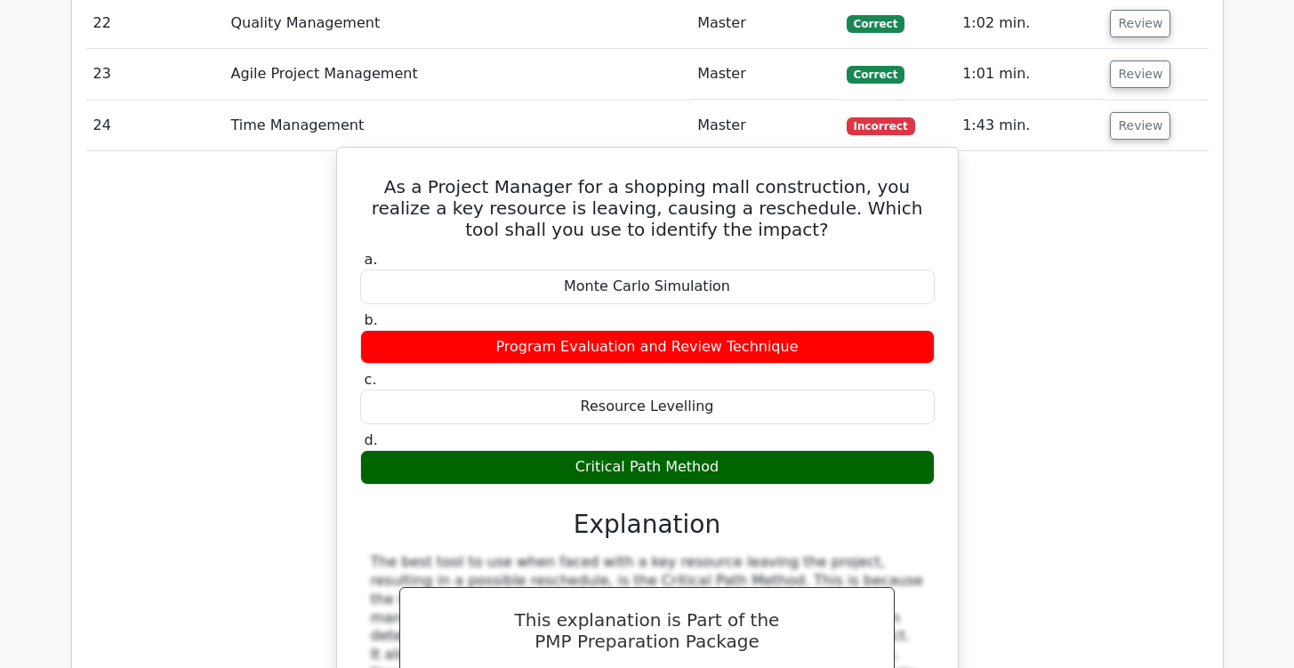
drag, startPoint x: 380, startPoint y: 86, endPoint x: 847, endPoint y: 374, distance: 548.8
click at [847, 374] on div "As a Project Manager for a shopping mall construction, you realize a key resour…" at bounding box center [647, 618] width 607 height 926
copy div "s a Project Manager for a shopping mall construction, you realize a key resourc…"
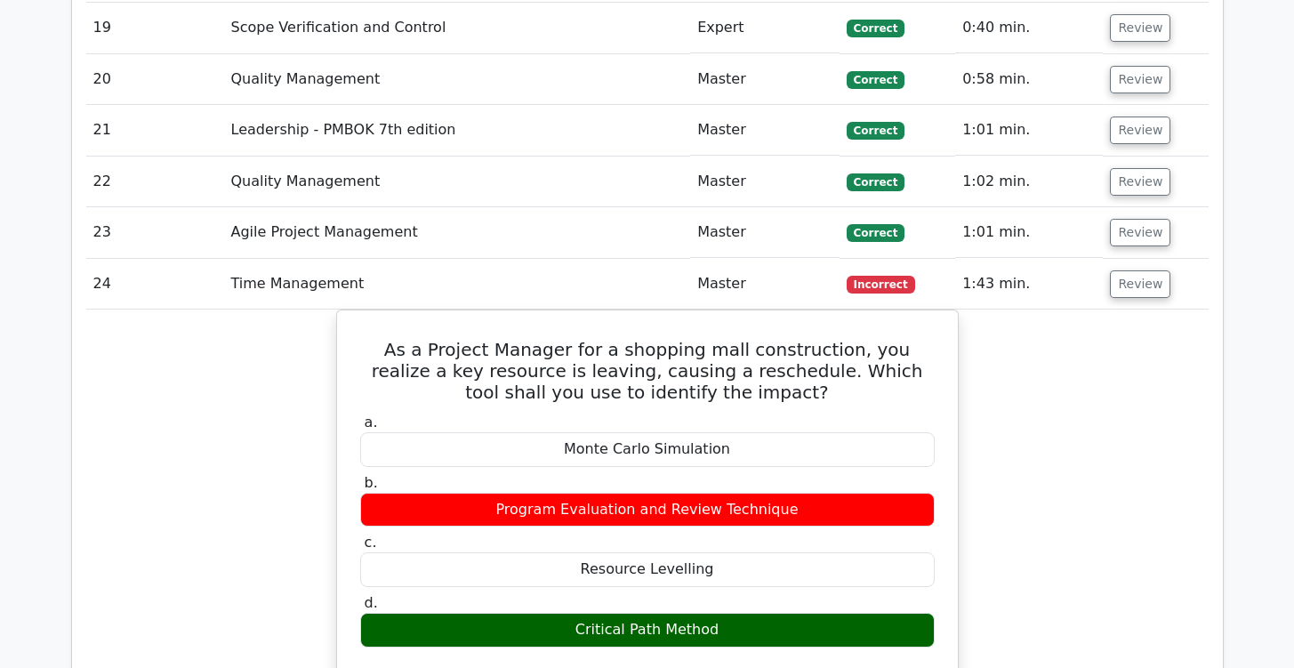
scroll to position [4236, 0]
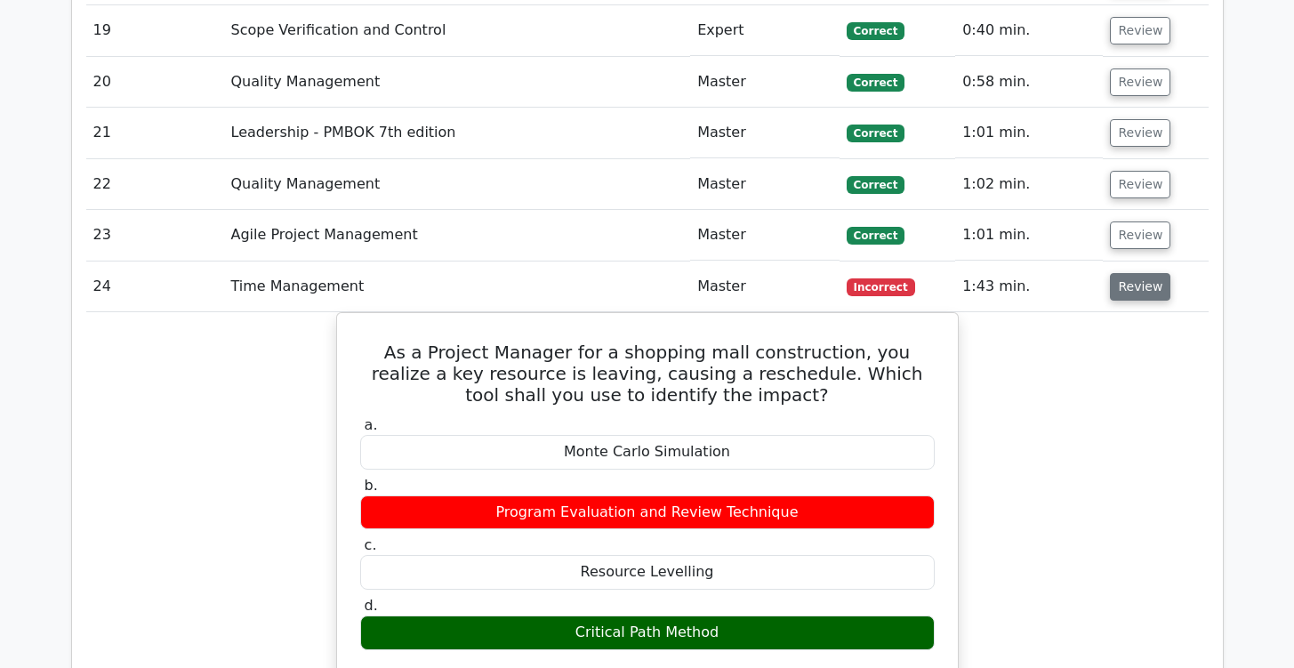
click at [1132, 273] on button "Review" at bounding box center [1140, 287] width 60 height 28
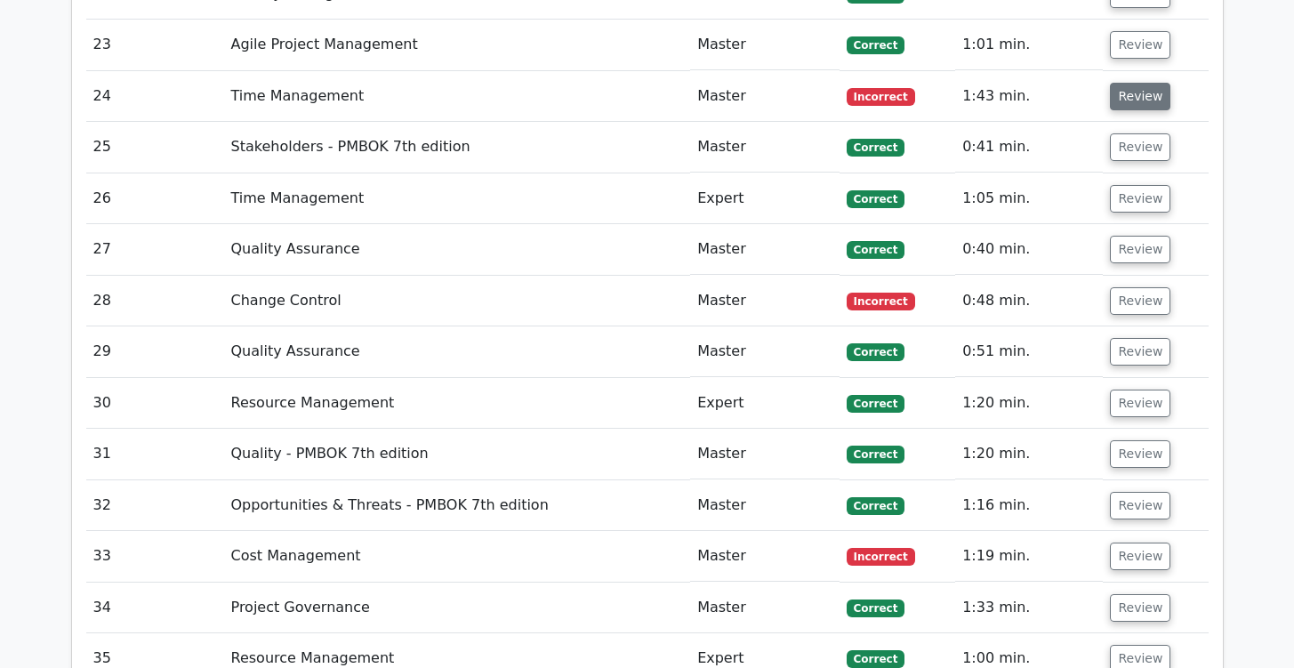
scroll to position [4428, 0]
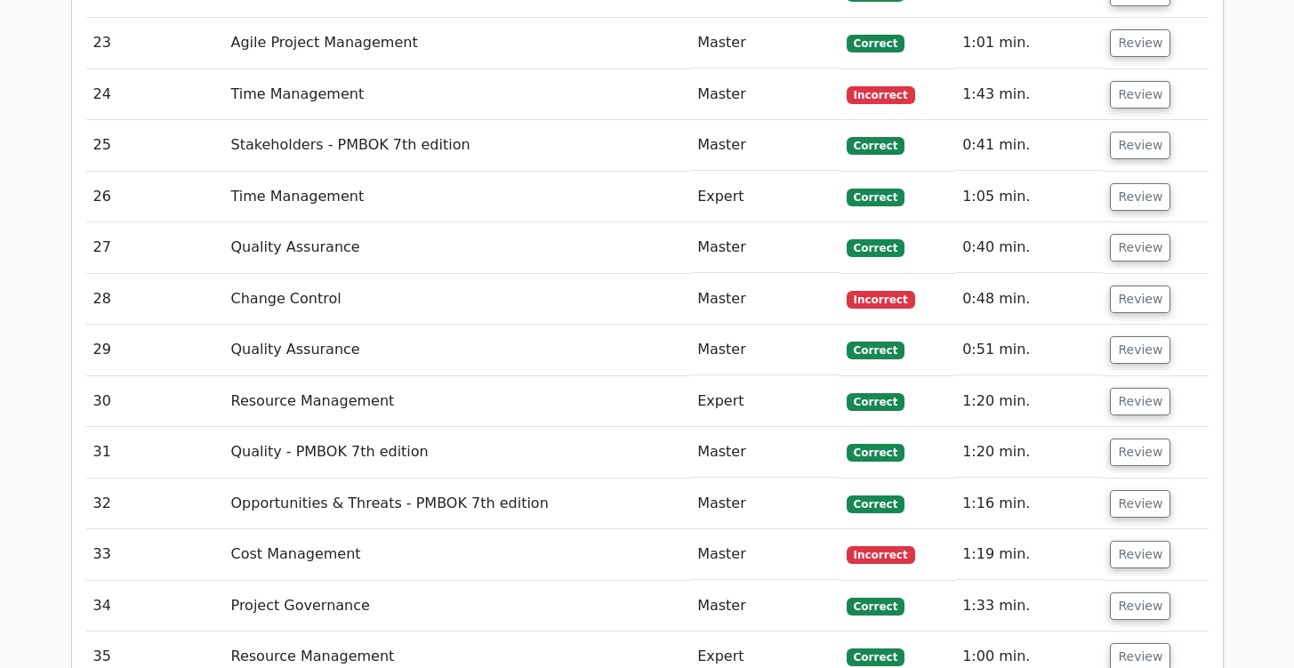
click at [1153, 274] on td "Review" at bounding box center [1155, 299] width 105 height 51
click at [1153, 286] on button "Review" at bounding box center [1140, 300] width 60 height 28
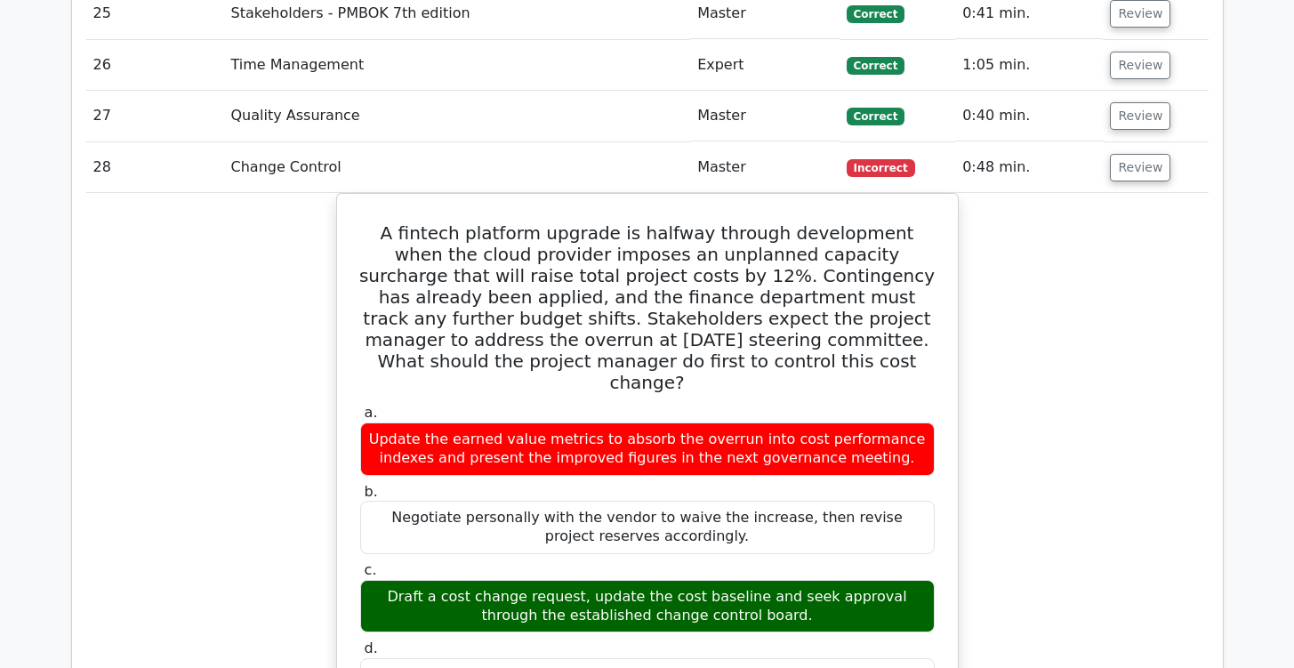
scroll to position [4542, 0]
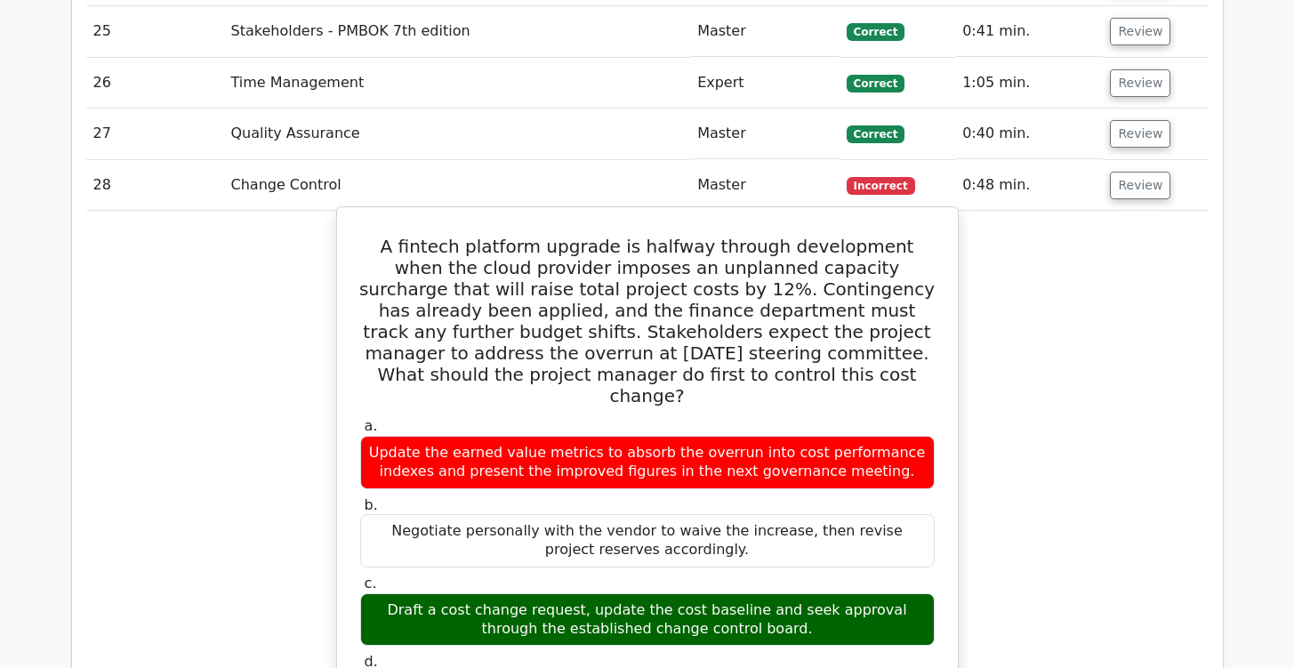
drag, startPoint x: 391, startPoint y: 154, endPoint x: 942, endPoint y: 574, distance: 692.4
click at [942, 574] on div "A fintech platform upgrade is halfway through development when the cloud provid…" at bounding box center [647, 675] width 607 height 922
copy div "A fintech platform upgrade is halfway through development when the cloud provid…"
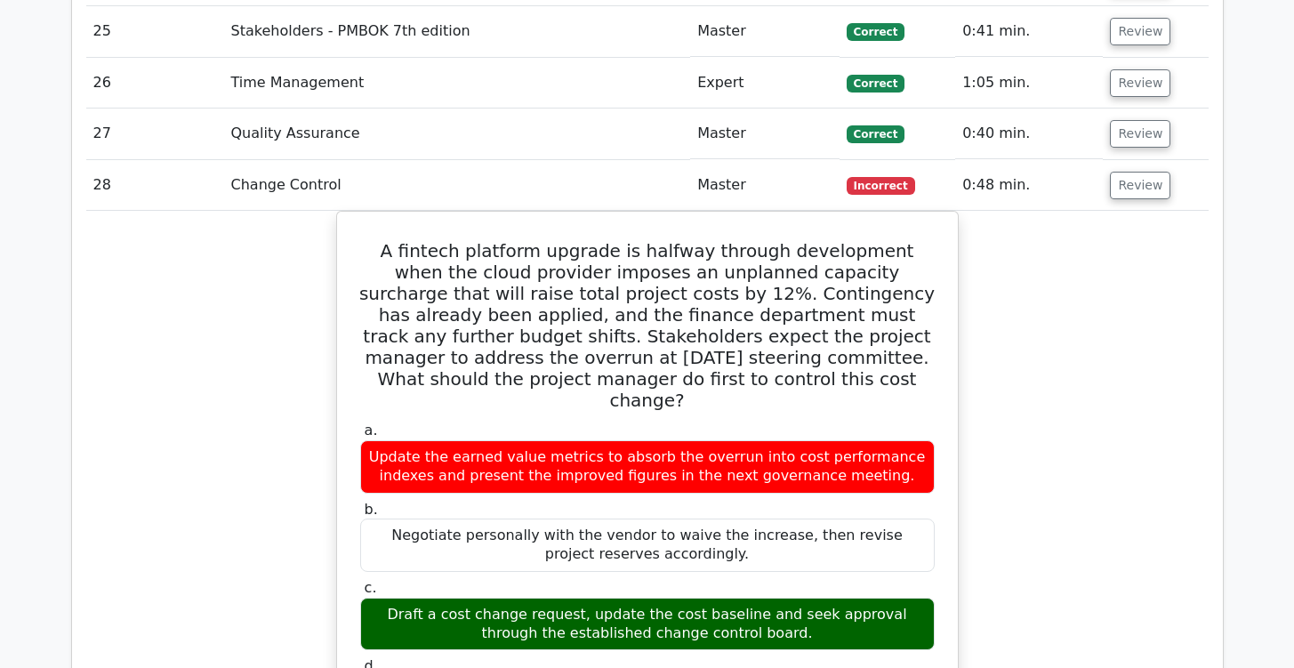
click at [1144, 172] on button "Review" at bounding box center [1140, 186] width 60 height 28
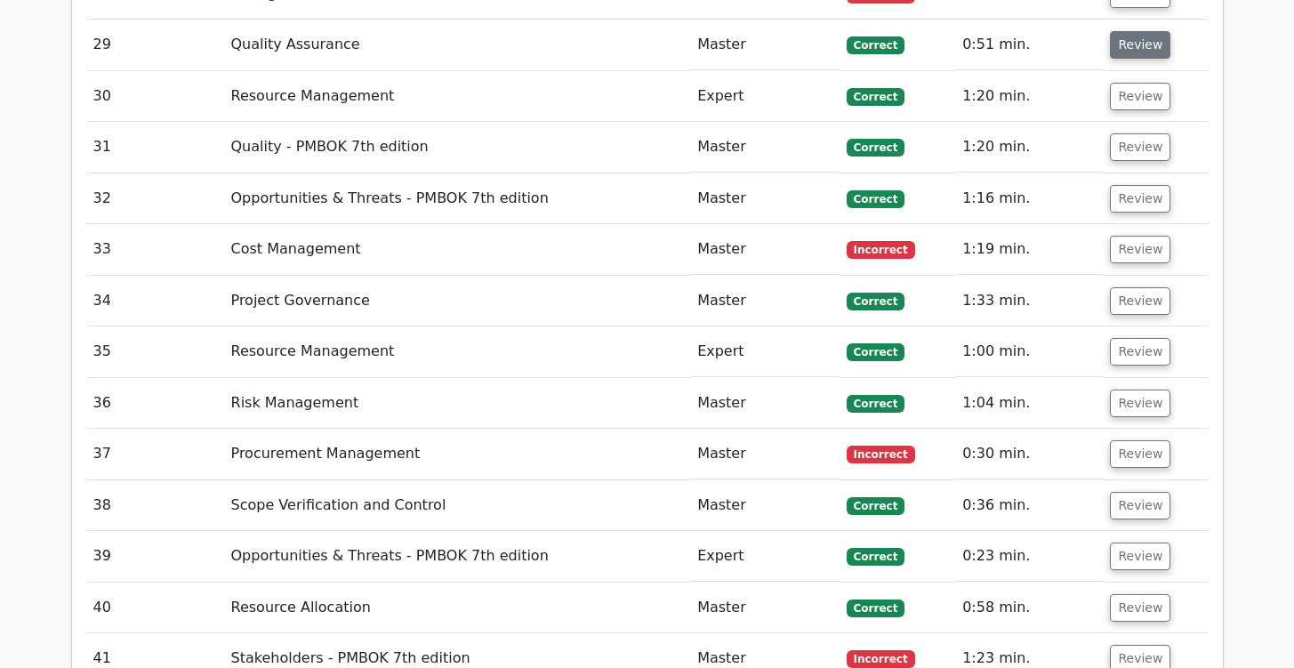
scroll to position [4752, 0]
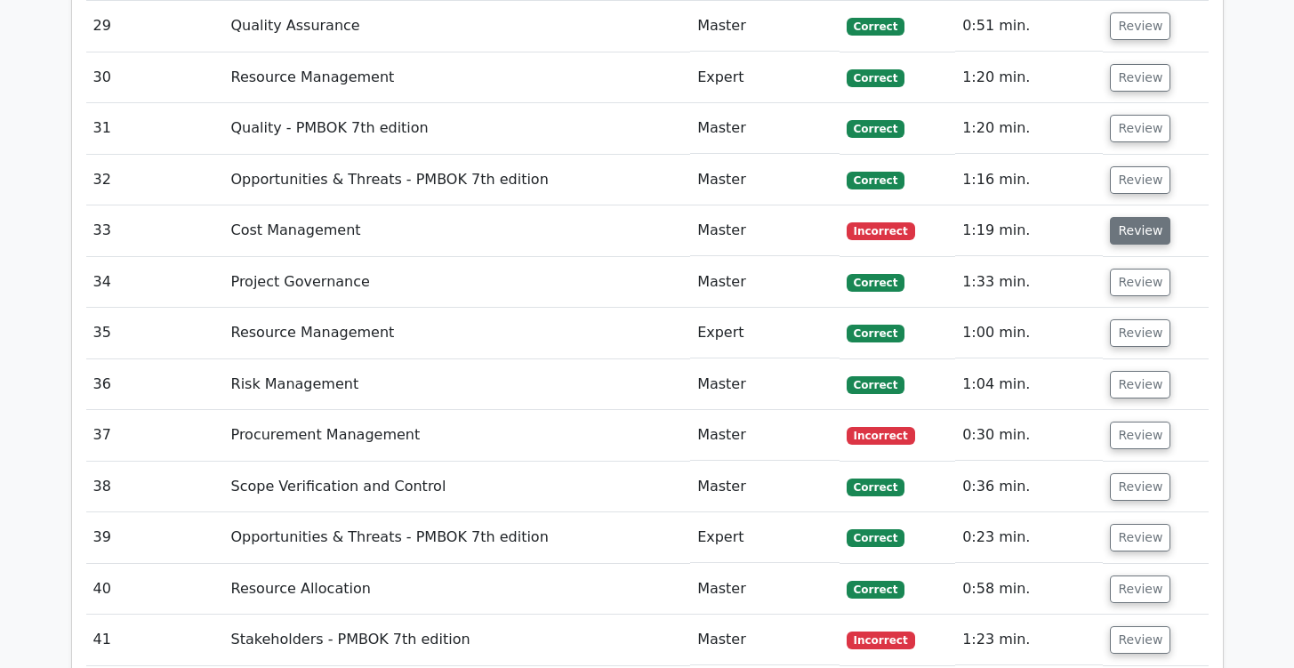
click at [1137, 217] on button "Review" at bounding box center [1140, 231] width 60 height 28
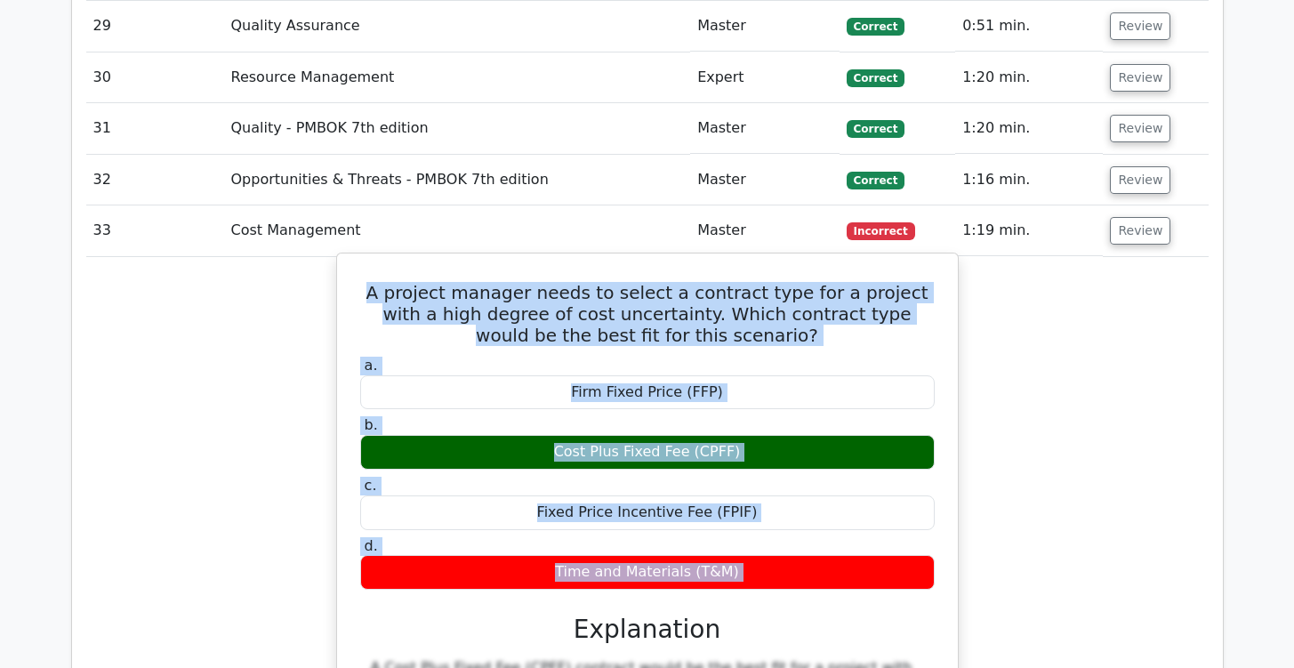
drag, startPoint x: 452, startPoint y: 235, endPoint x: 894, endPoint y: 493, distance: 511.9
click at [894, 493] on div "A project manager needs to select a contract type for a project with a high deg…" at bounding box center [647, 632] width 607 height 742
copy div "A project manager needs to select a contract type for a project with a high deg…"
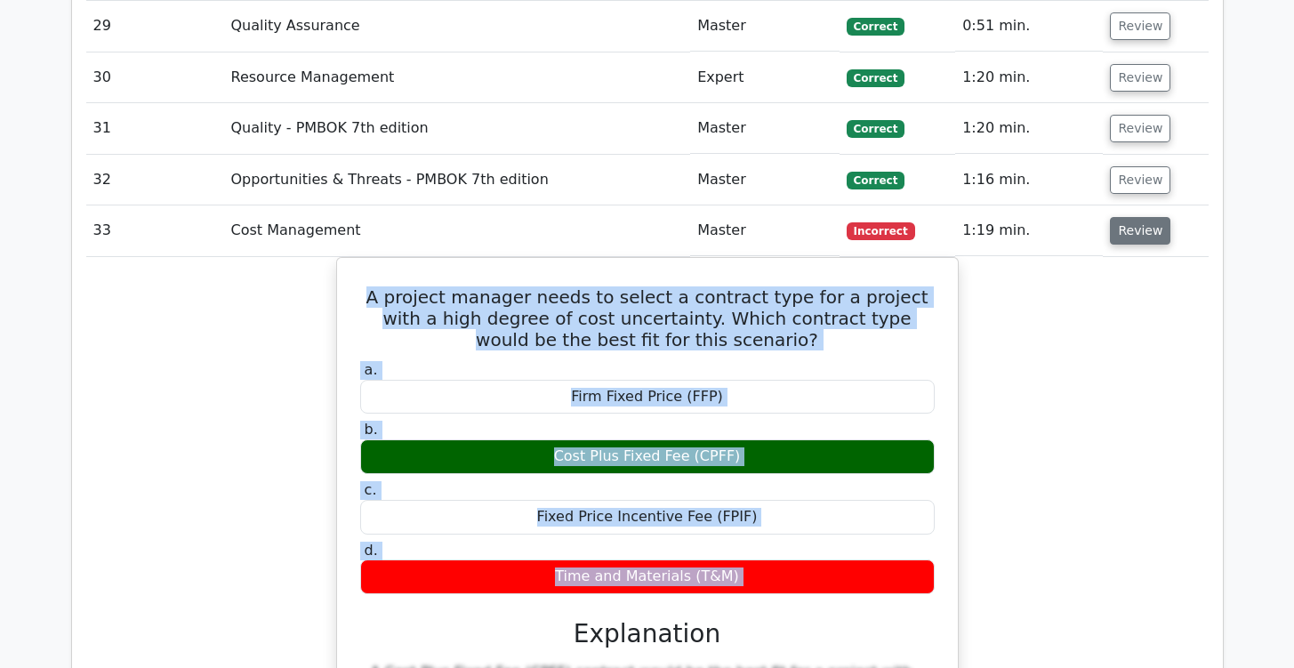
click at [1151, 217] on button "Review" at bounding box center [1140, 231] width 60 height 28
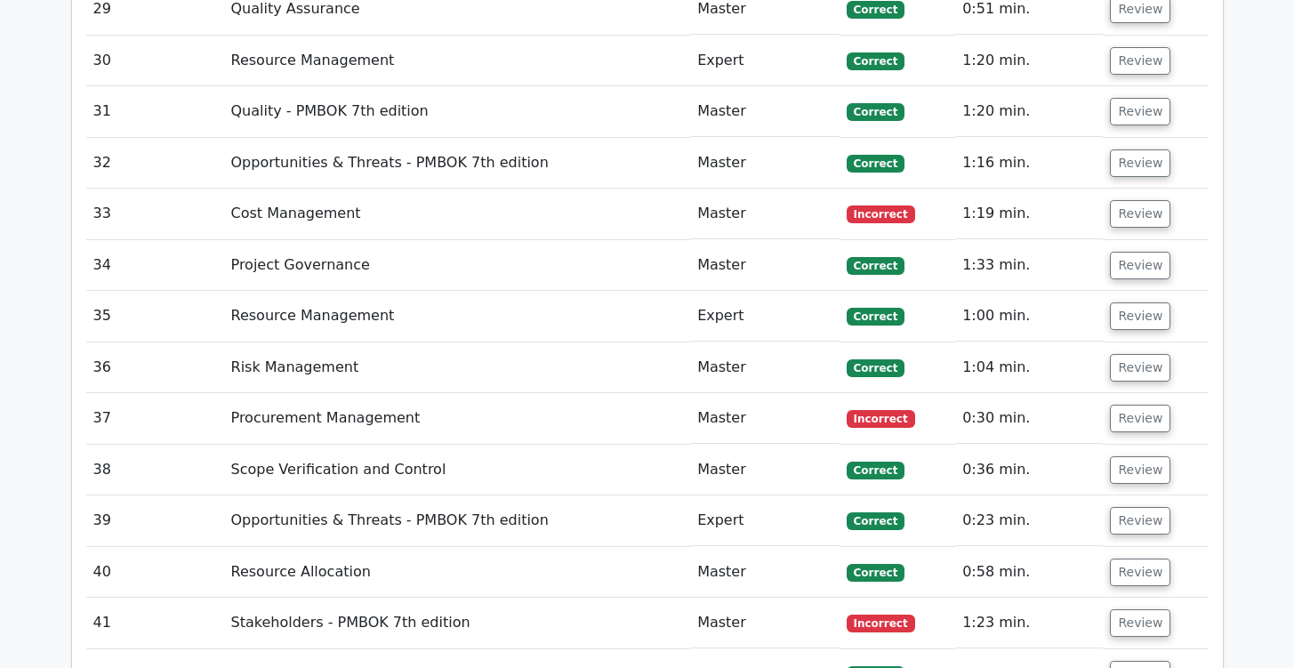
scroll to position [4768, 0]
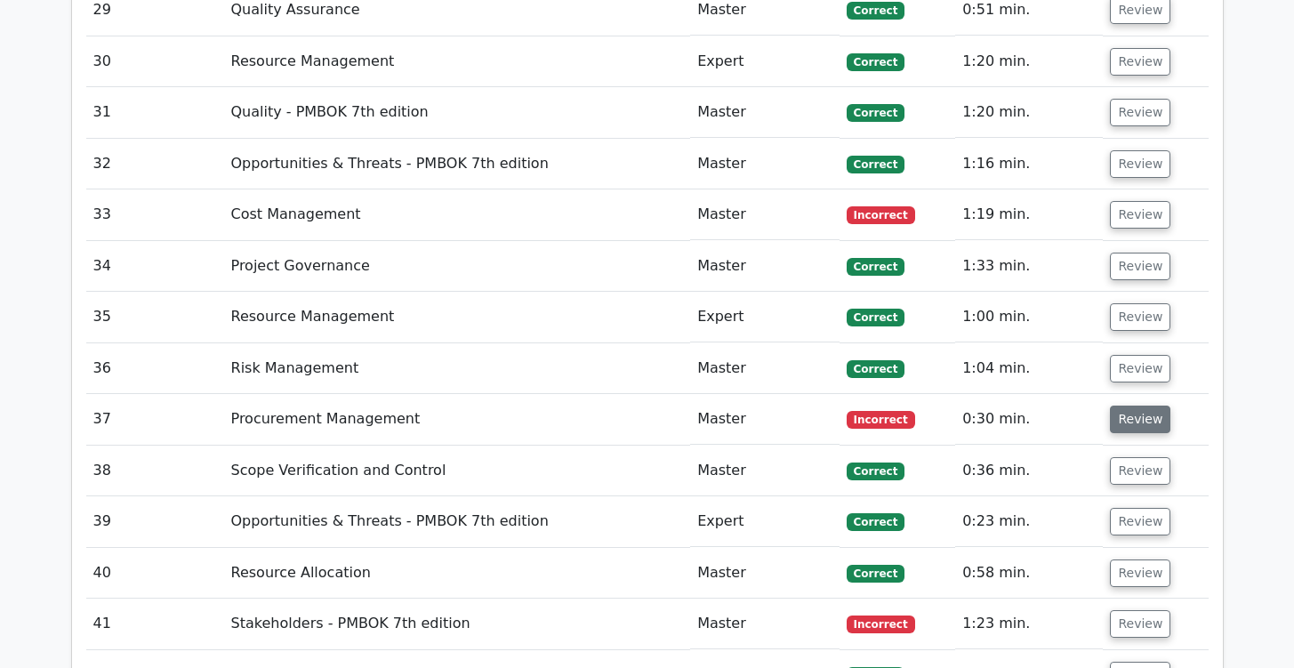
click at [1143, 406] on button "Review" at bounding box center [1140, 420] width 60 height 28
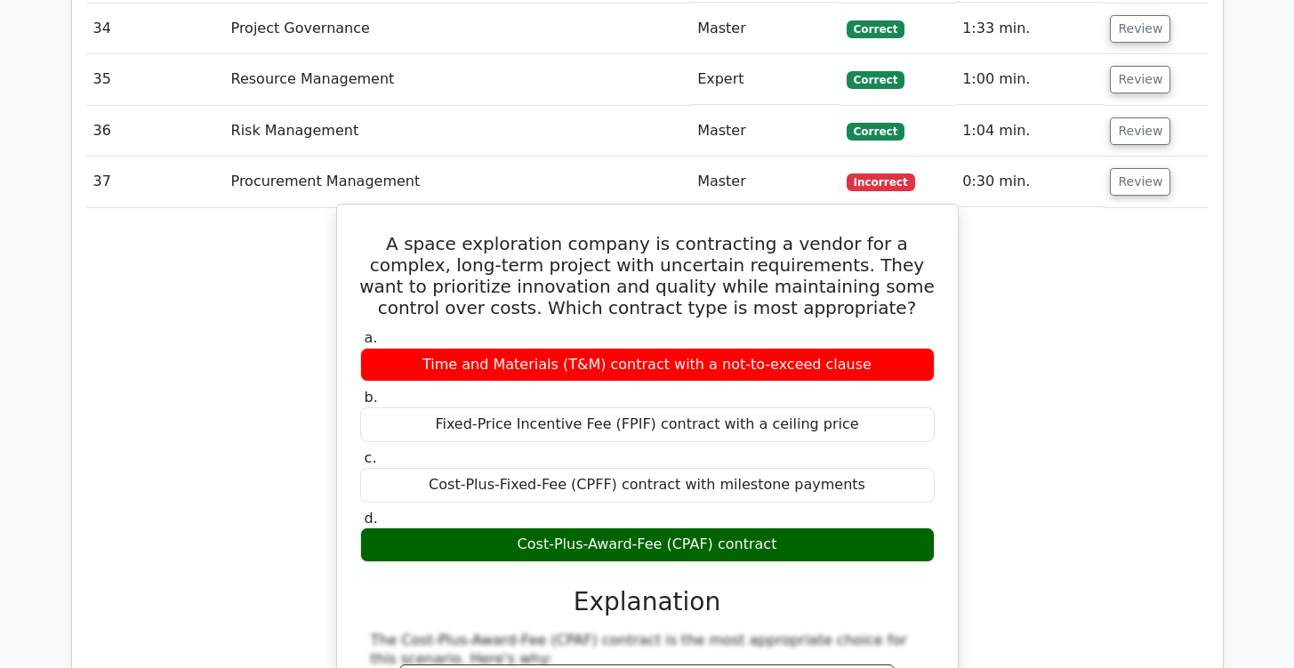
scroll to position [4993, 0]
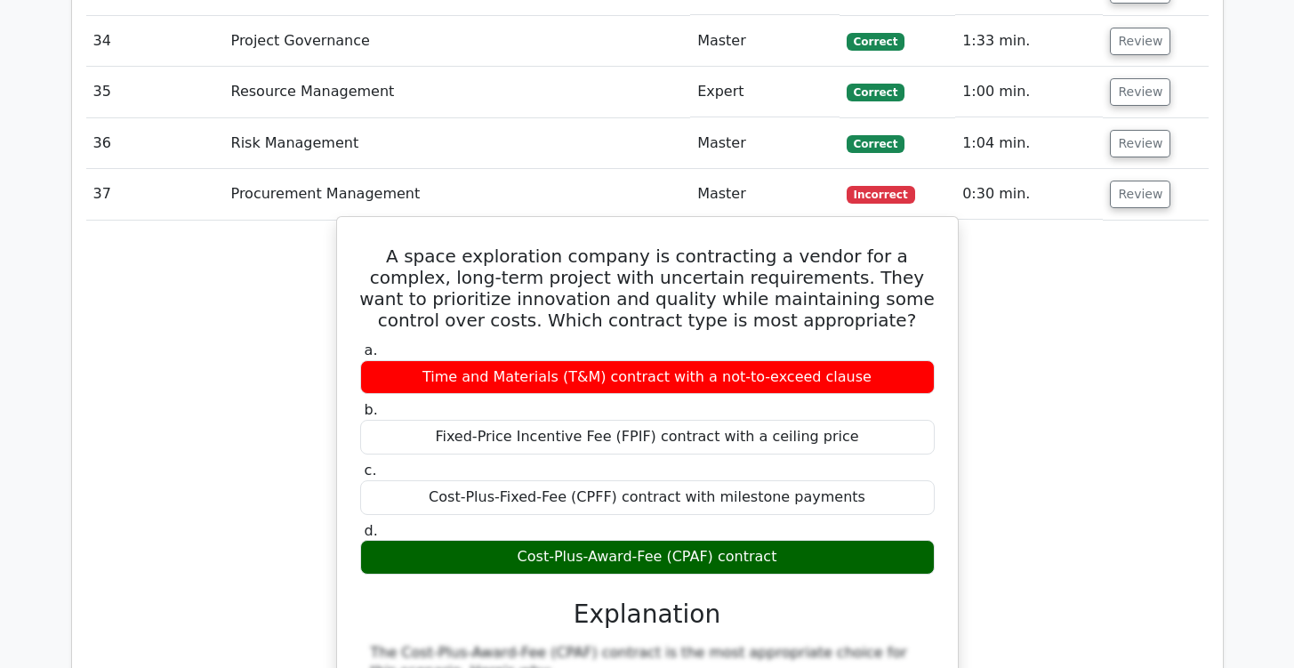
drag, startPoint x: 408, startPoint y: 172, endPoint x: 938, endPoint y: 459, distance: 603.0
copy div "A space exploration company is contracting a vendor for a complex, long-term pr…"
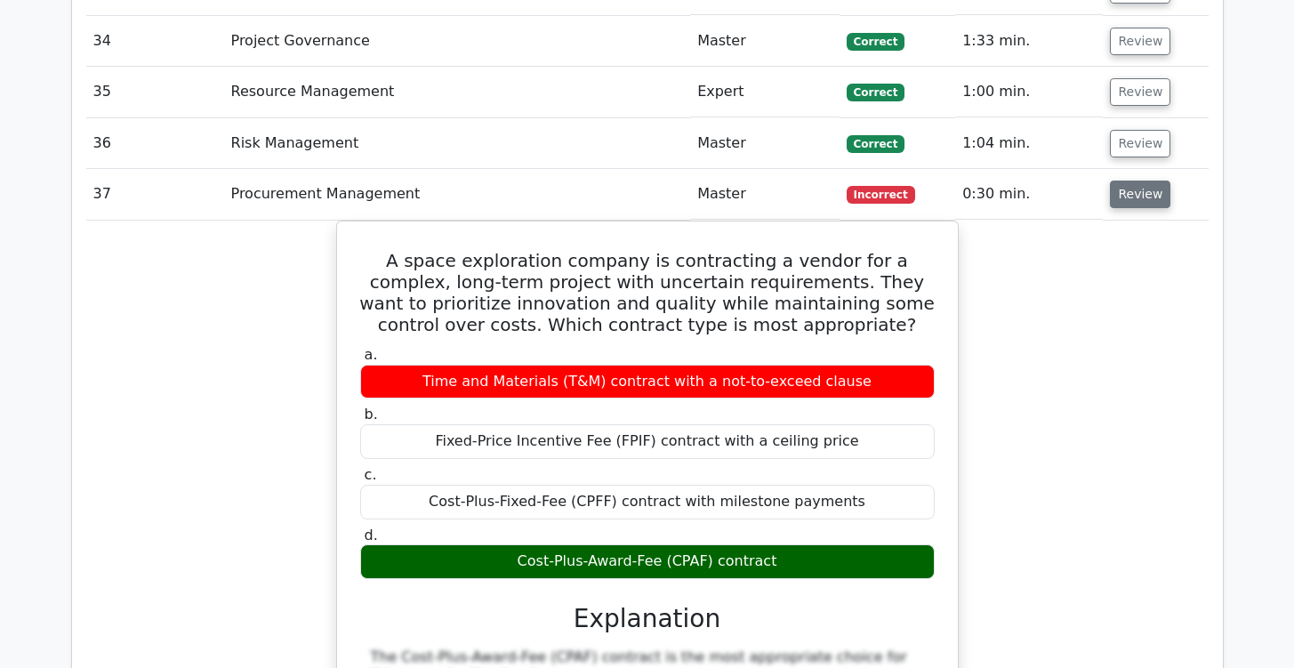
click at [1130, 181] on button "Review" at bounding box center [1140, 195] width 60 height 28
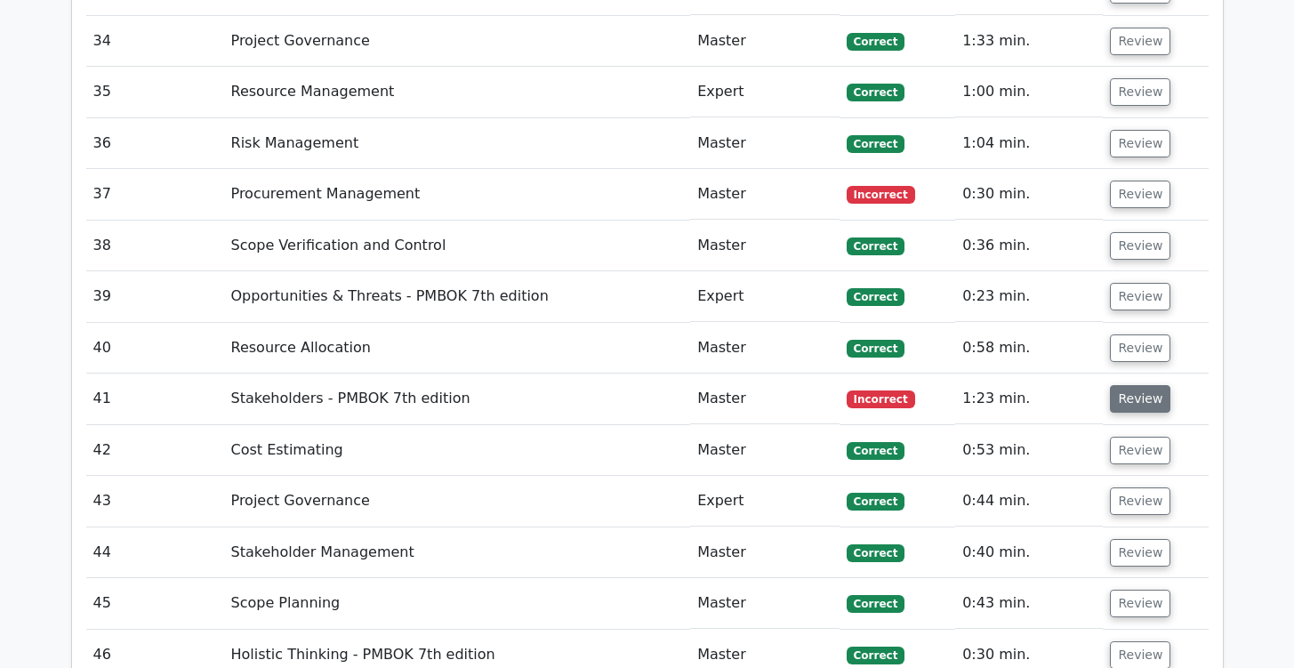
click at [1143, 385] on button "Review" at bounding box center [1140, 399] width 60 height 28
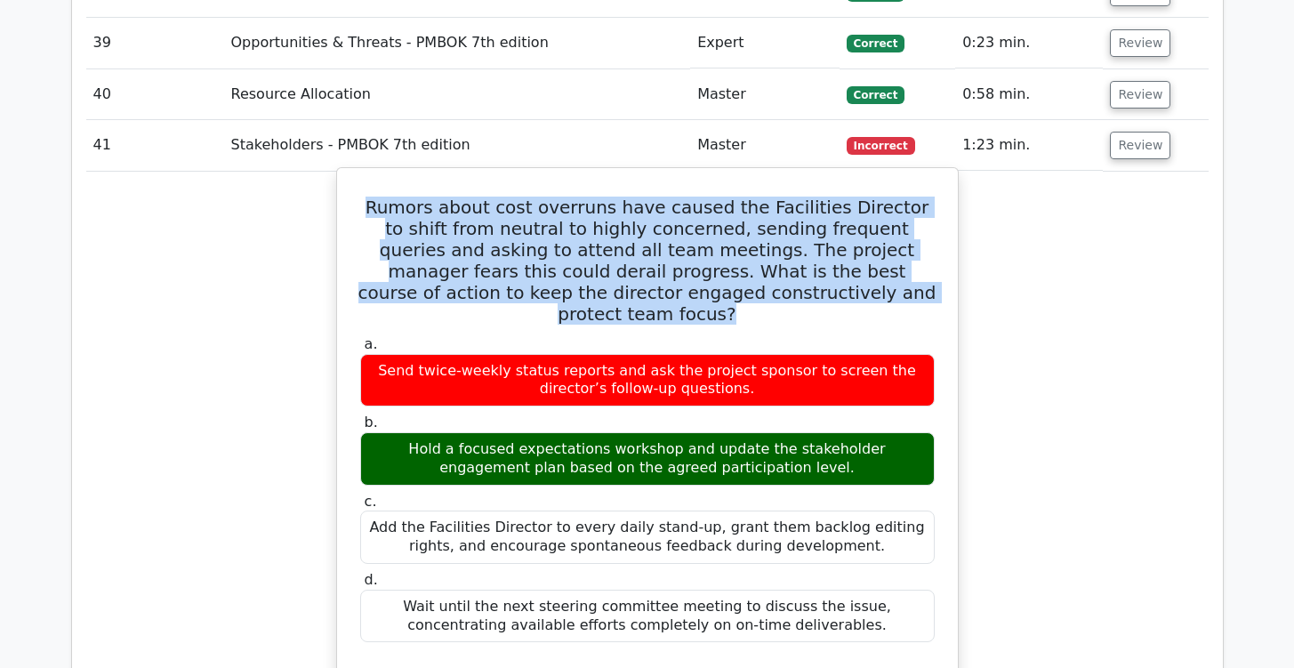
scroll to position [5364, 0]
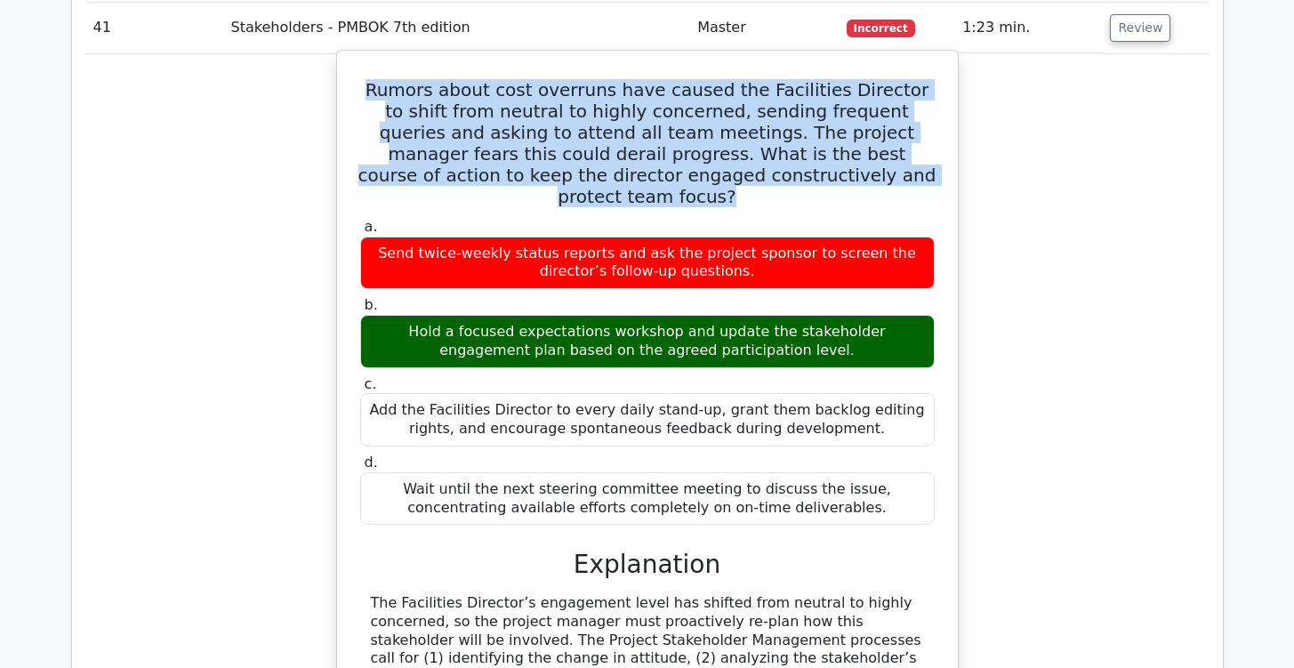
drag, startPoint x: 363, startPoint y: 102, endPoint x: 882, endPoint y: 386, distance: 591.9
click at [882, 386] on div "Rumors about cost overruns have caused the Facilities Director to shift from ne…" at bounding box center [647, 553] width 607 height 990
copy div "Rumors about cost overruns have caused the Facilities Director to shift from ne…"
click at [882, 472] on div "Wait until the next steering committee meeting to discuss the issue, concentrat…" at bounding box center [647, 498] width 575 height 53
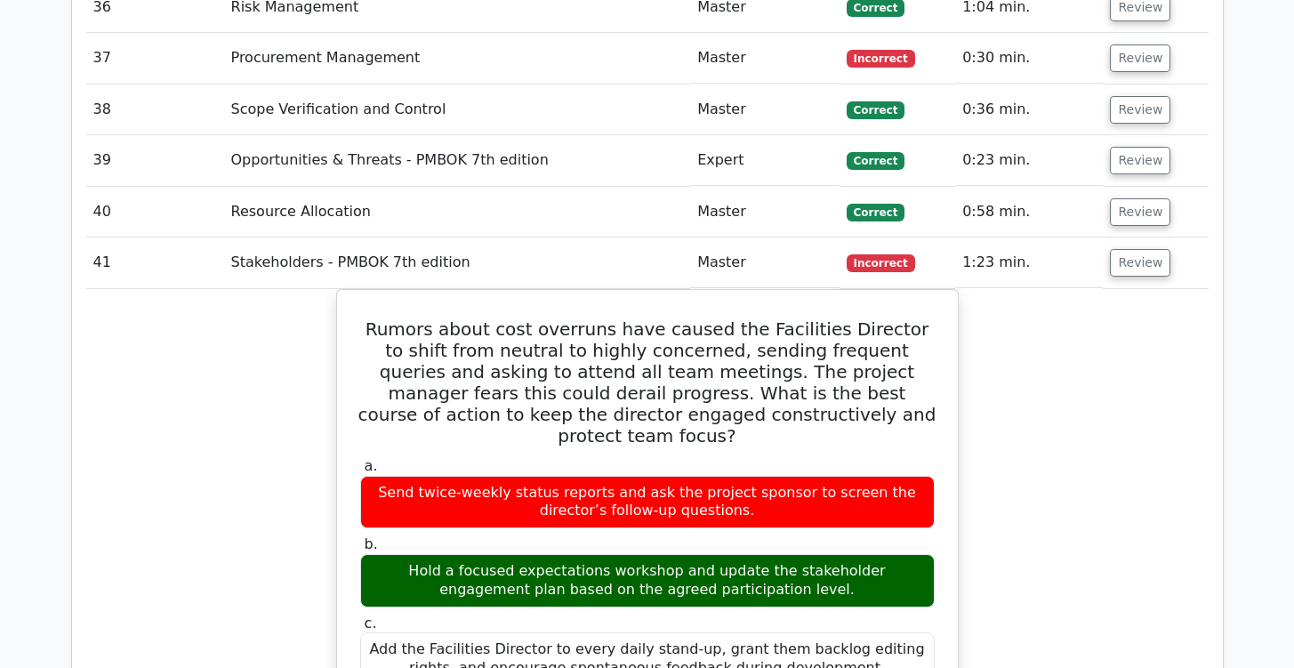
scroll to position [5118, 0]
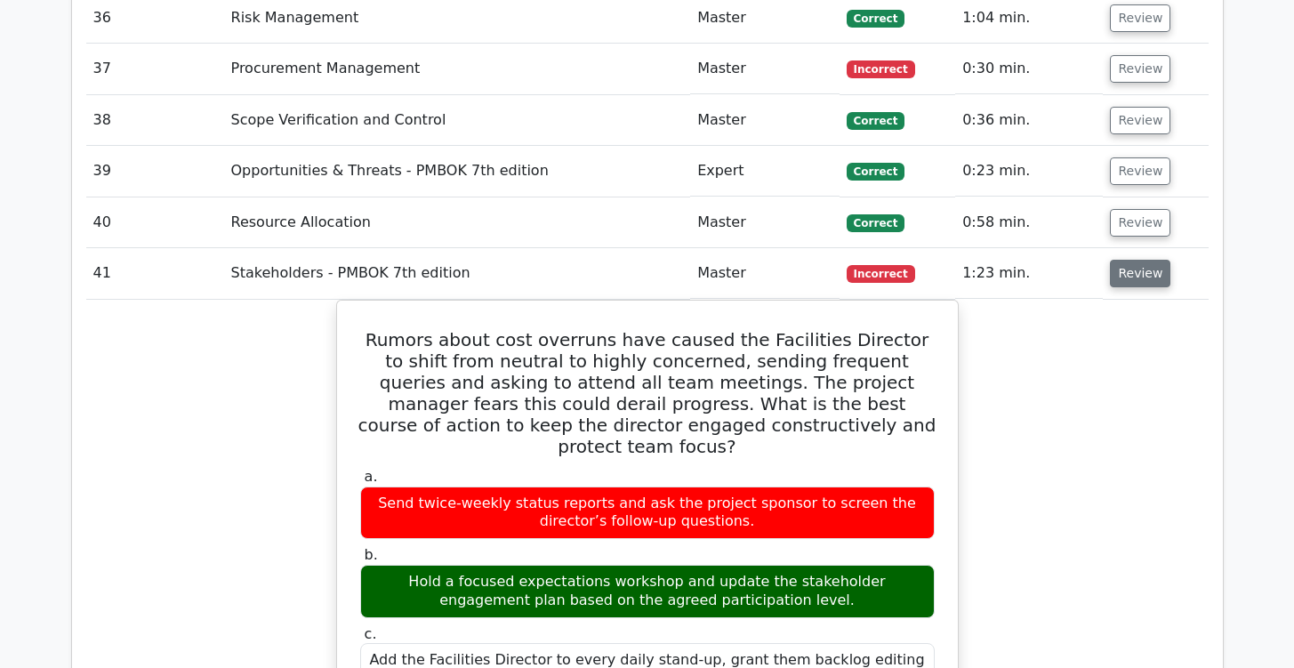
click at [1131, 260] on button "Review" at bounding box center [1140, 274] width 60 height 28
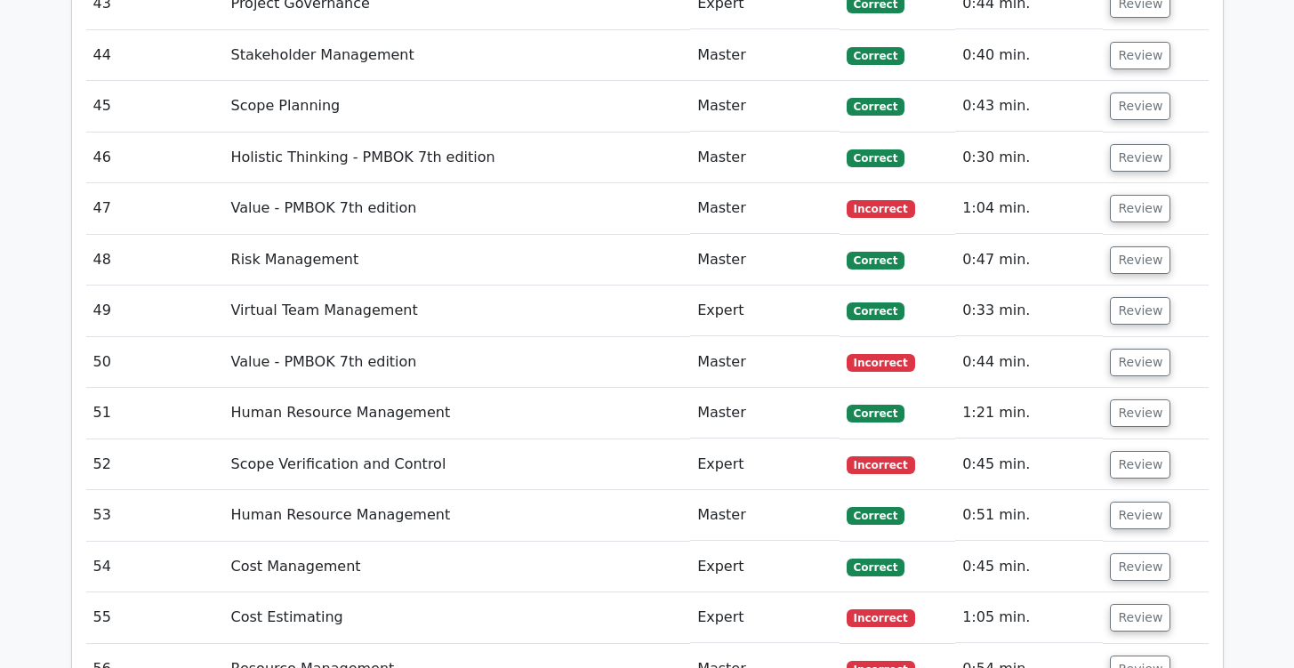
scroll to position [5491, 0]
click at [1127, 194] on button "Review" at bounding box center [1140, 208] width 60 height 28
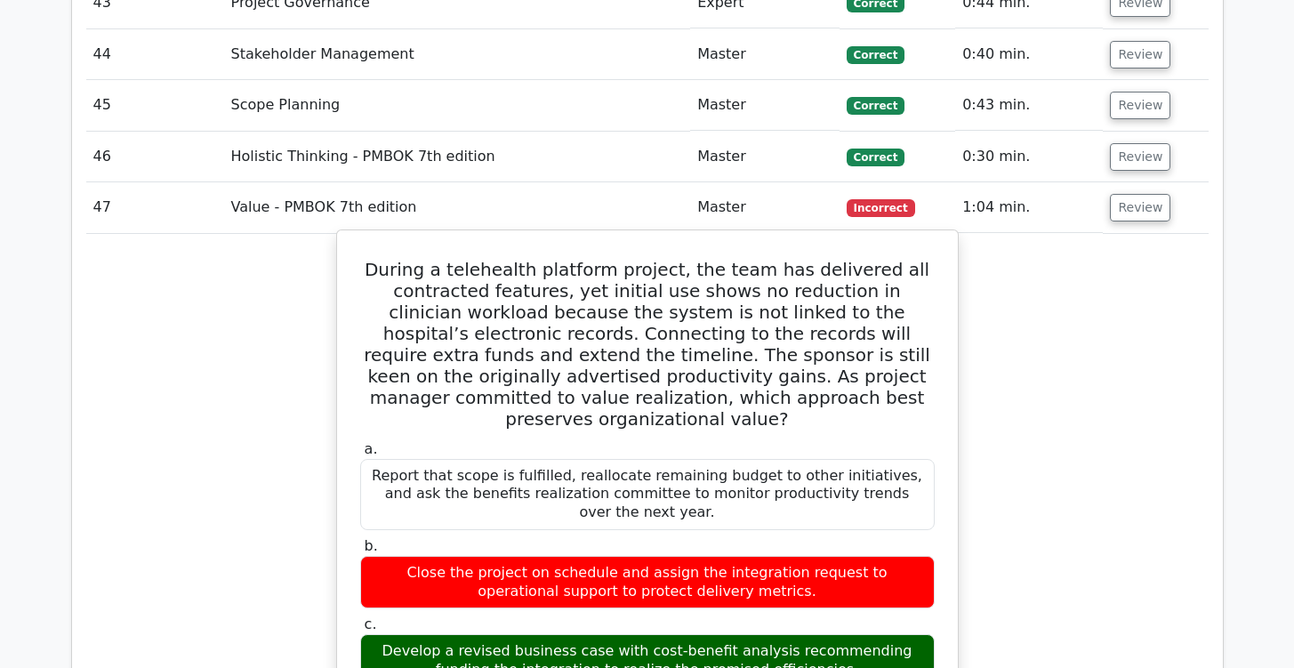
drag, startPoint x: 386, startPoint y: 162, endPoint x: 880, endPoint y: 598, distance: 658.6
copy div "During a telehealth platform project, the team has delivered all contracted fea…"
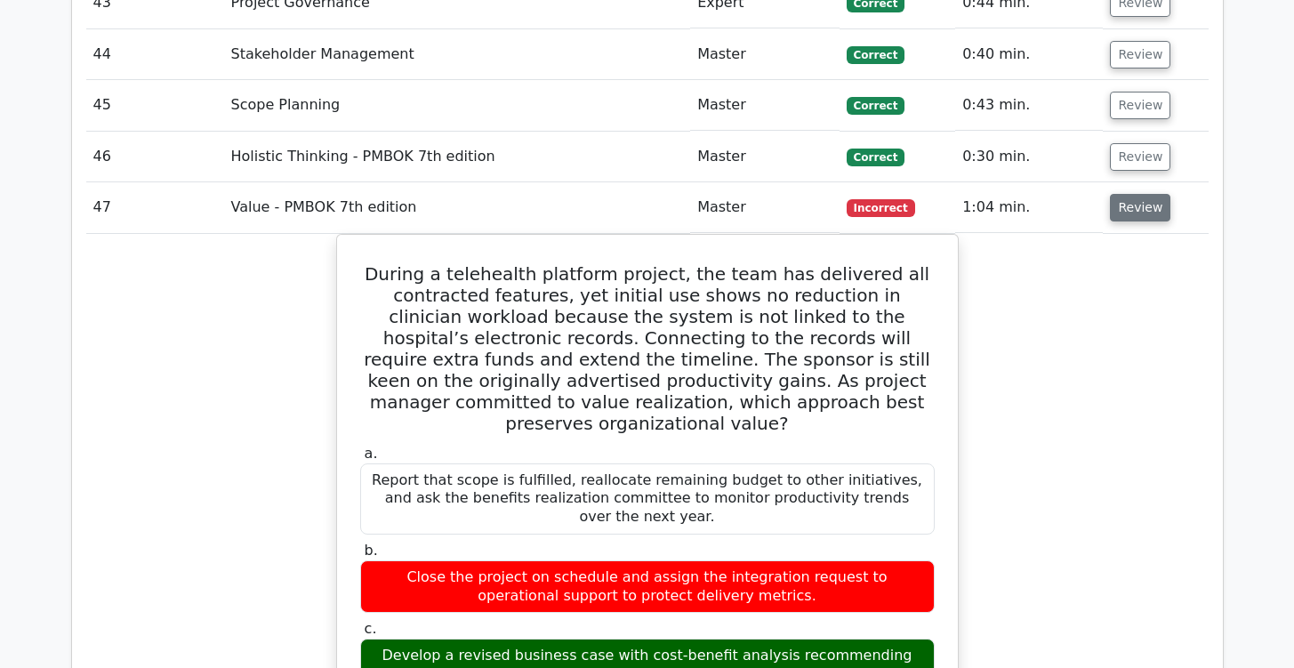
click at [1122, 194] on button "Review" at bounding box center [1140, 208] width 60 height 28
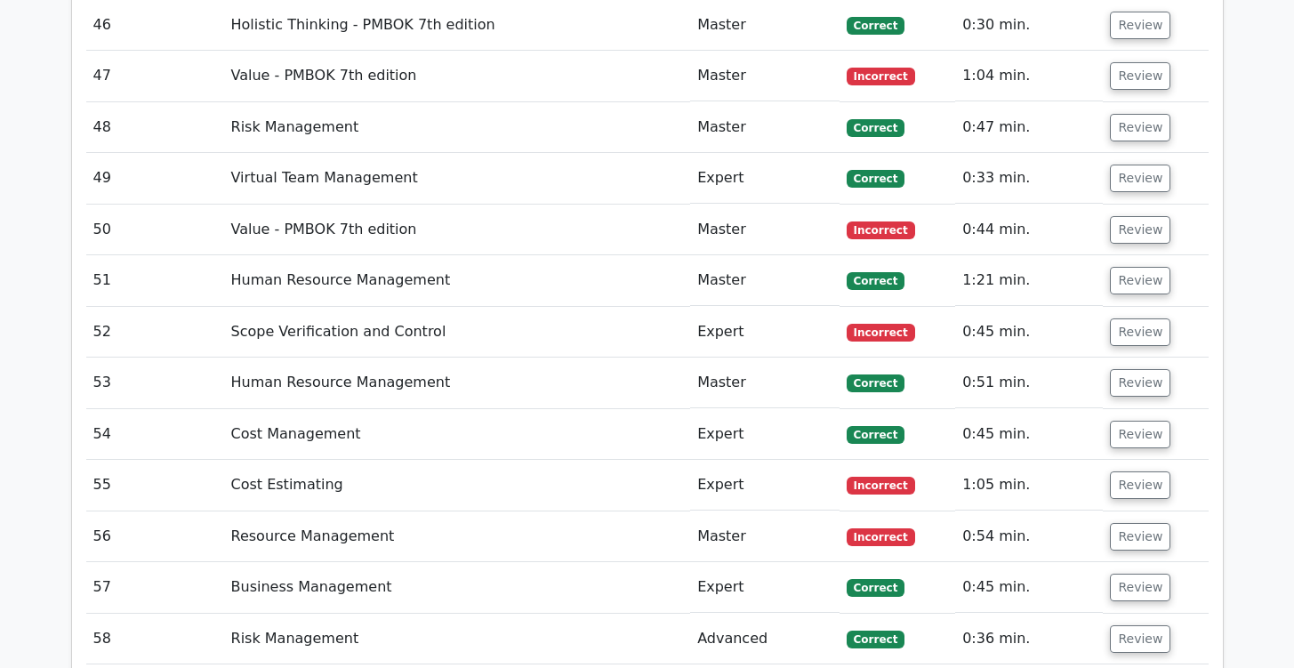
scroll to position [5625, 0]
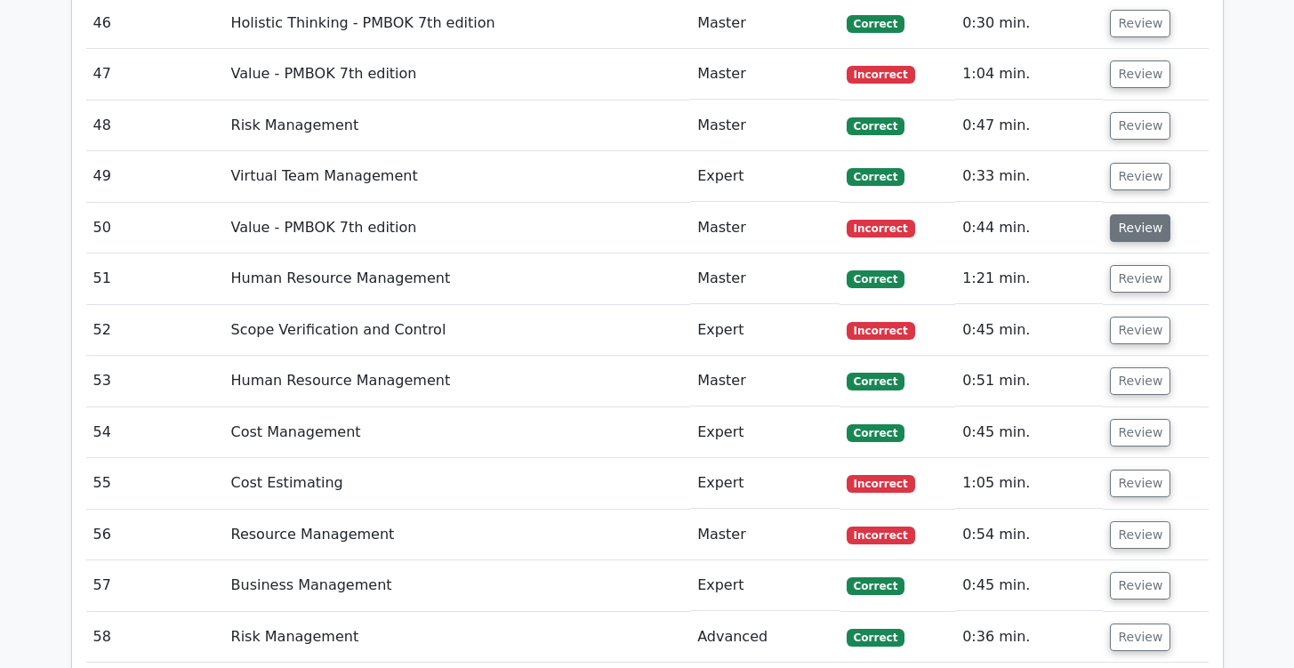
click at [1149, 214] on button "Review" at bounding box center [1140, 228] width 60 height 28
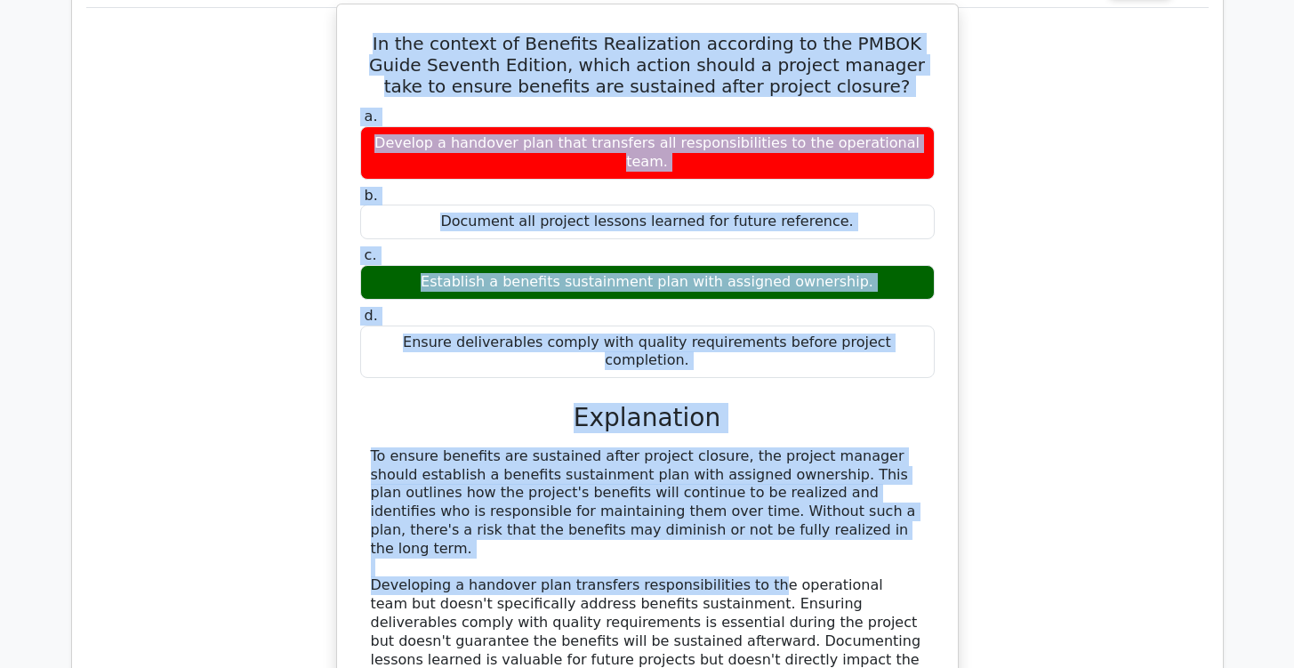
scroll to position [5873, 0]
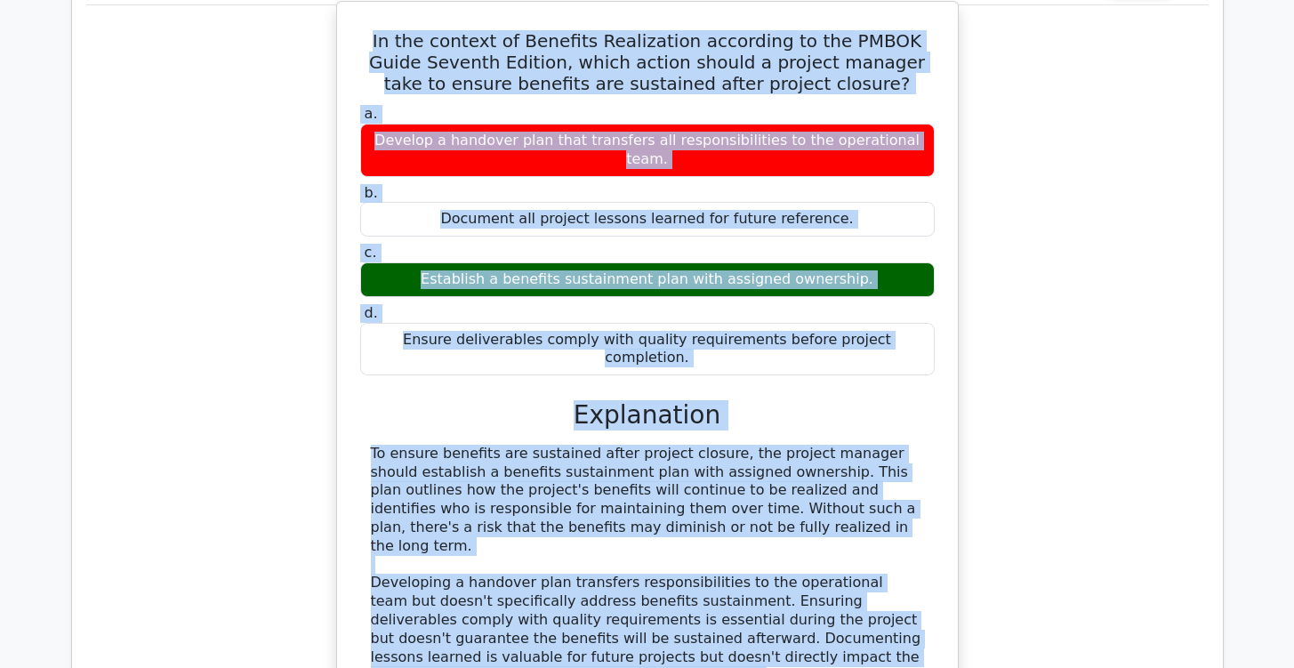
drag, startPoint x: 358, startPoint y: 175, endPoint x: 783, endPoint y: 508, distance: 539.9
click at [783, 508] on div "In the context of Benefits Realization according to the PMBOK Guide Seventh Edi…" at bounding box center [647, 389] width 607 height 760
copy div "In the context of Benefits Realization according to the PMBOK Guide Seventh Edi…"
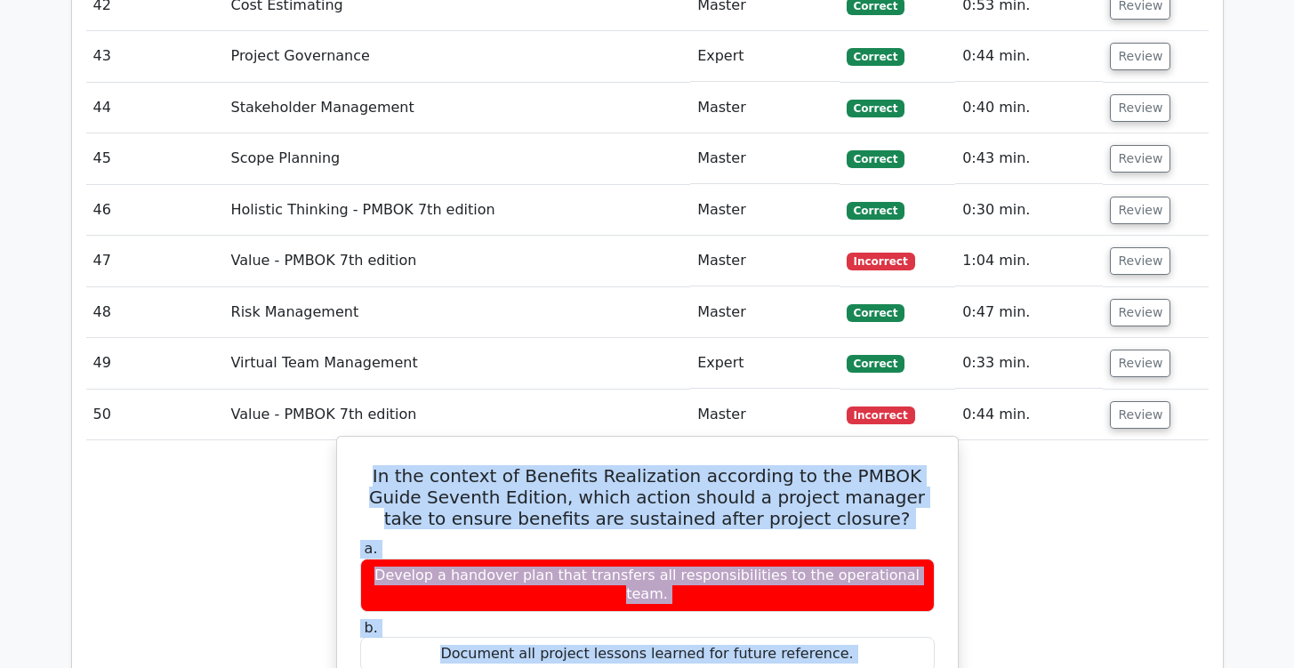
scroll to position [5242, 0]
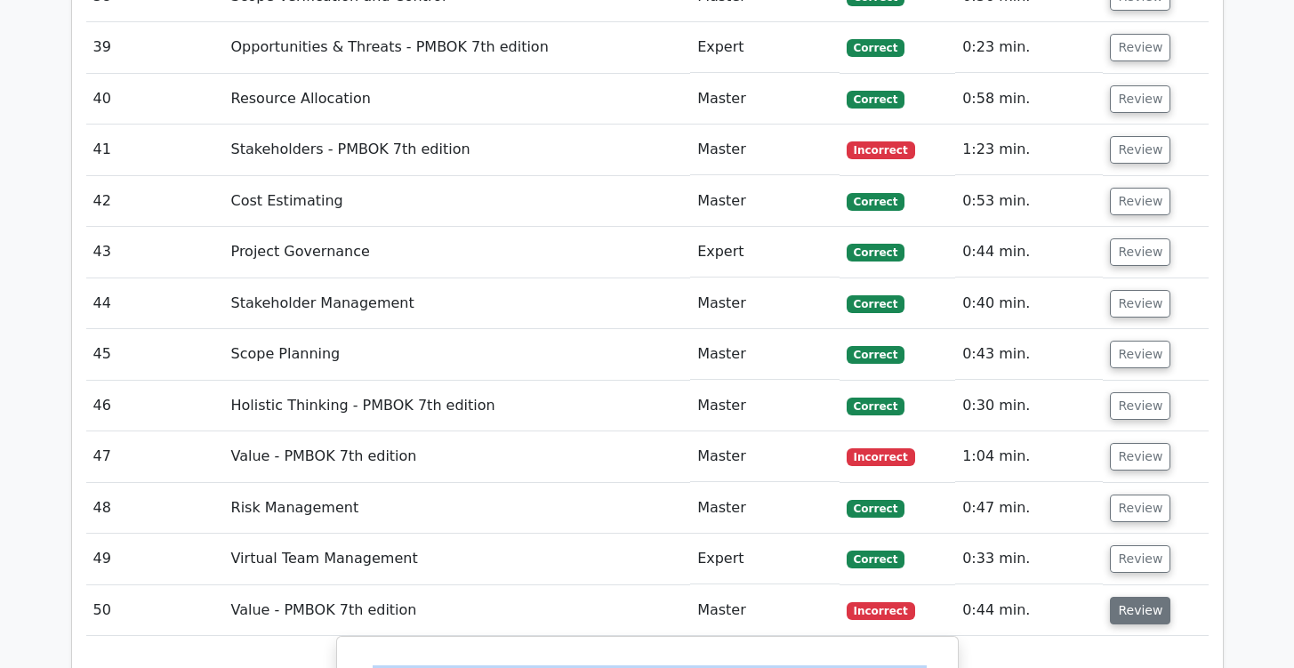
click at [1120, 597] on button "Review" at bounding box center [1140, 611] width 60 height 28
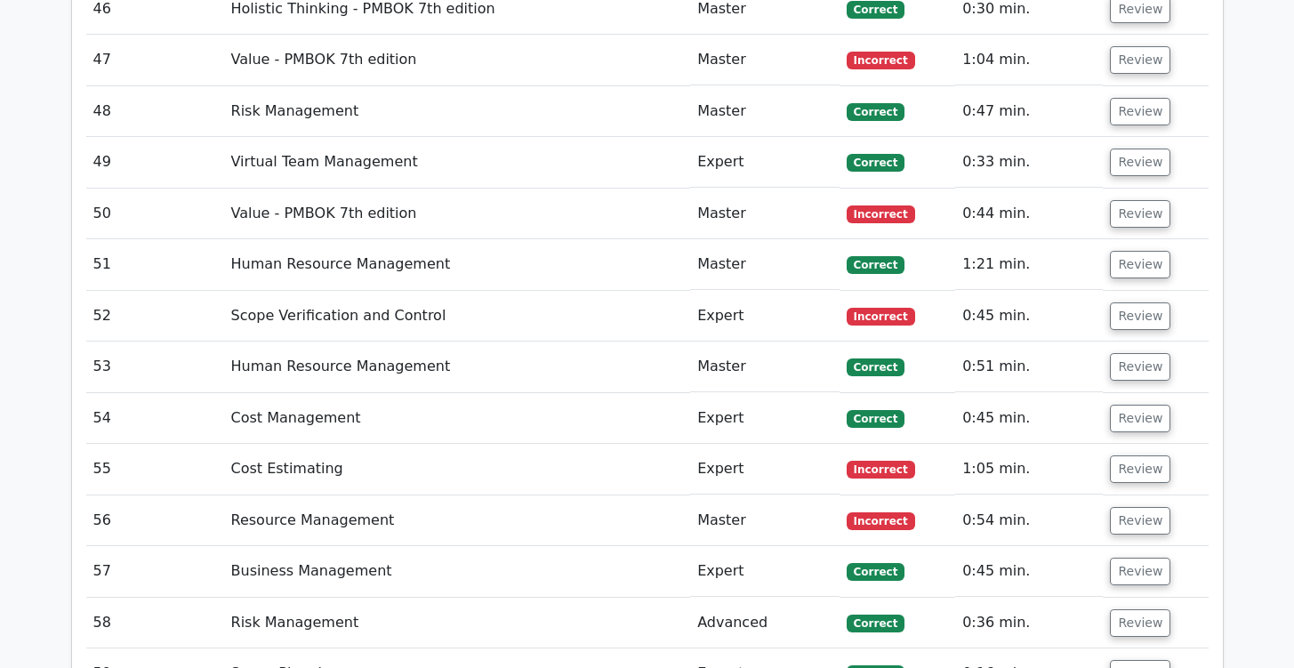
scroll to position [5642, 0]
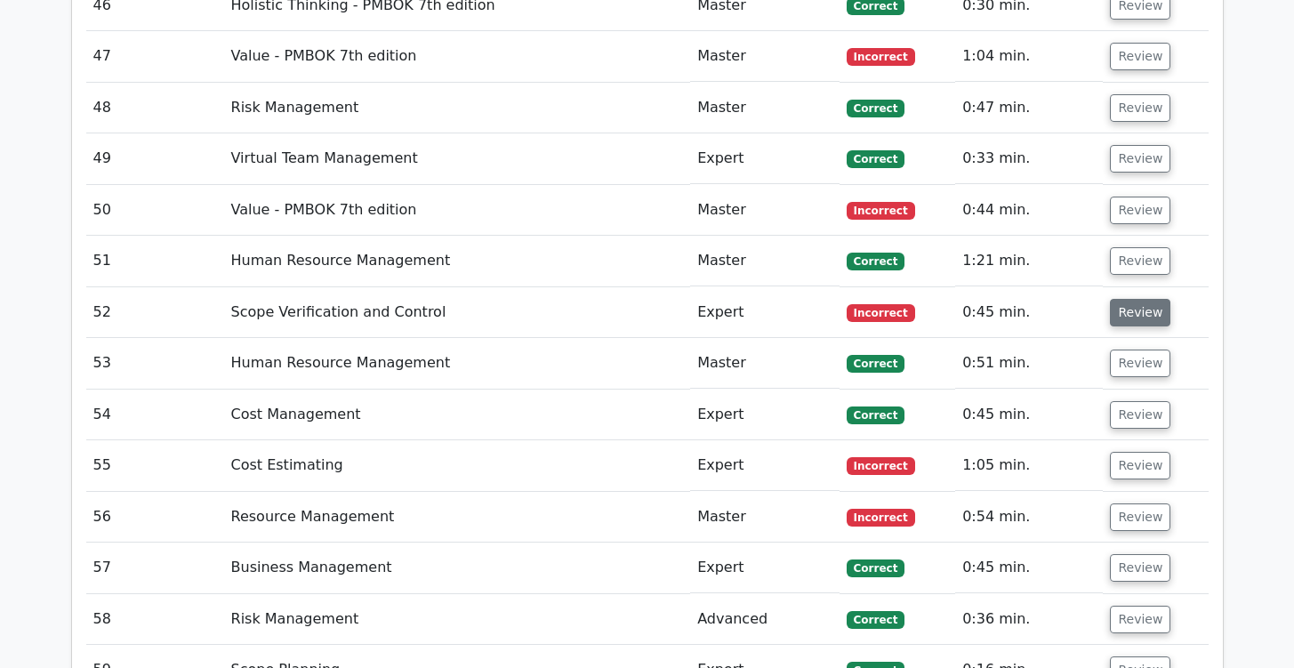
click at [1141, 299] on button "Review" at bounding box center [1140, 313] width 60 height 28
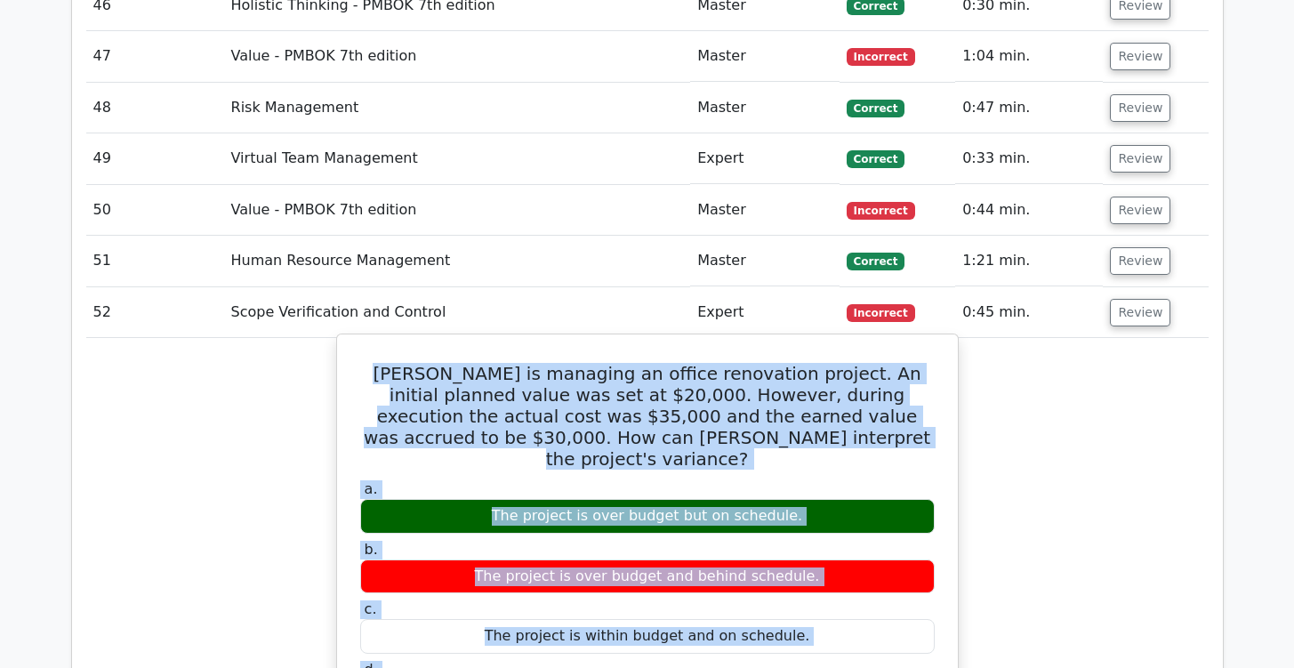
drag, startPoint x: 367, startPoint y: 275, endPoint x: 859, endPoint y: 599, distance: 588.9
copy div "John is managing an office renovation project. An initial planned value was set…"
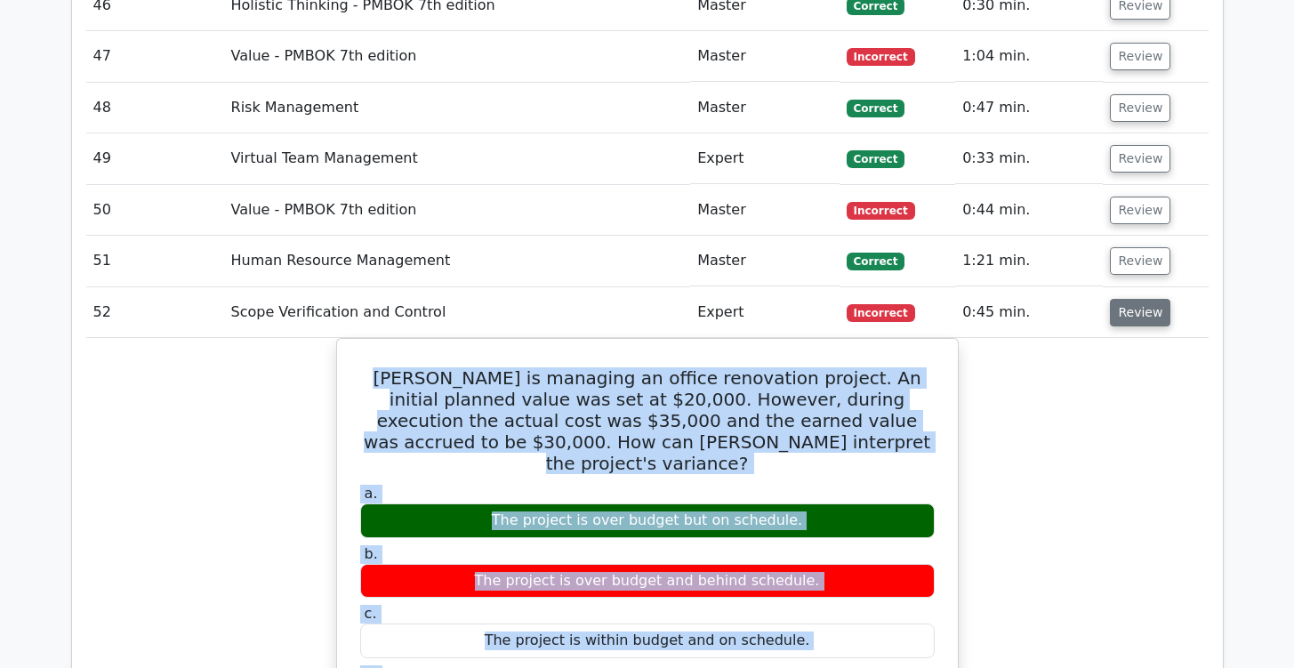
click at [1147, 299] on button "Review" at bounding box center [1140, 313] width 60 height 28
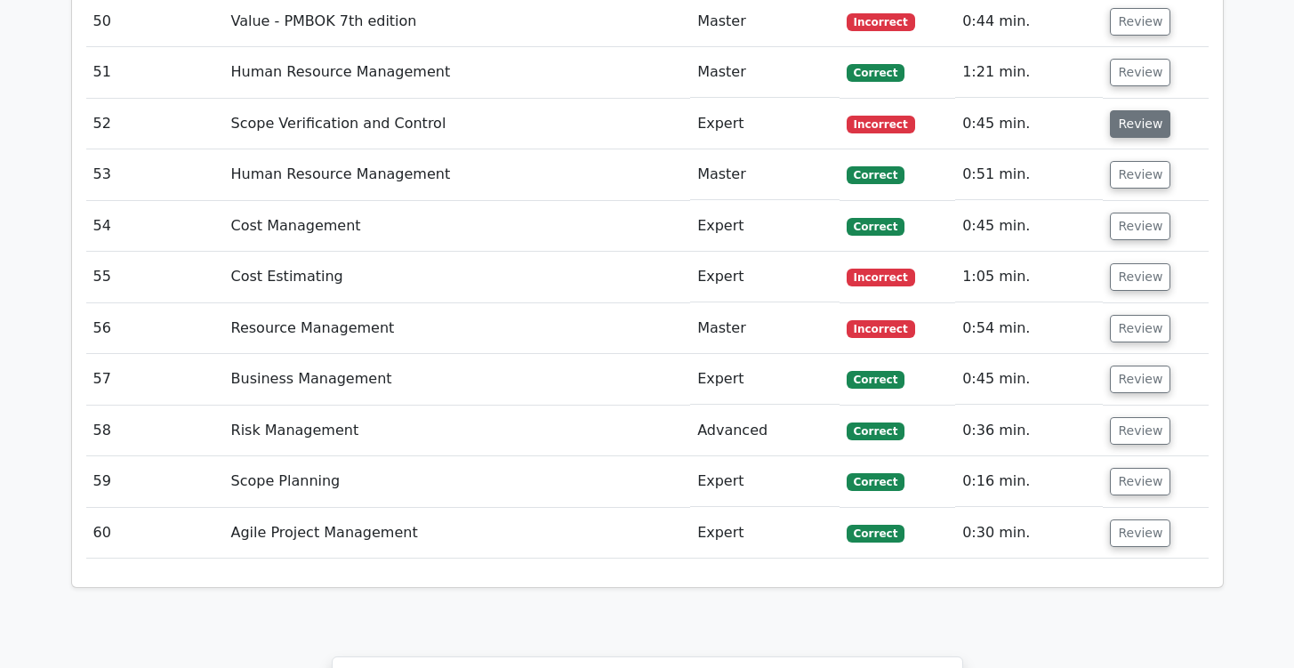
scroll to position [5856, 0]
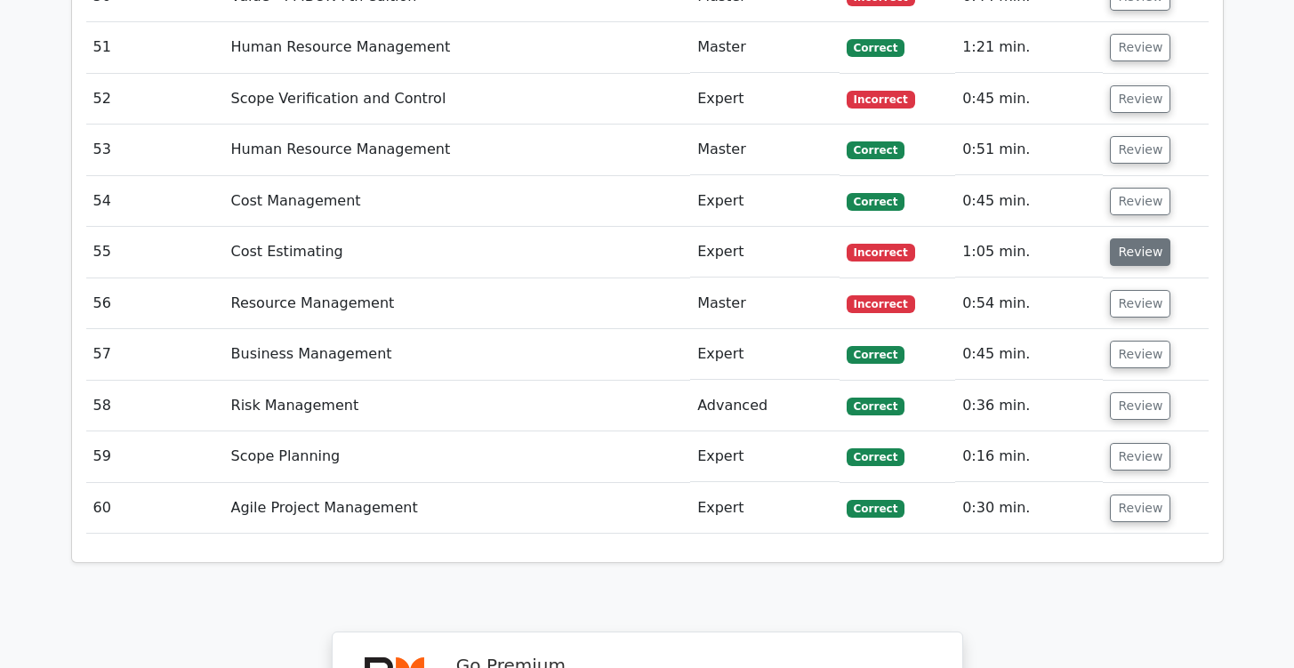
click at [1134, 238] on button "Review" at bounding box center [1140, 252] width 60 height 28
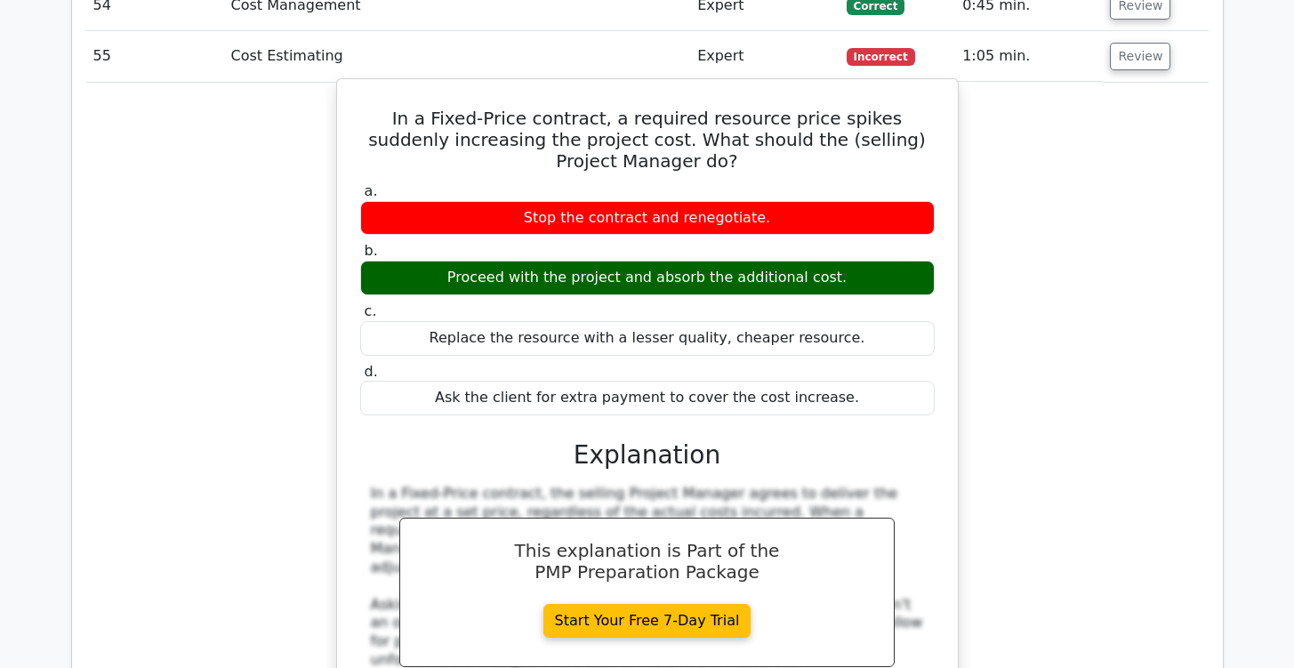
scroll to position [5924, 0]
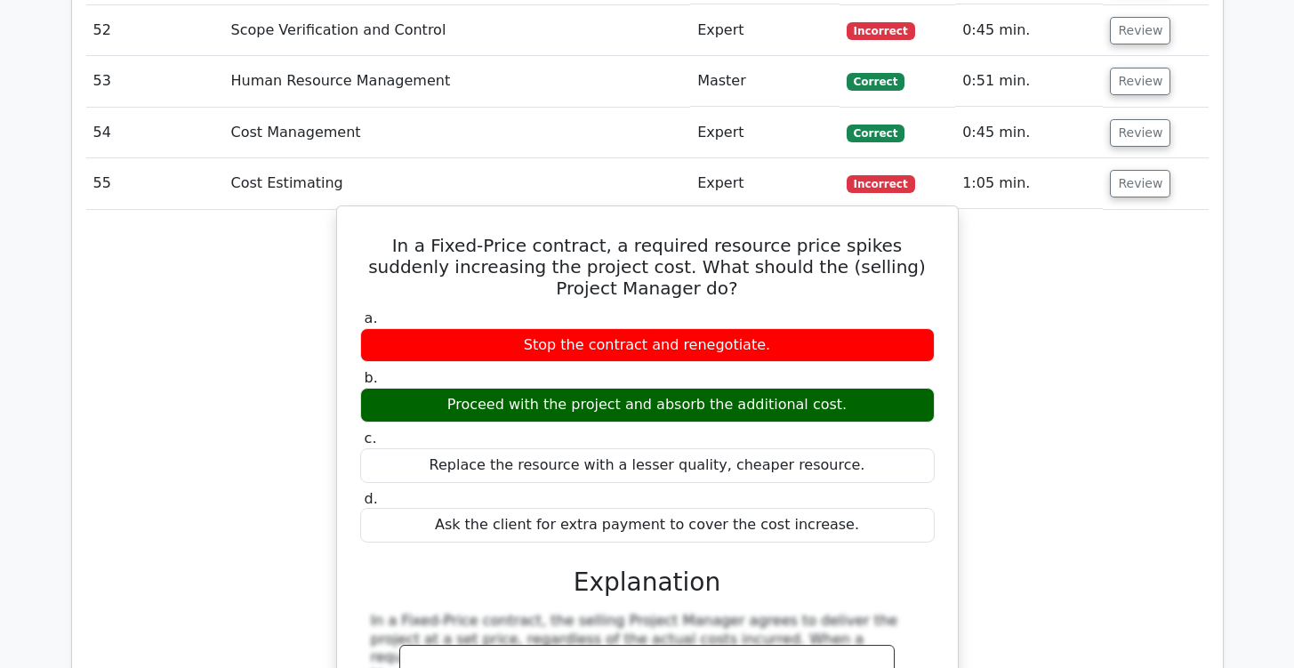
drag, startPoint x: 376, startPoint y: 141, endPoint x: 916, endPoint y: 435, distance: 614.6
copy div "In a Fixed-Price contract, a required resource price spikes suddenly increasing…"
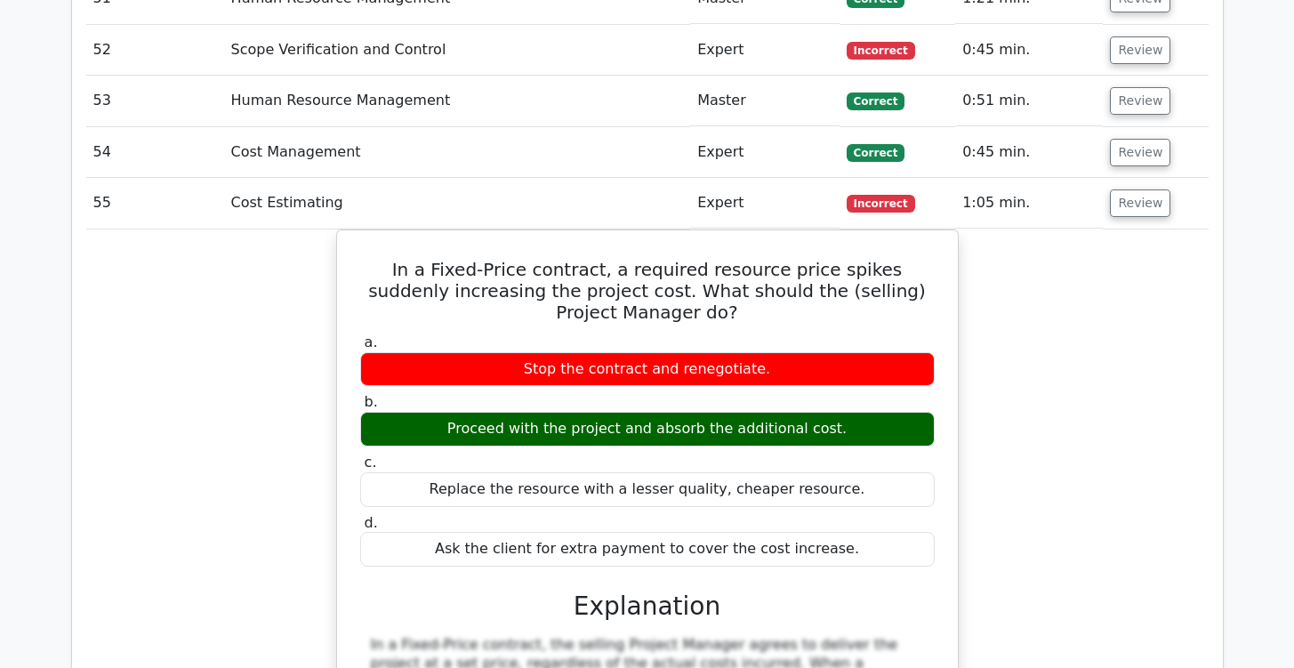
scroll to position [5898, 0]
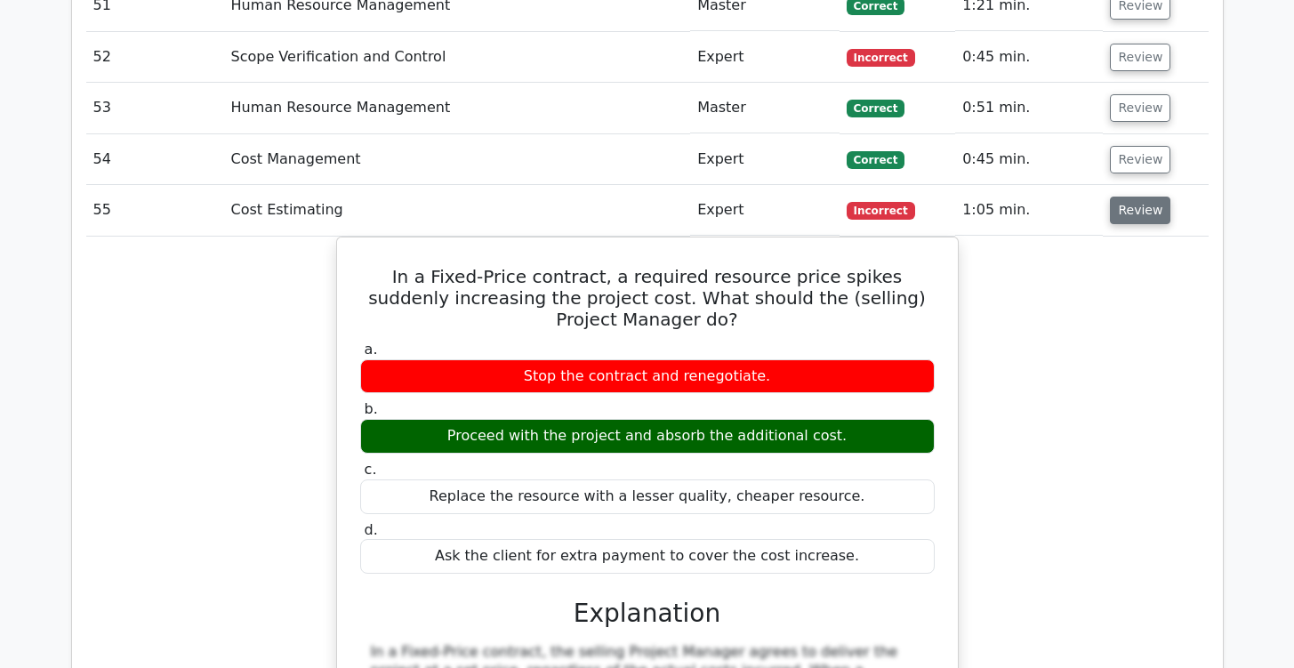
click at [1120, 197] on button "Review" at bounding box center [1140, 211] width 60 height 28
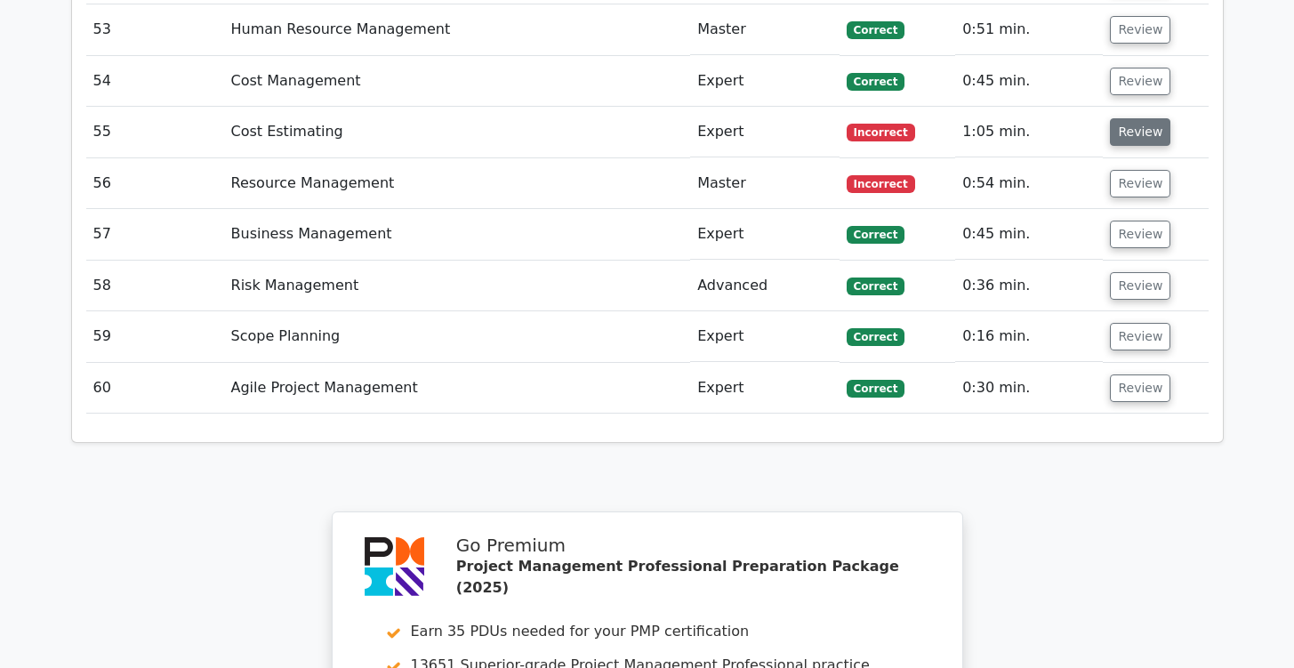
scroll to position [5980, 0]
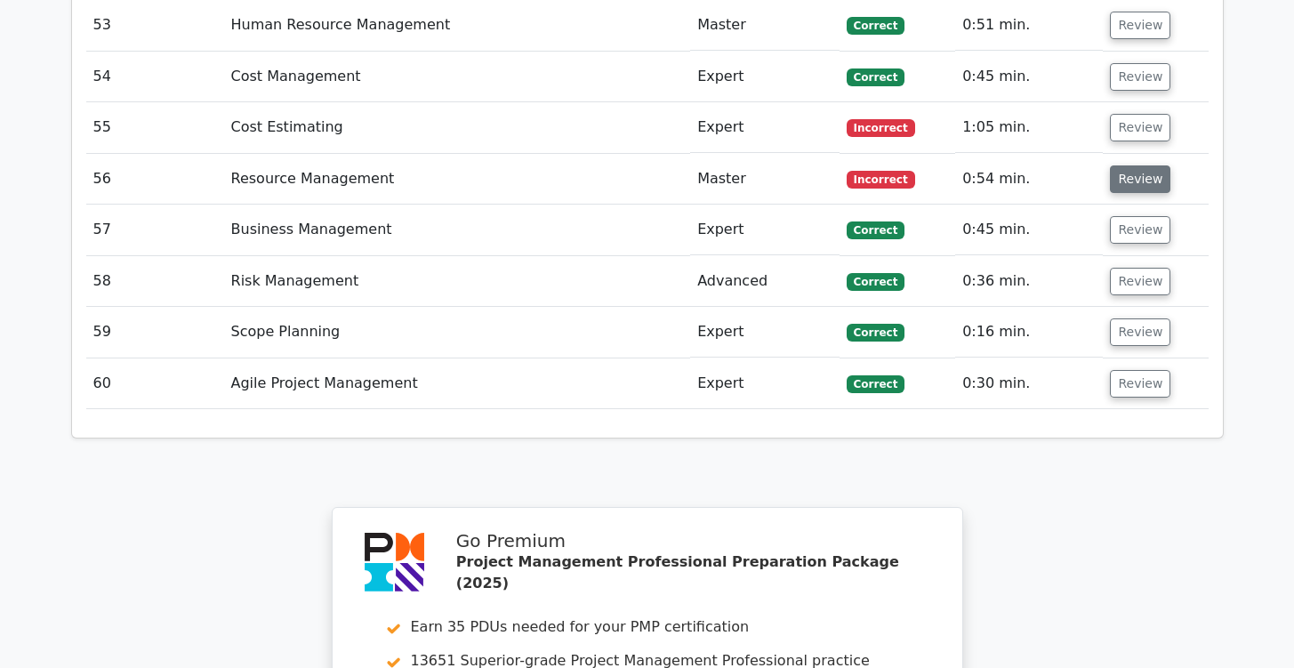
click at [1152, 165] on button "Review" at bounding box center [1140, 179] width 60 height 28
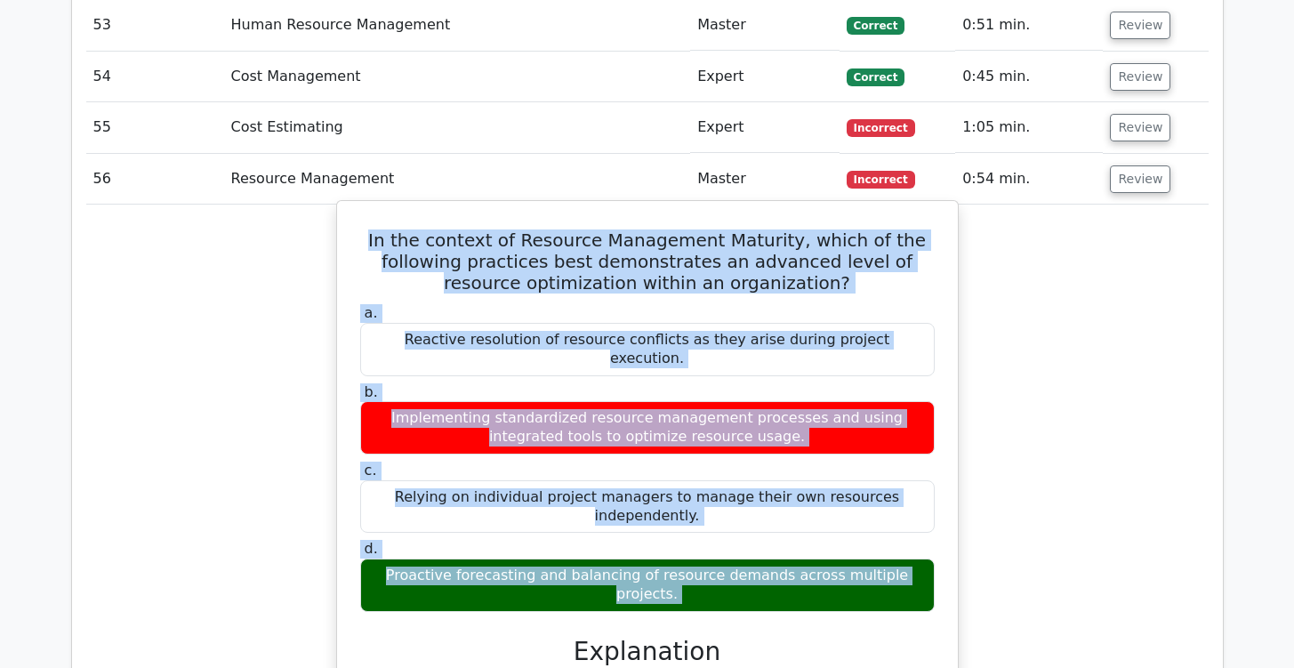
drag, startPoint x: 363, startPoint y: 144, endPoint x: 872, endPoint y: 471, distance: 604.5
click at [872, 471] on div "In the context of Resource Management Maturity, which of the following practice…" at bounding box center [647, 551] width 607 height 686
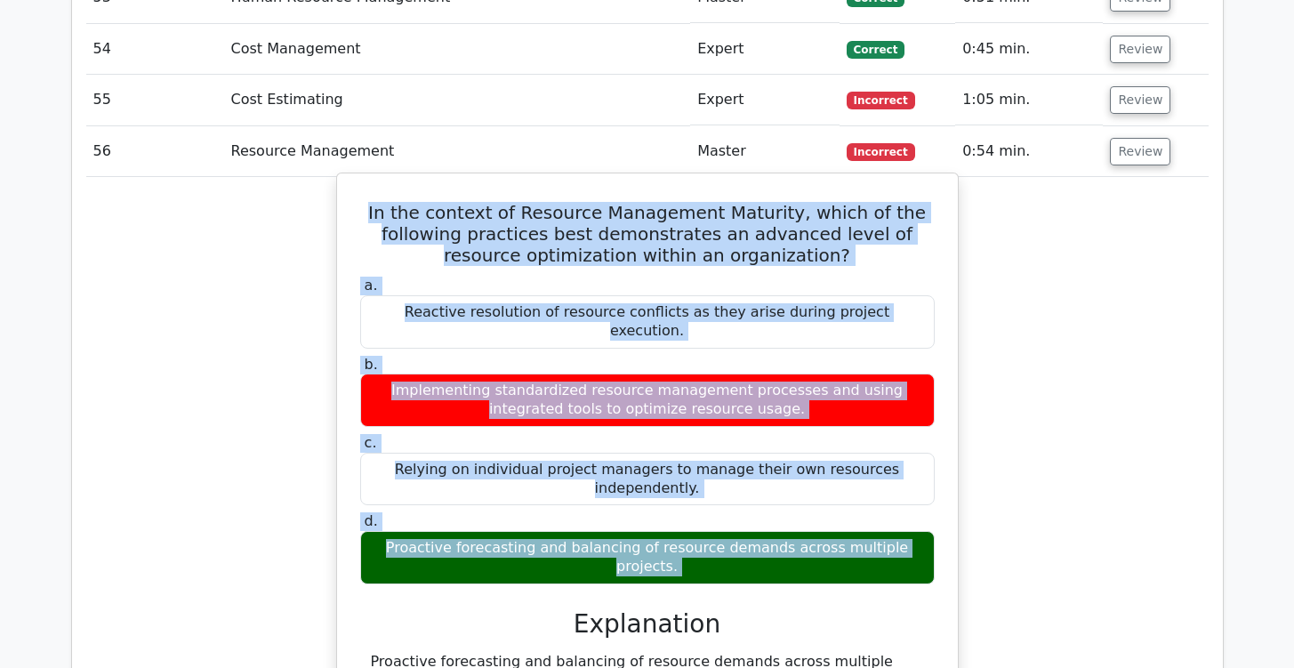
scroll to position [5985, 0]
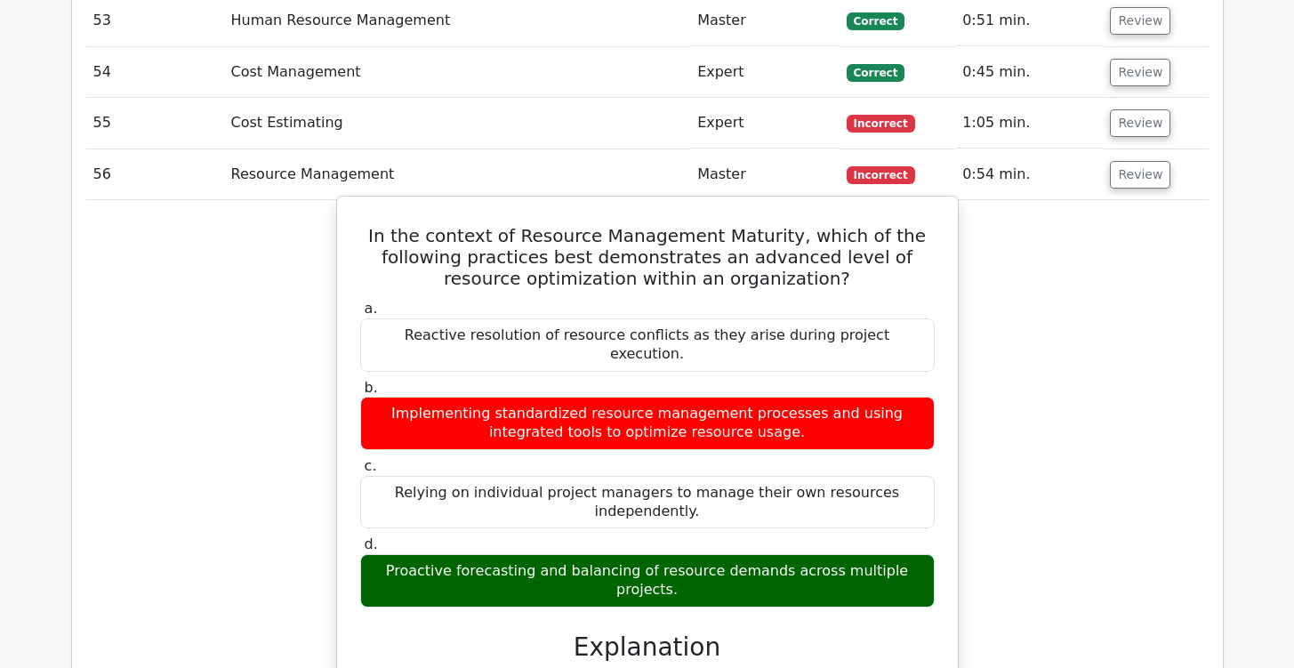
click at [816, 318] on div "Reactive resolution of resource conflicts as they arise during project executio…" at bounding box center [647, 344] width 575 height 53
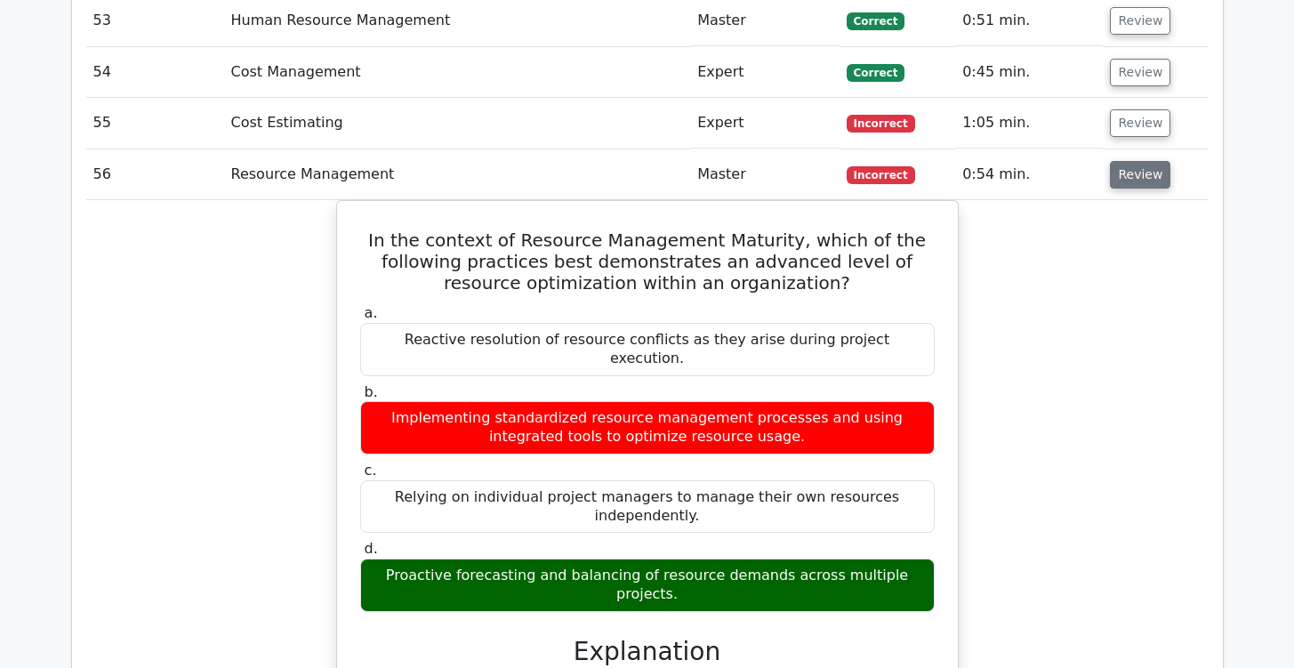
click at [1115, 161] on button "Review" at bounding box center [1140, 175] width 60 height 28
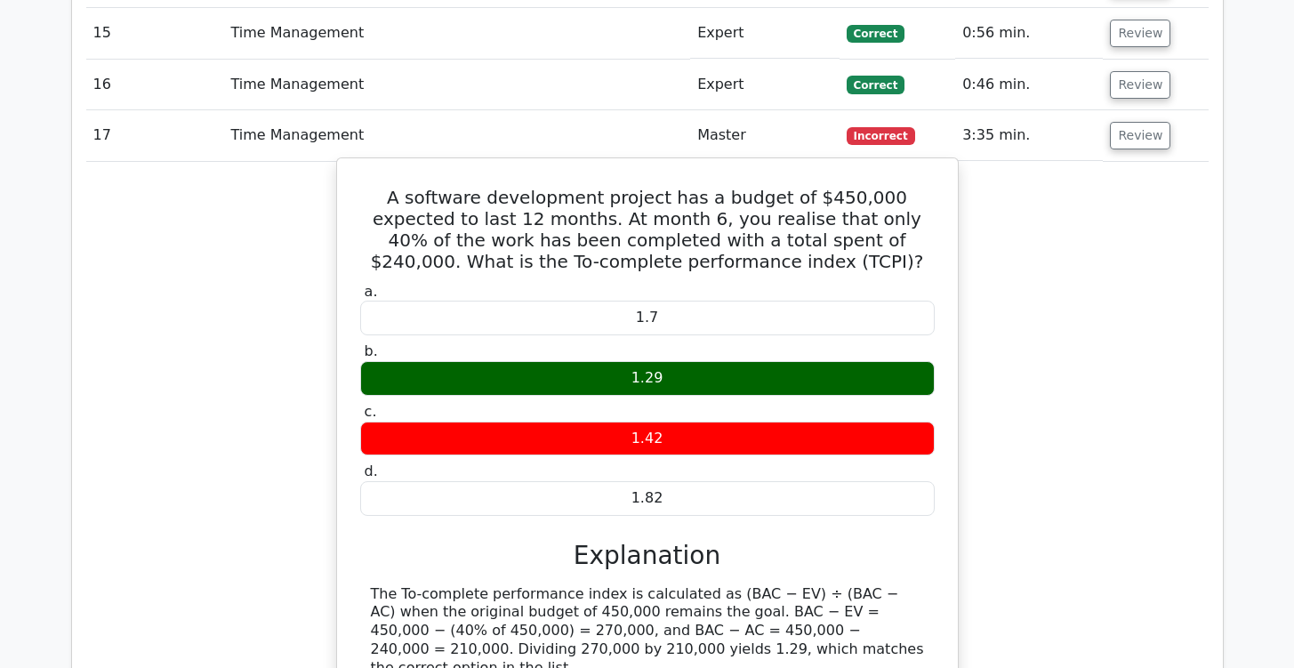
scroll to position [3354, 0]
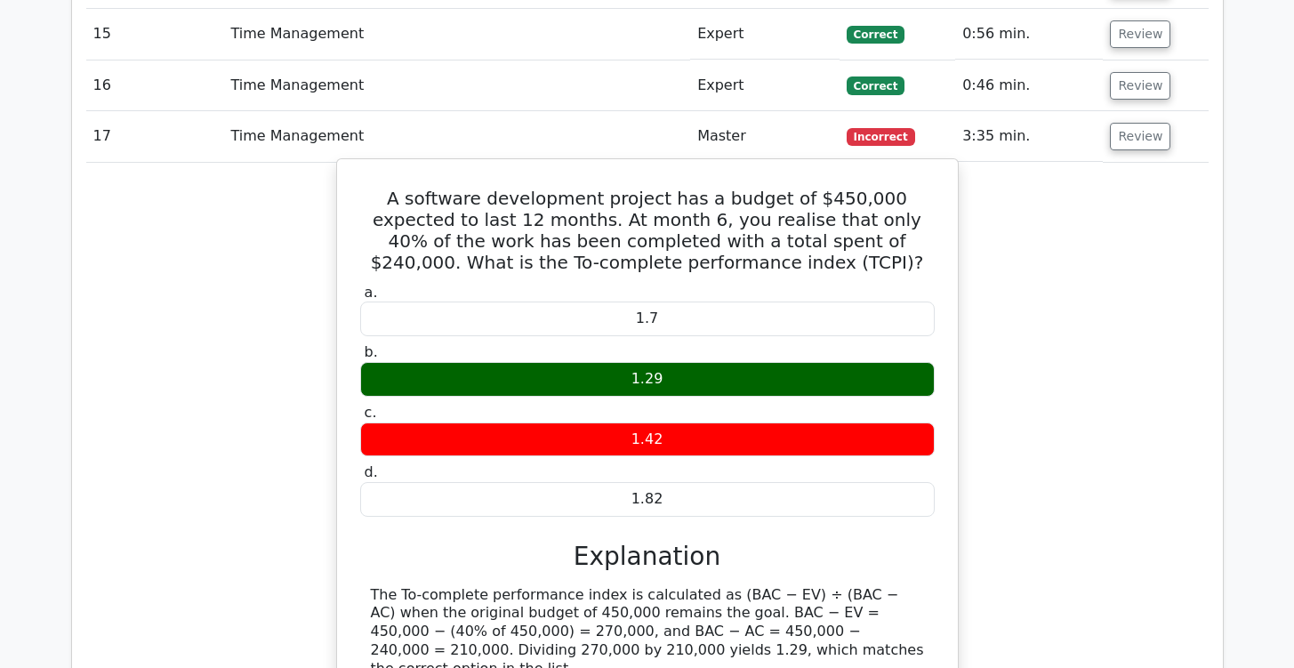
drag, startPoint x: 357, startPoint y: 122, endPoint x: 878, endPoint y: 583, distance: 695.7
click at [878, 583] on div "A software development project has a budget of $450,000 expected to last 12 mon…" at bounding box center [647, 464] width 607 height 596
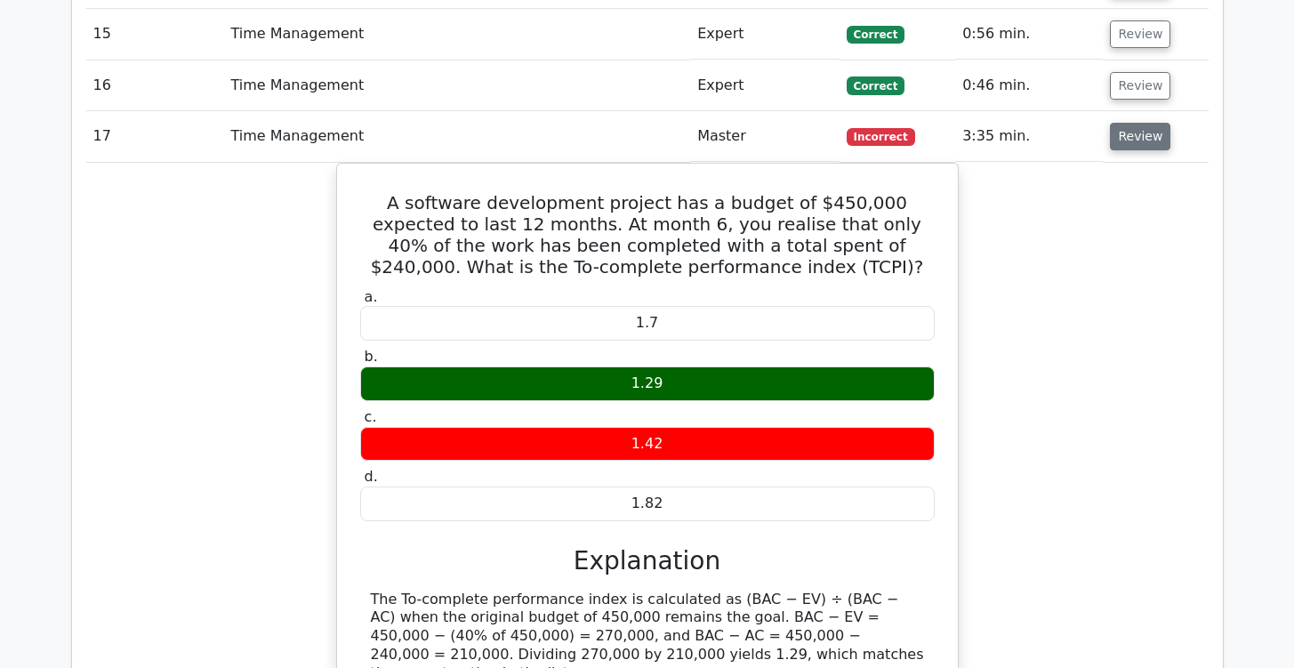
click at [1139, 123] on button "Review" at bounding box center [1140, 137] width 60 height 28
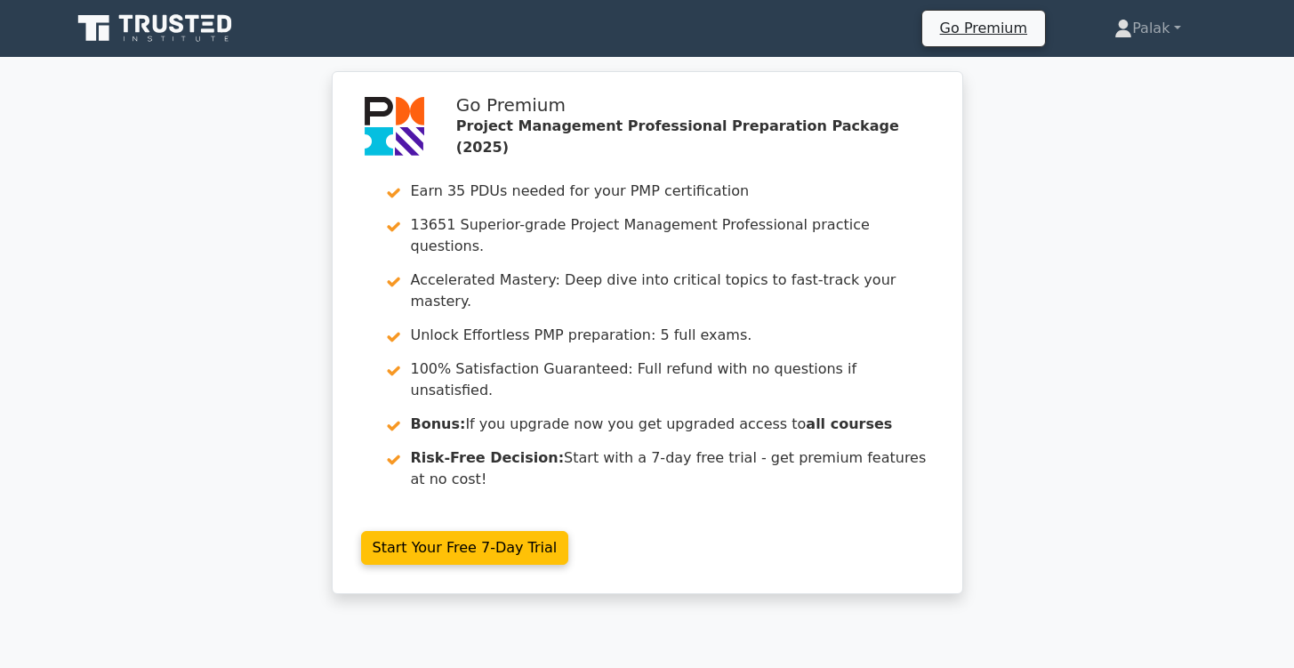
scroll to position [488, 0]
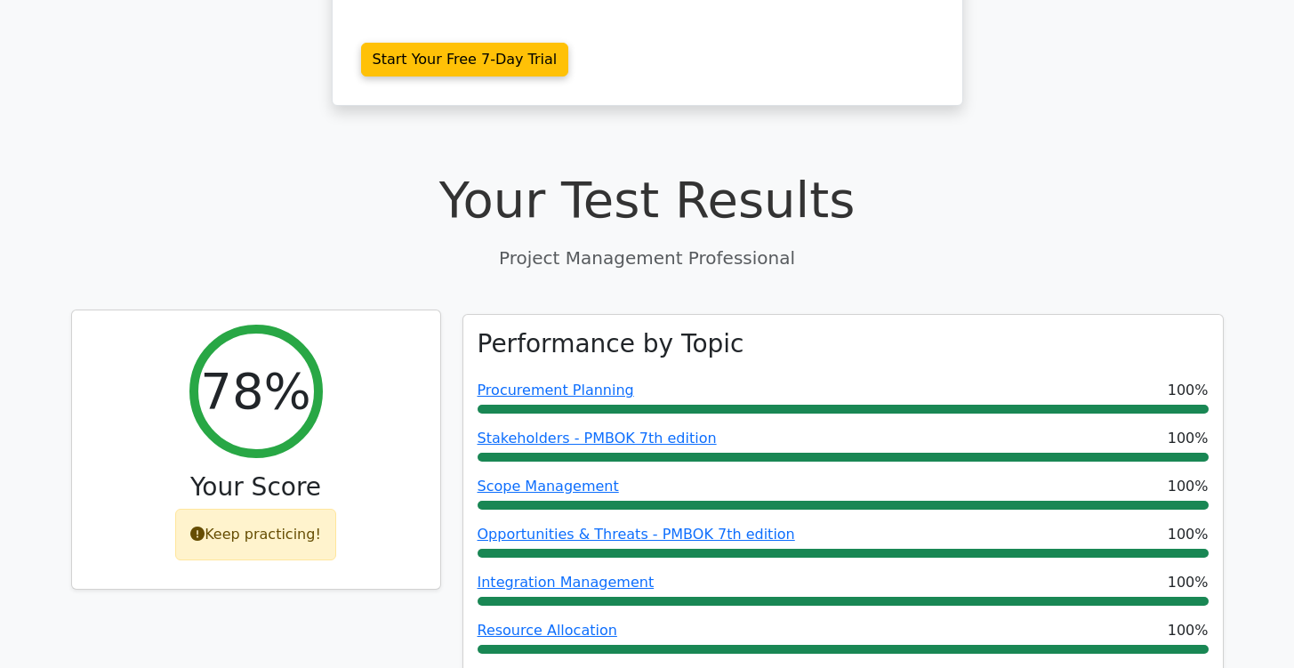
click at [221, 509] on div "Keep practicing!" at bounding box center [255, 535] width 161 height 52
click at [205, 527] on icon at bounding box center [197, 534] width 14 height 14
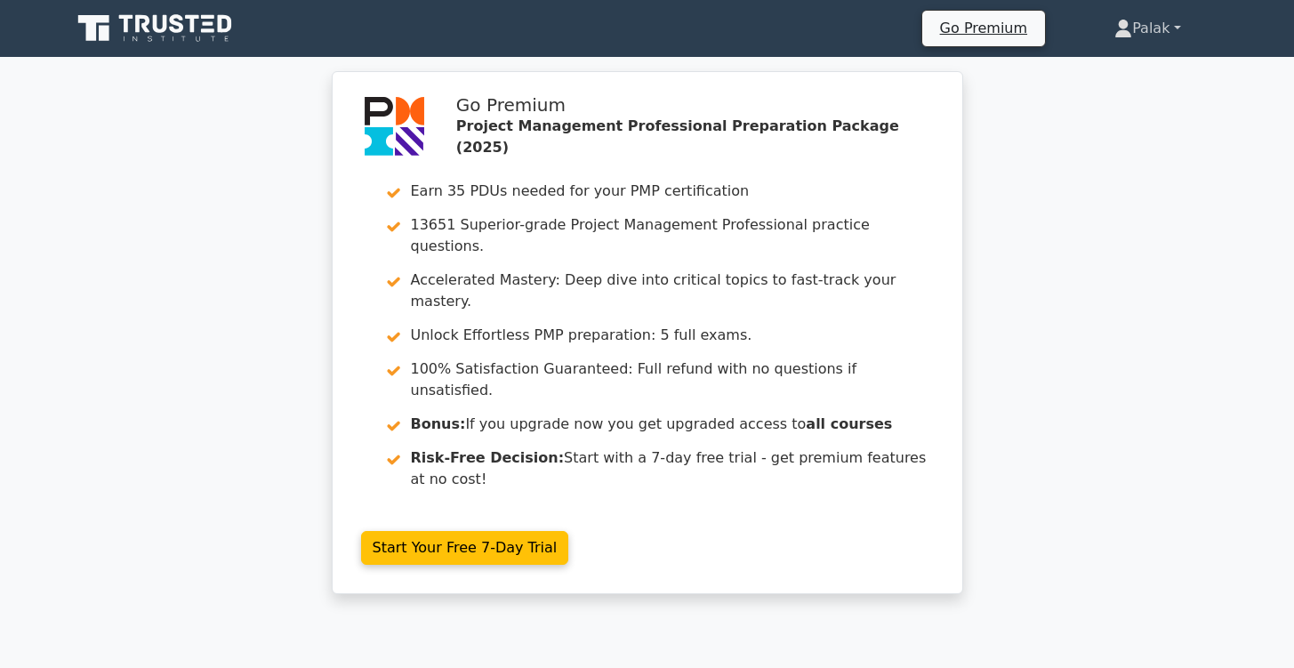
scroll to position [0, 0]
click at [1126, 22] on link "Palak" at bounding box center [1147, 29] width 151 height 36
click at [1112, 60] on link "Profile" at bounding box center [1143, 70] width 141 height 28
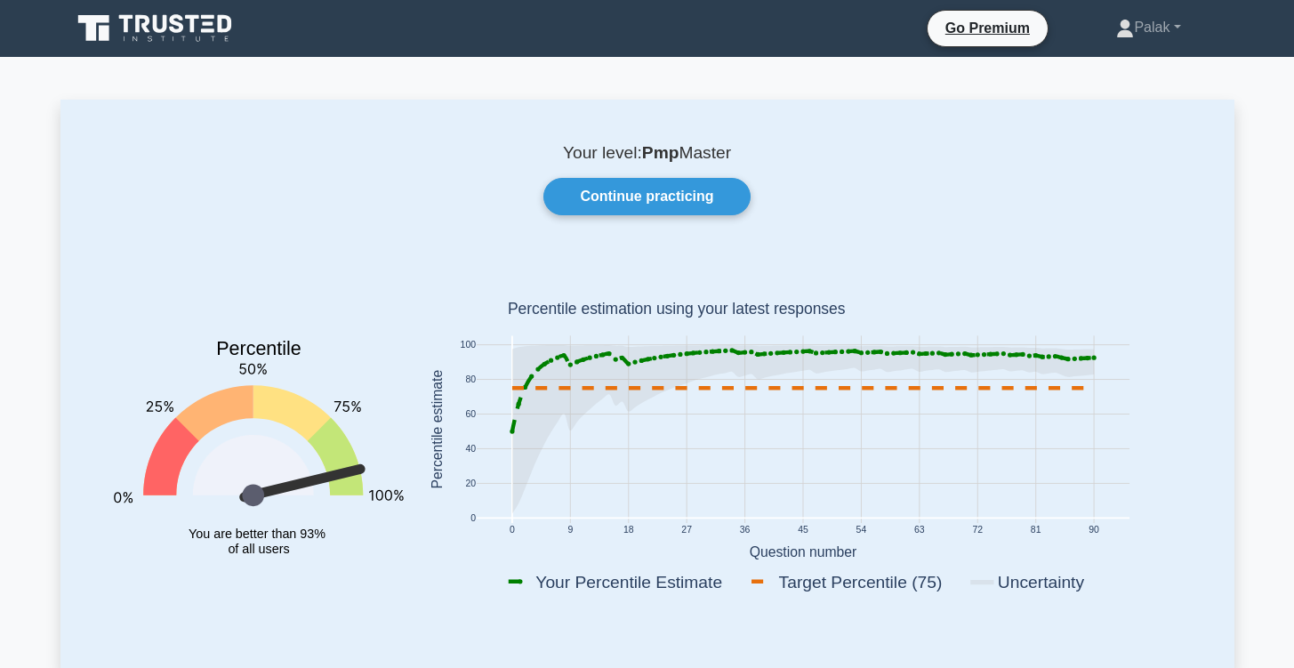
click at [197, 34] on icon at bounding box center [156, 29] width 171 height 34
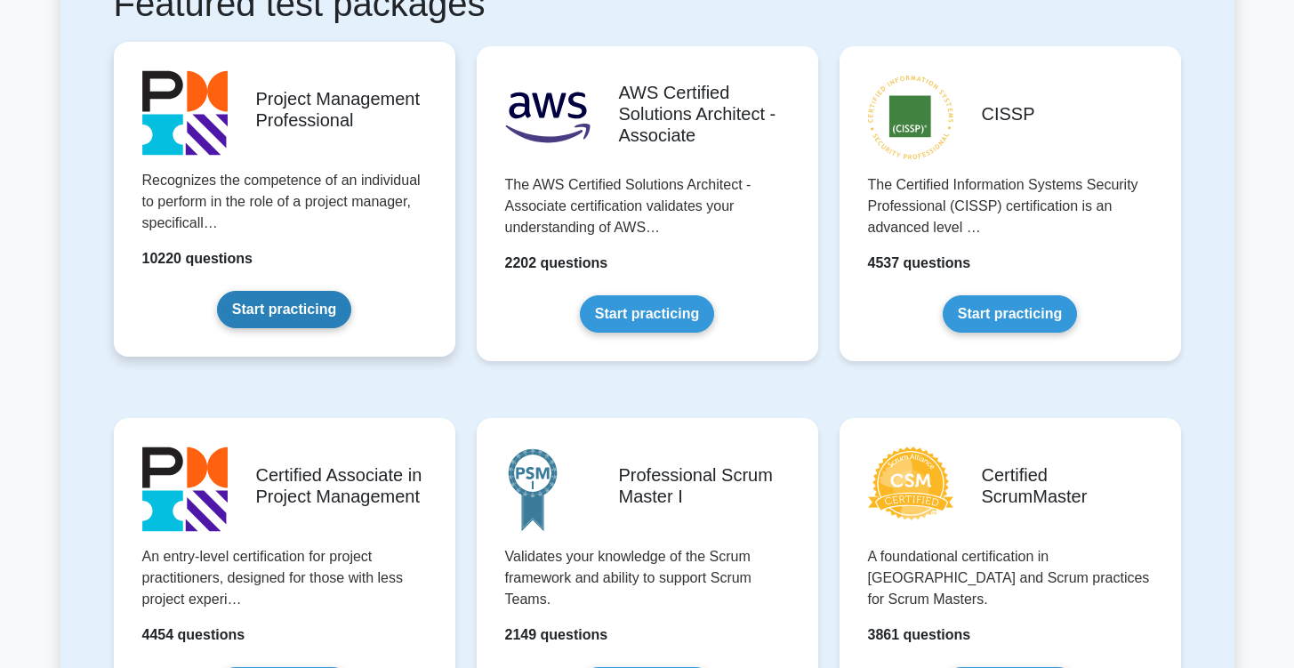
scroll to position [372, 0]
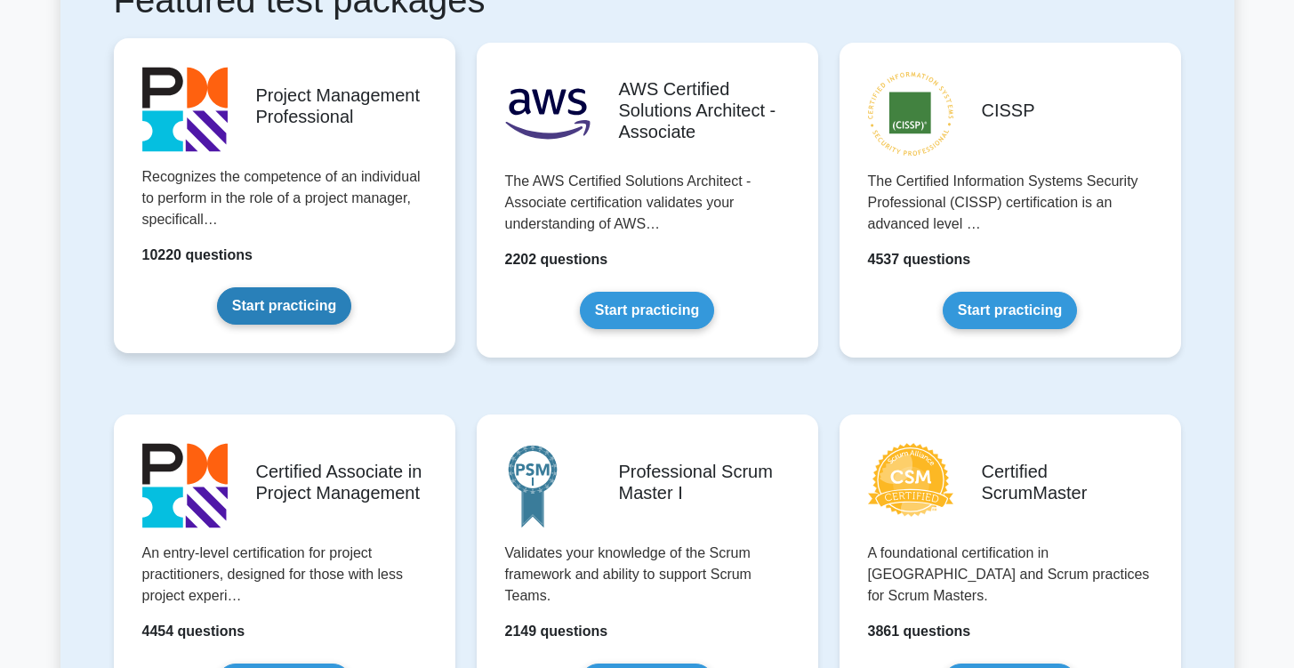
click at [314, 301] on link "Start practicing" at bounding box center [284, 305] width 134 height 37
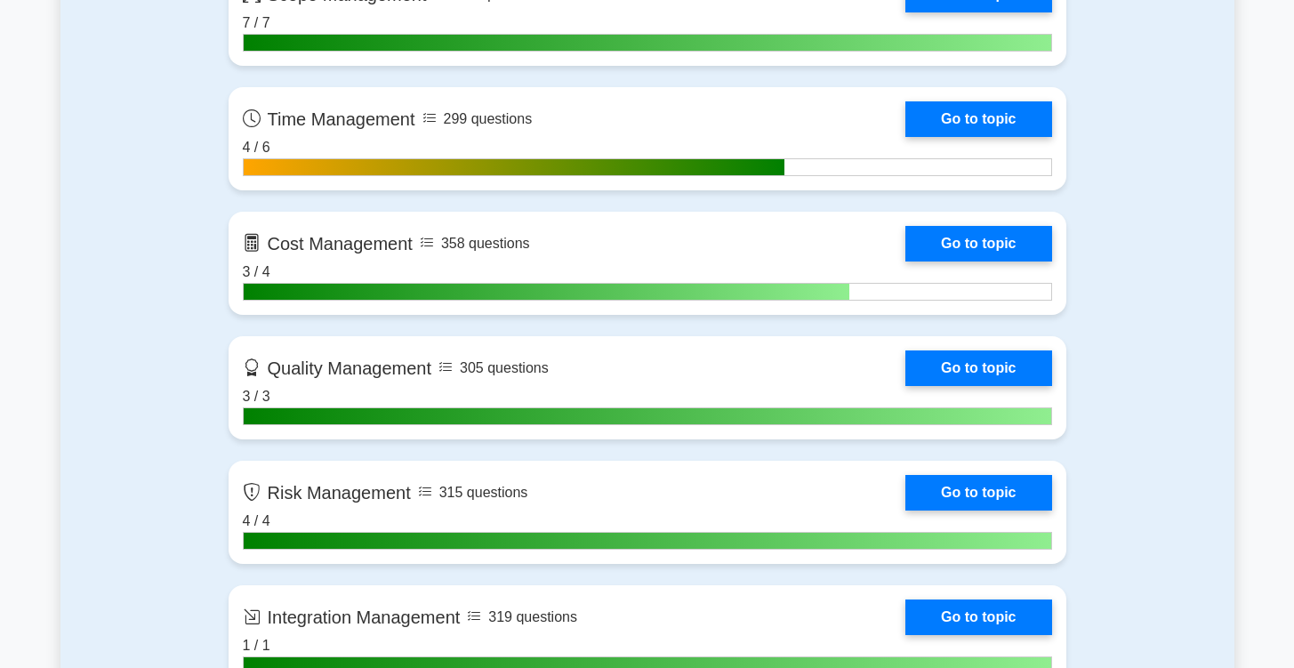
scroll to position [1365, 0]
